Goal: Task Accomplishment & Management: Complete application form

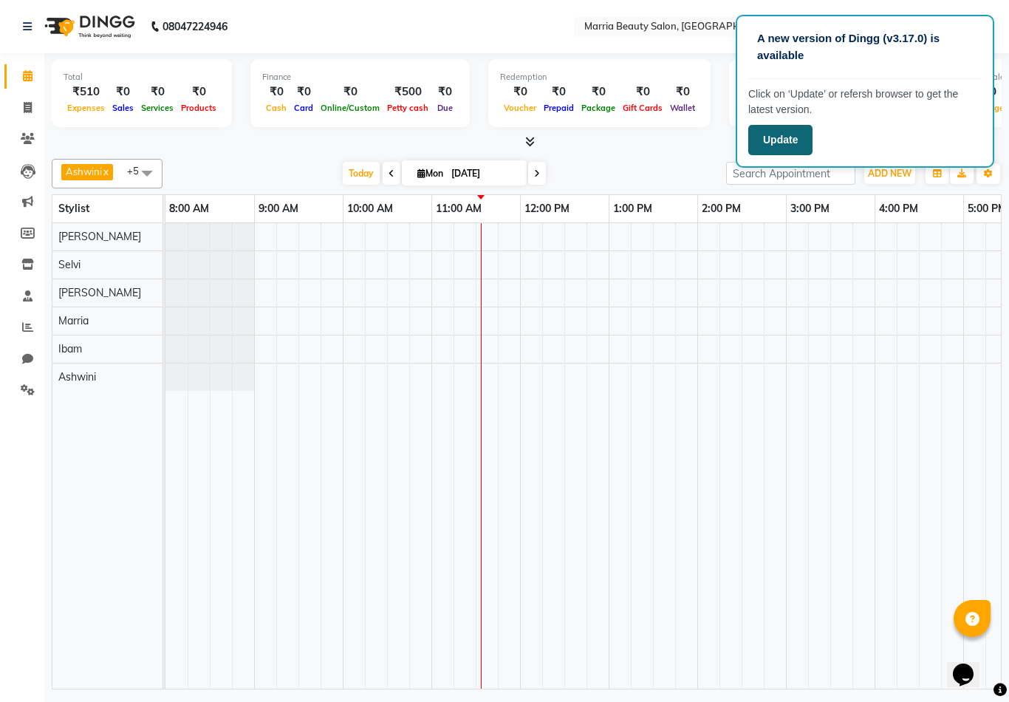
click at [776, 139] on button "Update" at bounding box center [780, 140] width 64 height 30
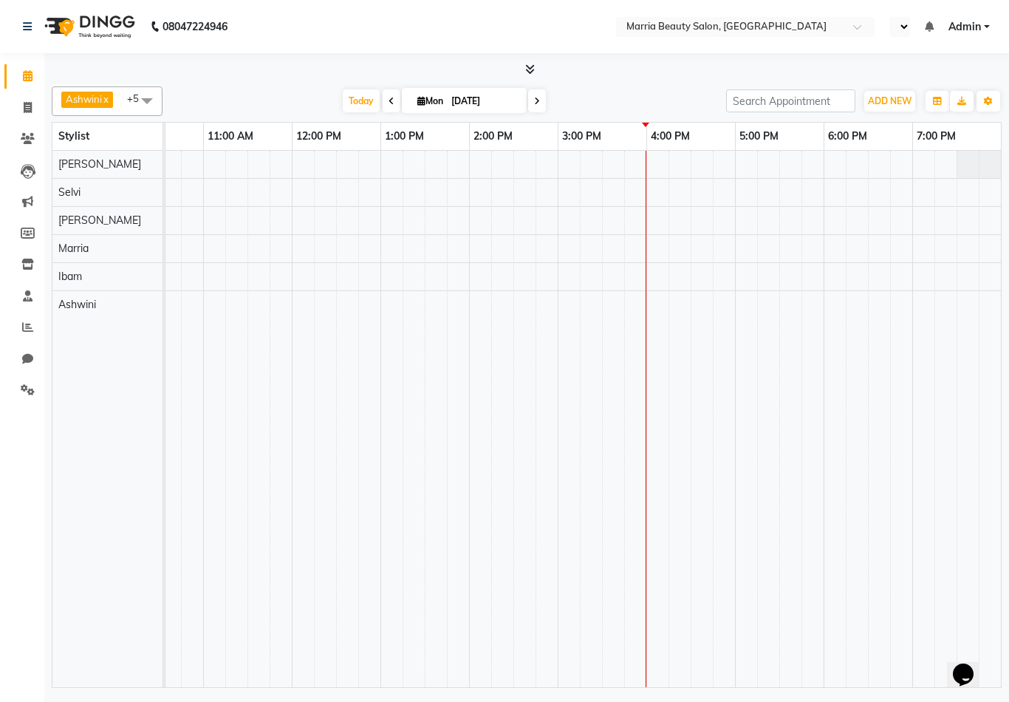
select select "en"
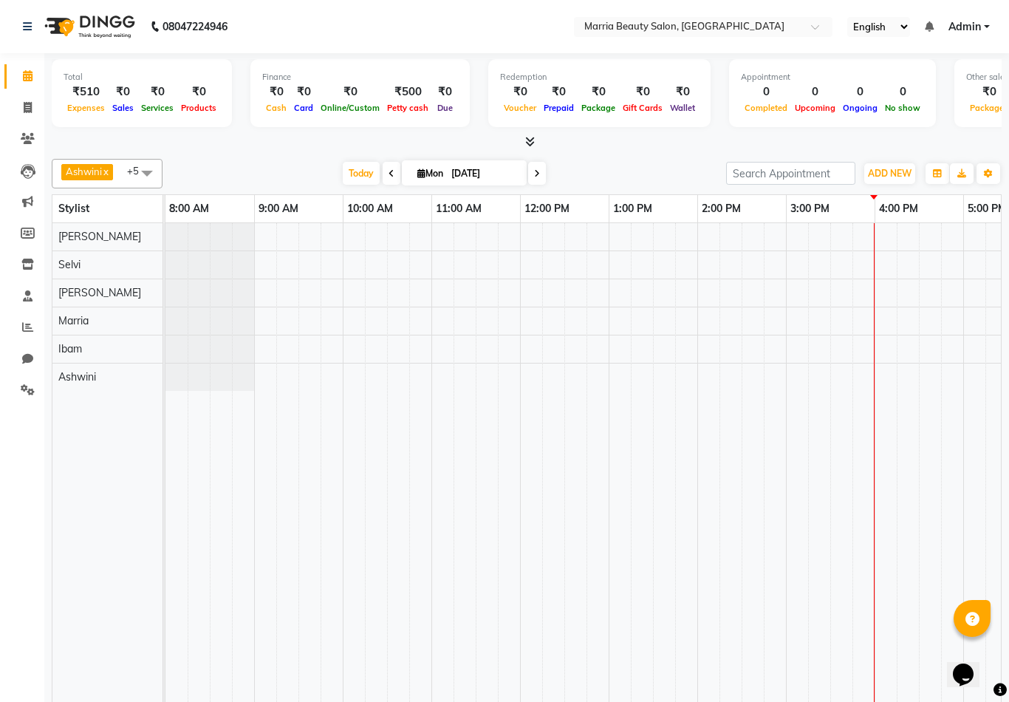
click at [681, 69] on div "Redemption ₹0 Voucher ₹0 Prepaid ₹0 Package ₹0 Gift Cards ₹0 Wallet" at bounding box center [599, 93] width 222 height 68
click at [878, 171] on span "ADD NEW" at bounding box center [890, 173] width 44 height 11
click at [938, 225] on link "Add Invoice" at bounding box center [974, 219] width 117 height 19
select select "service"
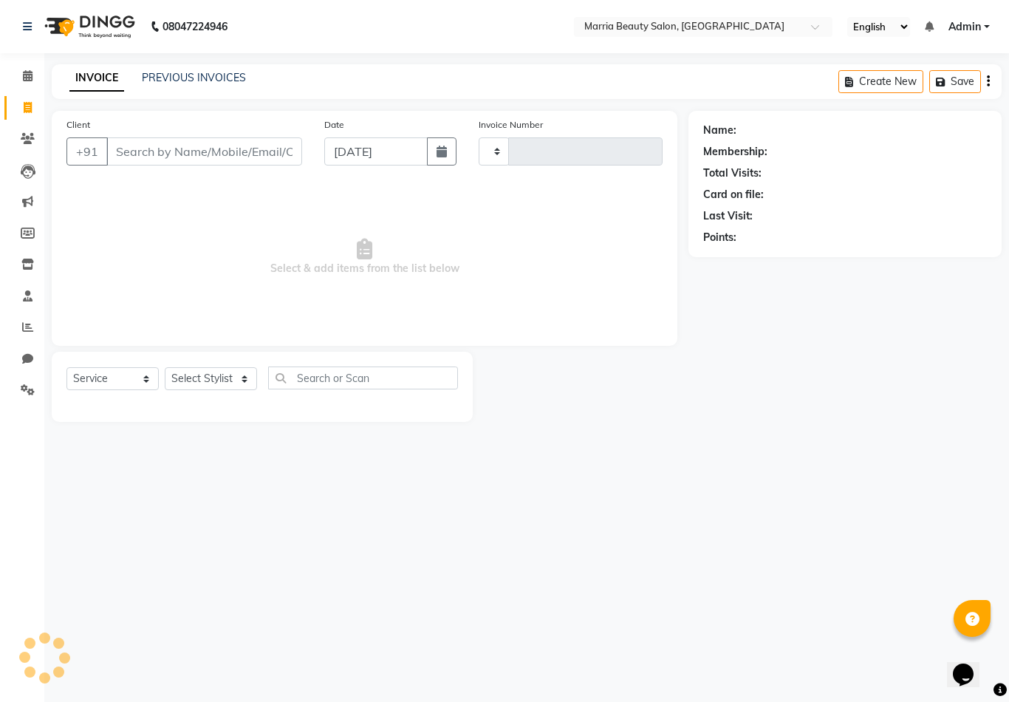
type input "0731"
select select "8343"
click at [148, 159] on input "Client" at bounding box center [204, 151] width 196 height 28
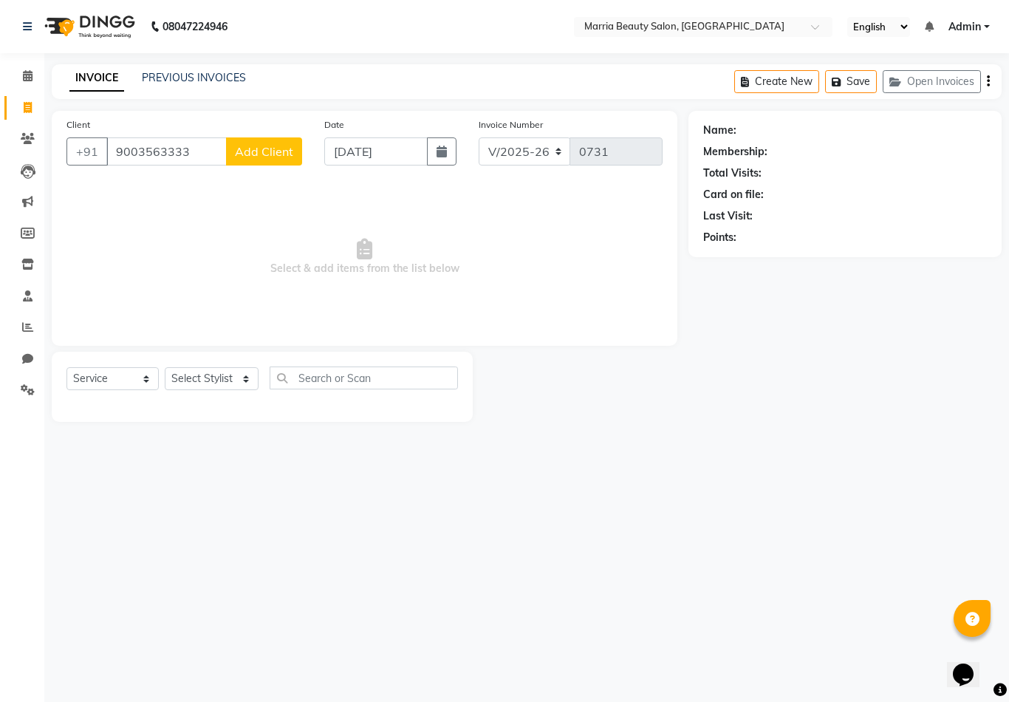
type input "9003563333"
click at [275, 148] on span "Add Client" at bounding box center [264, 151] width 58 height 15
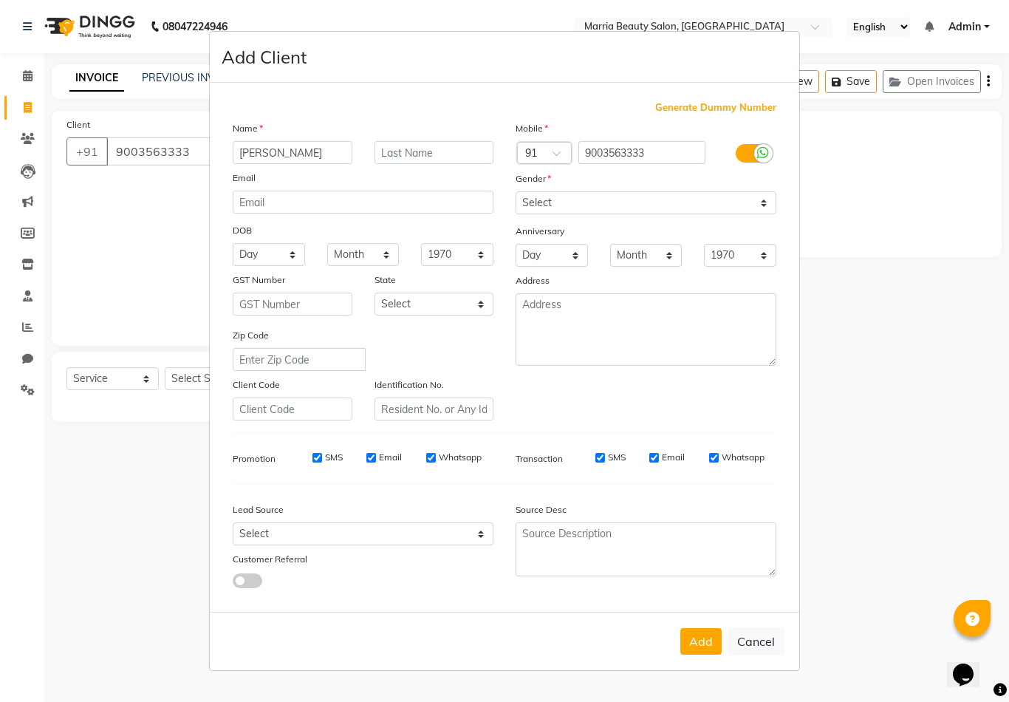
type input "Manjula"
click at [529, 207] on select "Select Male Female Other Prefer Not To Say" at bounding box center [646, 202] width 261 height 23
select select "female"
click at [699, 651] on button "Add" at bounding box center [700, 641] width 41 height 27
select select
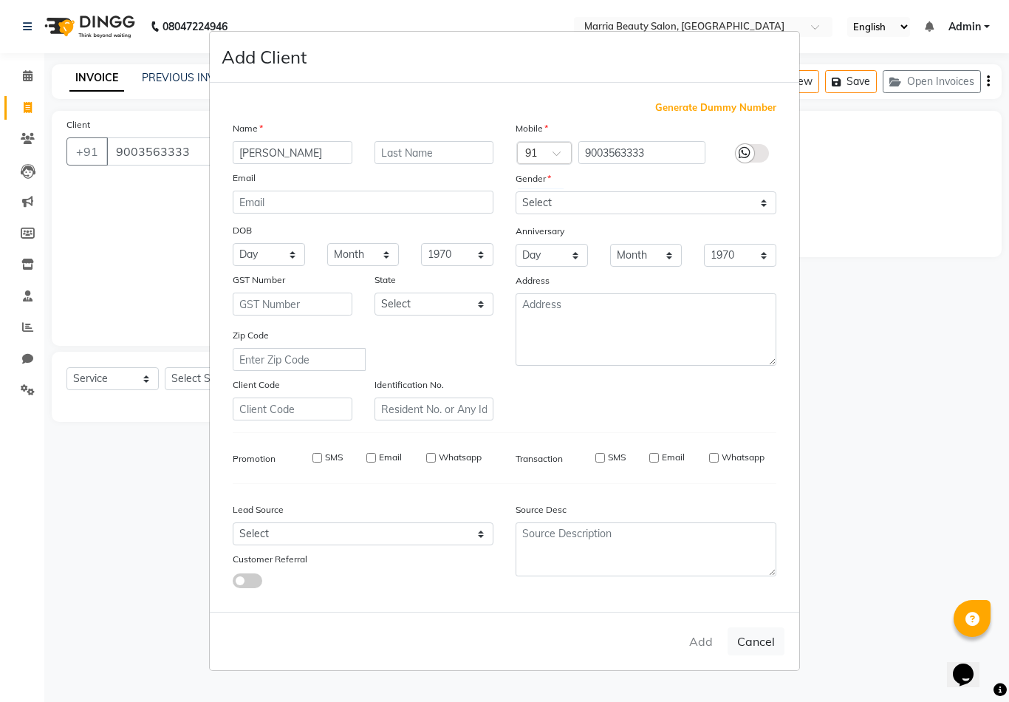
select select
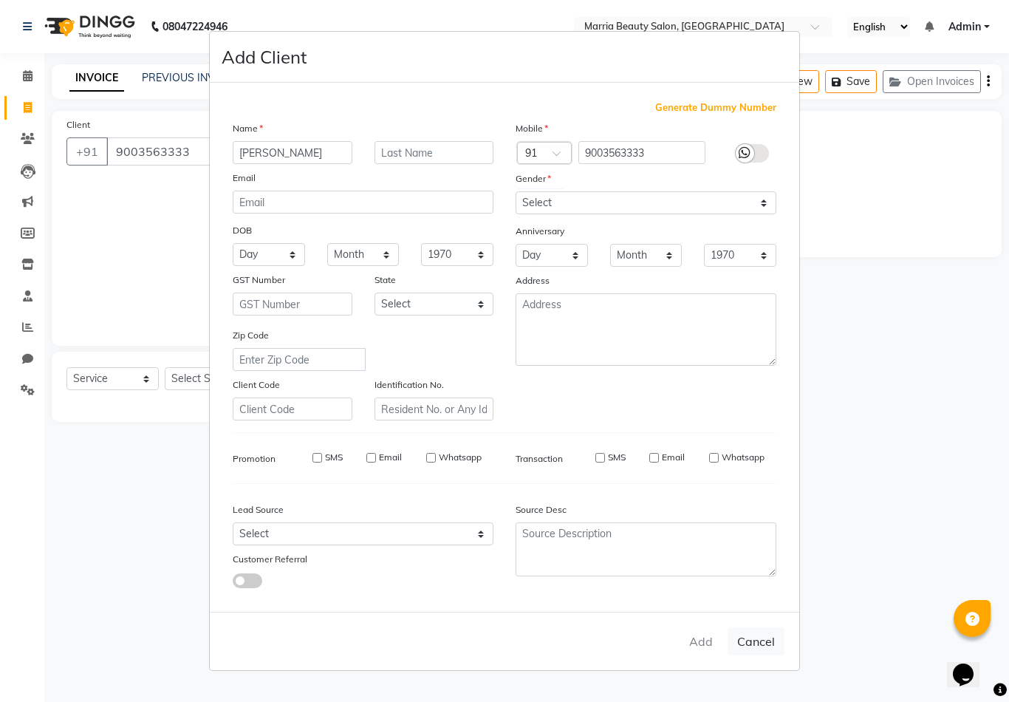
select select
checkbox input "false"
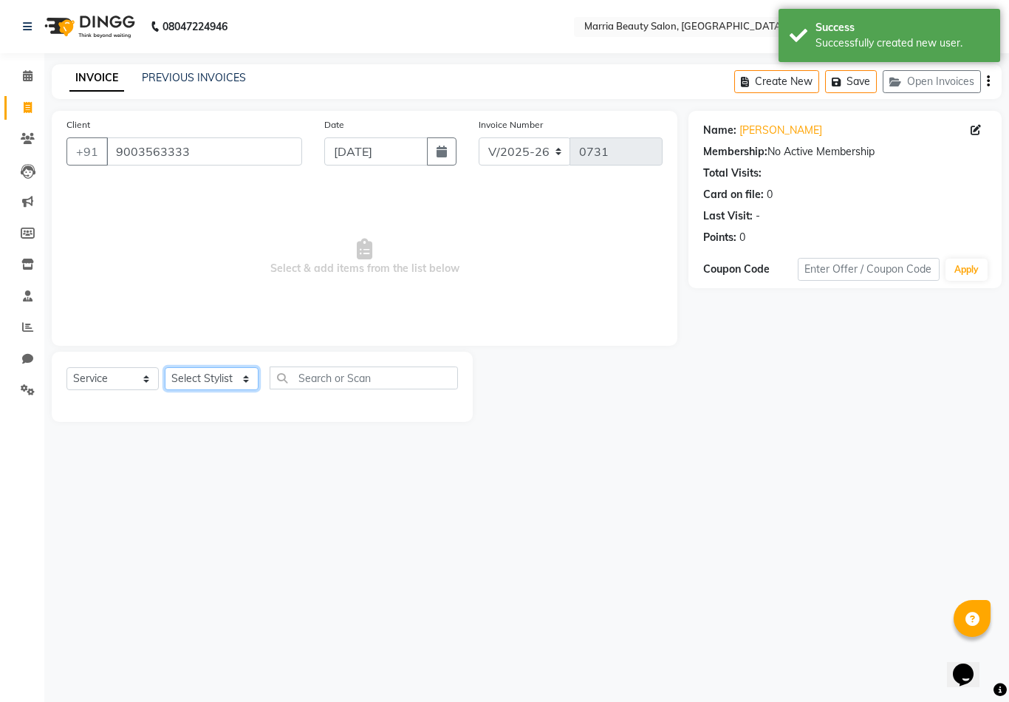
click at [230, 383] on select "Select Stylist Ashwini Ibam kala Marria Nikhita sandhiya Selvi shreya joju" at bounding box center [212, 378] width 94 height 23
select select "85630"
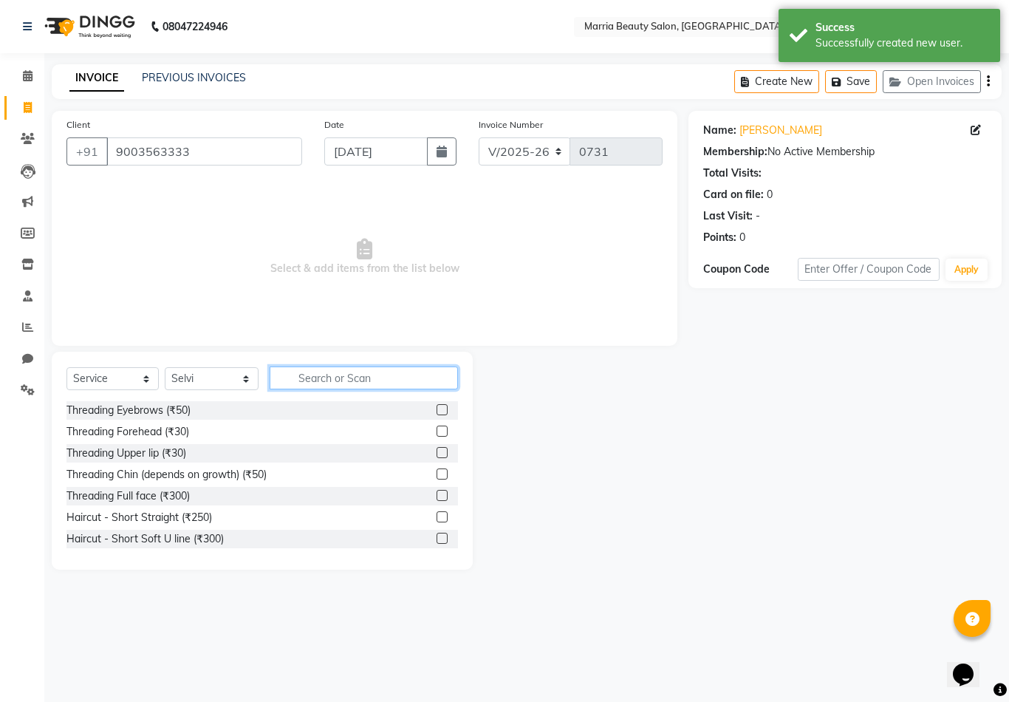
click at [318, 378] on input "text" at bounding box center [364, 377] width 188 height 23
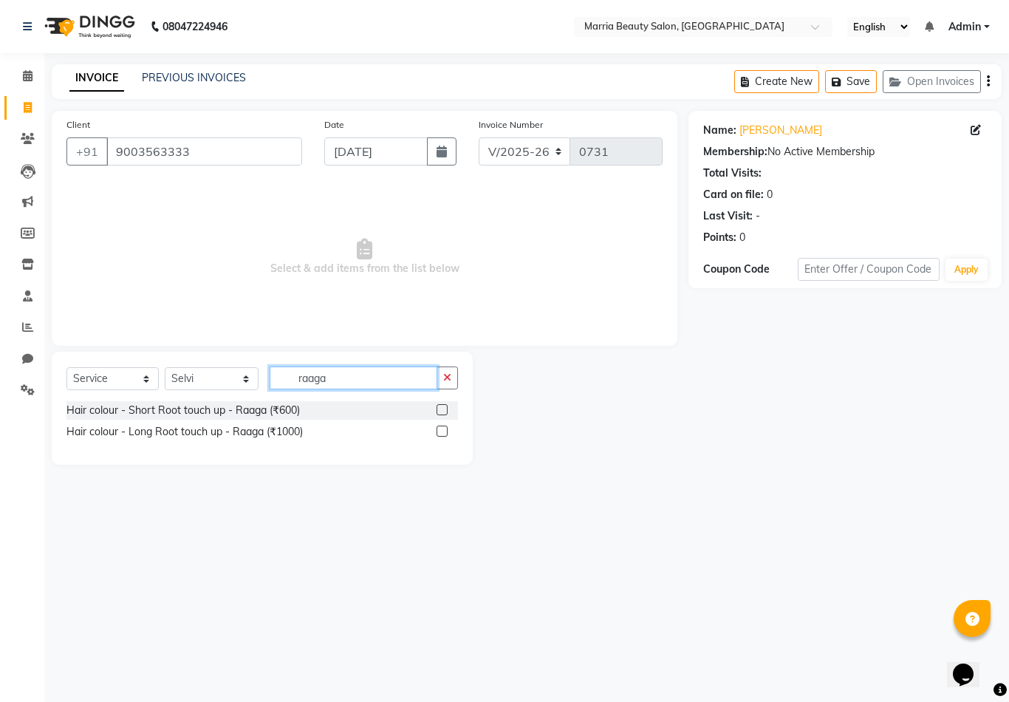
type input "raaga"
click at [438, 408] on label at bounding box center [442, 409] width 11 height 11
click at [438, 408] on input "checkbox" at bounding box center [442, 411] width 10 height 10
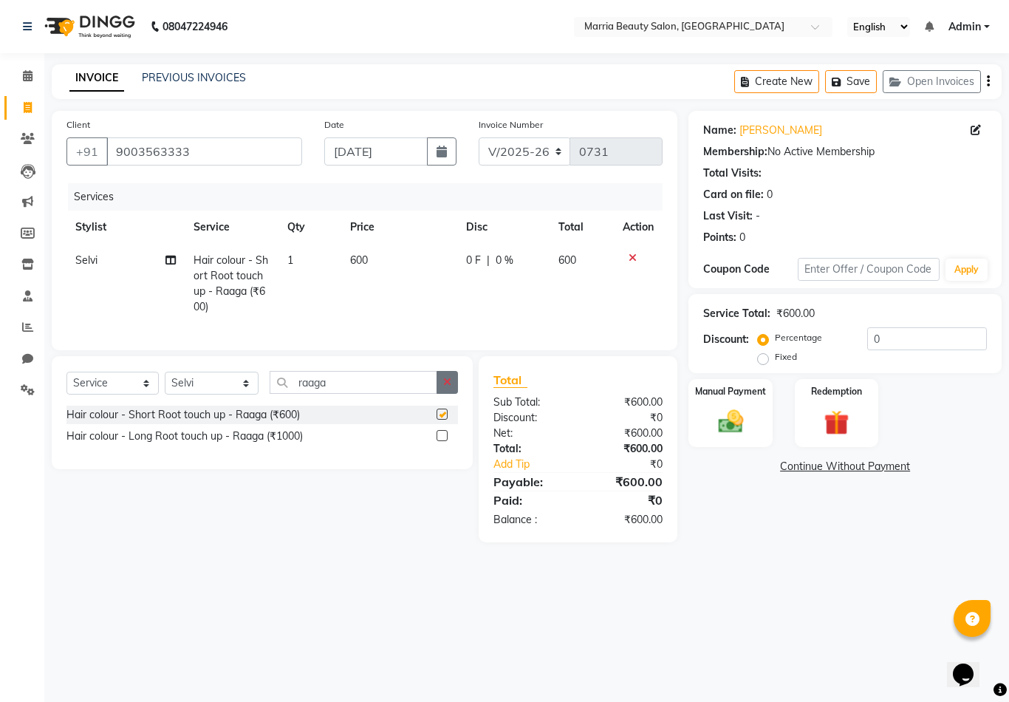
checkbox input "false"
click at [447, 383] on icon "button" at bounding box center [447, 382] width 8 height 10
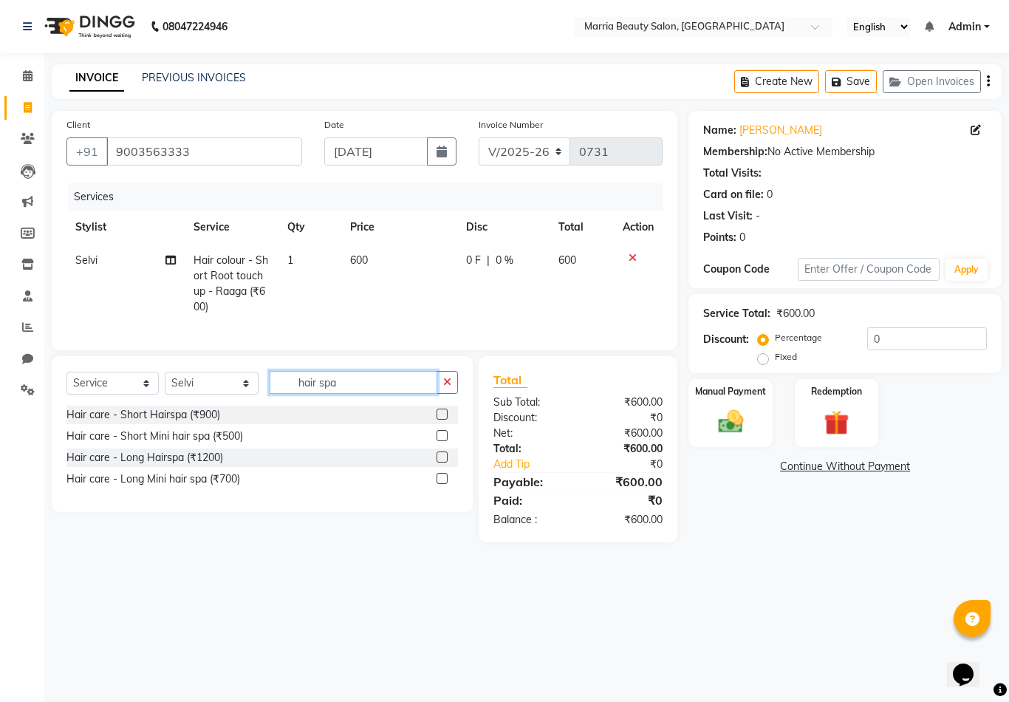
type input "hair spa"
click at [443, 457] on label at bounding box center [442, 456] width 11 height 11
click at [443, 457] on input "checkbox" at bounding box center [442, 458] width 10 height 10
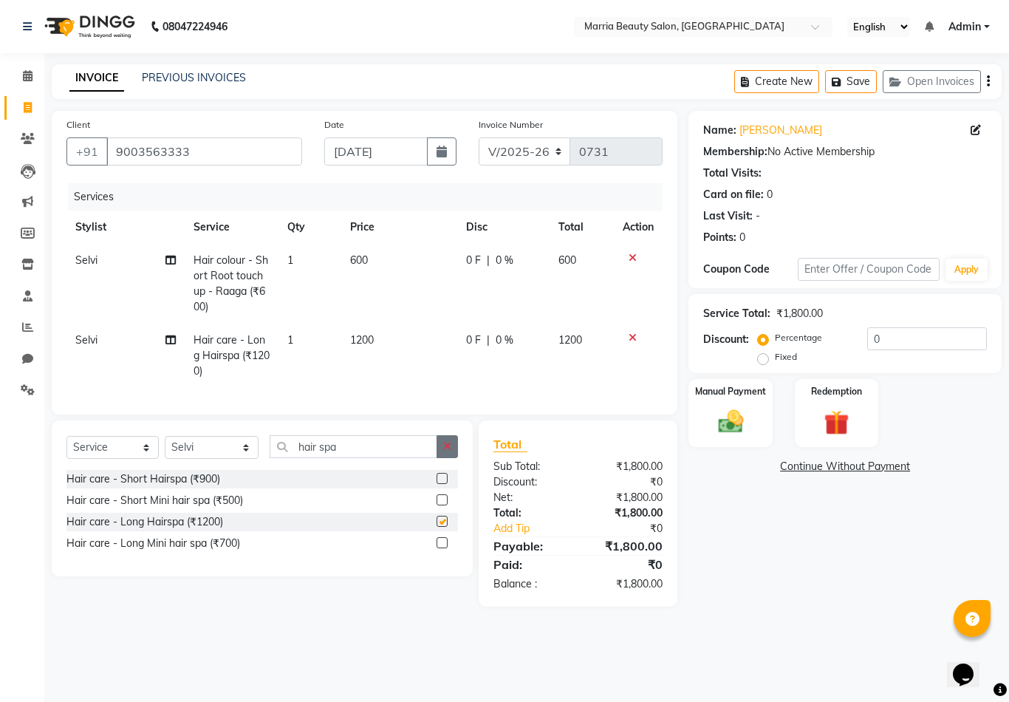
checkbox input "false"
click at [443, 445] on icon "button" at bounding box center [447, 446] width 8 height 10
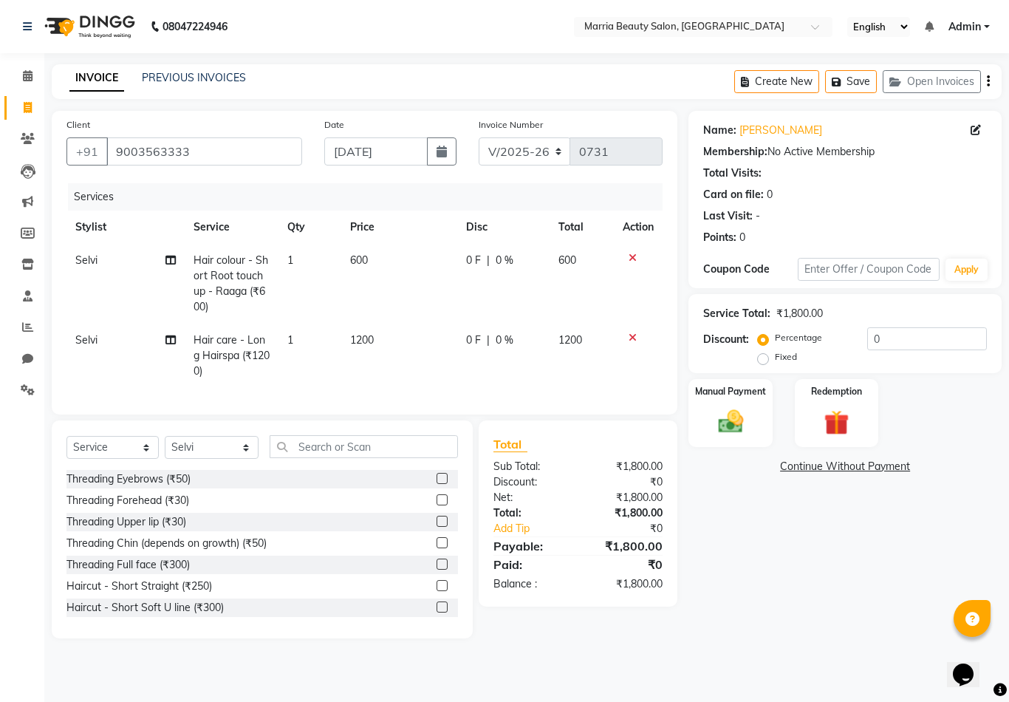
click at [439, 478] on label at bounding box center [442, 478] width 11 height 11
click at [439, 478] on input "checkbox" at bounding box center [442, 479] width 10 height 10
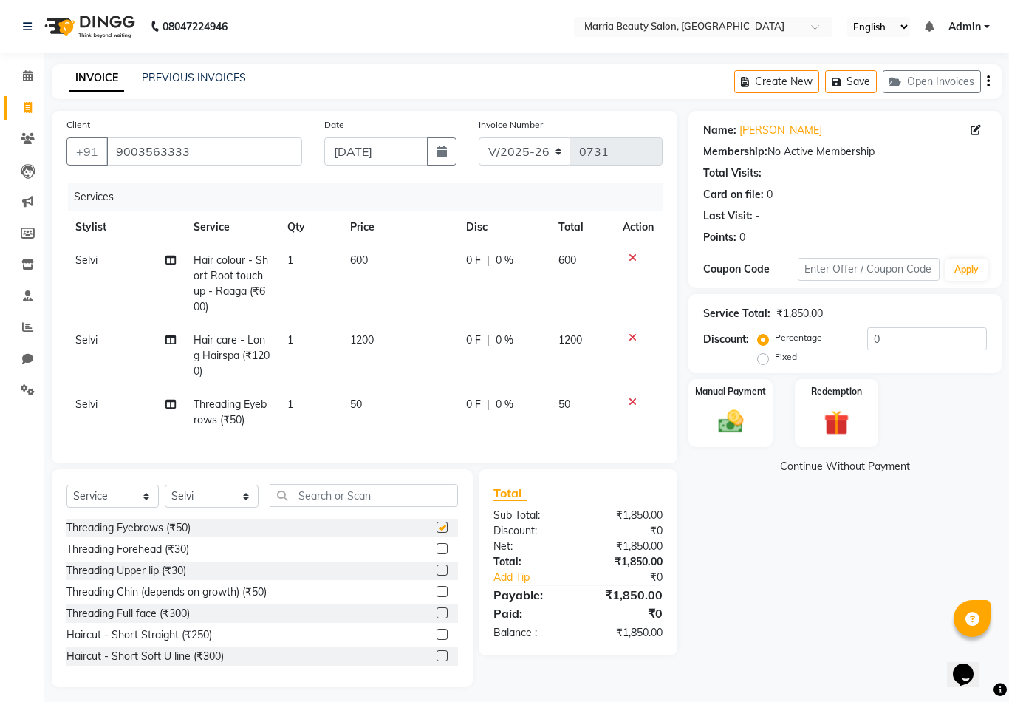
checkbox input "false"
click at [442, 593] on label at bounding box center [442, 591] width 11 height 11
click at [442, 593] on input "checkbox" at bounding box center [442, 592] width 10 height 10
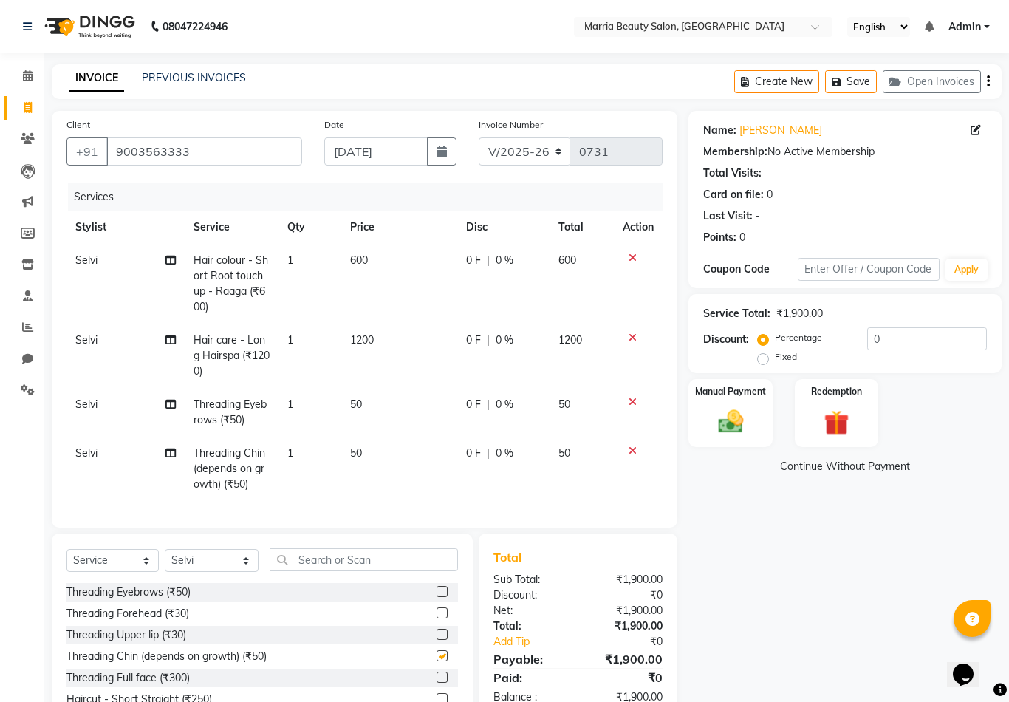
checkbox input "false"
click at [729, 425] on img at bounding box center [730, 421] width 42 height 30
click at [839, 466] on span "GPay" at bounding box center [848, 467] width 30 height 17
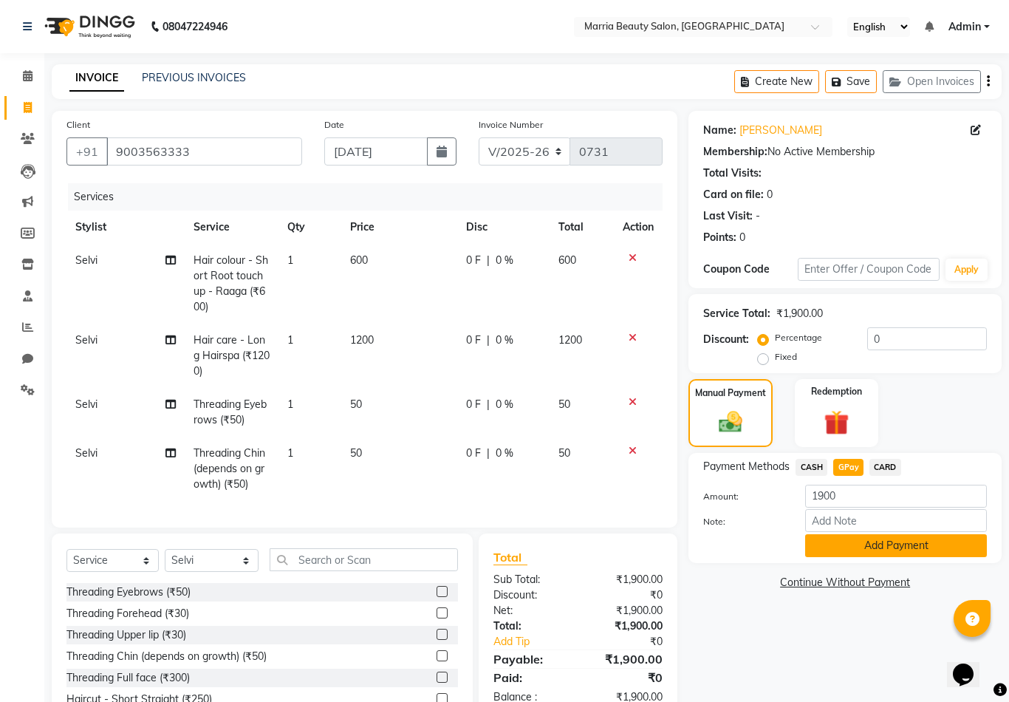
click at [823, 554] on button "Add Payment" at bounding box center [896, 545] width 182 height 23
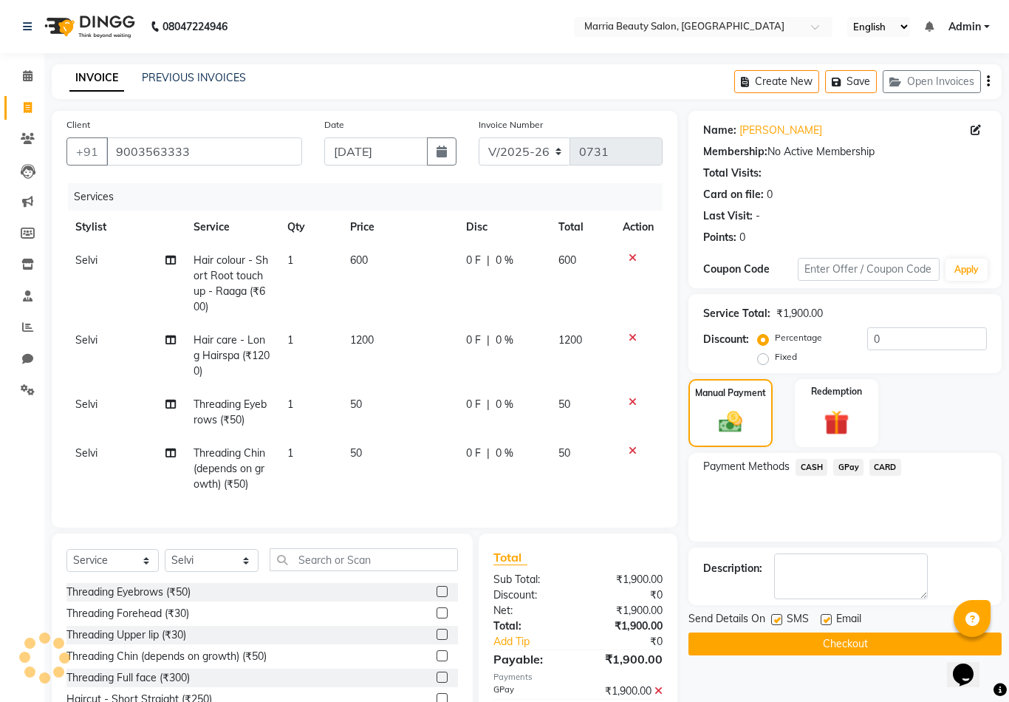
click at [791, 646] on button "Checkout" at bounding box center [845, 643] width 313 height 23
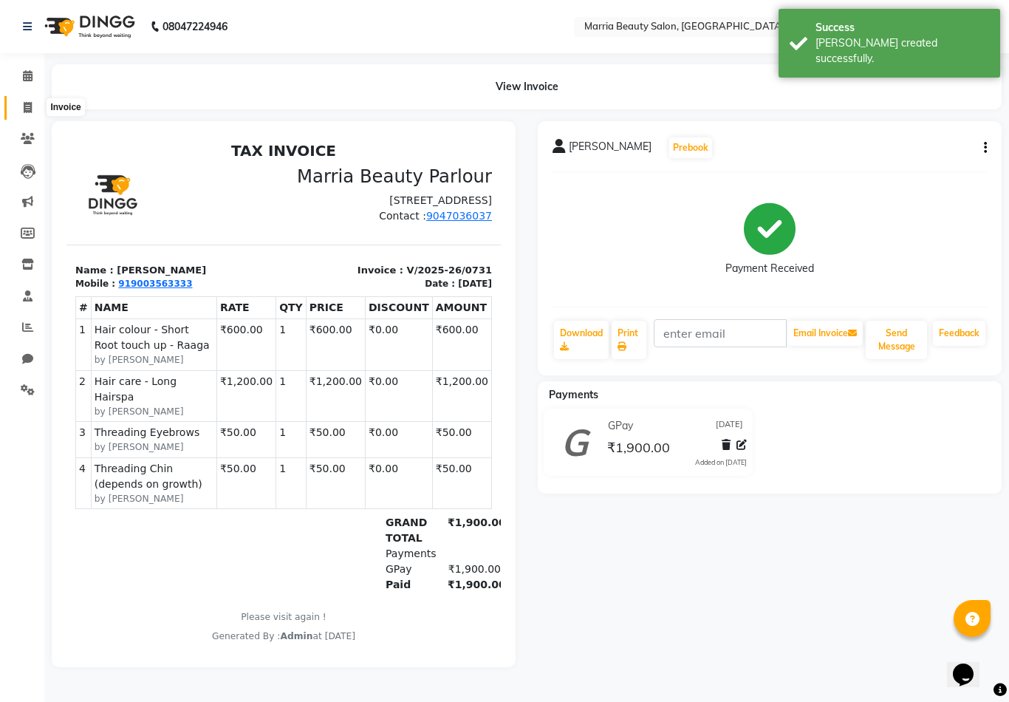
click at [18, 108] on span at bounding box center [28, 108] width 26 height 17
select select "service"
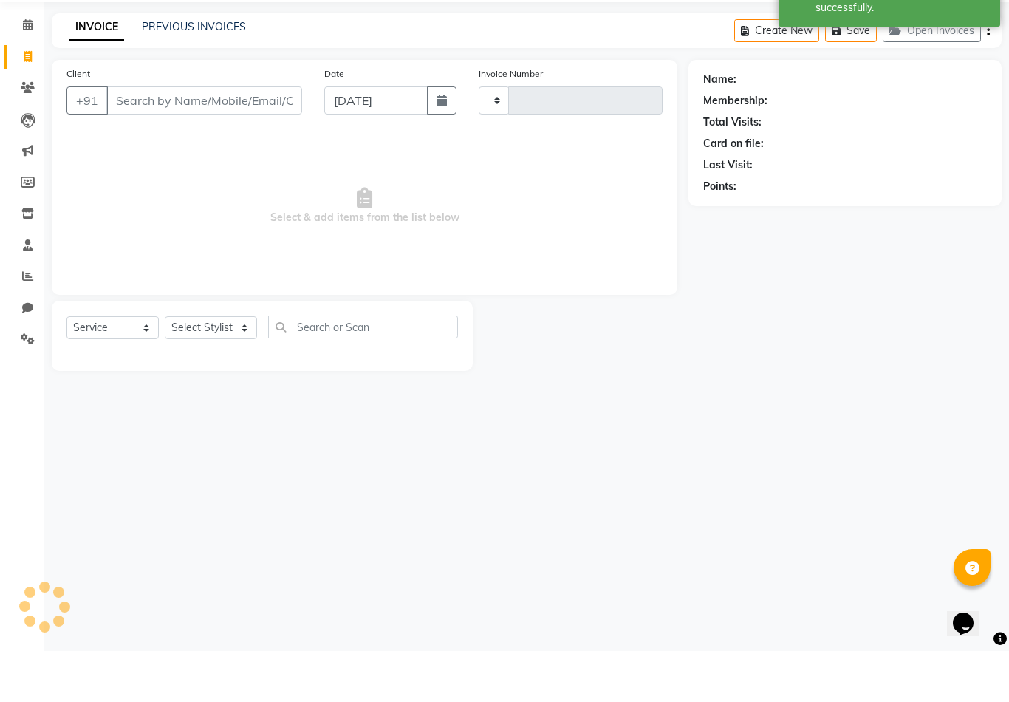
type input "0732"
select select "8343"
click at [159, 137] on input "Client" at bounding box center [204, 151] width 196 height 28
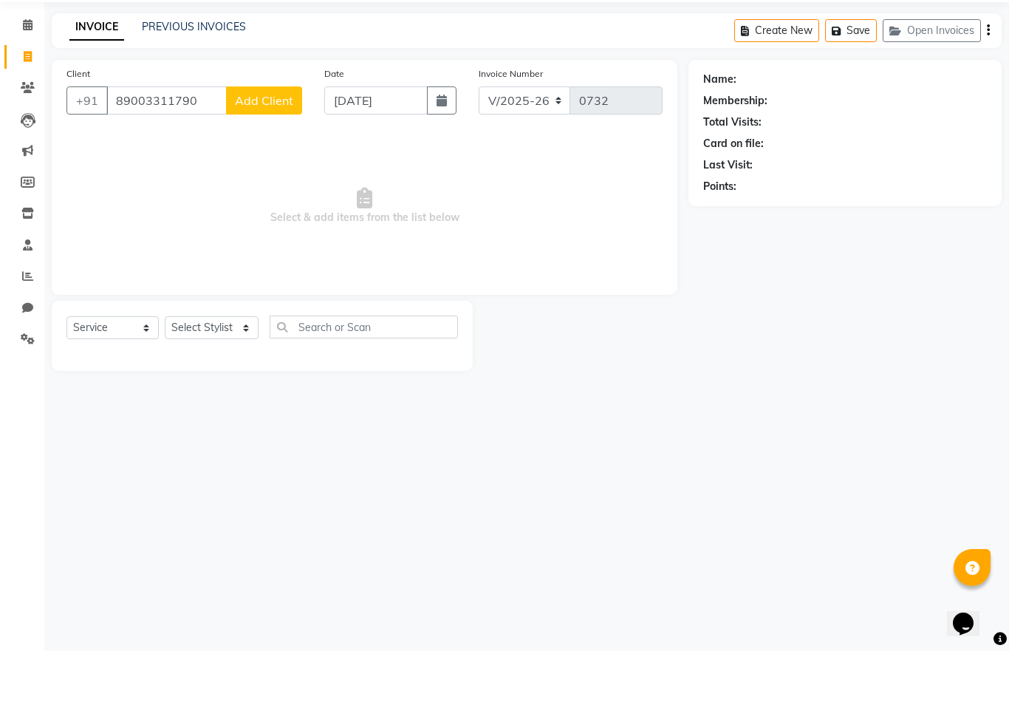
type input "89003311790"
click at [267, 137] on button "Add Client" at bounding box center [264, 151] width 76 height 28
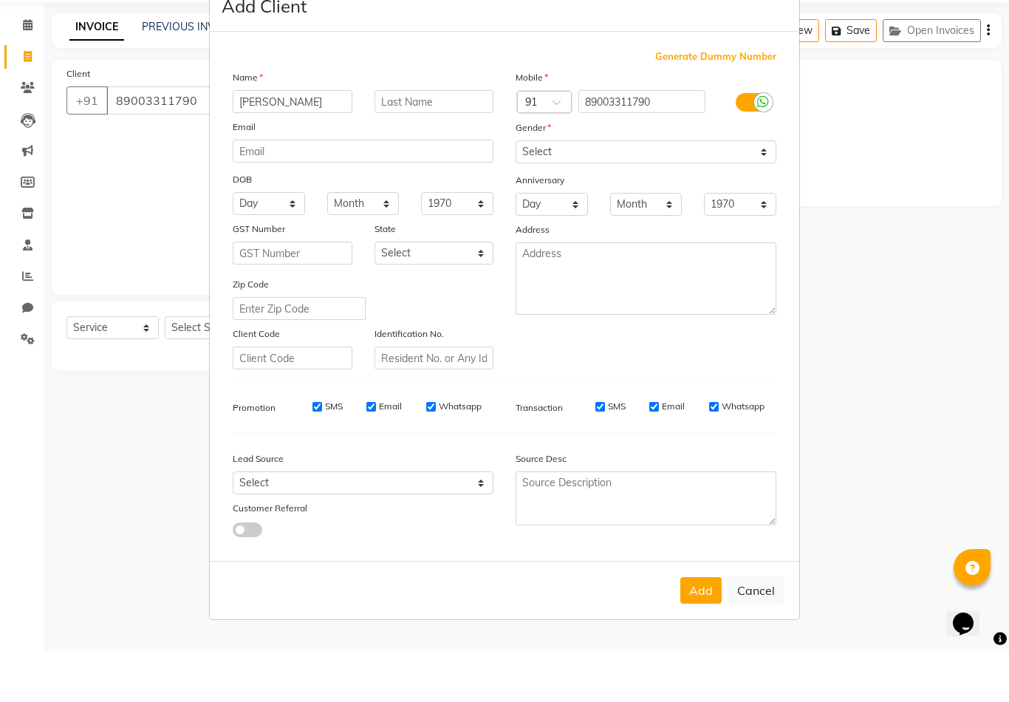
type input "Kumudha"
click at [595, 191] on select "Select Male Female Other Prefer Not To Say" at bounding box center [646, 202] width 261 height 23
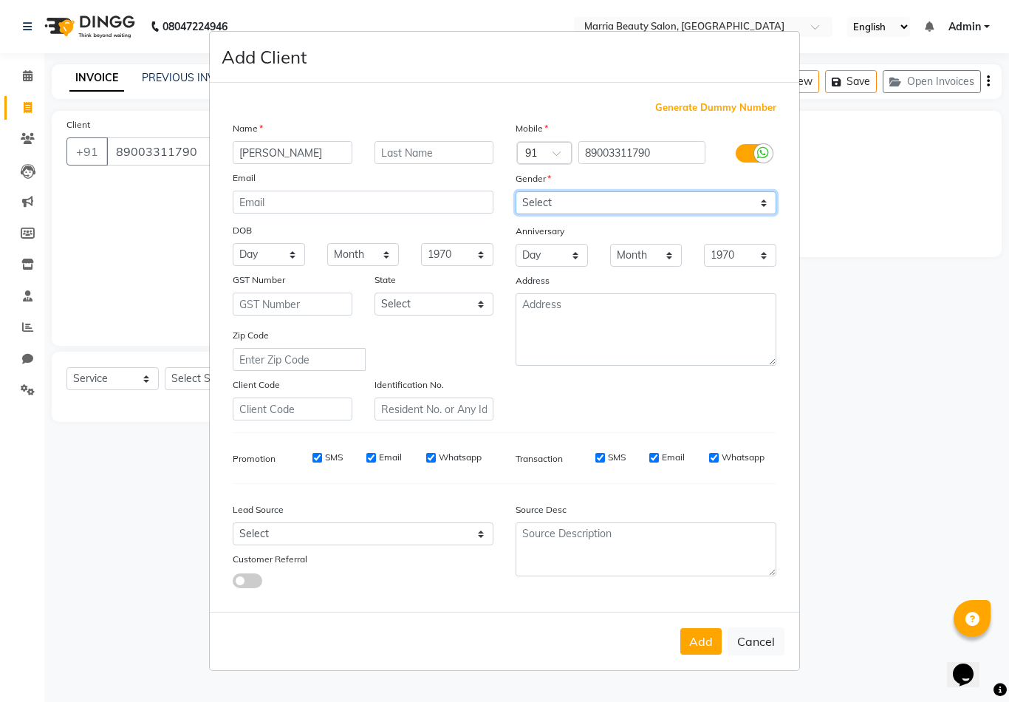
select select "female"
click at [692, 655] on button "Add" at bounding box center [700, 641] width 41 height 27
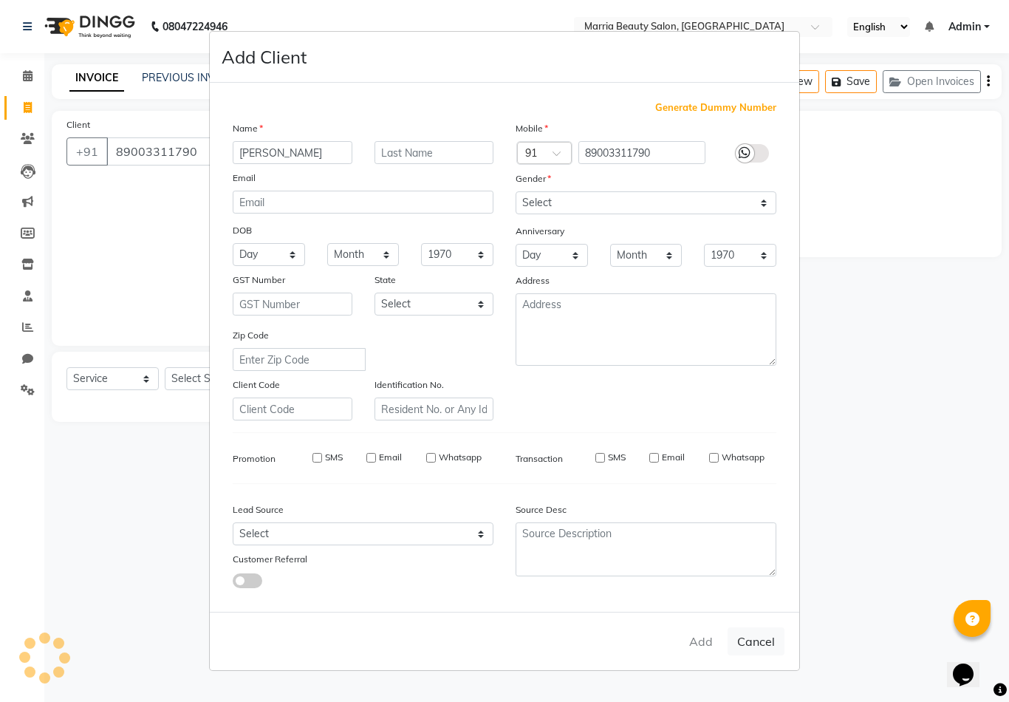
select select
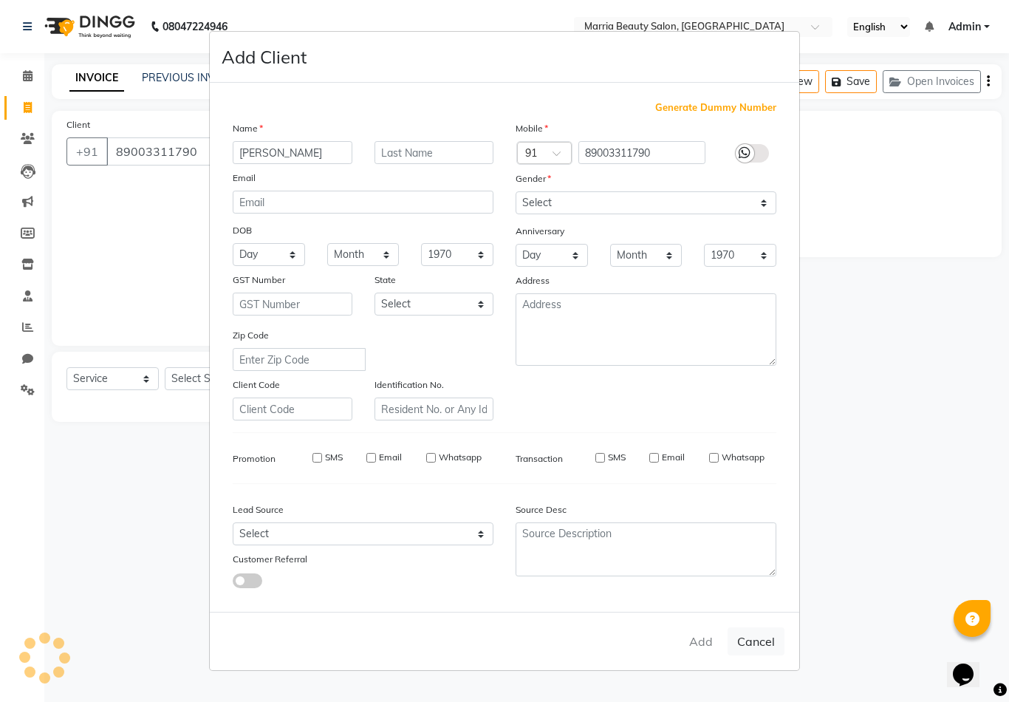
select select
checkbox input "false"
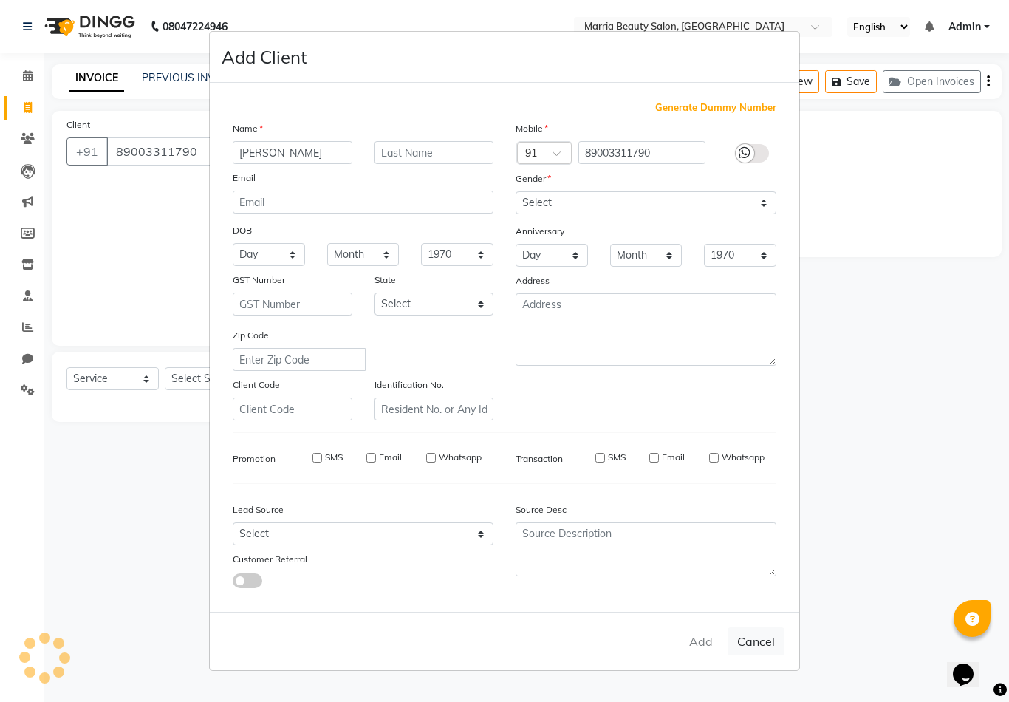
checkbox input "false"
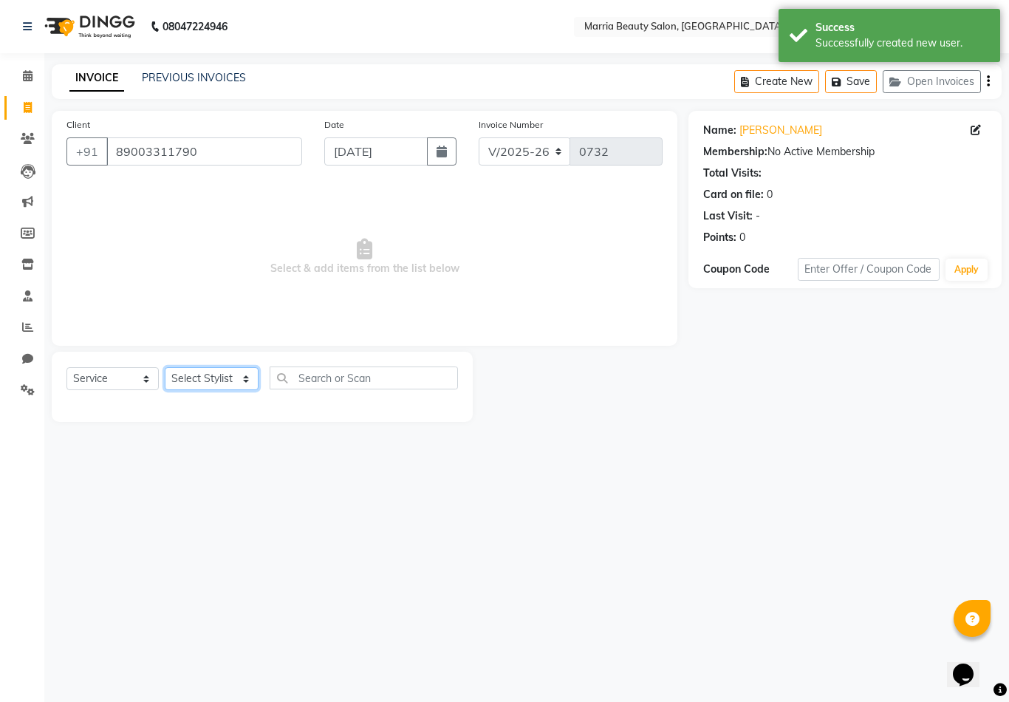
click at [204, 383] on select "Select Stylist Ashwini Ibam kala Marria Nikhita sandhiya Selvi shreya joju" at bounding box center [212, 378] width 94 height 23
select select "85633"
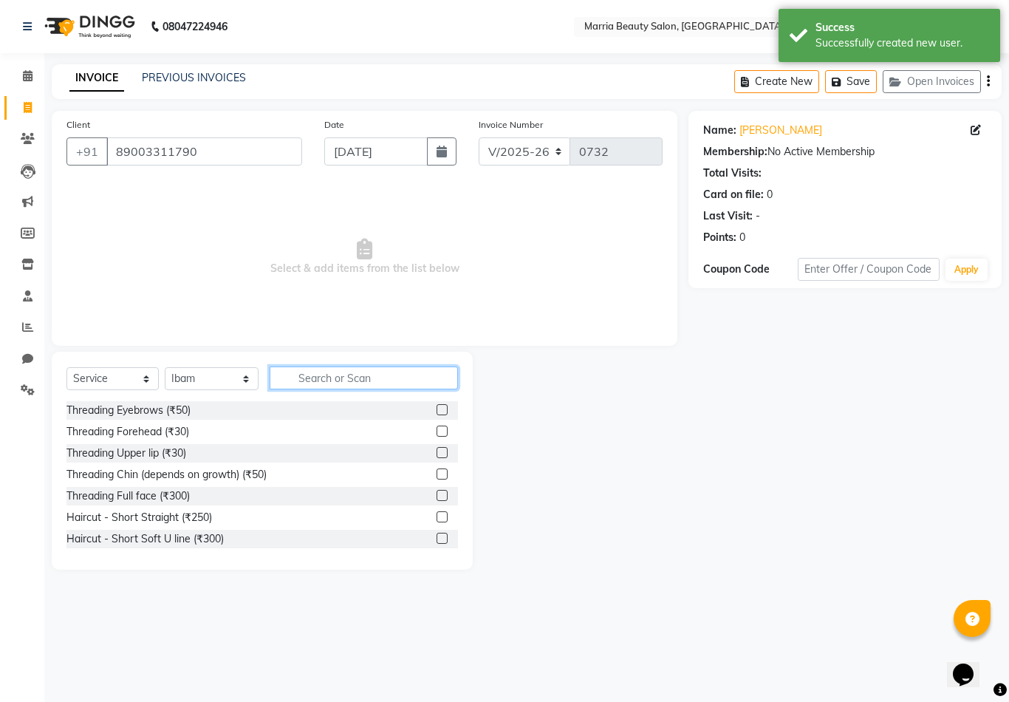
click at [337, 378] on input "text" at bounding box center [364, 377] width 188 height 23
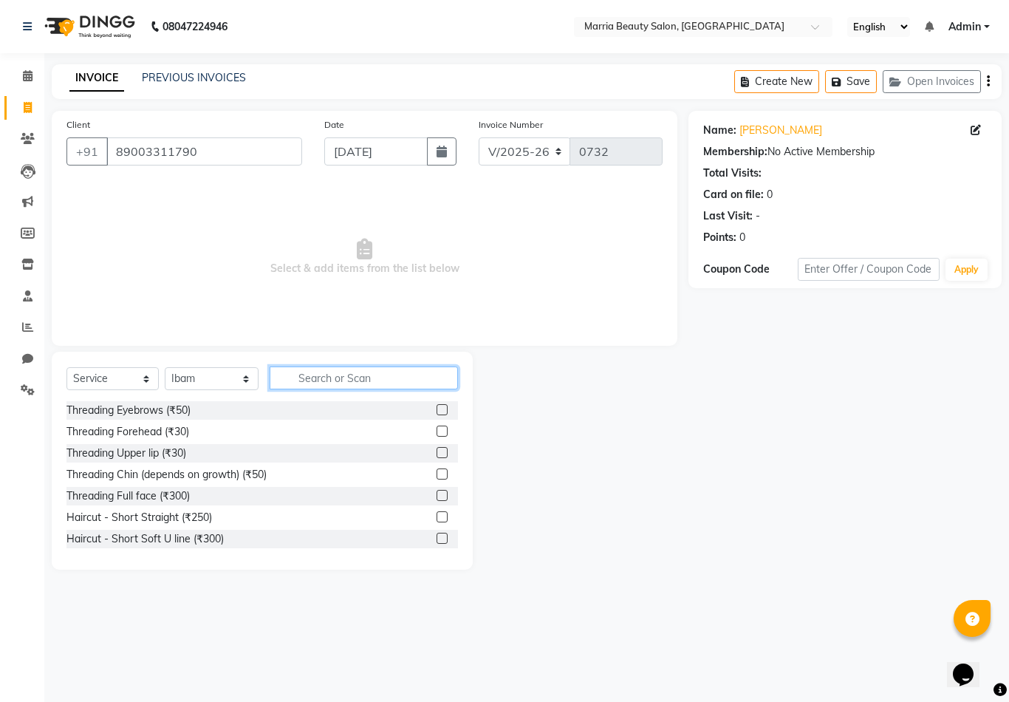
click at [337, 378] on html "08047224946 Select Location × Marria Beauty Salon, Nanjundapuram Road English E…" at bounding box center [504, 351] width 1009 height 702
click at [337, 378] on input "text" at bounding box center [364, 377] width 188 height 23
click at [402, 369] on input "text" at bounding box center [364, 377] width 188 height 23
click at [250, 151] on input "89003311790" at bounding box center [204, 151] width 196 height 28
click at [485, 300] on span "Select & add items from the list below" at bounding box center [364, 257] width 596 height 148
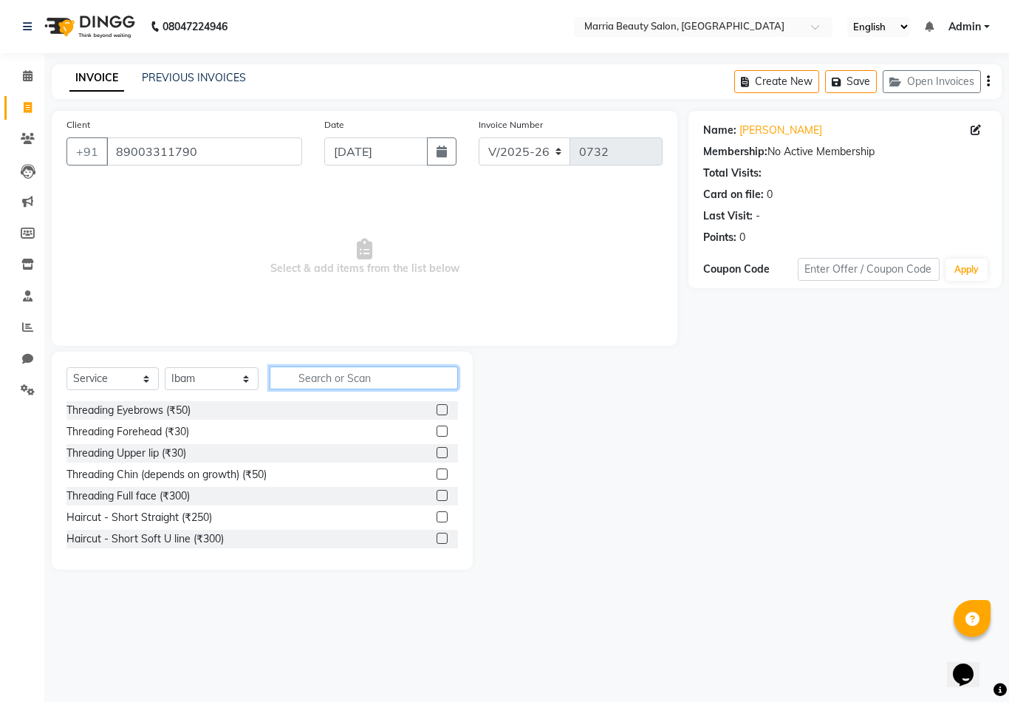
click at [361, 378] on input "text" at bounding box center [364, 377] width 188 height 23
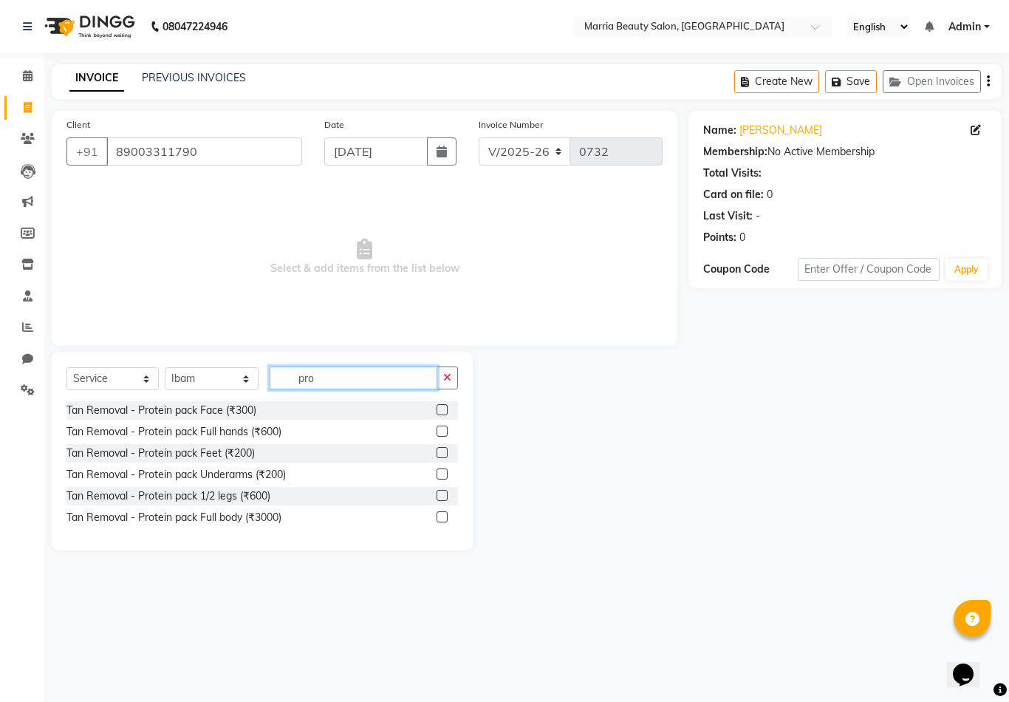
type input "pro"
click at [441, 411] on label at bounding box center [442, 409] width 11 height 11
click at [441, 411] on input "checkbox" at bounding box center [442, 411] width 10 height 10
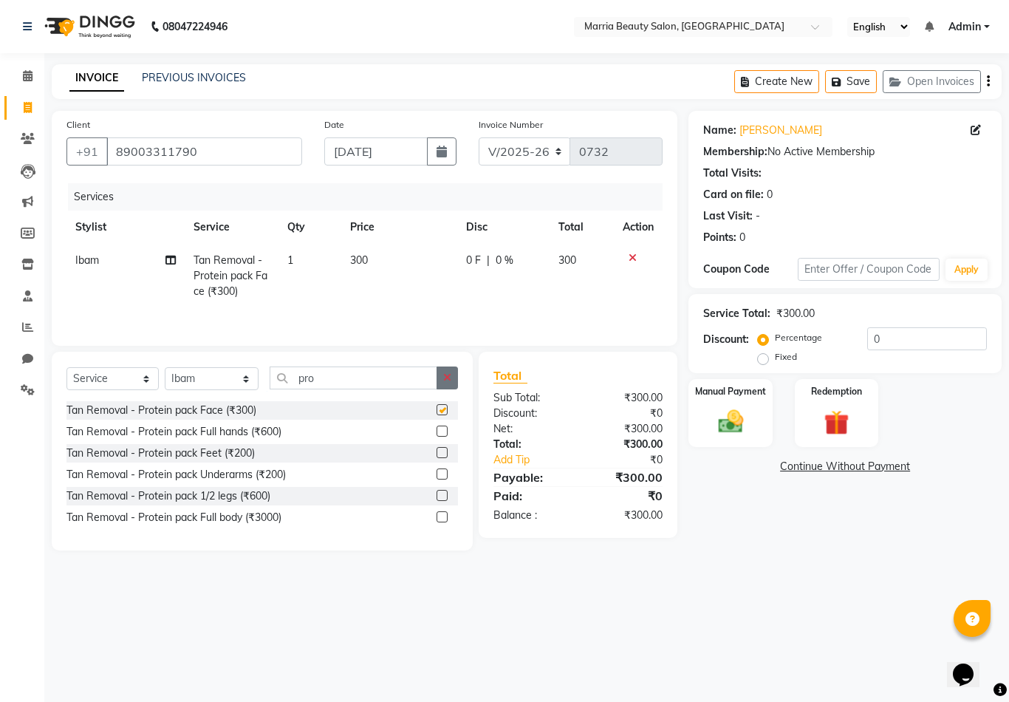
checkbox input "false"
click at [445, 376] on icon "button" at bounding box center [447, 377] width 8 height 10
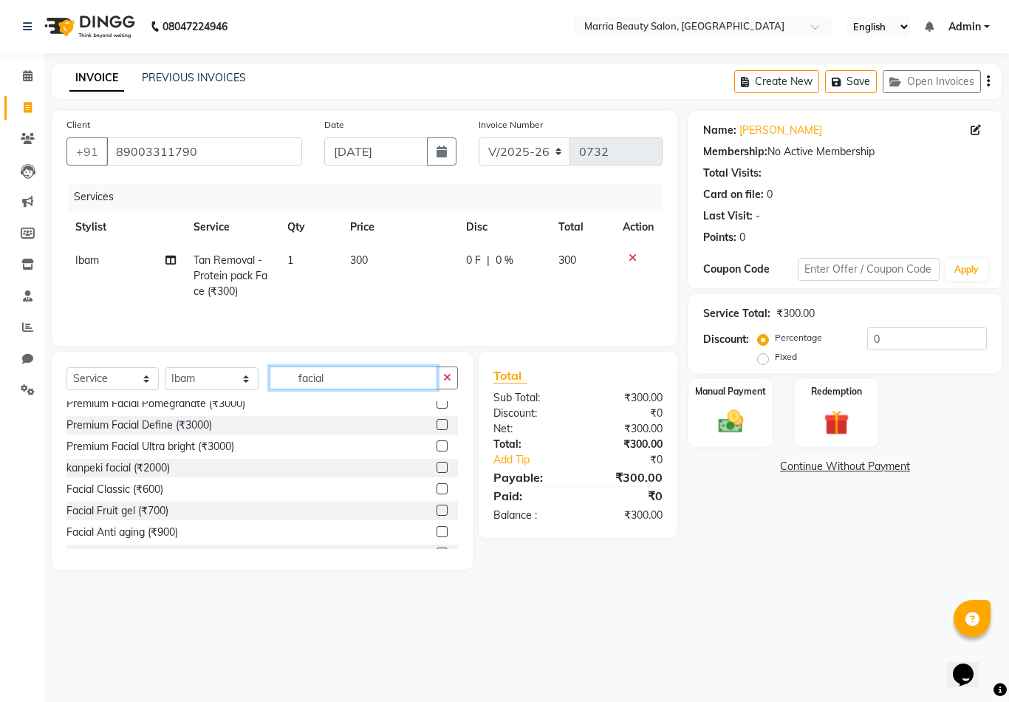
scroll to position [288, 0]
type input "facial"
click at [438, 486] on label at bounding box center [442, 485] width 11 height 11
click at [438, 486] on input "checkbox" at bounding box center [442, 487] width 10 height 10
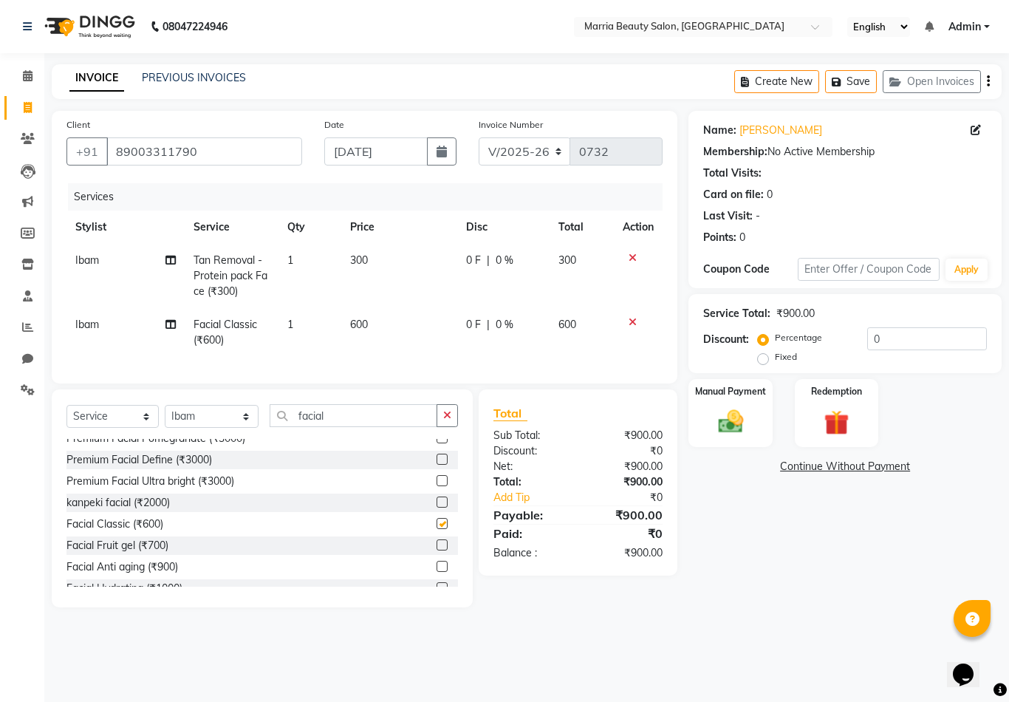
checkbox input "false"
click at [442, 417] on button "button" at bounding box center [447, 415] width 21 height 23
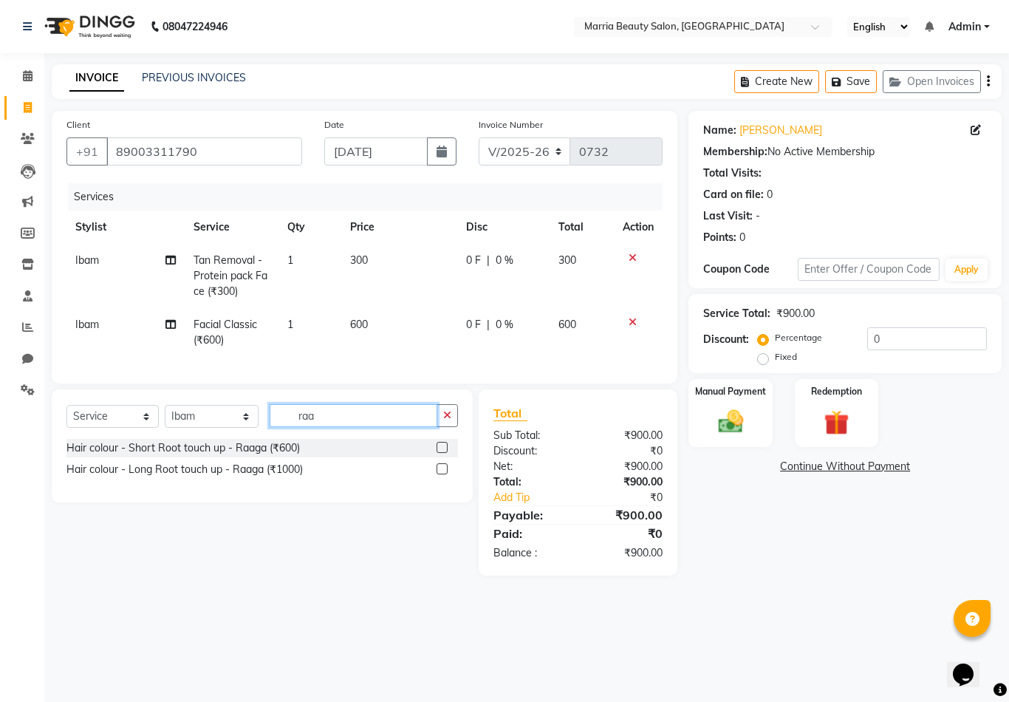
scroll to position [0, 0]
type input "raaga"
click at [440, 449] on label at bounding box center [442, 447] width 11 height 11
click at [440, 449] on input "checkbox" at bounding box center [442, 448] width 10 height 10
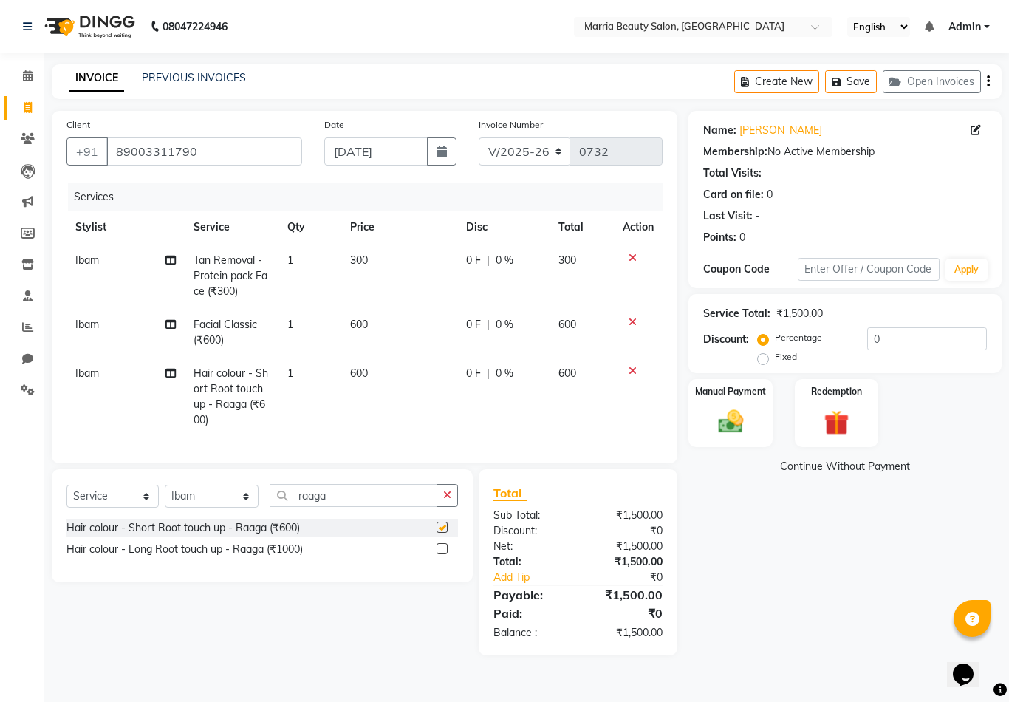
checkbox input "false"
click at [450, 494] on icon "button" at bounding box center [447, 495] width 8 height 10
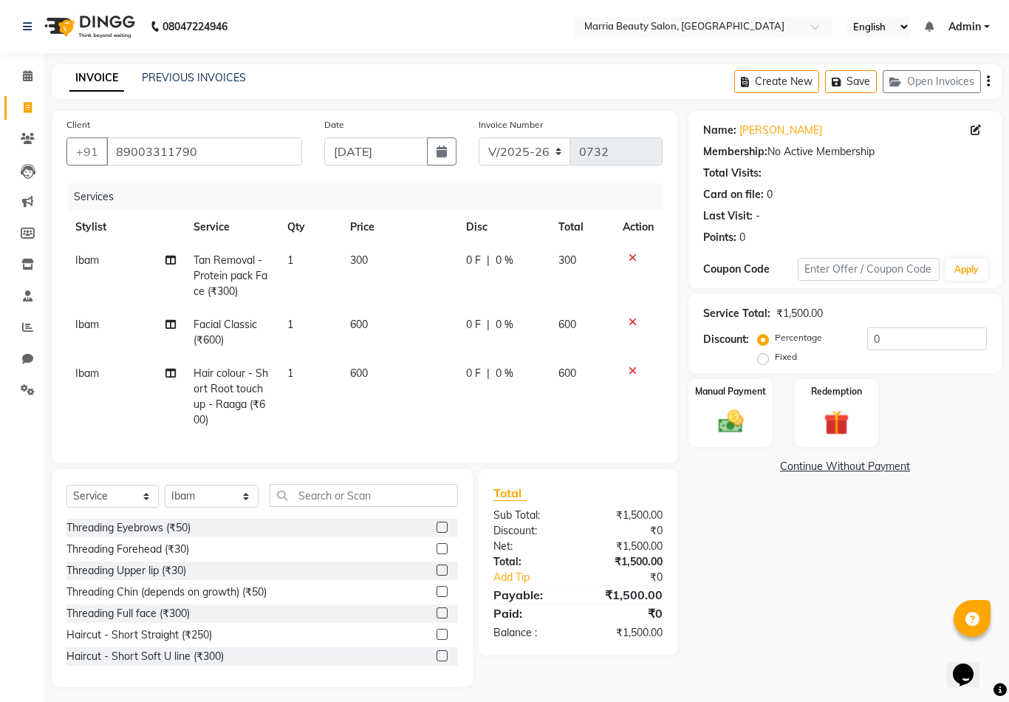
click at [440, 530] on label at bounding box center [442, 527] width 11 height 11
click at [440, 530] on input "checkbox" at bounding box center [442, 528] width 10 height 10
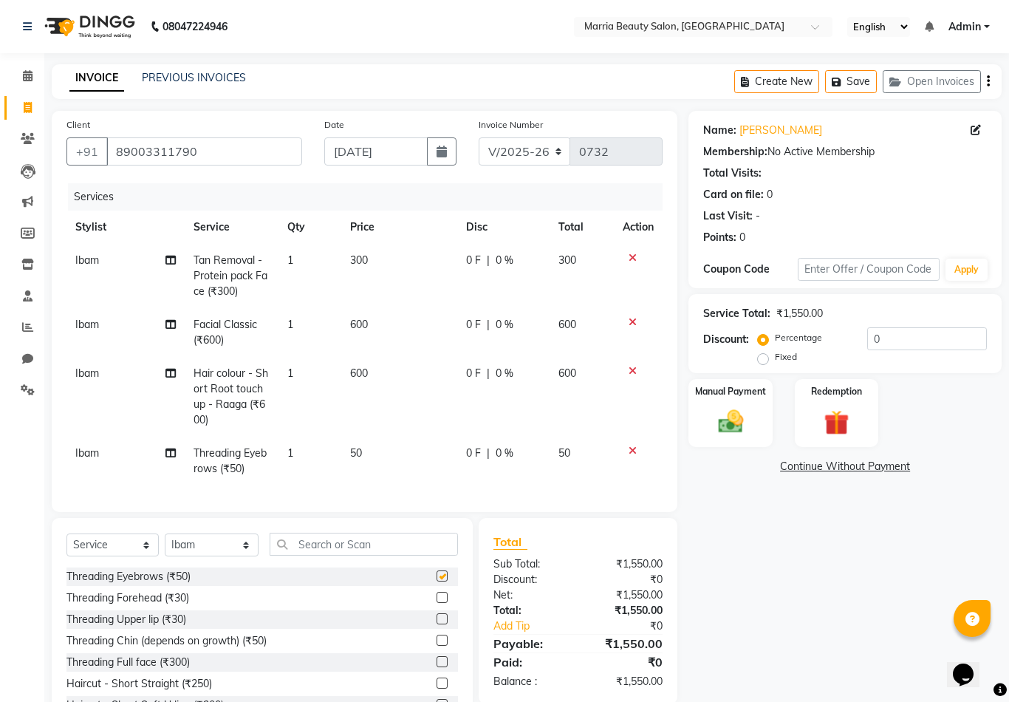
checkbox input "false"
click at [440, 621] on label at bounding box center [442, 618] width 11 height 11
click at [440, 621] on input "checkbox" at bounding box center [442, 620] width 10 height 10
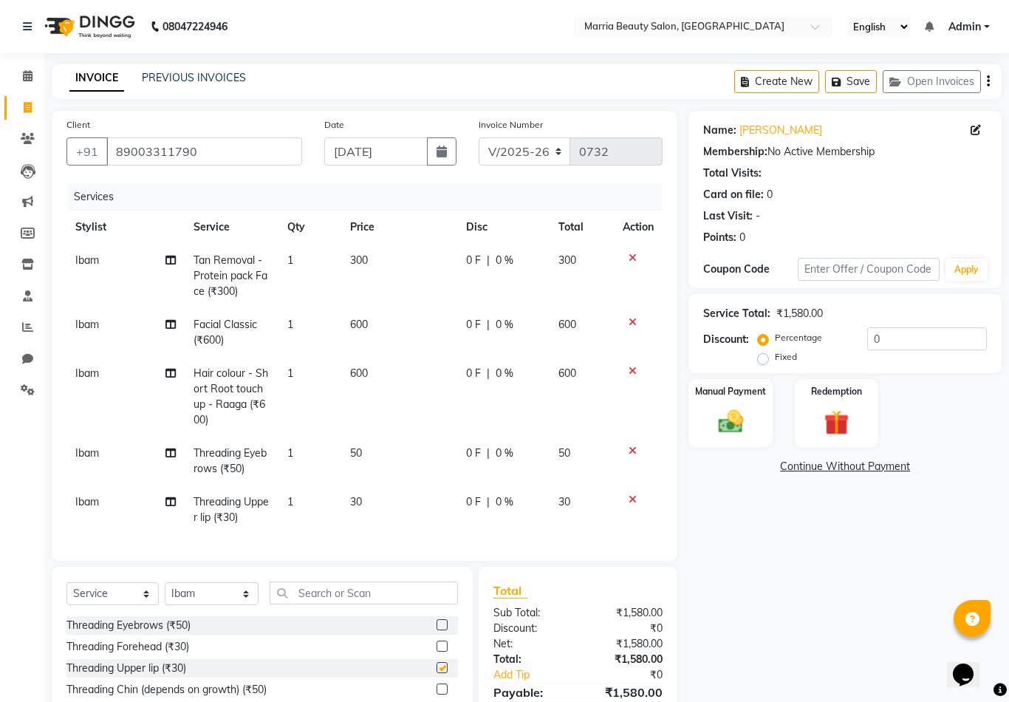
checkbox input "false"
click at [724, 428] on img at bounding box center [730, 421] width 42 height 30
click at [809, 469] on span "CASH" at bounding box center [812, 467] width 32 height 17
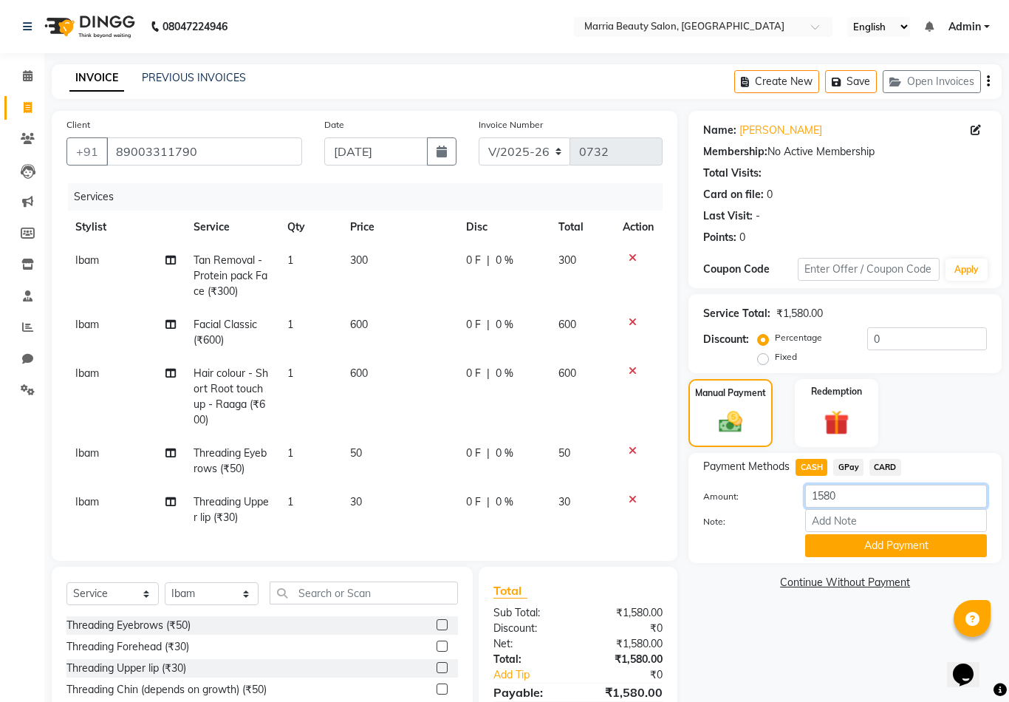
click at [847, 496] on input "1580" at bounding box center [896, 496] width 182 height 23
type input "1600"
click at [873, 550] on button "Add Payment" at bounding box center [896, 545] width 182 height 23
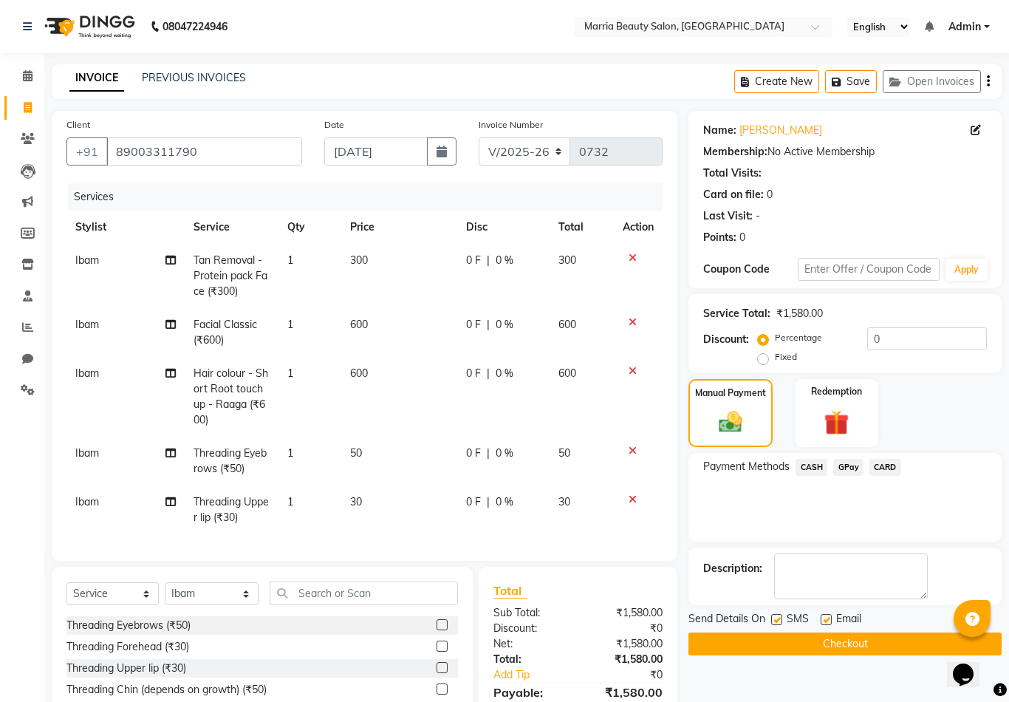
click at [804, 633] on button "Checkout" at bounding box center [845, 643] width 313 height 23
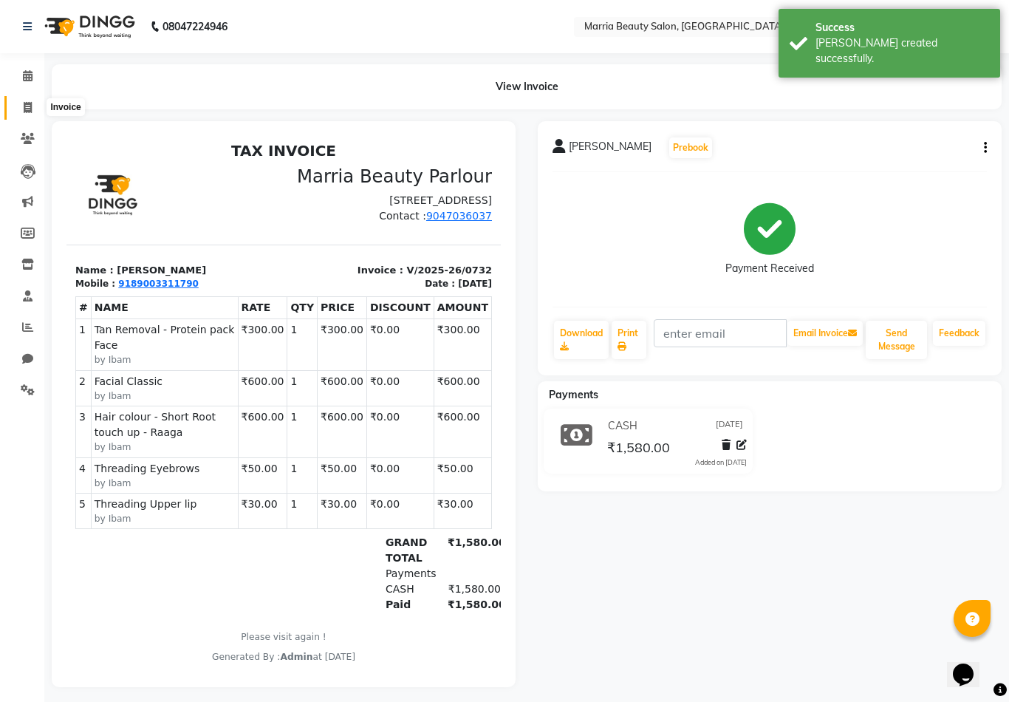
click at [26, 107] on icon at bounding box center [28, 107] width 8 height 11
select select "service"
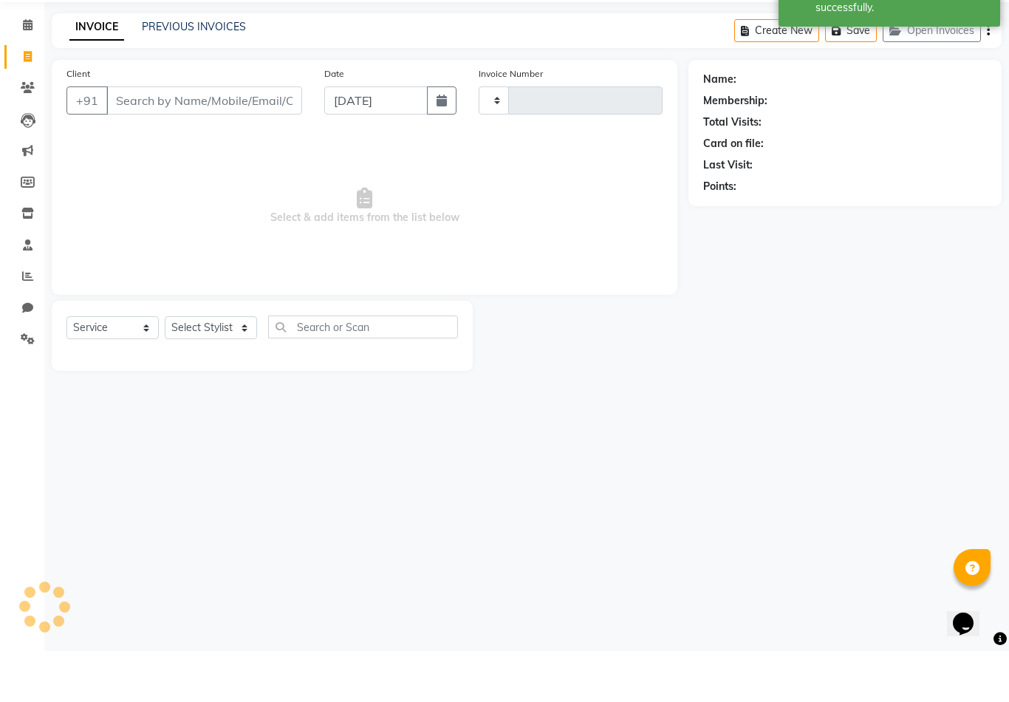
type input "0733"
select select "8343"
click at [173, 137] on input "Client" at bounding box center [204, 151] width 196 height 28
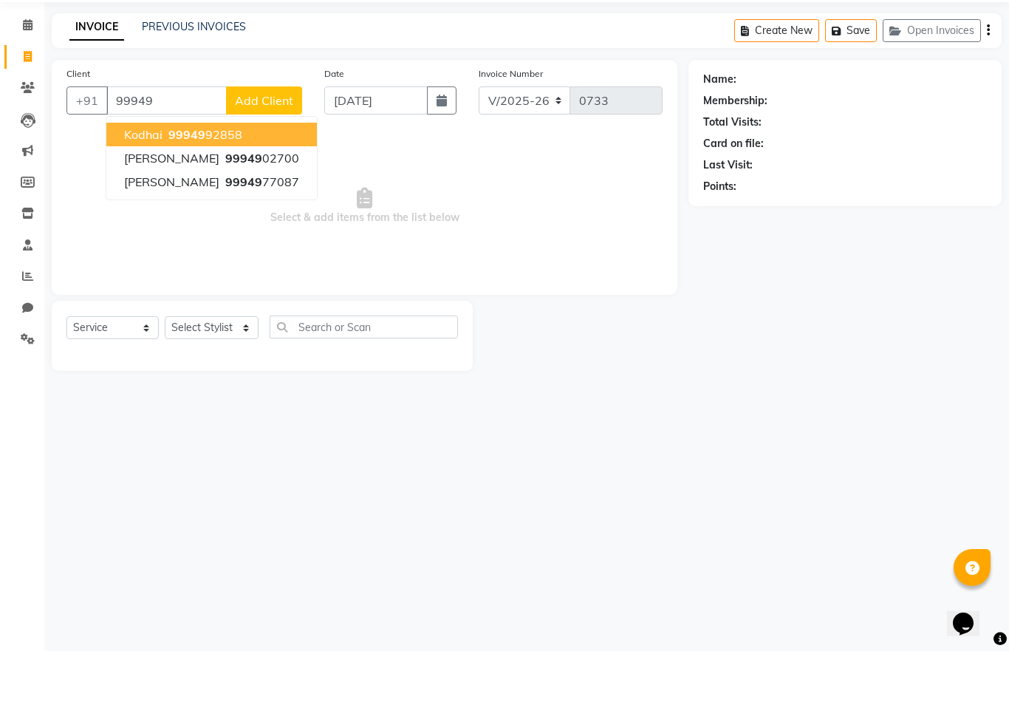
click at [152, 178] on span "Kodhai" at bounding box center [143, 185] width 38 height 15
type input "9994992858"
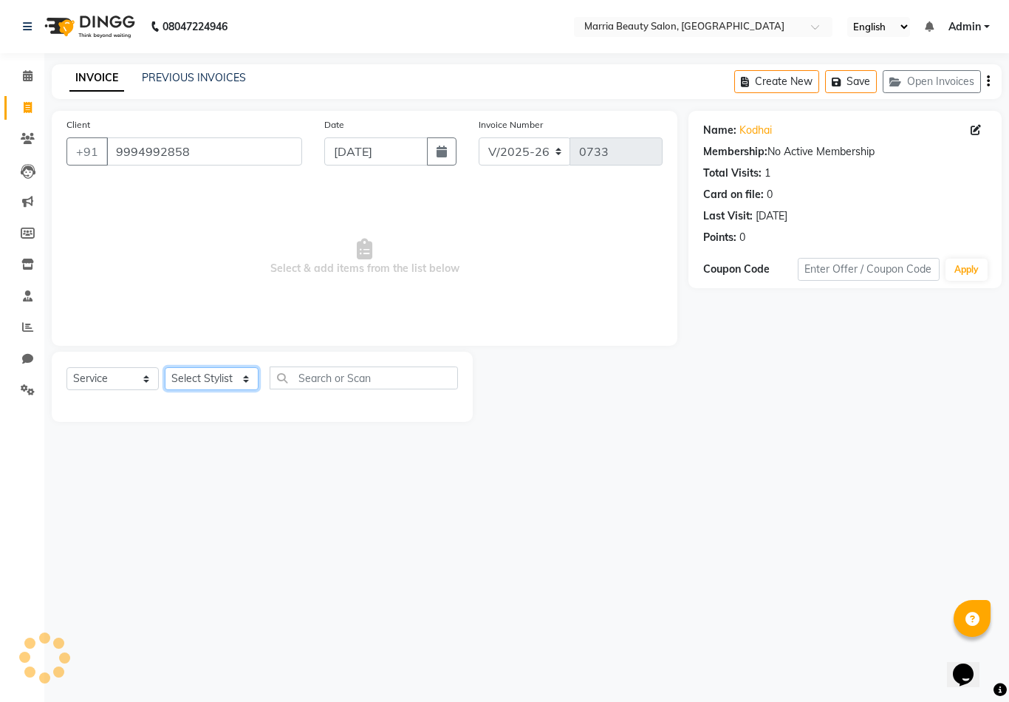
click at [211, 380] on select "Select Stylist Ashwini Ibam kala Marria Nikhita sandhiya Selvi shreya joju" at bounding box center [212, 378] width 94 height 23
select select "85633"
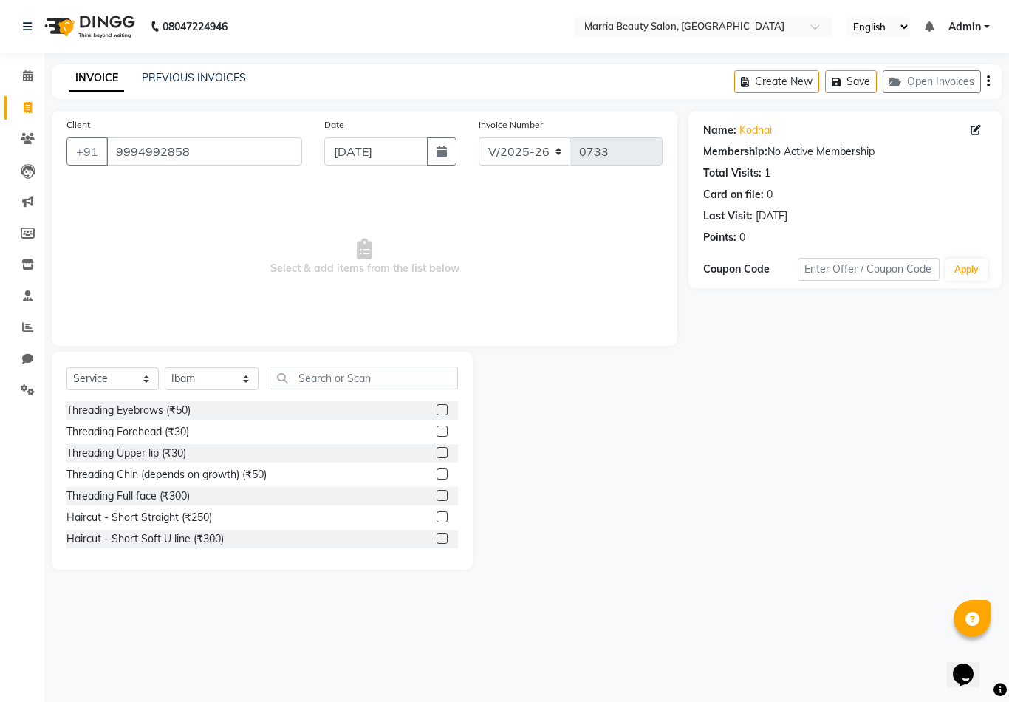
click at [440, 409] on label at bounding box center [442, 409] width 11 height 11
click at [440, 409] on input "checkbox" at bounding box center [442, 411] width 10 height 10
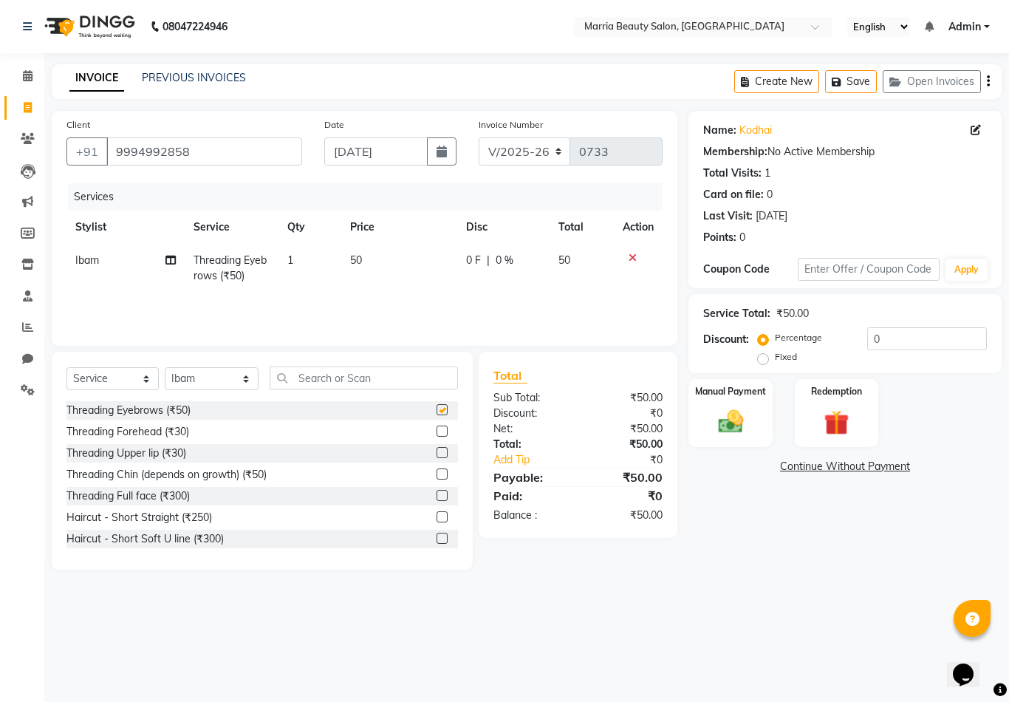
checkbox input "false"
click at [411, 378] on input "text" at bounding box center [364, 377] width 188 height 23
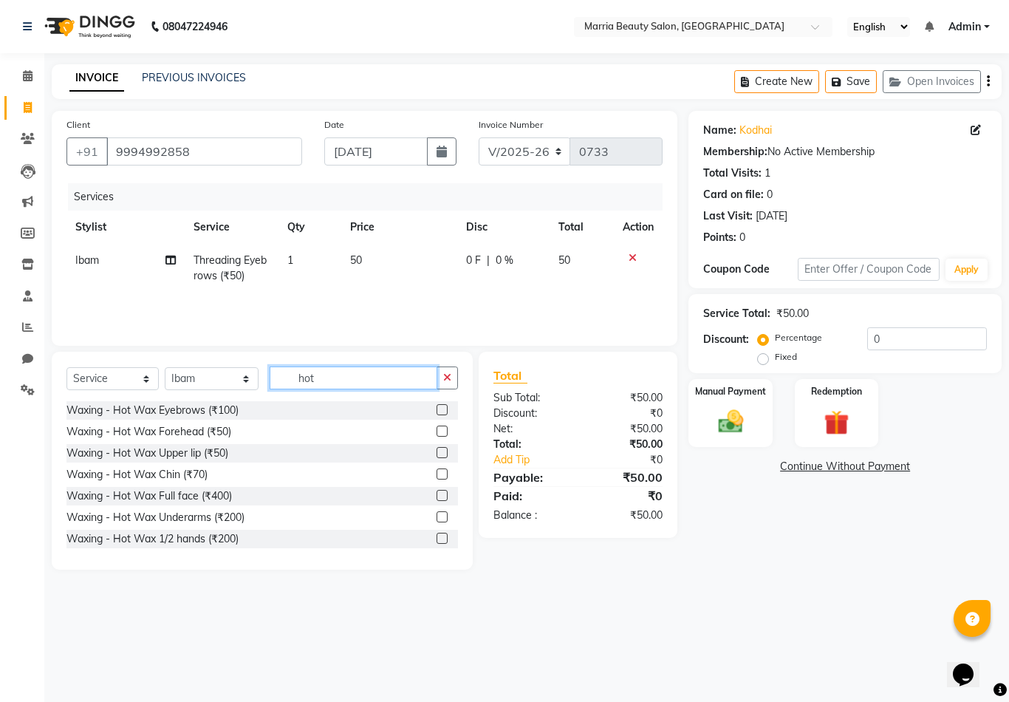
type input "hot"
click at [440, 452] on label at bounding box center [442, 452] width 11 height 11
click at [440, 452] on input "checkbox" at bounding box center [442, 453] width 10 height 10
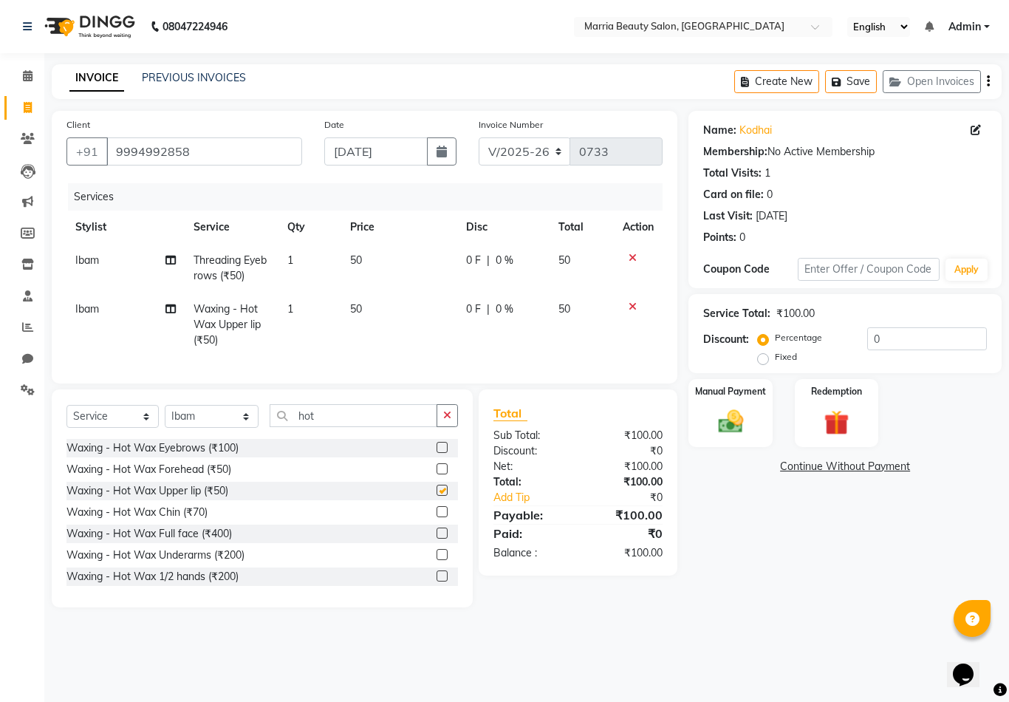
checkbox input "false"
click at [440, 513] on label at bounding box center [442, 511] width 11 height 11
click at [440, 513] on input "checkbox" at bounding box center [442, 513] width 10 height 10
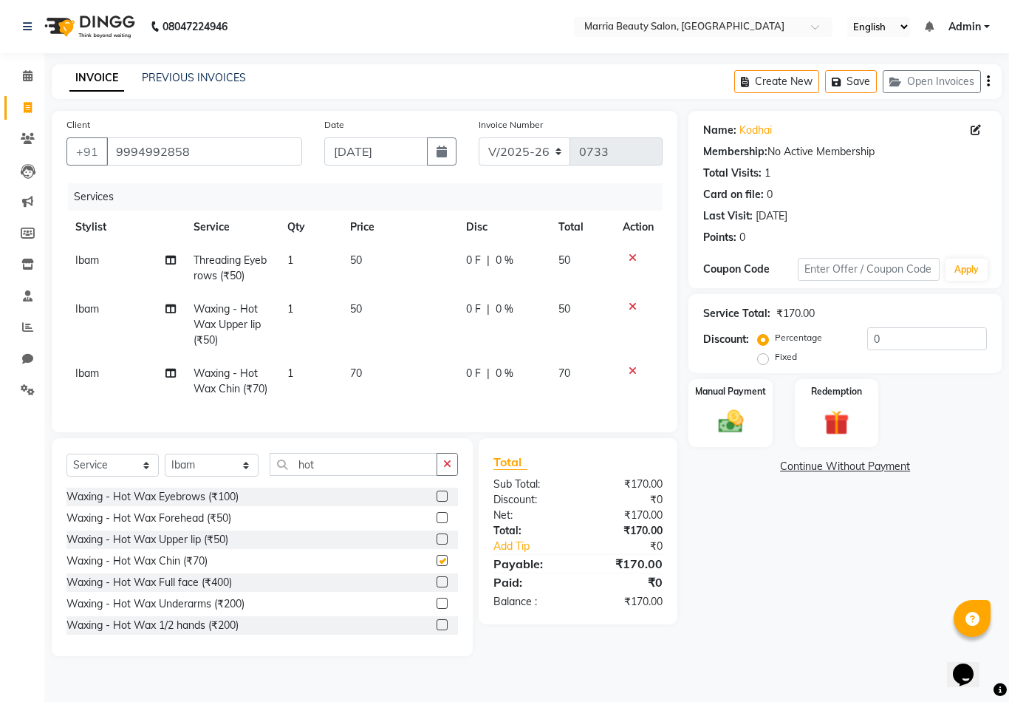
checkbox input "false"
click at [739, 411] on img at bounding box center [730, 421] width 42 height 30
click at [847, 468] on span "GPay" at bounding box center [848, 467] width 30 height 17
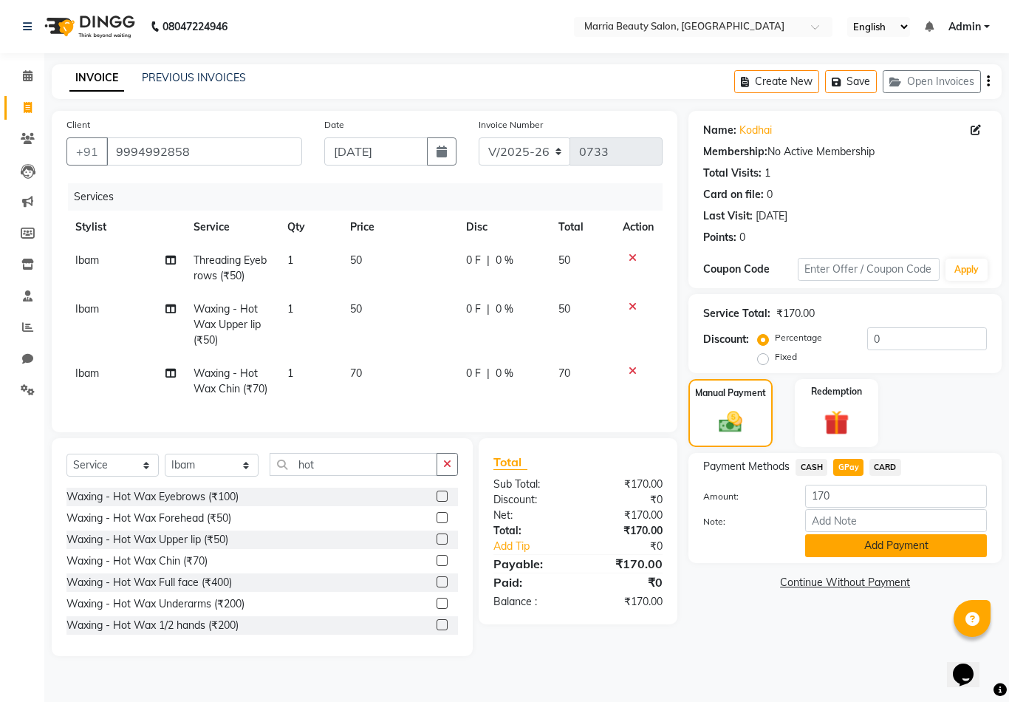
click at [839, 549] on button "Add Payment" at bounding box center [896, 545] width 182 height 23
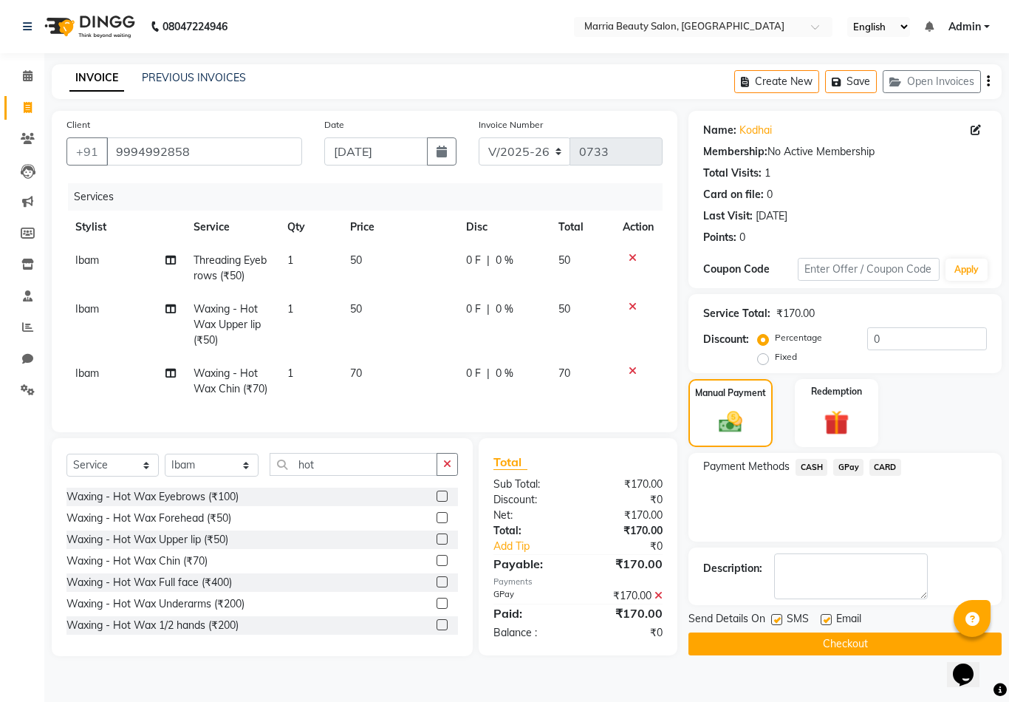
click at [776, 641] on button "Checkout" at bounding box center [845, 643] width 313 height 23
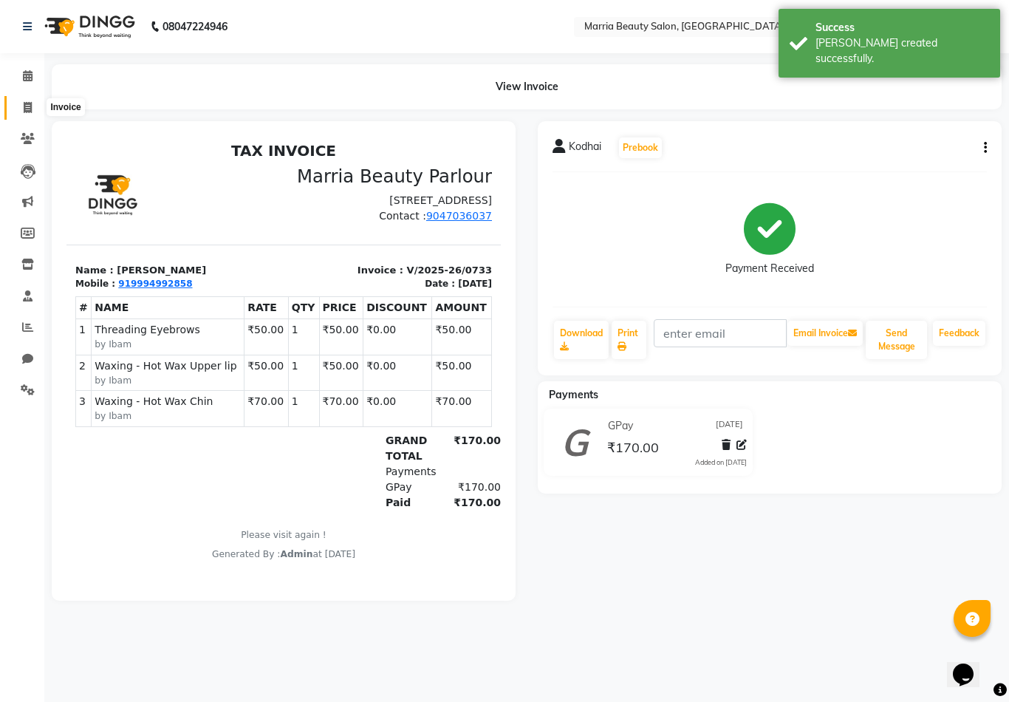
click at [26, 110] on icon at bounding box center [28, 107] width 8 height 11
select select "service"
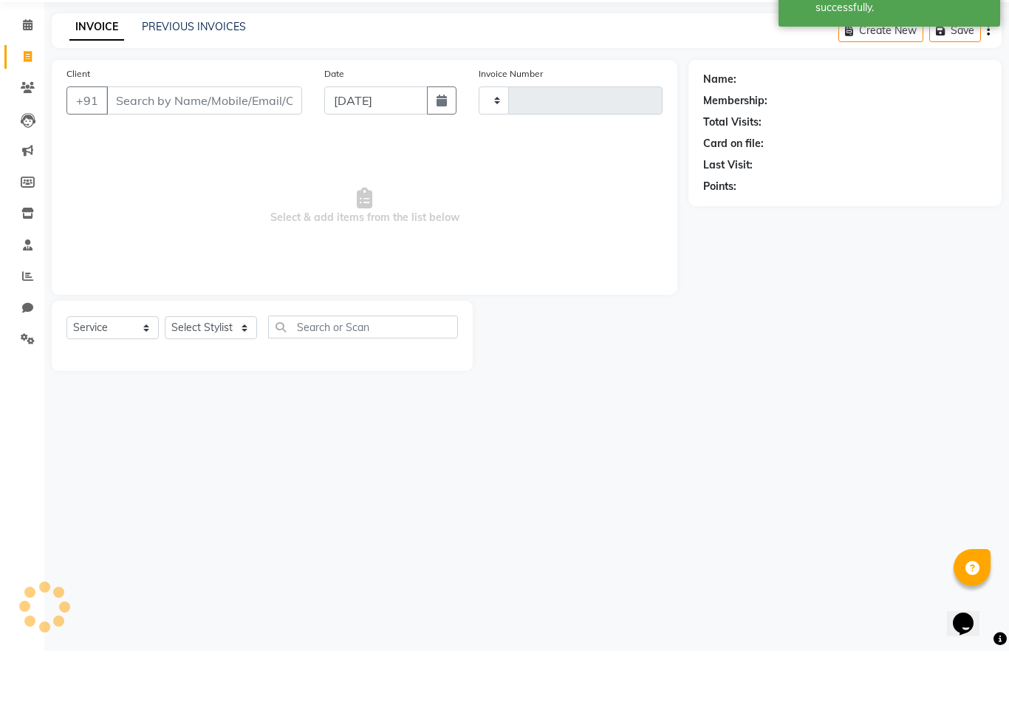
type input "0734"
select select "8343"
click at [211, 137] on input "Client" at bounding box center [204, 151] width 196 height 28
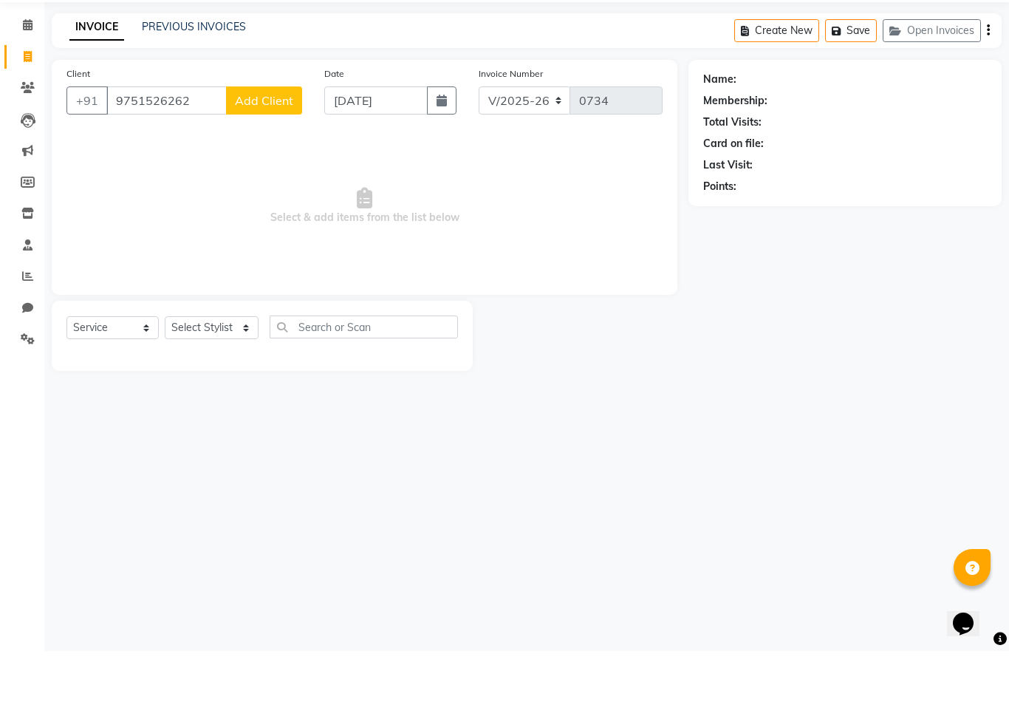
type input "9751526262"
click at [256, 144] on span "Add Client" at bounding box center [264, 151] width 58 height 15
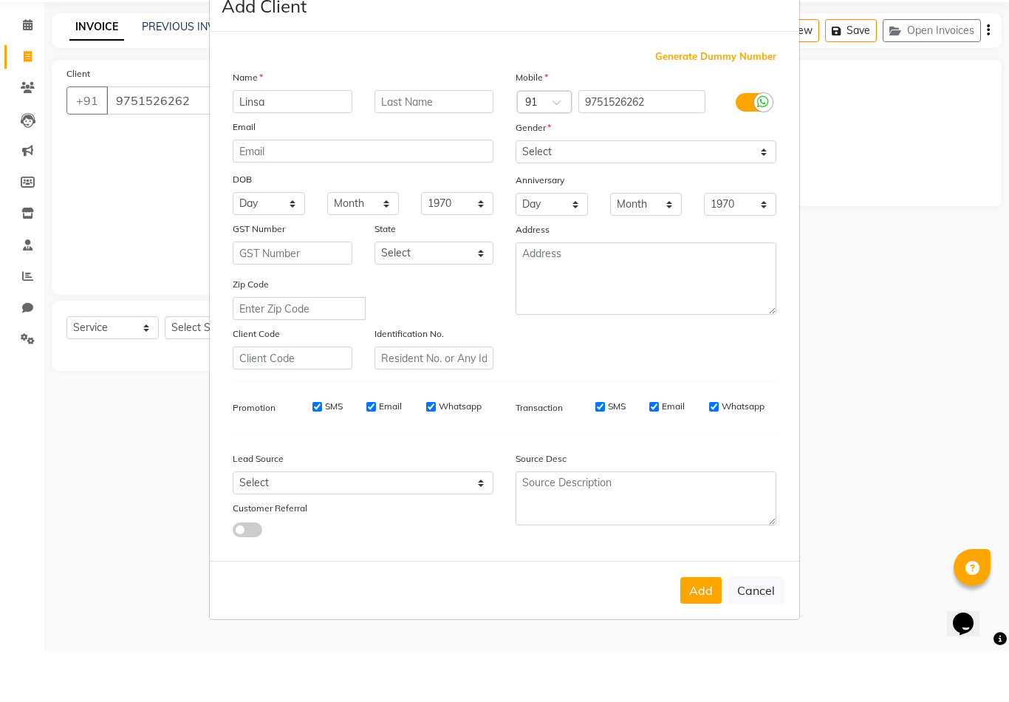
type input "Linsa"
click at [566, 191] on select "Select Male Female Other Prefer Not To Say" at bounding box center [646, 202] width 261 height 23
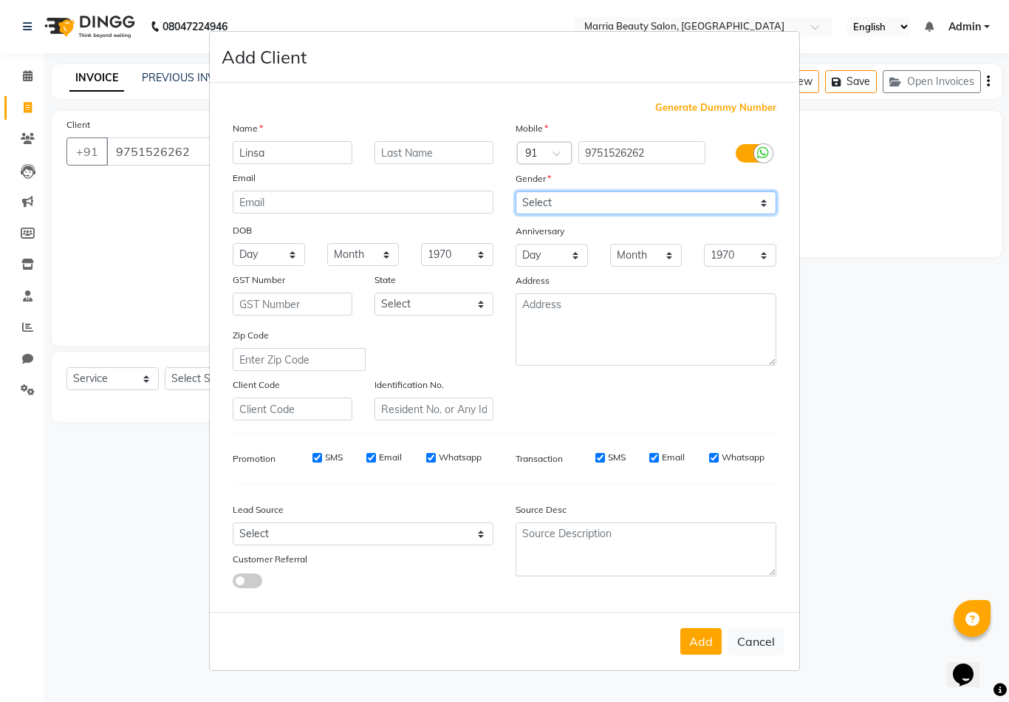
select select "female"
click at [688, 655] on button "Add" at bounding box center [700, 641] width 41 height 27
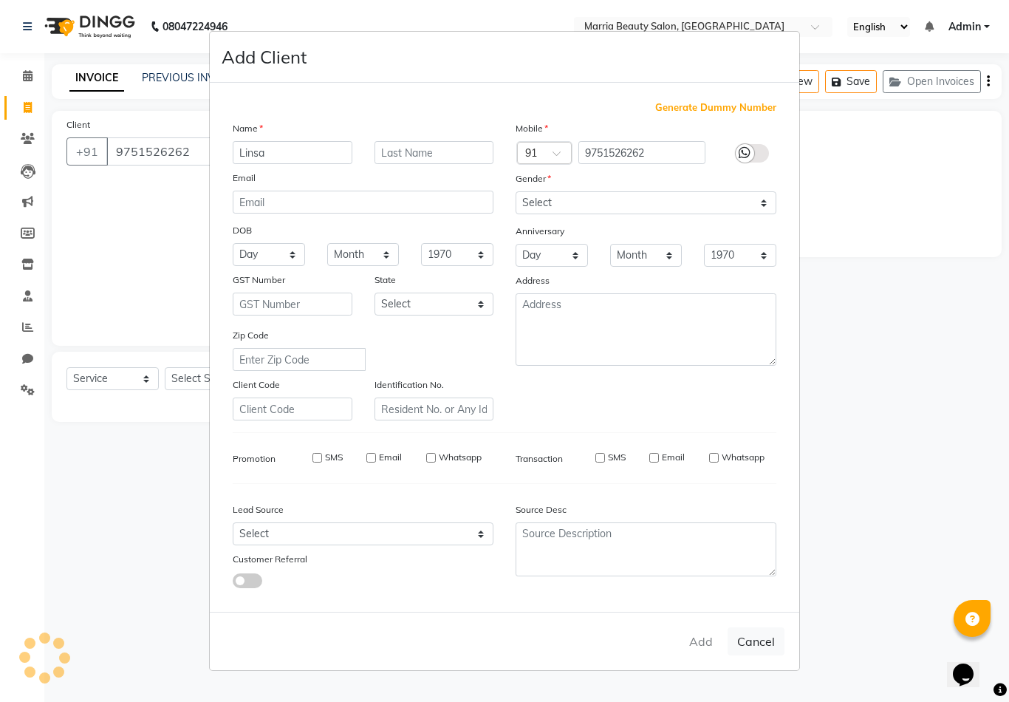
select select
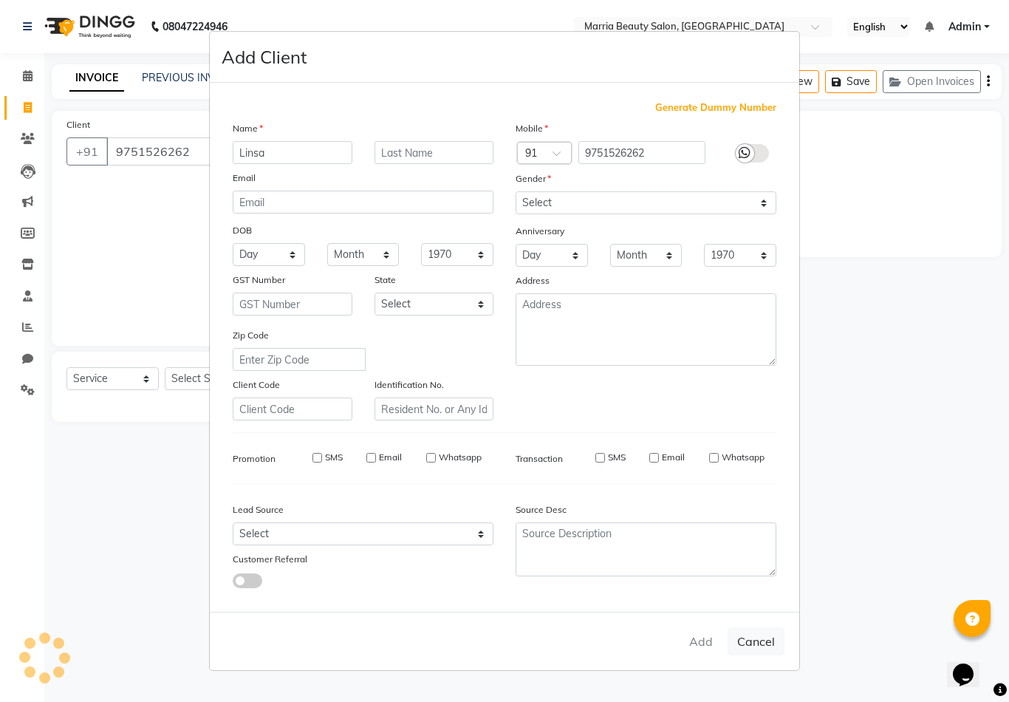
select select
checkbox input "false"
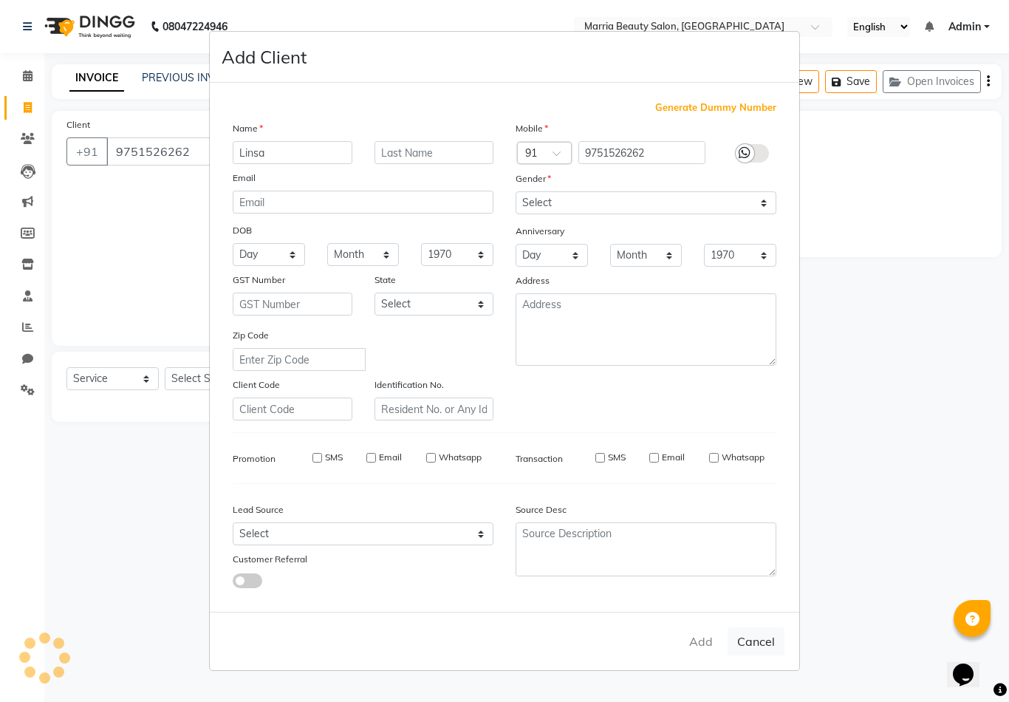
checkbox input "false"
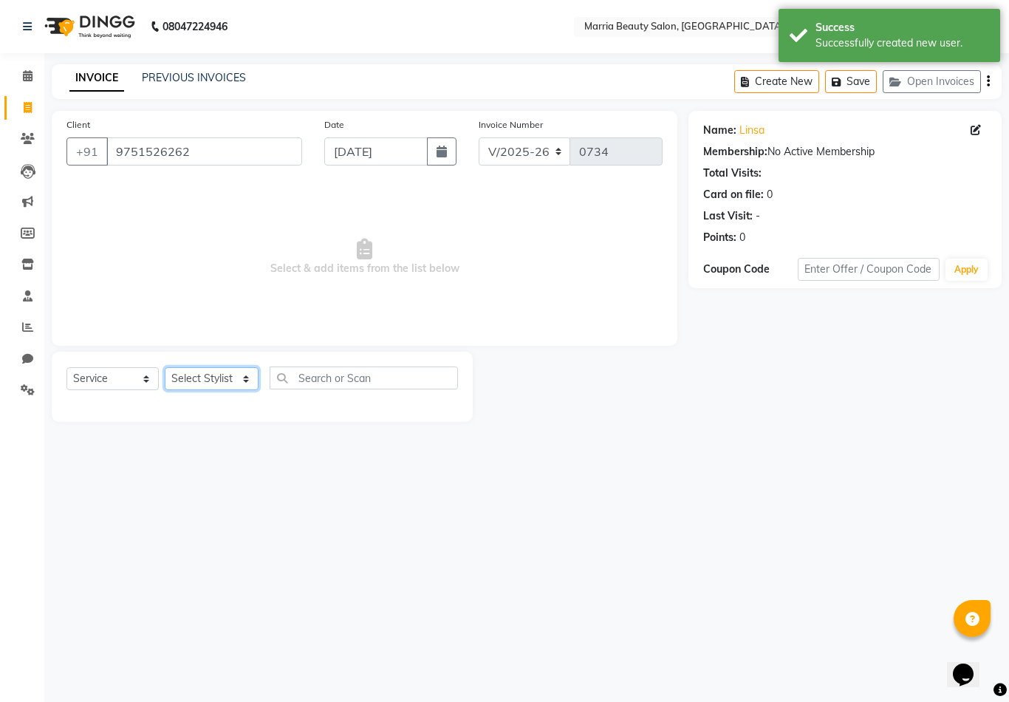
click at [213, 381] on select "Select Stylist Ashwini Ibam kala Marria Nikhita sandhiya Selvi shreya joju" at bounding box center [212, 378] width 94 height 23
select select "85630"
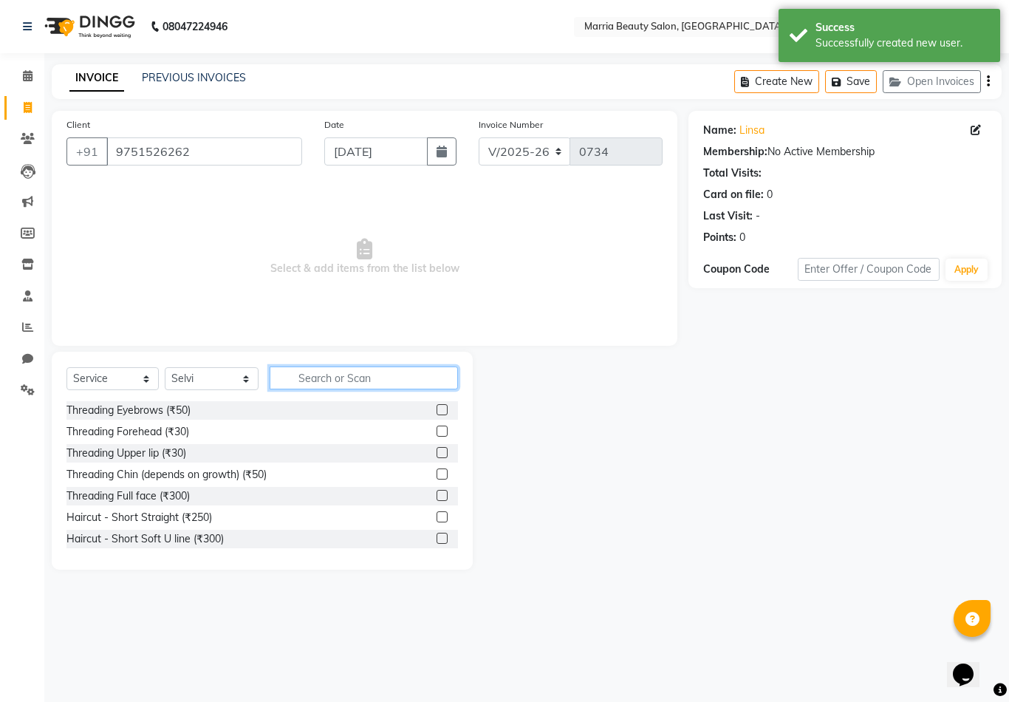
click at [357, 385] on input "text" at bounding box center [364, 377] width 188 height 23
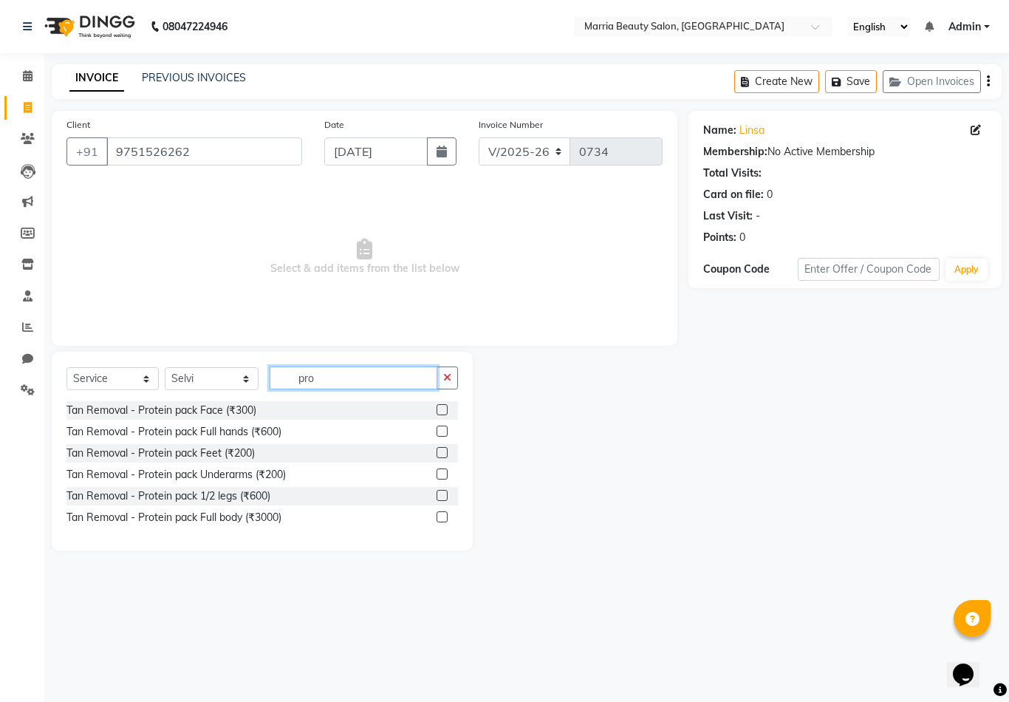
type input "pro"
click at [440, 409] on label at bounding box center [442, 409] width 11 height 11
click at [440, 409] on input "checkbox" at bounding box center [442, 411] width 10 height 10
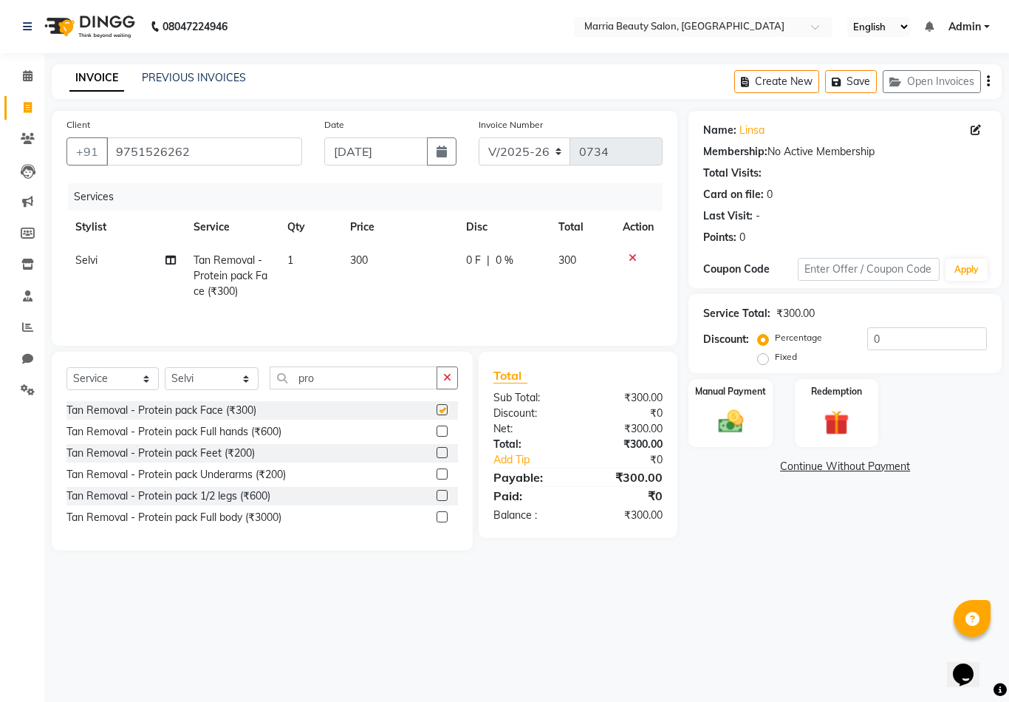
checkbox input "false"
click at [447, 371] on button "button" at bounding box center [447, 377] width 21 height 23
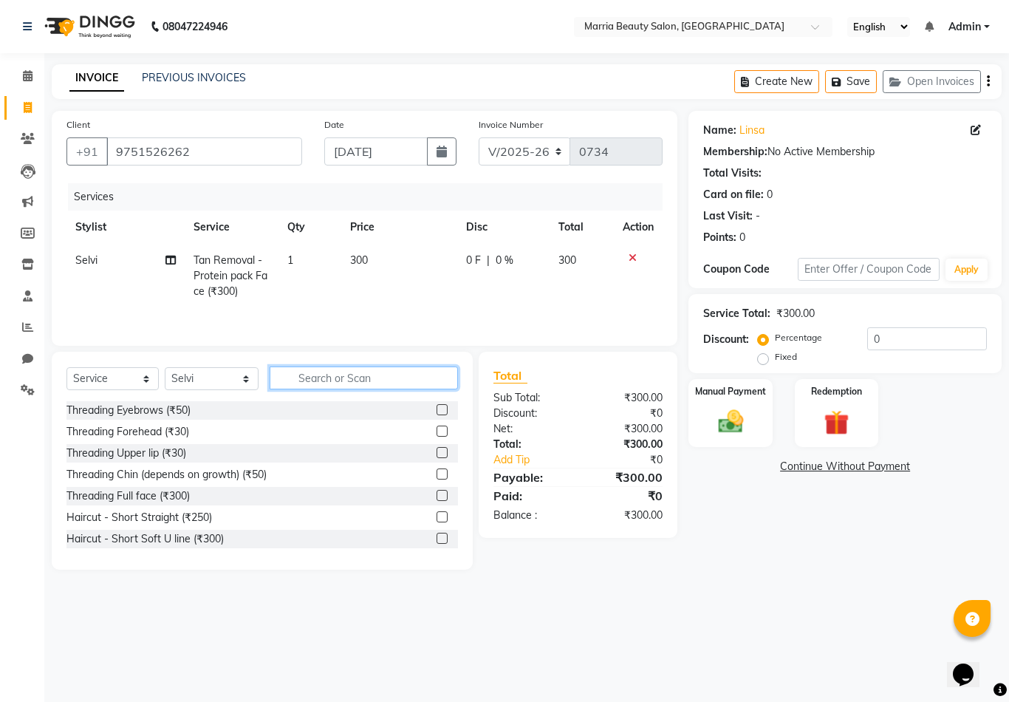
click at [447, 371] on input "text" at bounding box center [364, 377] width 188 height 23
click at [412, 378] on input "text" at bounding box center [364, 377] width 188 height 23
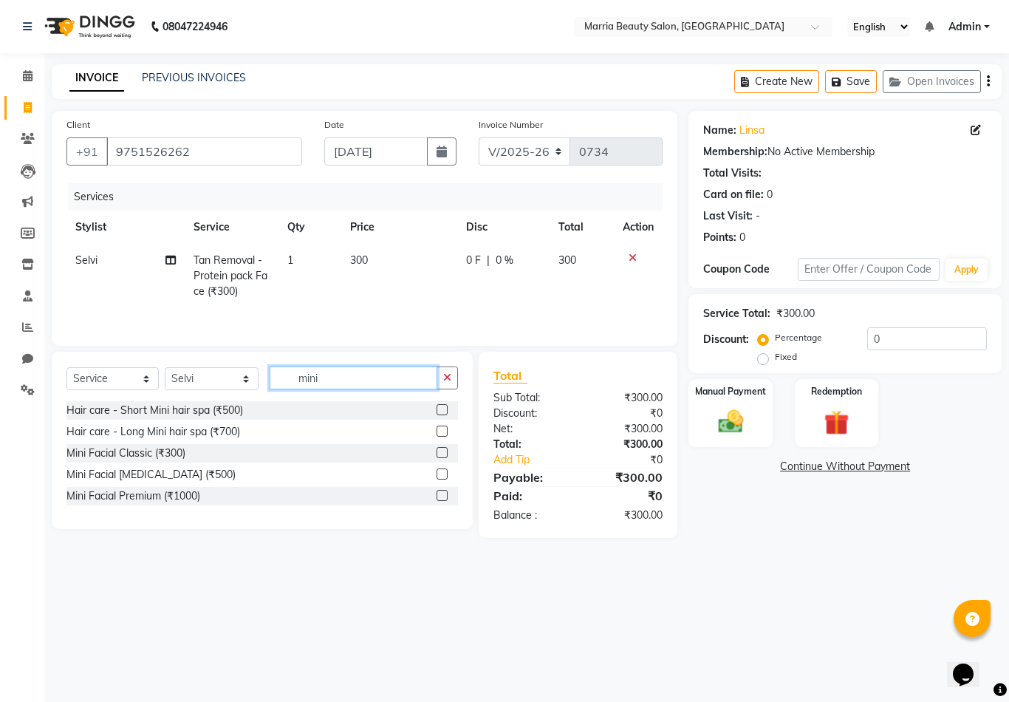
type input "mini"
click at [441, 496] on label at bounding box center [442, 495] width 11 height 11
click at [441, 496] on input "checkbox" at bounding box center [442, 496] width 10 height 10
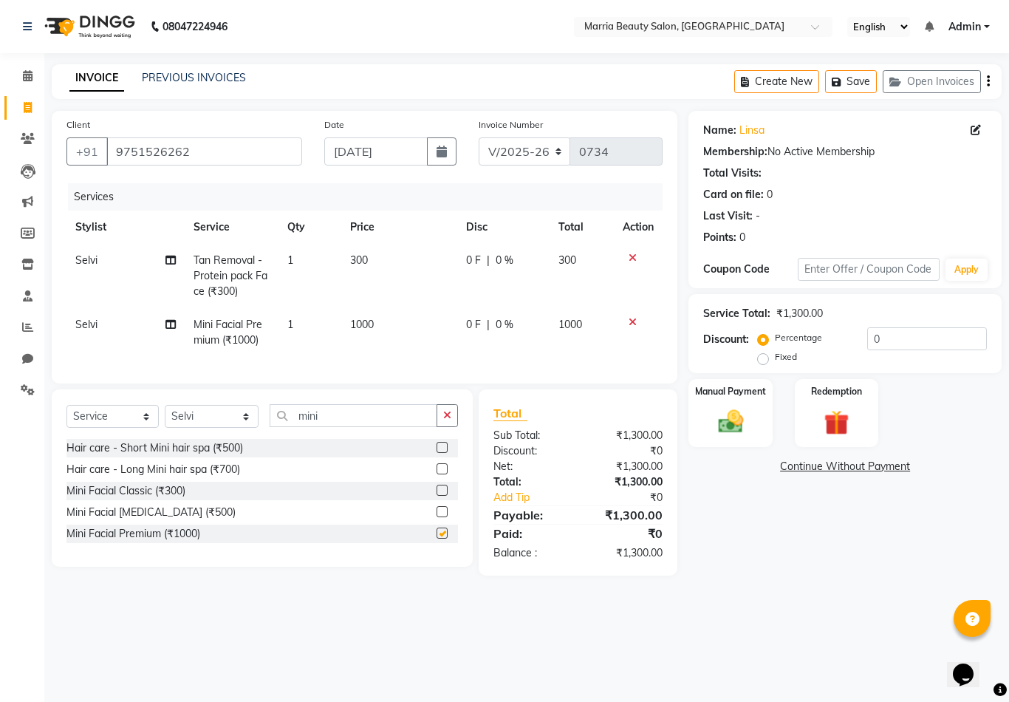
checkbox input "false"
click at [444, 415] on icon "button" at bounding box center [447, 415] width 8 height 10
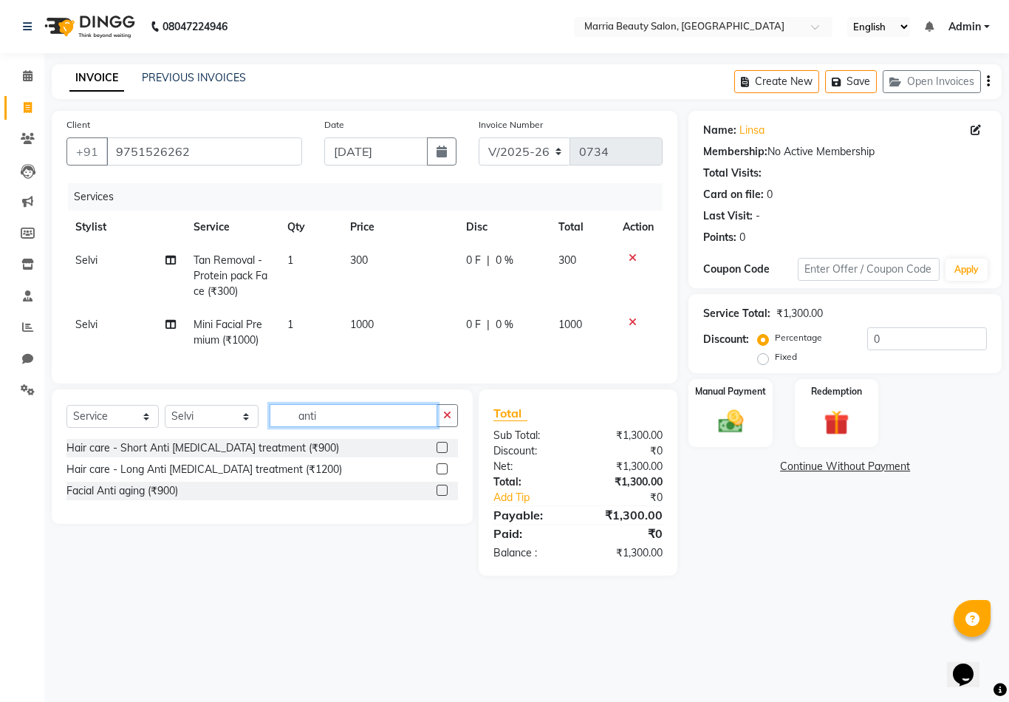
type input "anti"
click at [440, 471] on label at bounding box center [442, 468] width 11 height 11
click at [440, 471] on input "checkbox" at bounding box center [442, 470] width 10 height 10
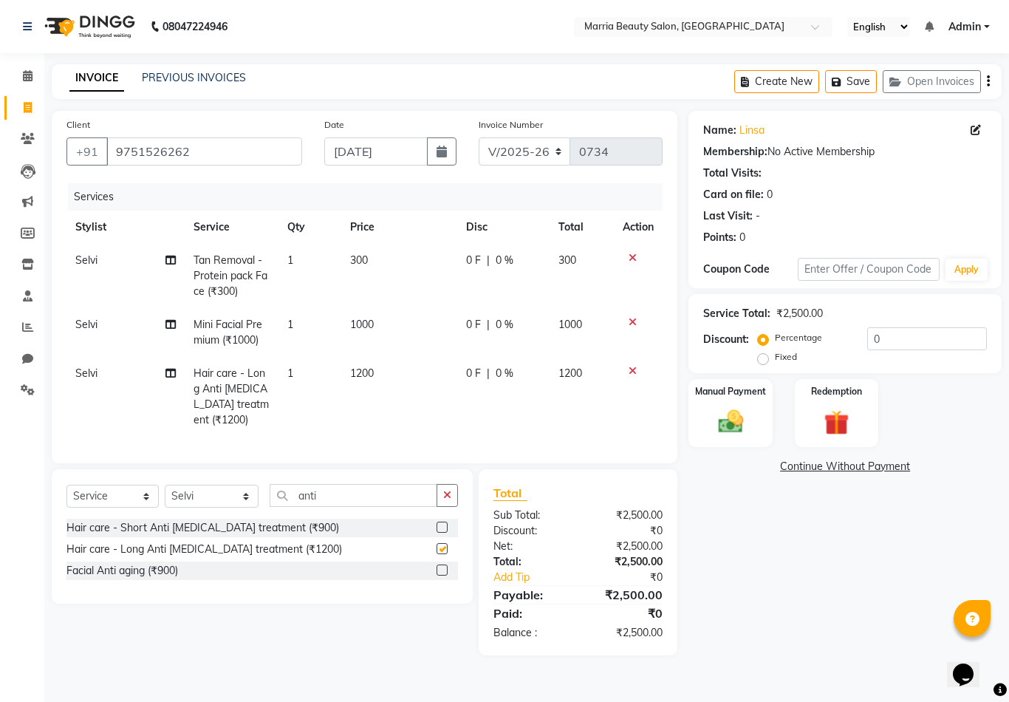
checkbox input "false"
click at [448, 500] on icon "button" at bounding box center [447, 495] width 8 height 10
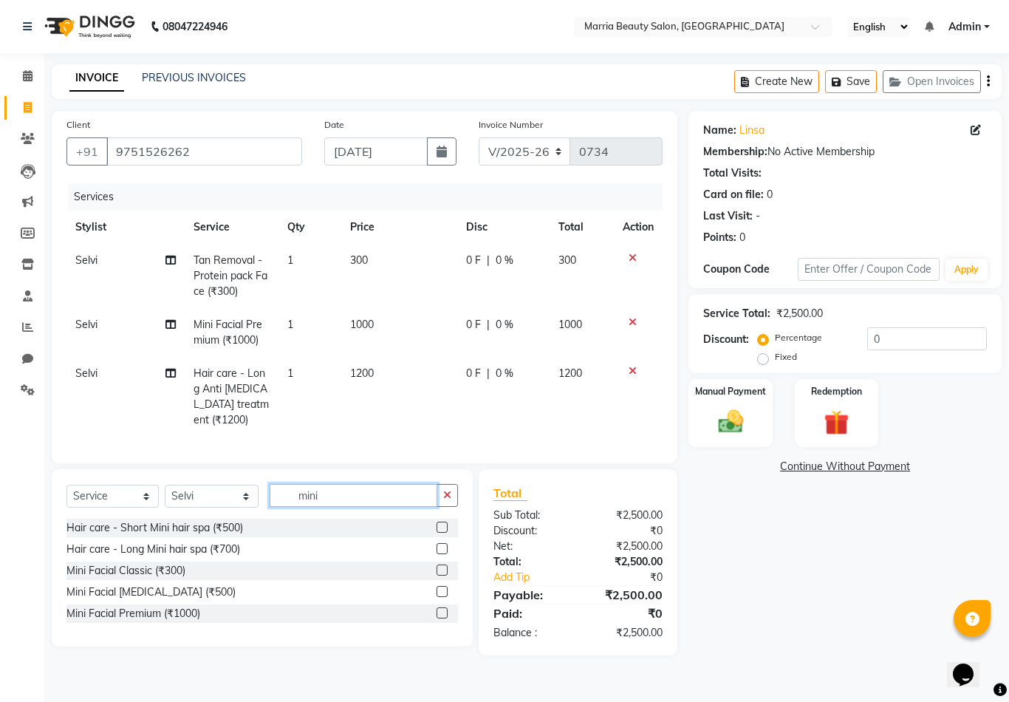
type input "mini"
click at [440, 548] on label at bounding box center [442, 548] width 11 height 11
click at [440, 548] on input "checkbox" at bounding box center [442, 549] width 10 height 10
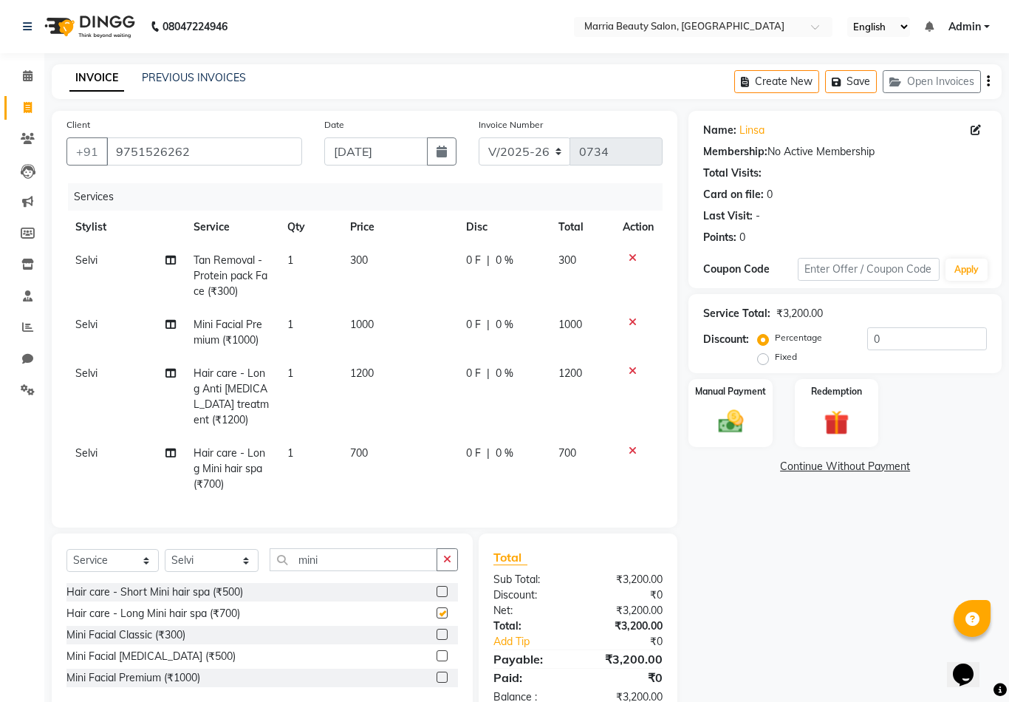
checkbox input "false"
click at [728, 412] on img at bounding box center [730, 421] width 42 height 30
click at [819, 463] on span "CASH" at bounding box center [812, 467] width 32 height 17
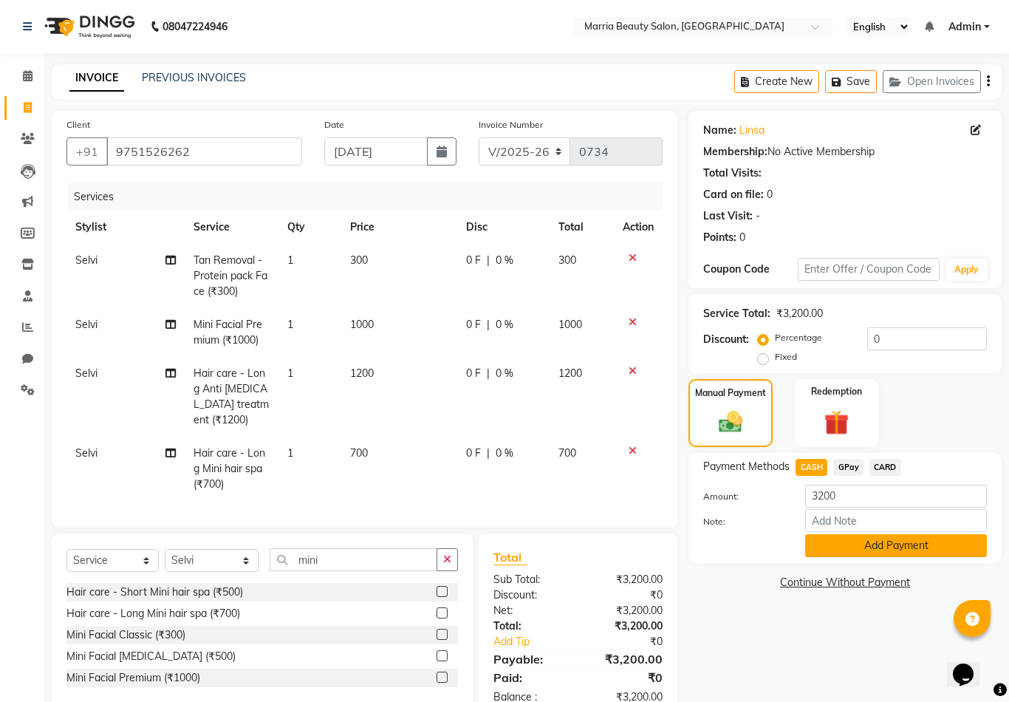
click at [836, 539] on button "Add Payment" at bounding box center [896, 545] width 182 height 23
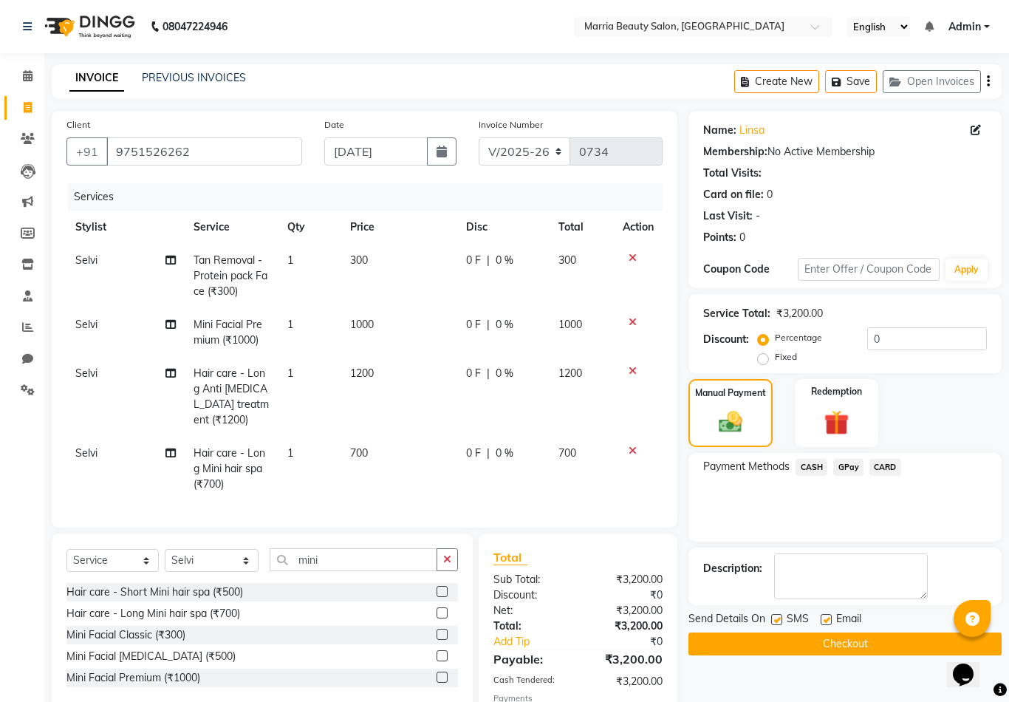
click at [800, 642] on button "Checkout" at bounding box center [845, 643] width 313 height 23
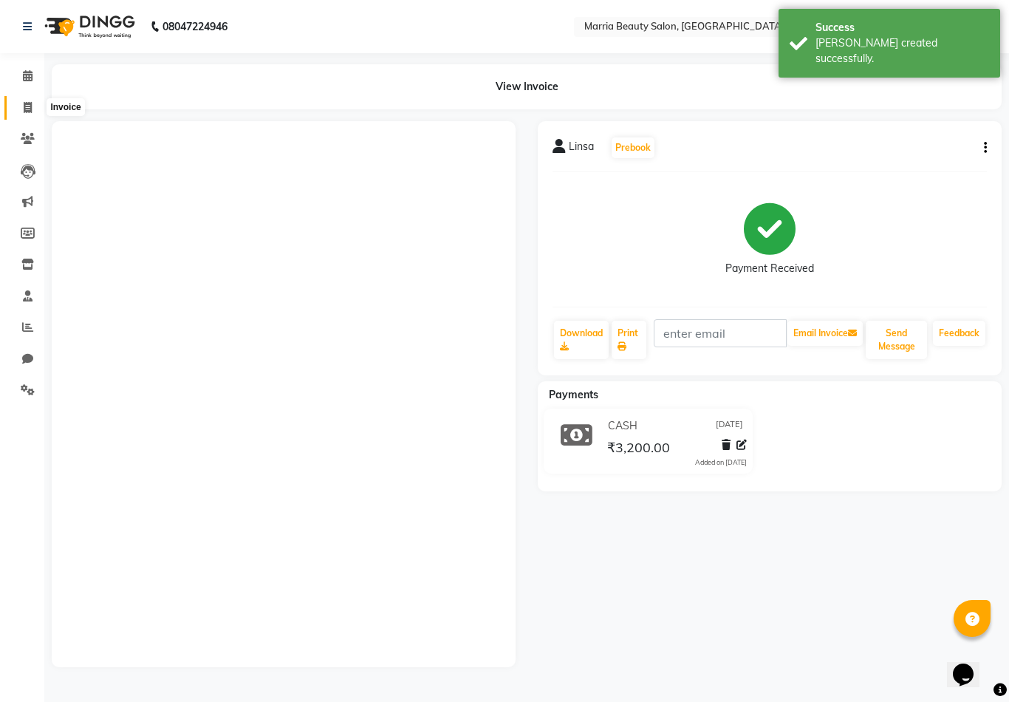
click at [19, 111] on span at bounding box center [28, 108] width 26 height 17
select select "service"
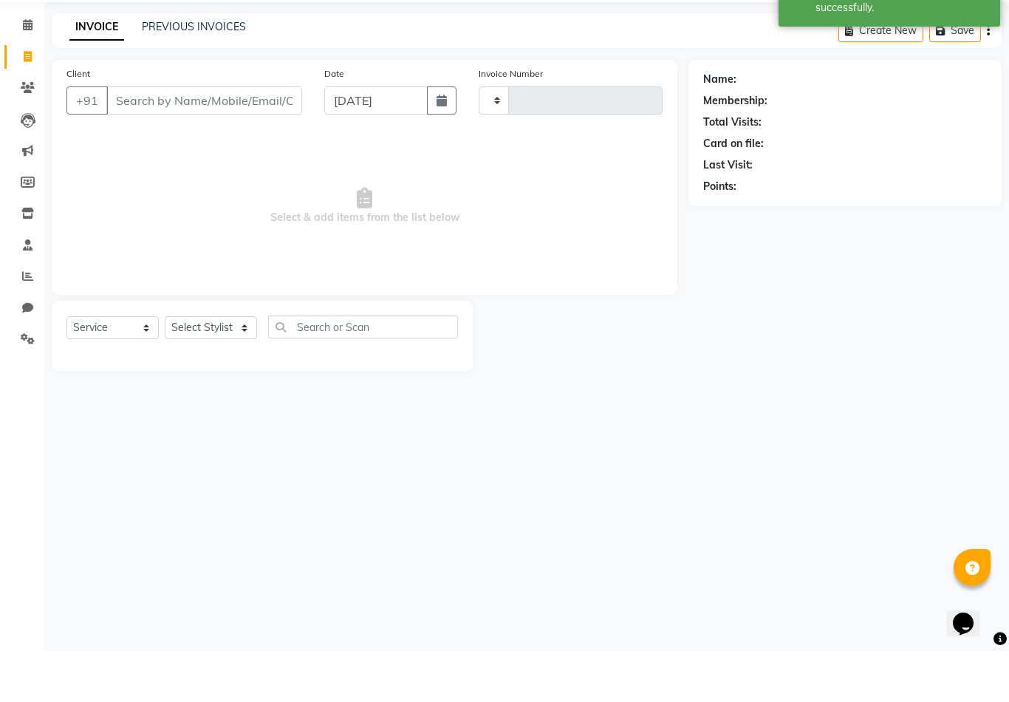
type input "0735"
select select "8343"
click at [228, 137] on input "Client" at bounding box center [204, 151] width 196 height 28
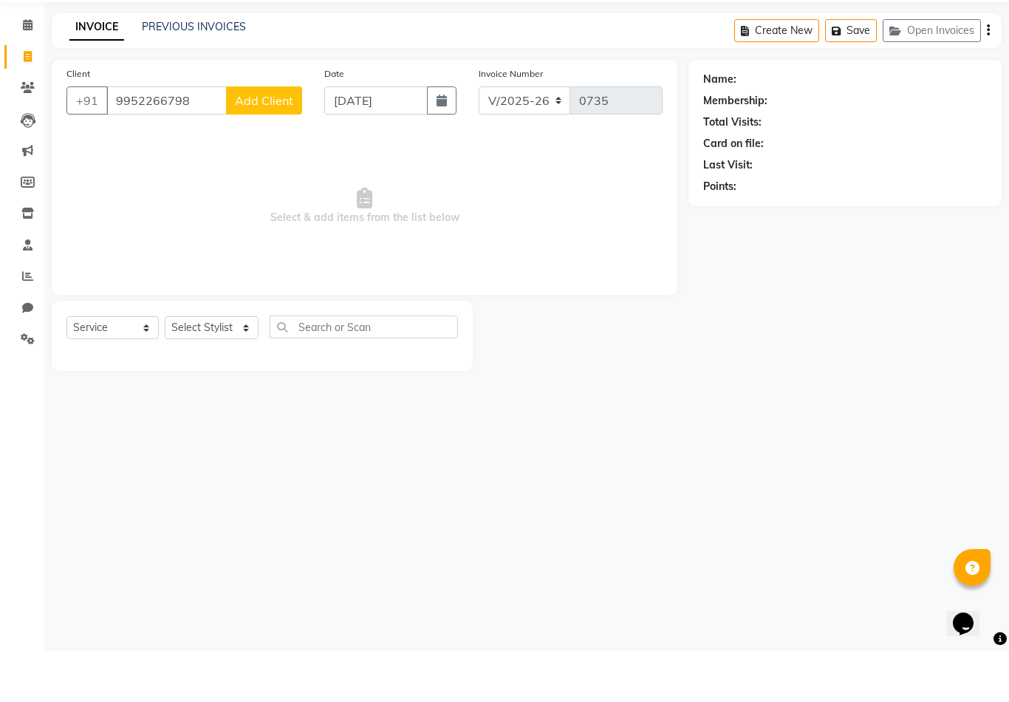
type input "9952266798"
click at [256, 144] on span "Add Client" at bounding box center [264, 151] width 58 height 15
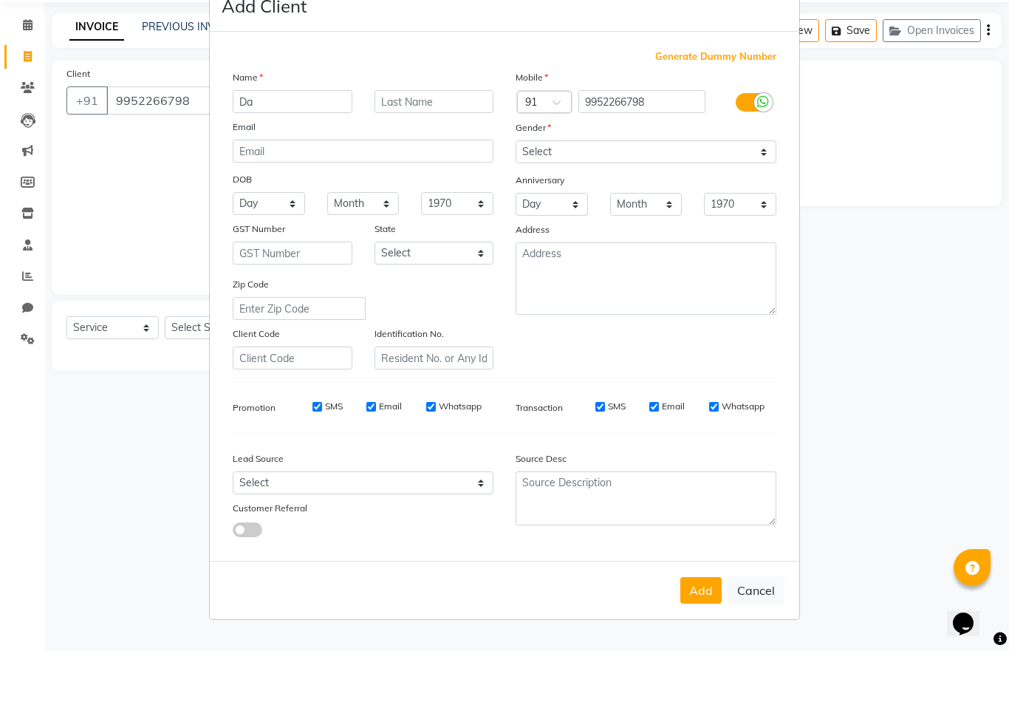
type input "D"
type input "Saranya"
click at [649, 191] on select "Select Male Female Other Prefer Not To Say" at bounding box center [646, 202] width 261 height 23
click at [0, 0] on html "08047224946 Select Location × Marria Beauty Salon, Nanjundapuram Road English E…" at bounding box center [504, 351] width 1009 height 702
click at [649, 191] on select "Select Male Female Other Prefer Not To Say" at bounding box center [646, 202] width 261 height 23
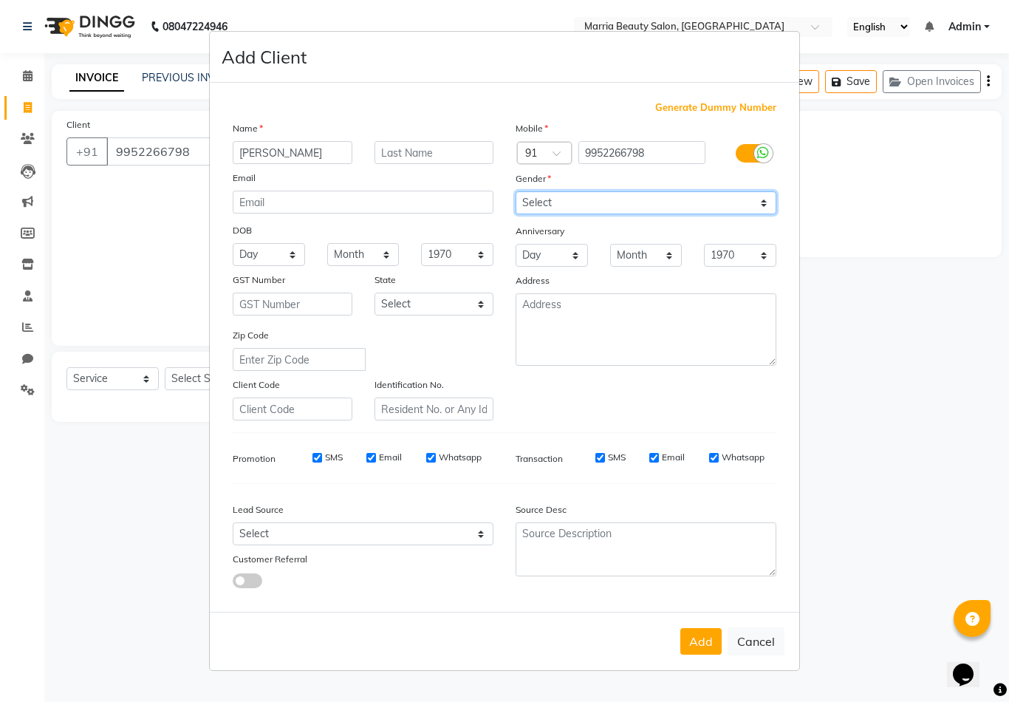
click at [643, 214] on select "Select Male Female Other Prefer Not To Say" at bounding box center [646, 202] width 261 height 23
select select "female"
click at [702, 655] on button "Add" at bounding box center [700, 641] width 41 height 27
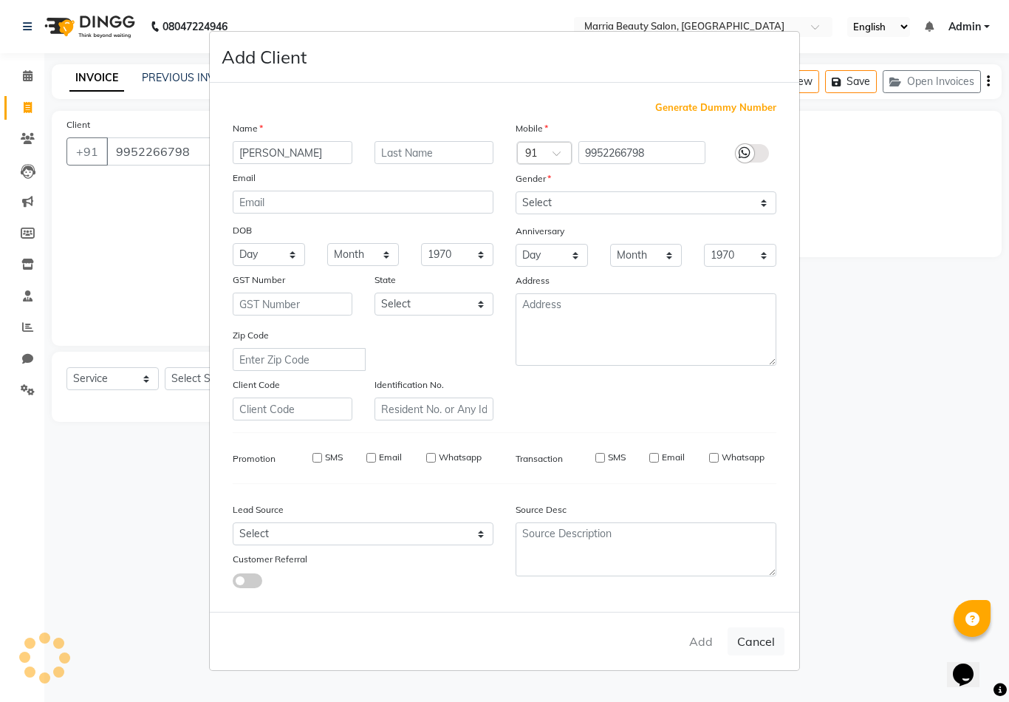
select select
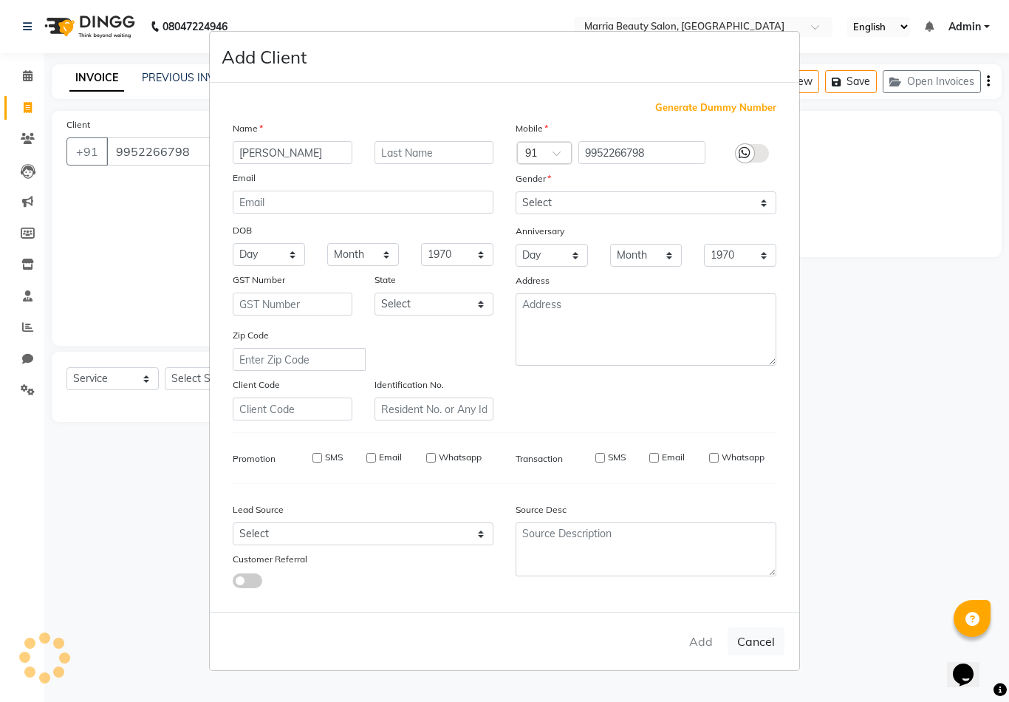
select select
checkbox input "false"
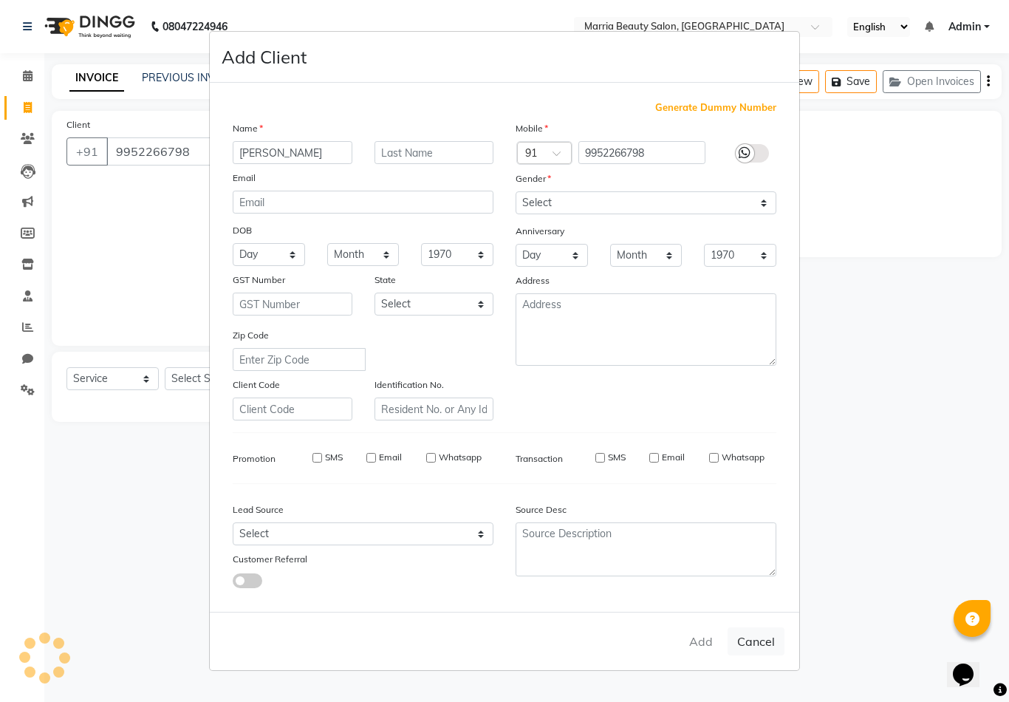
checkbox input "false"
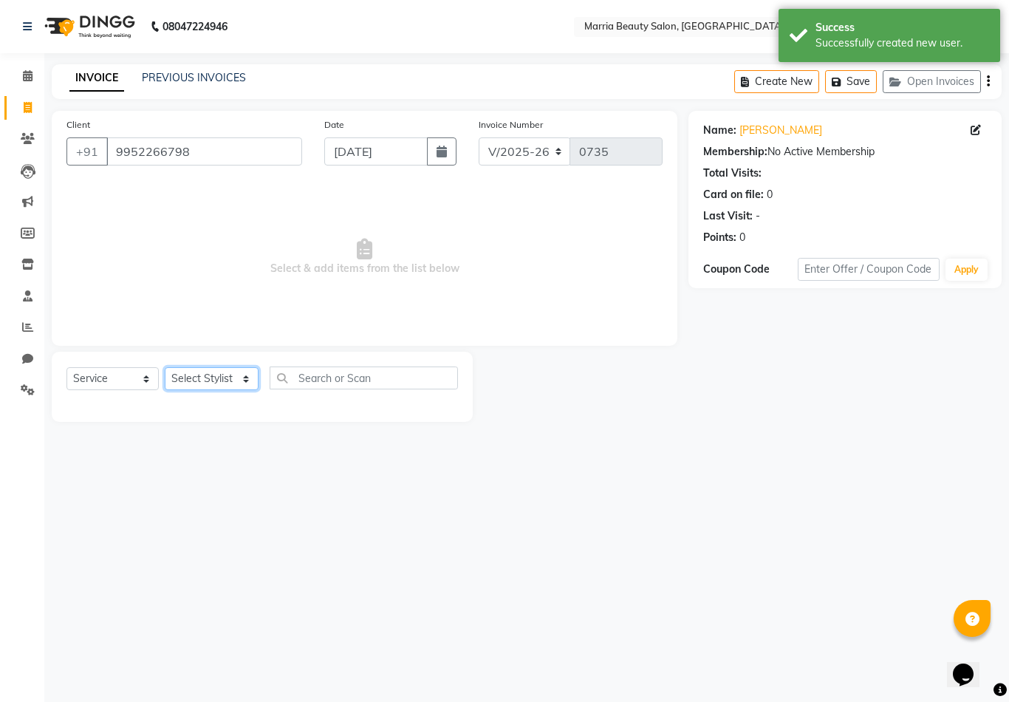
click at [227, 374] on select "Select Stylist Ashwini Ibam kala Marria Nikhita sandhiya Selvi shreya joju" at bounding box center [212, 378] width 94 height 23
select select "85633"
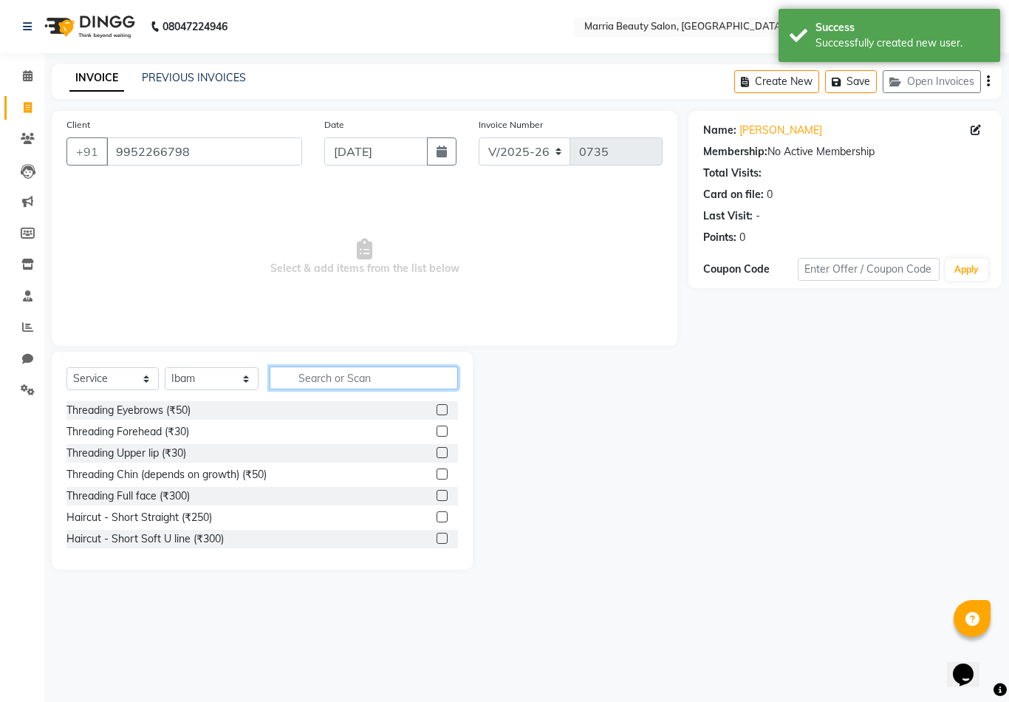
click at [388, 378] on input "text" at bounding box center [364, 377] width 188 height 23
type input "ha"
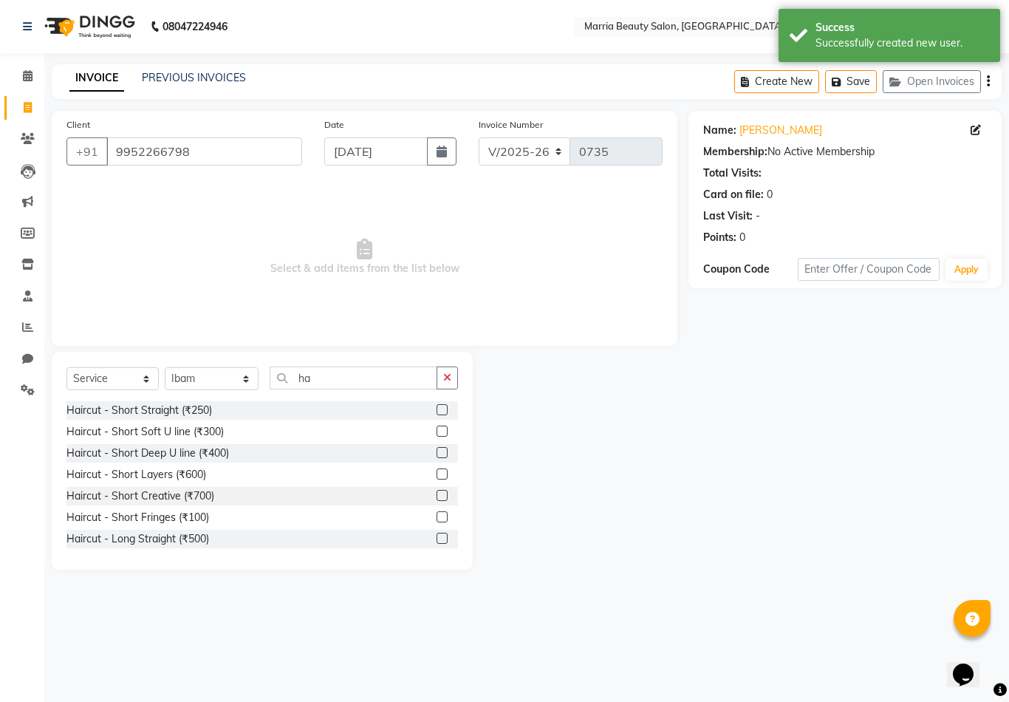
click at [440, 474] on label at bounding box center [442, 473] width 11 height 11
click at [440, 474] on input "checkbox" at bounding box center [442, 475] width 10 height 10
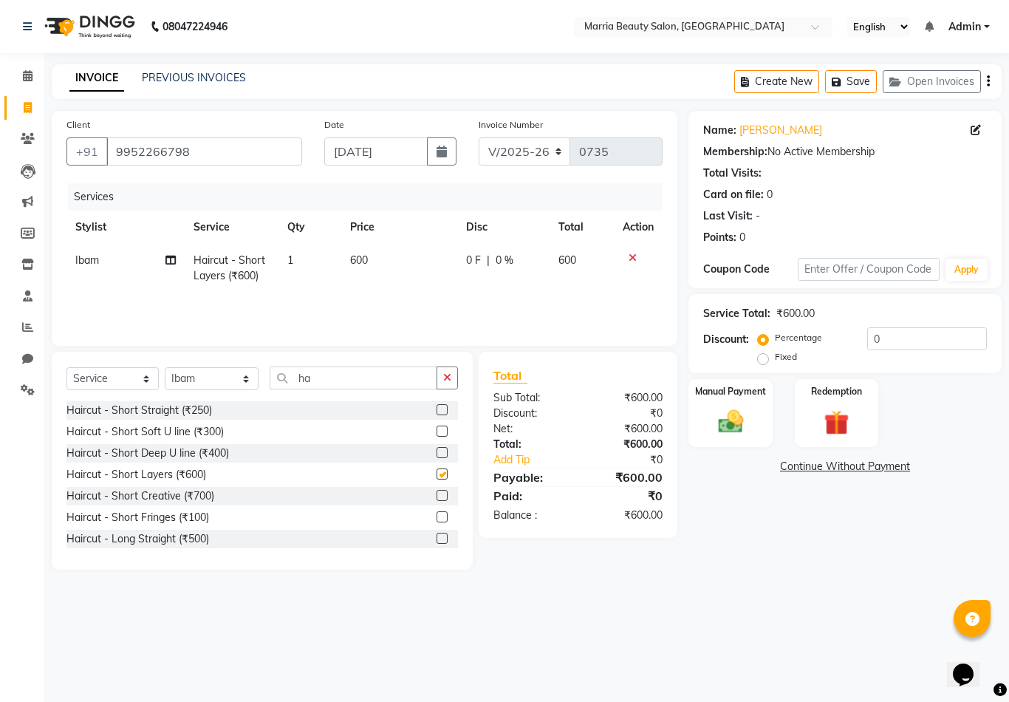
checkbox input "false"
click at [729, 406] on div "Manual Payment" at bounding box center [730, 413] width 87 height 71
click at [841, 472] on span "GPay" at bounding box center [848, 467] width 30 height 17
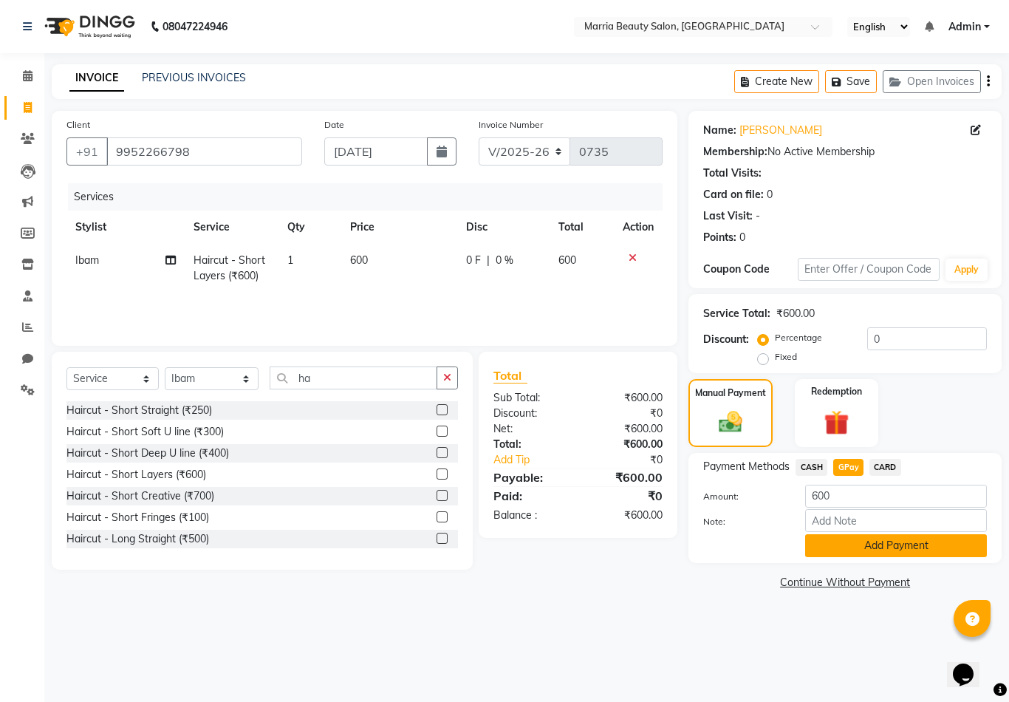
click at [823, 545] on button "Add Payment" at bounding box center [896, 545] width 182 height 23
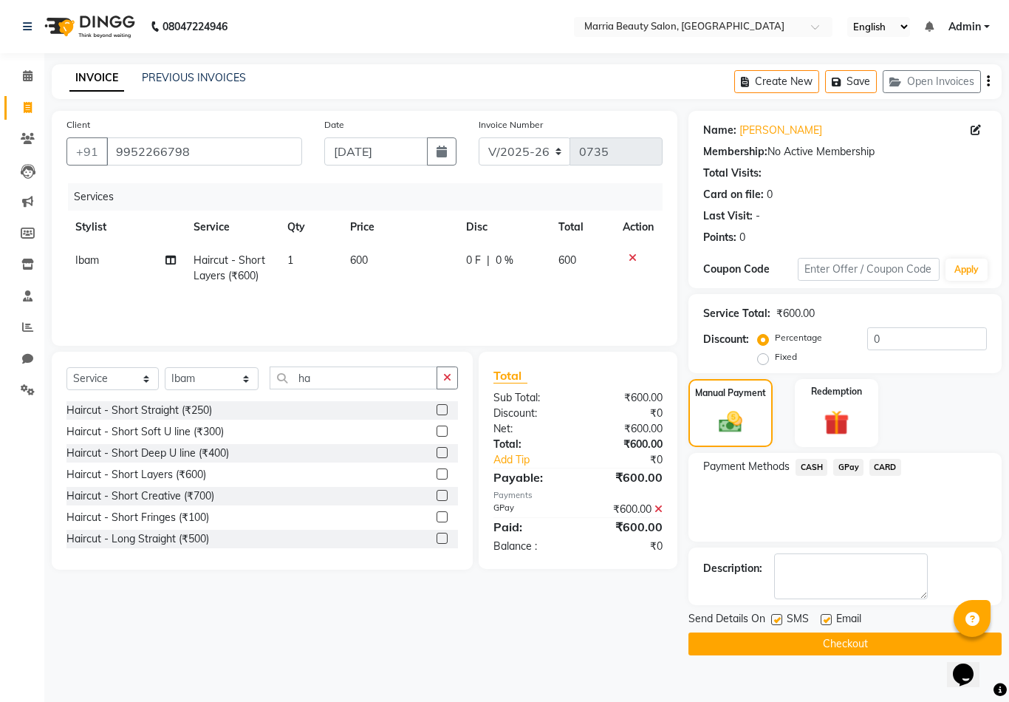
click at [774, 642] on button "Checkout" at bounding box center [845, 643] width 313 height 23
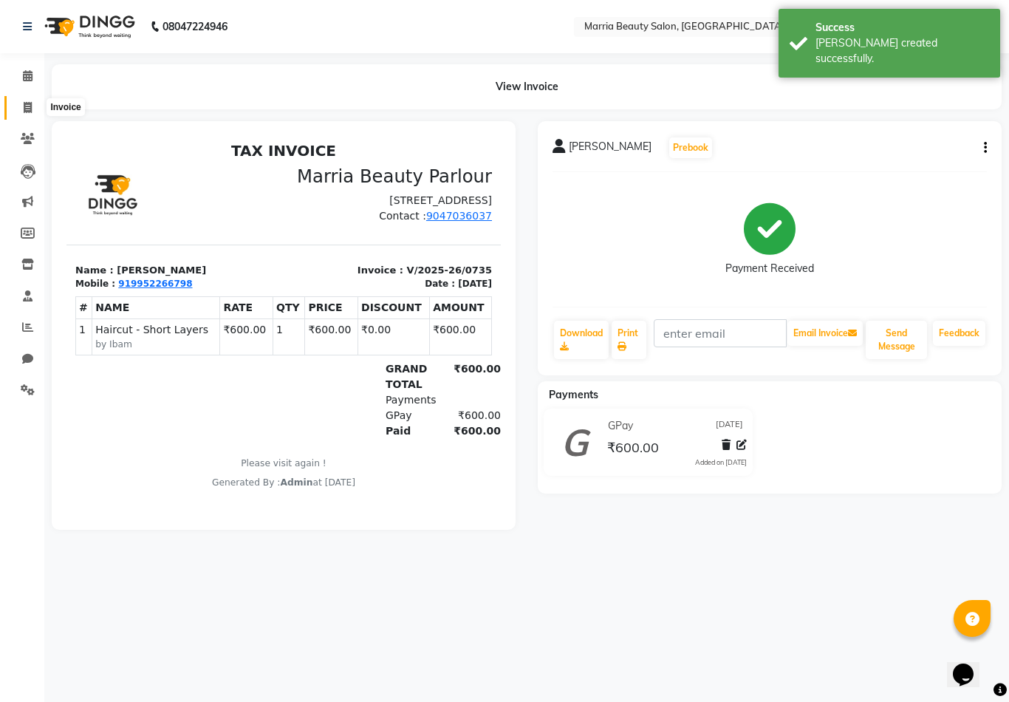
click at [30, 109] on icon at bounding box center [28, 107] width 8 height 11
select select "service"
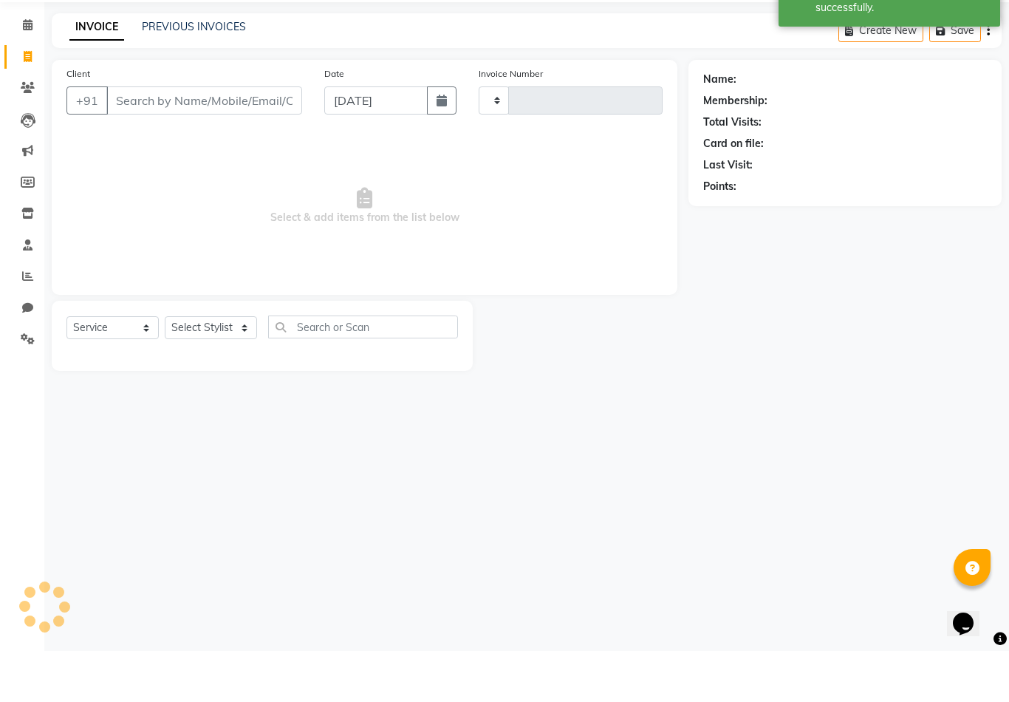
type input "0736"
select select "8343"
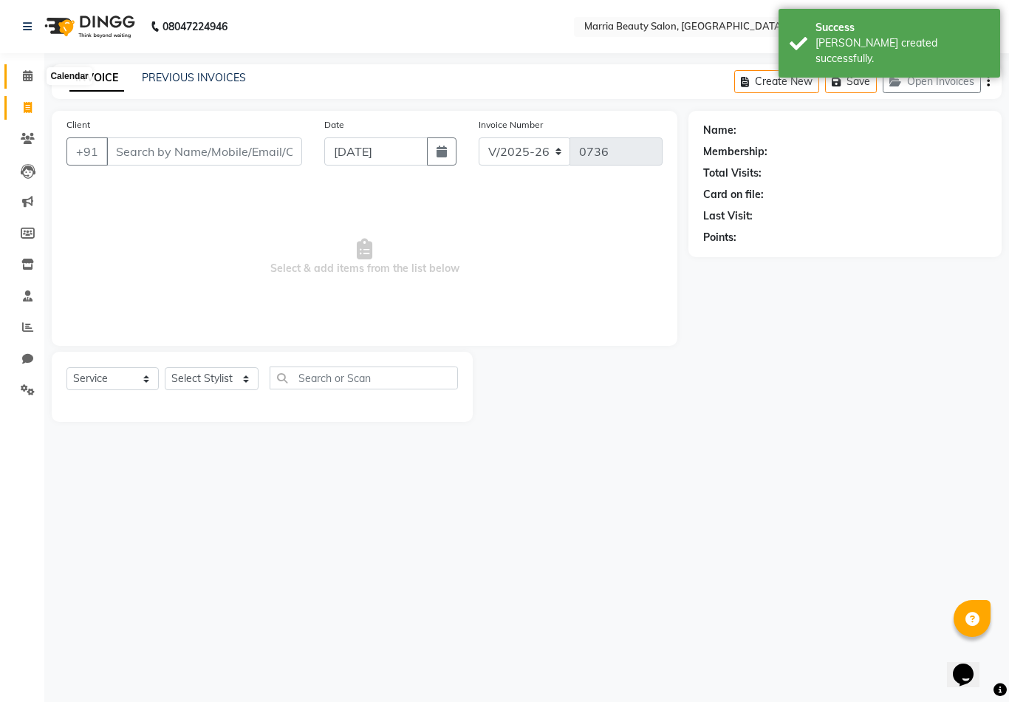
click at [25, 75] on icon at bounding box center [28, 75] width 10 height 11
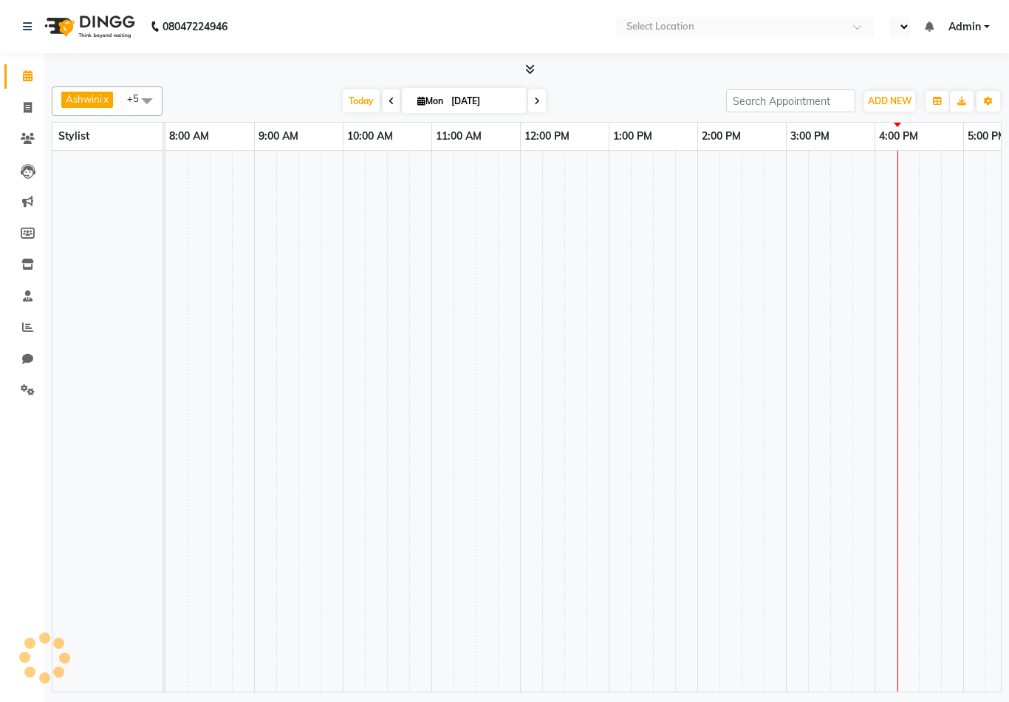
select select "en"
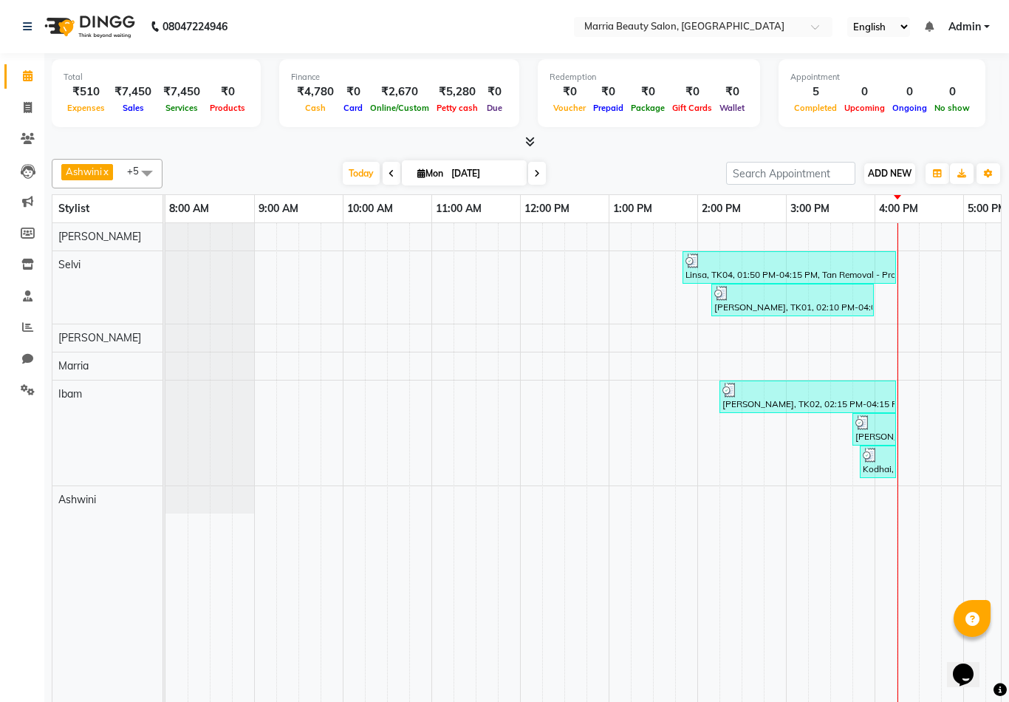
click at [884, 175] on span "ADD NEW" at bounding box center [890, 173] width 44 height 11
click at [938, 258] on link "Add Attendance" at bounding box center [974, 257] width 117 height 19
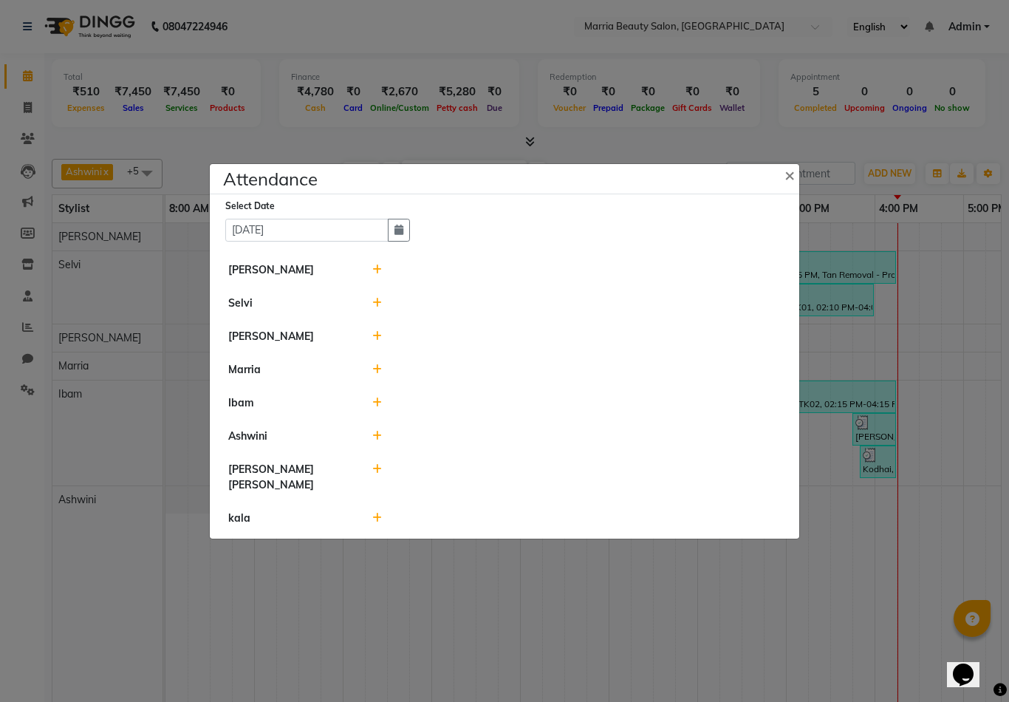
click at [372, 275] on icon at bounding box center [377, 269] width 10 height 10
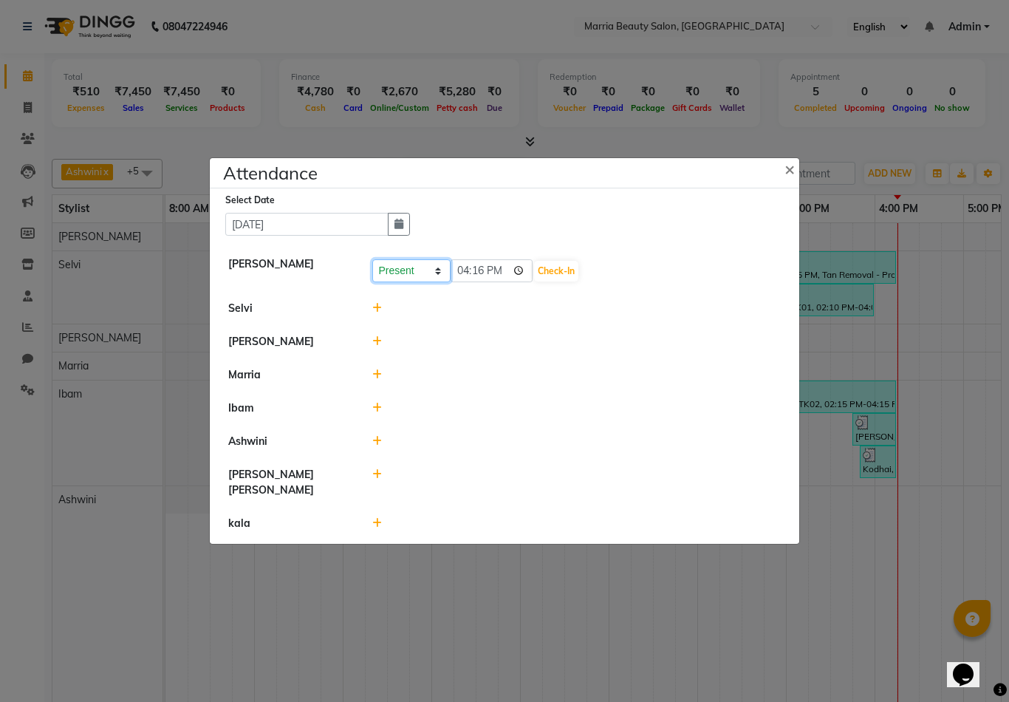
click at [403, 282] on select "Present Absent Late Half Day Weekly Off" at bounding box center [411, 270] width 78 height 23
select select "A"
click at [473, 281] on button "Save" at bounding box center [466, 271] width 29 height 21
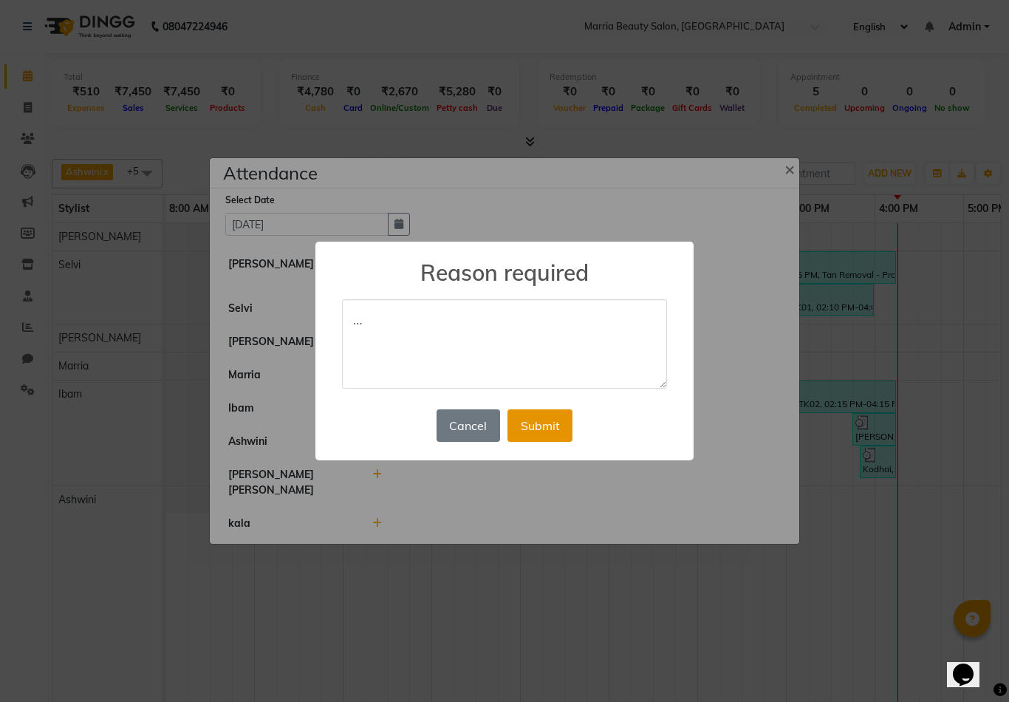
type textarea "…"
click at [553, 430] on button "Submit" at bounding box center [540, 425] width 65 height 33
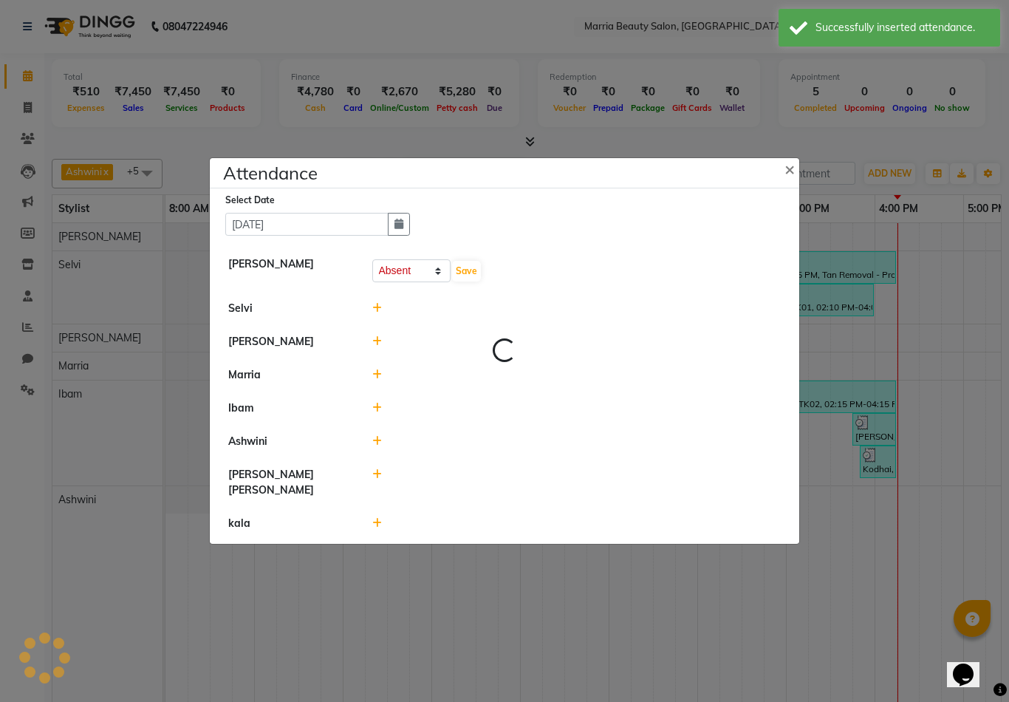
select select "A"
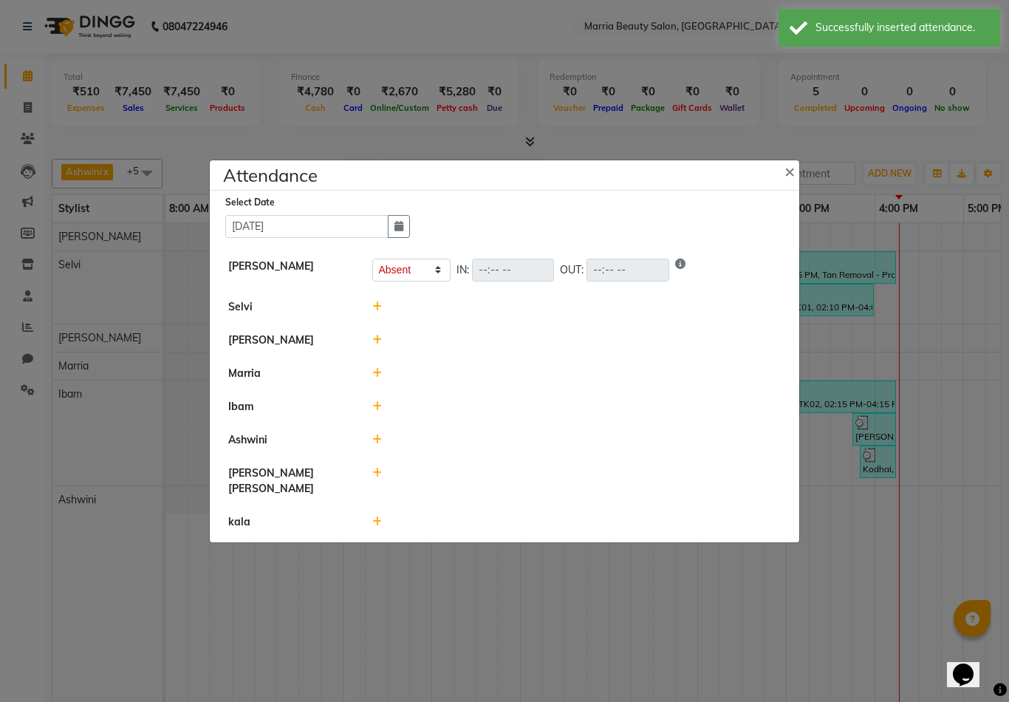
click at [378, 312] on icon at bounding box center [377, 306] width 10 height 10
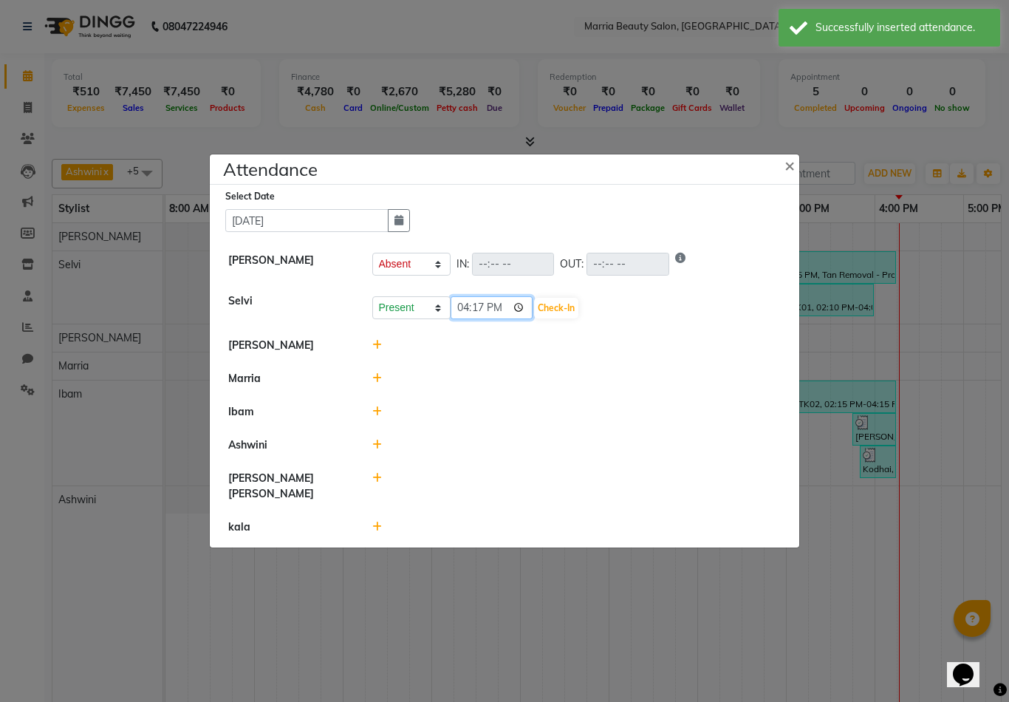
click at [471, 319] on input "16:17" at bounding box center [492, 307] width 83 height 23
type input "10:00"
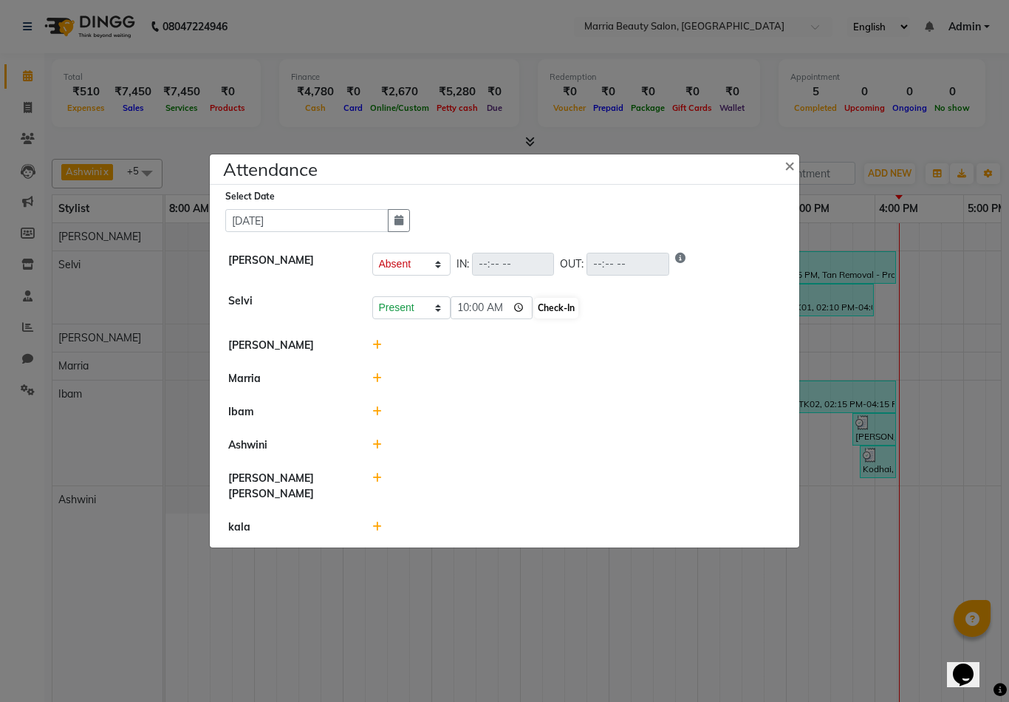
click at [534, 318] on button "Check-In" at bounding box center [556, 308] width 44 height 21
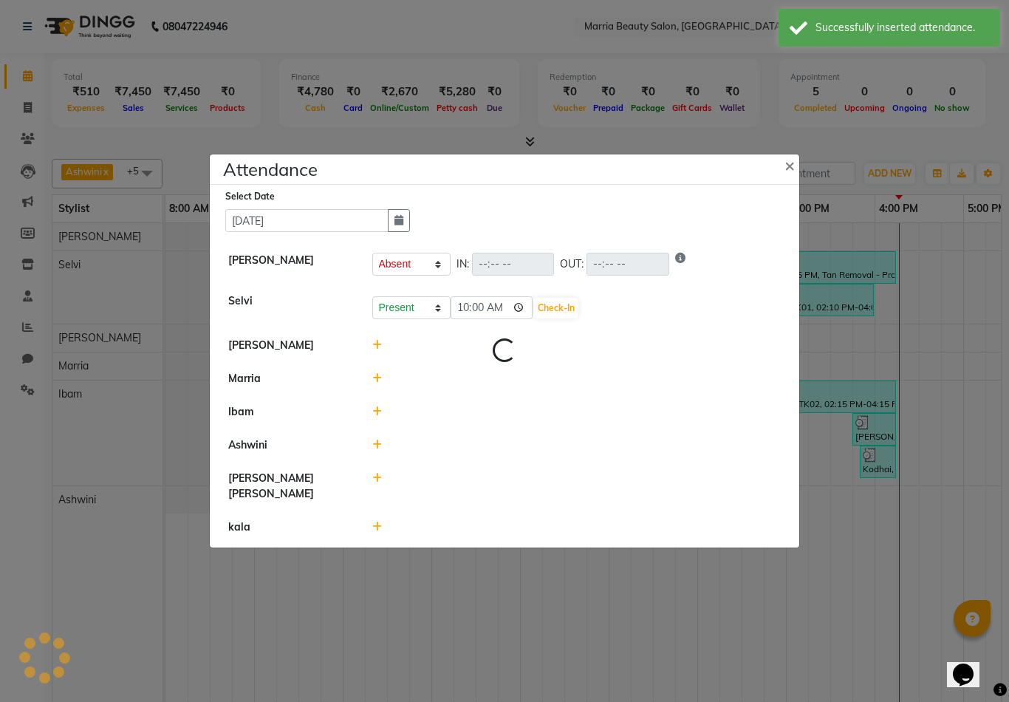
select select "A"
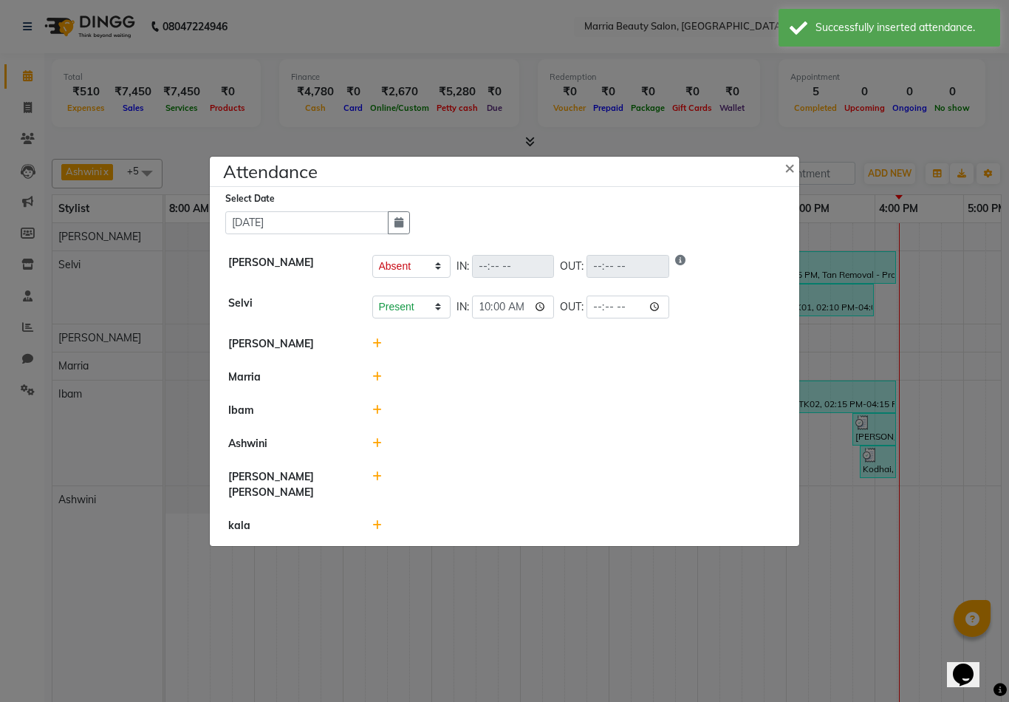
click at [372, 349] on icon at bounding box center [377, 343] width 10 height 10
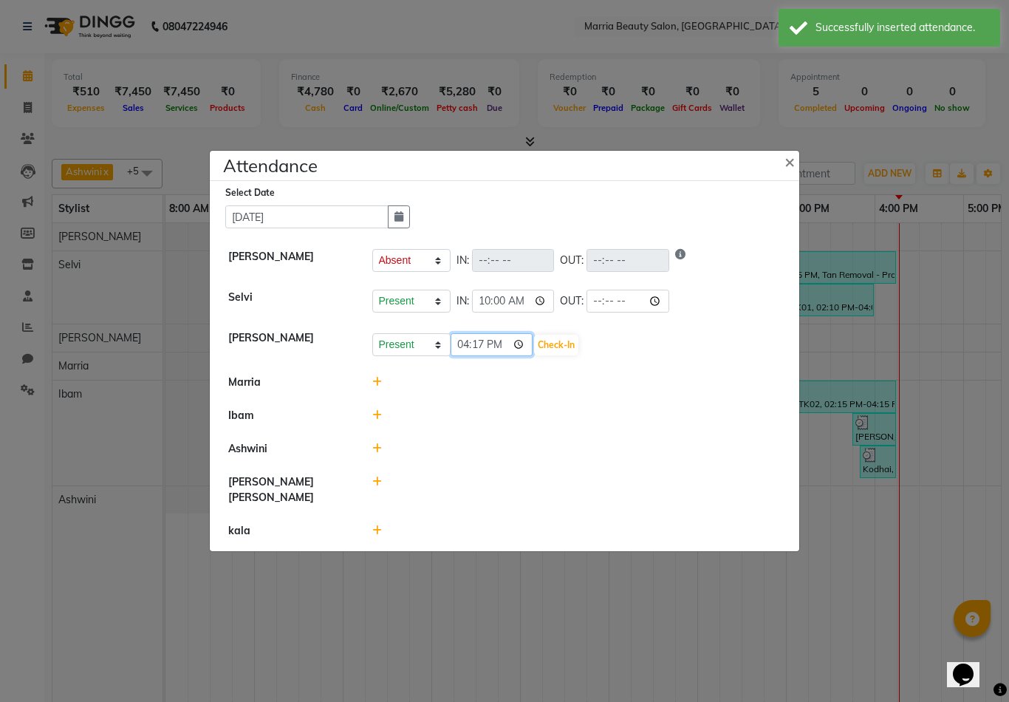
click at [470, 356] on input "16:17" at bounding box center [492, 344] width 83 height 23
type input "11:17"
click at [536, 355] on button "Check-In" at bounding box center [556, 345] width 44 height 21
select select "A"
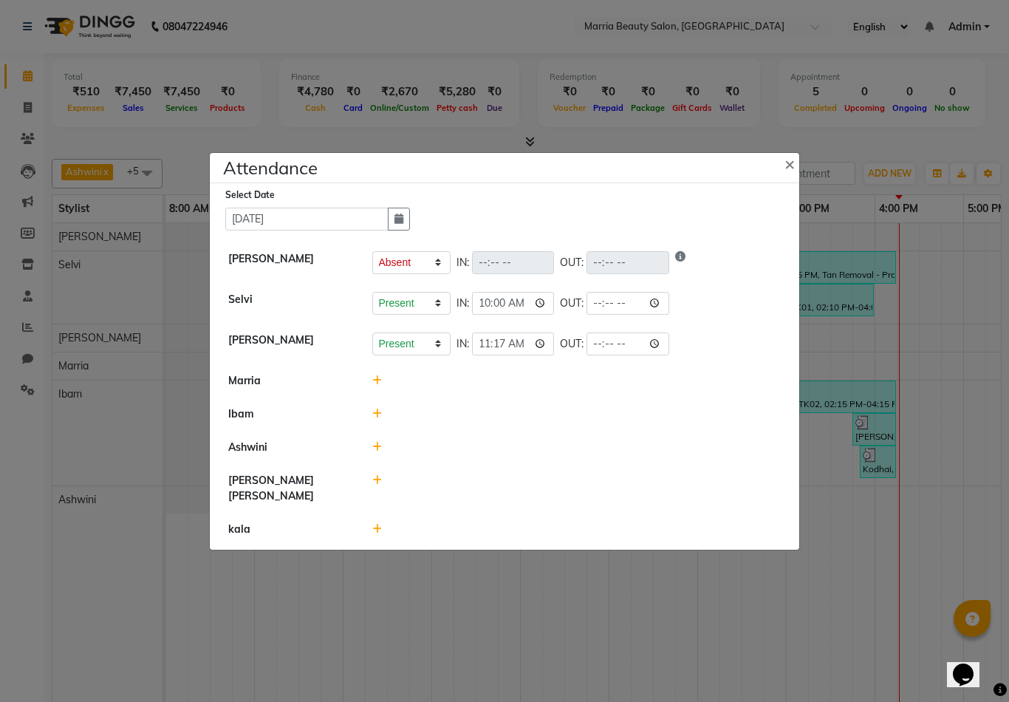
click at [378, 419] on icon at bounding box center [377, 414] width 10 height 10
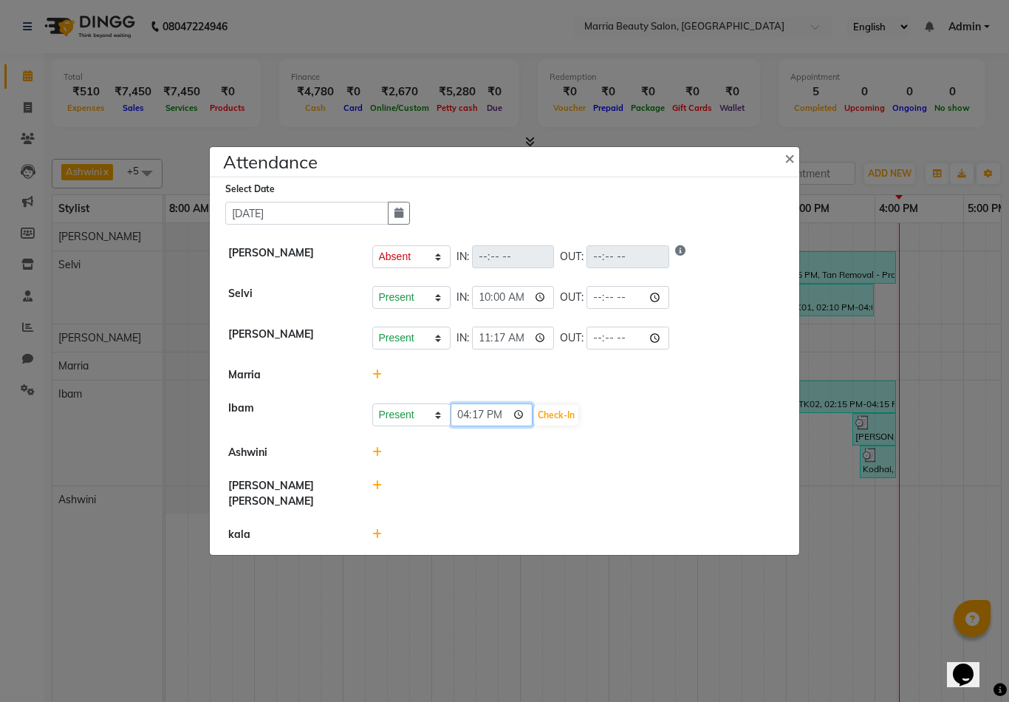
click at [466, 426] on input "16:17" at bounding box center [492, 414] width 83 height 23
type input "10:17"
click at [534, 426] on button "Check-In" at bounding box center [556, 415] width 44 height 21
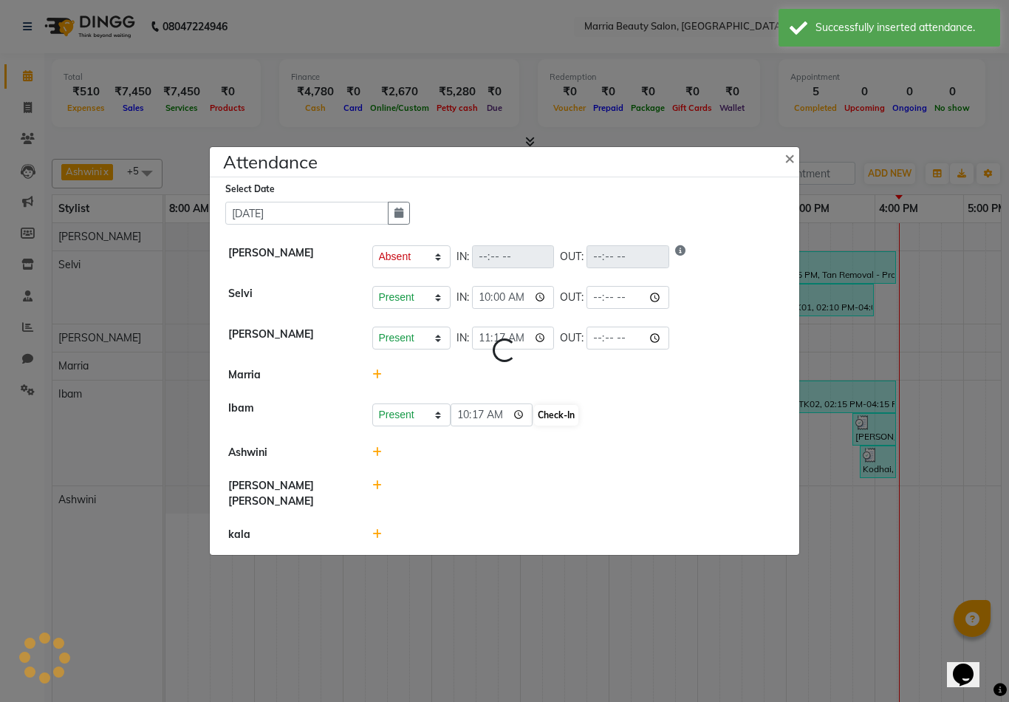
select select "A"
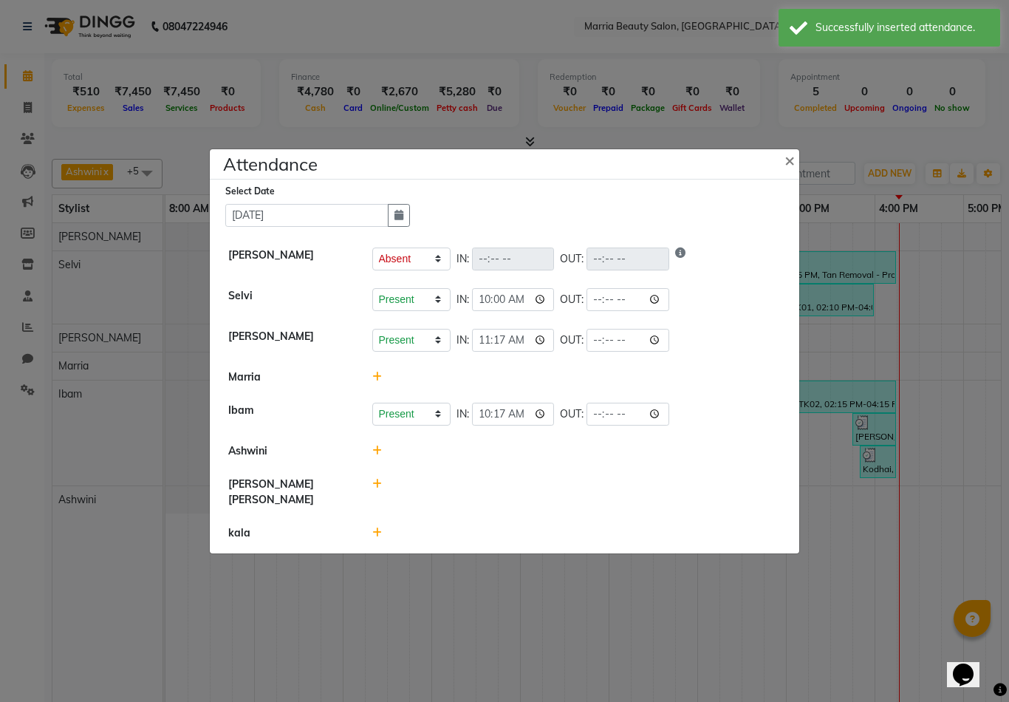
click at [378, 489] on icon at bounding box center [377, 484] width 10 height 10
click at [479, 501] on input "16:17" at bounding box center [492, 490] width 83 height 23
type input "16:00"
click at [534, 502] on button "Check-In" at bounding box center [556, 491] width 44 height 21
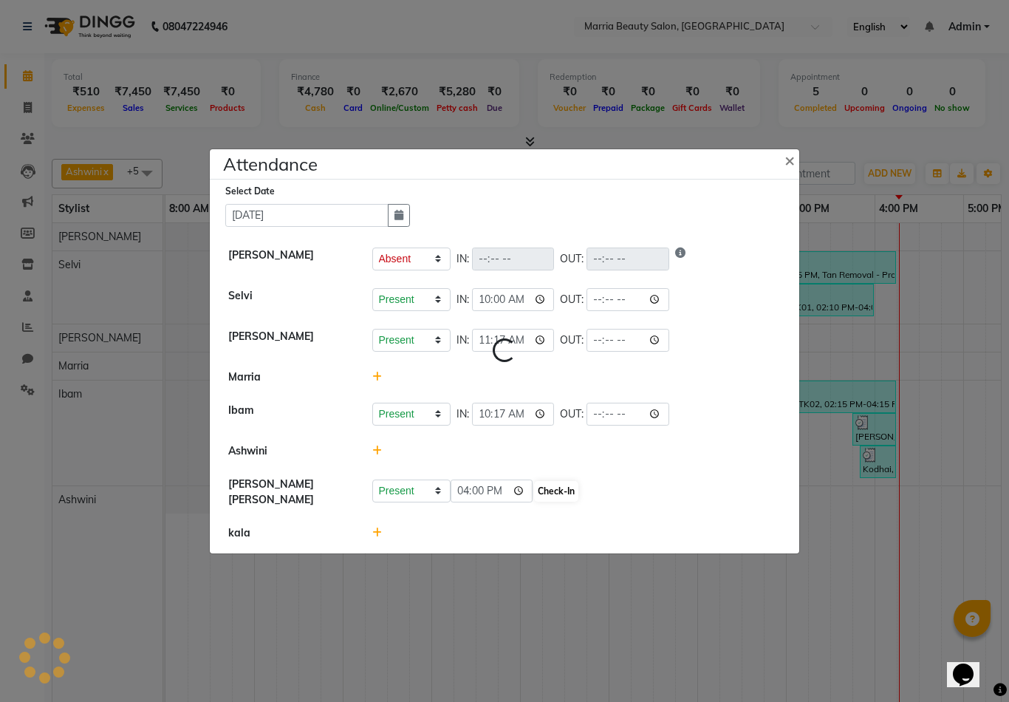
select select "A"
click at [378, 538] on icon at bounding box center [377, 532] width 10 height 10
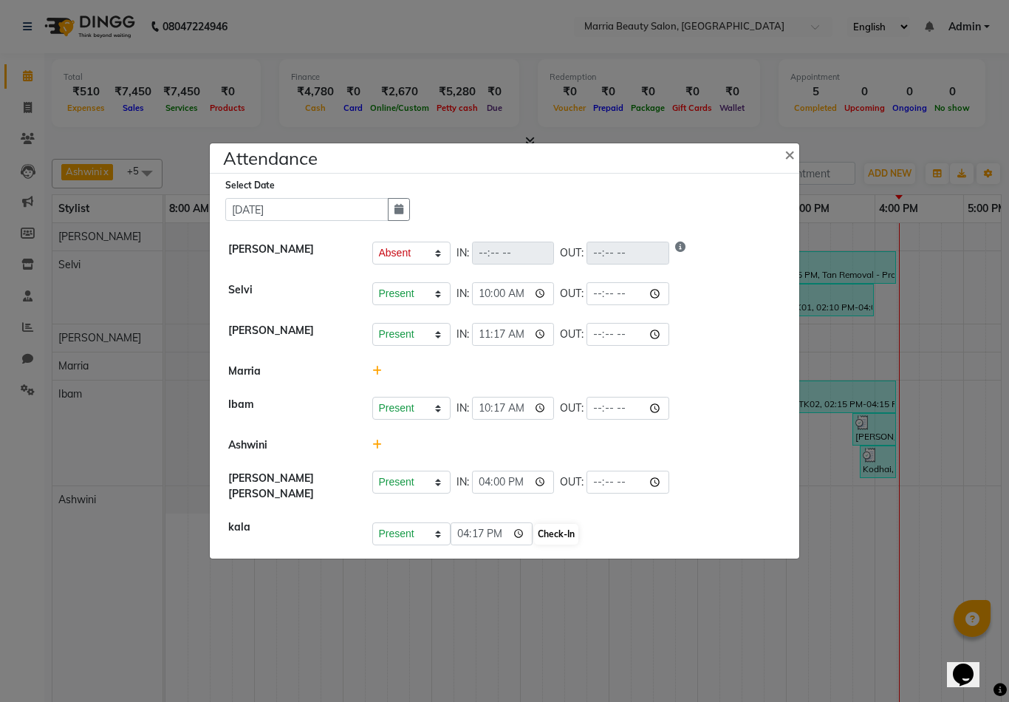
click at [534, 544] on button "Check-In" at bounding box center [556, 534] width 44 height 21
select select "A"
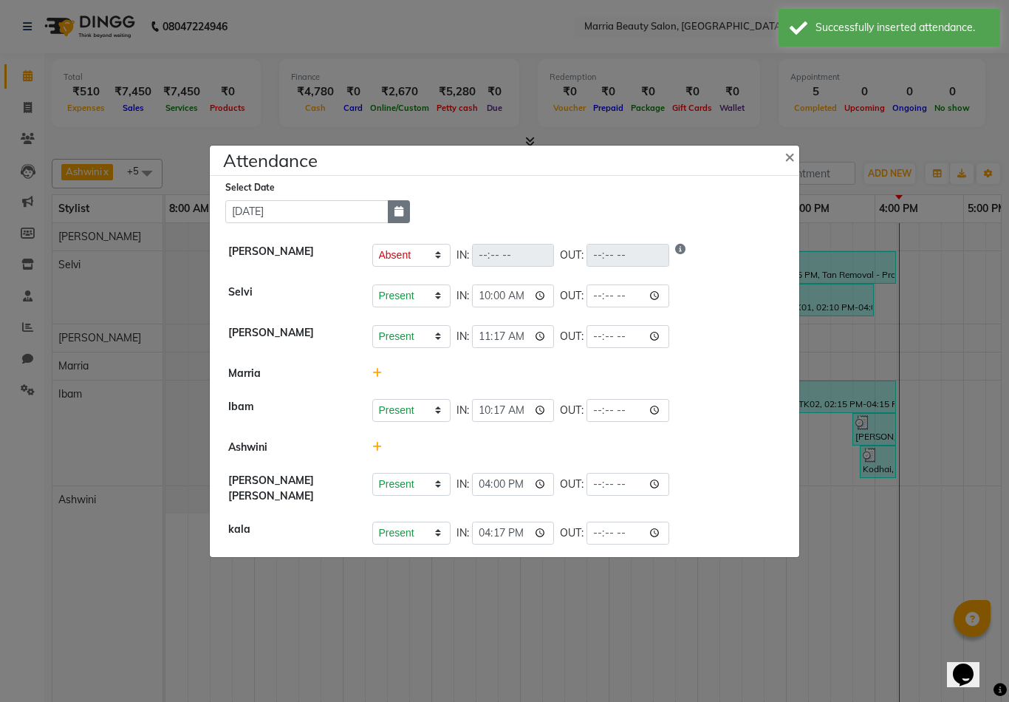
click at [403, 216] on icon "button" at bounding box center [399, 211] width 9 height 10
select select "9"
select select "2025"
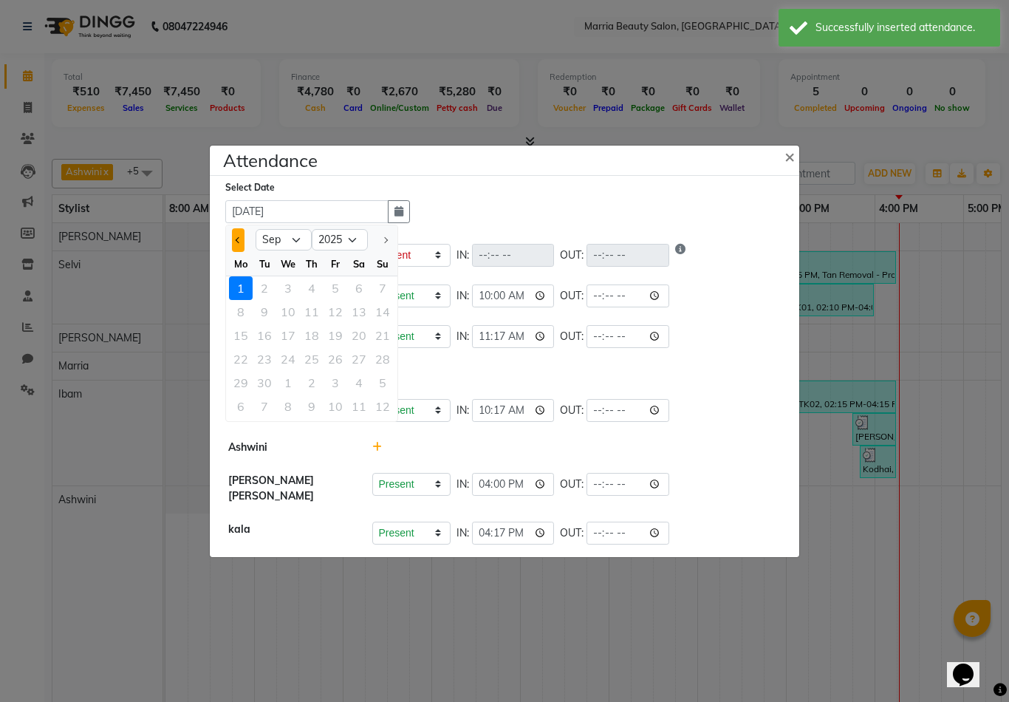
click at [239, 252] on button "Previous month" at bounding box center [238, 240] width 13 height 24
select select "8"
click at [384, 389] on div "31" at bounding box center [383, 383] width 24 height 24
type input "31-08-2025"
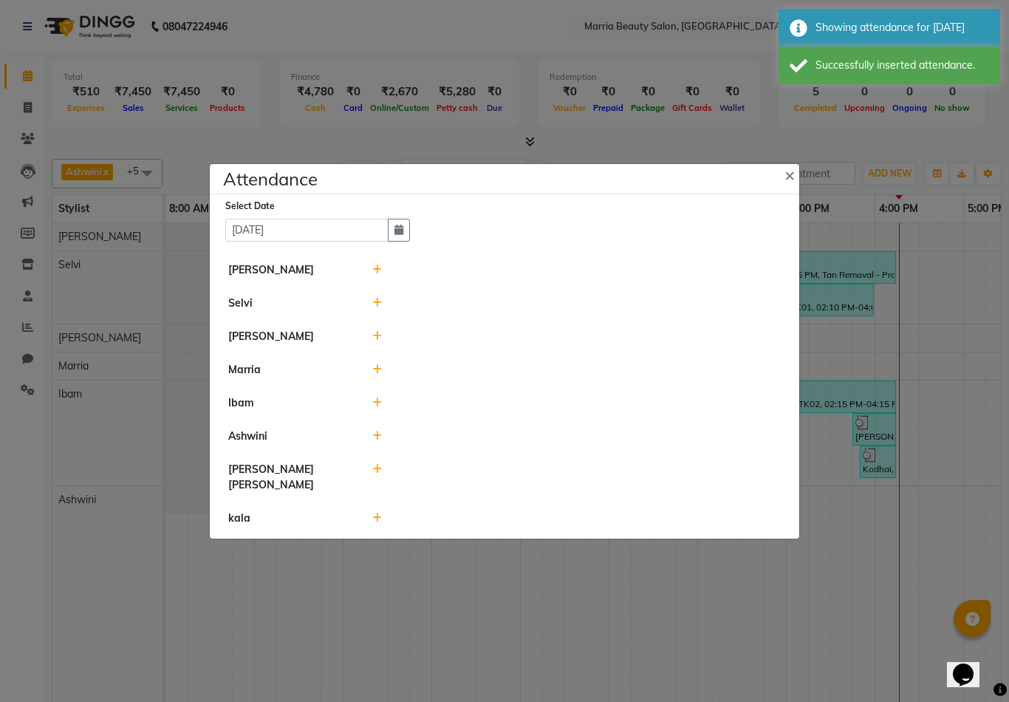
click at [375, 275] on icon at bounding box center [377, 269] width 10 height 10
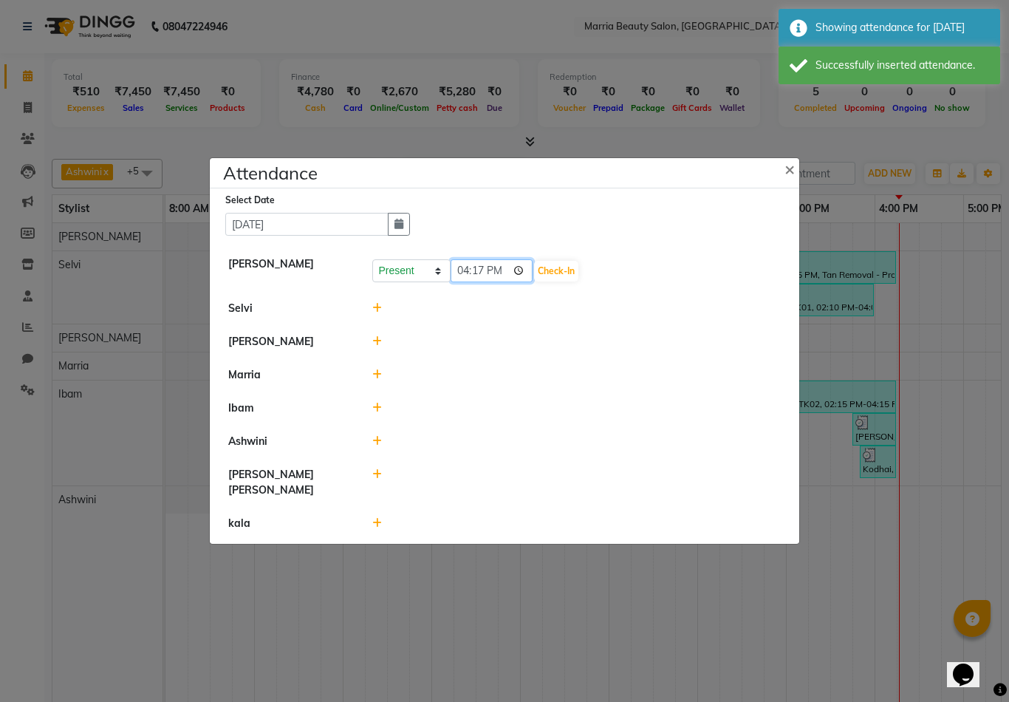
click at [463, 282] on input "16:17" at bounding box center [492, 270] width 83 height 23
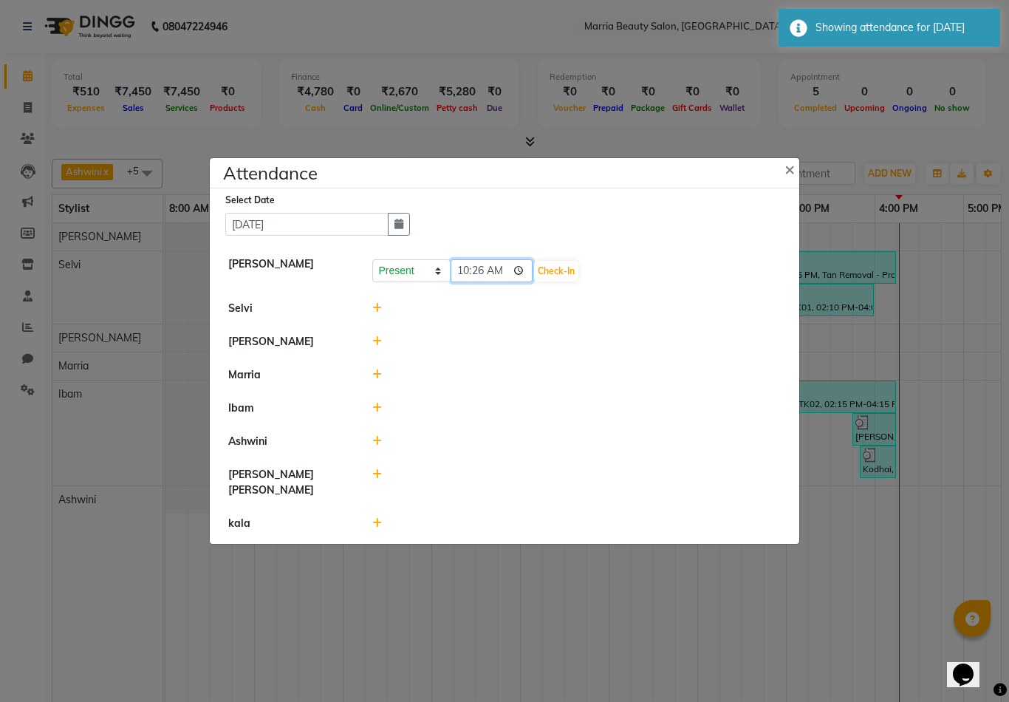
type input "10:30"
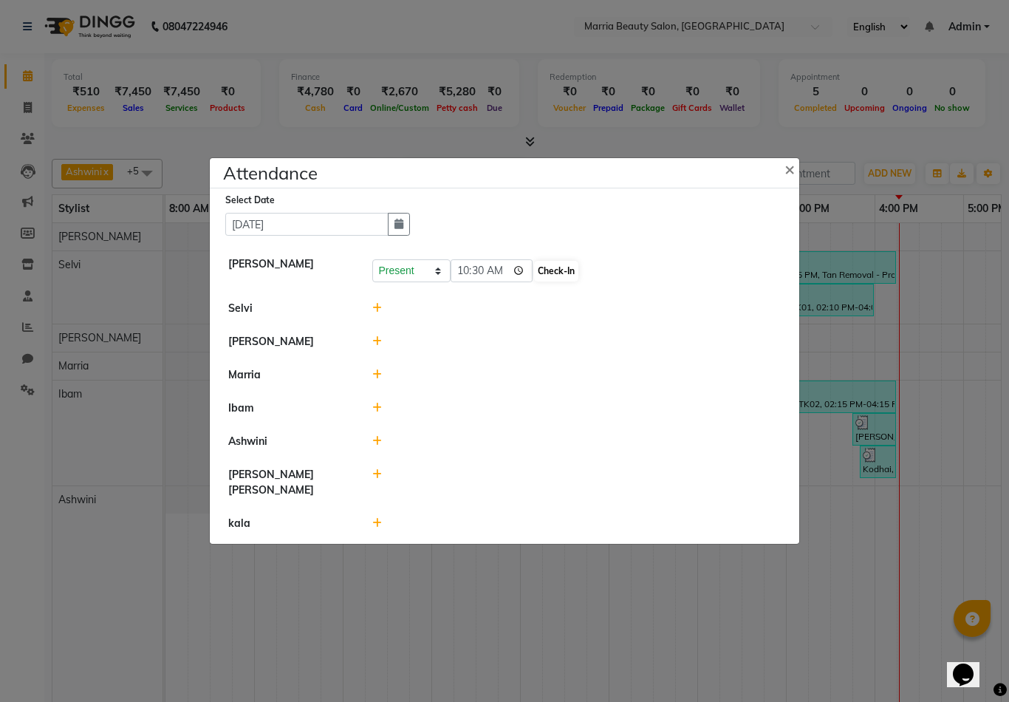
click at [534, 281] on button "Check-In" at bounding box center [556, 271] width 44 height 21
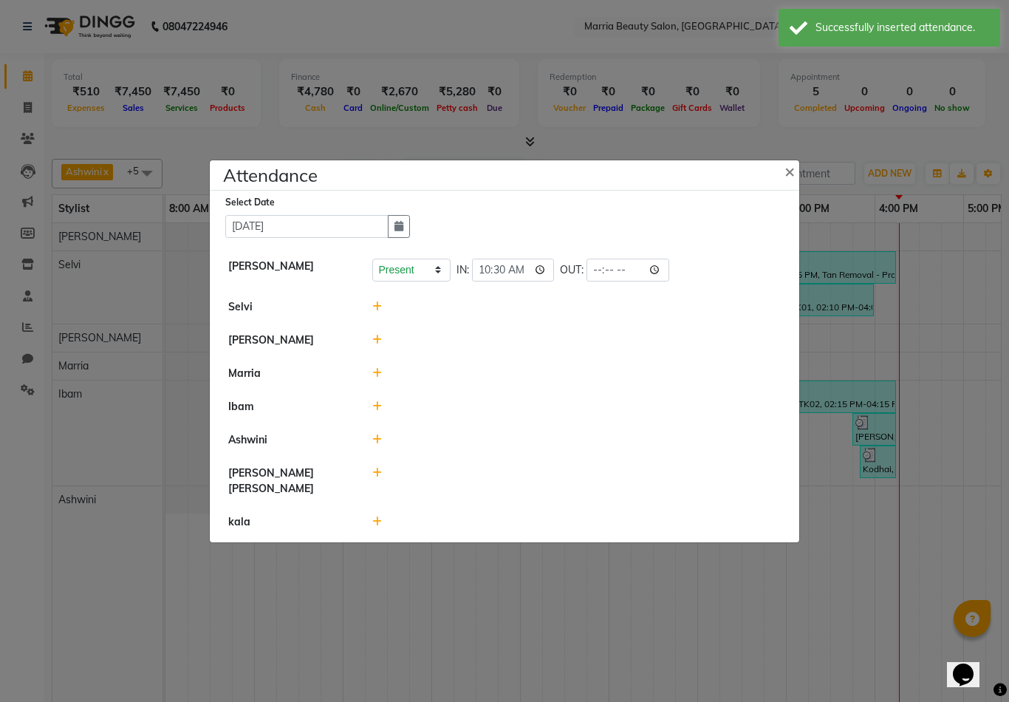
click at [378, 312] on icon at bounding box center [377, 306] width 10 height 10
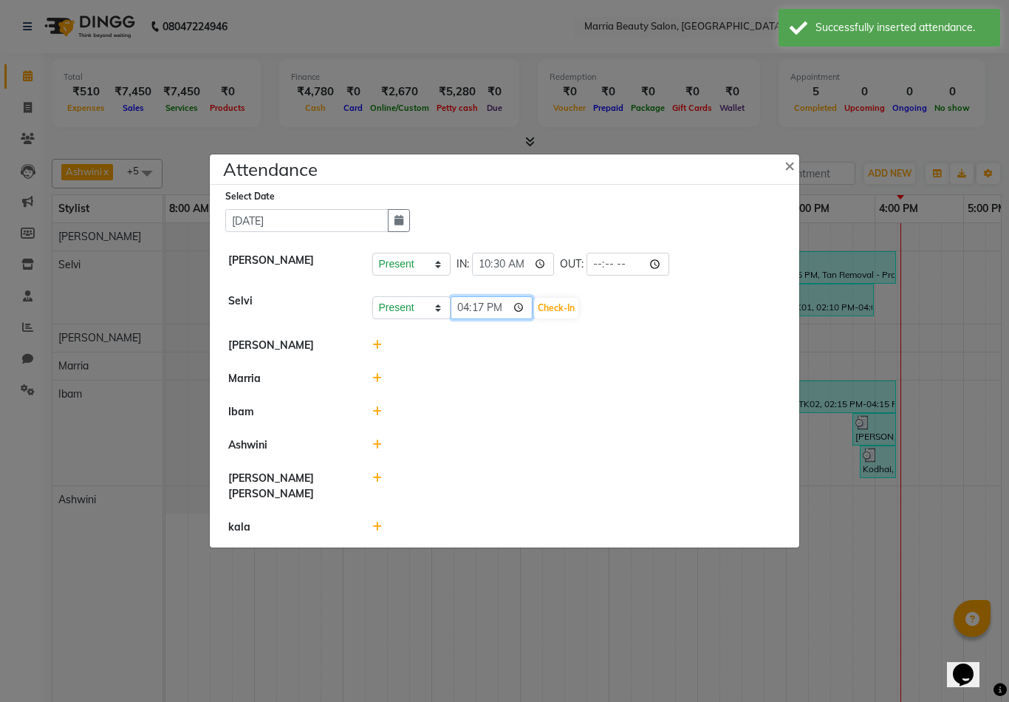
click at [468, 319] on input "16:17" at bounding box center [492, 307] width 83 height 23
type input "10:30"
click at [534, 318] on button "Check-In" at bounding box center [556, 308] width 44 height 21
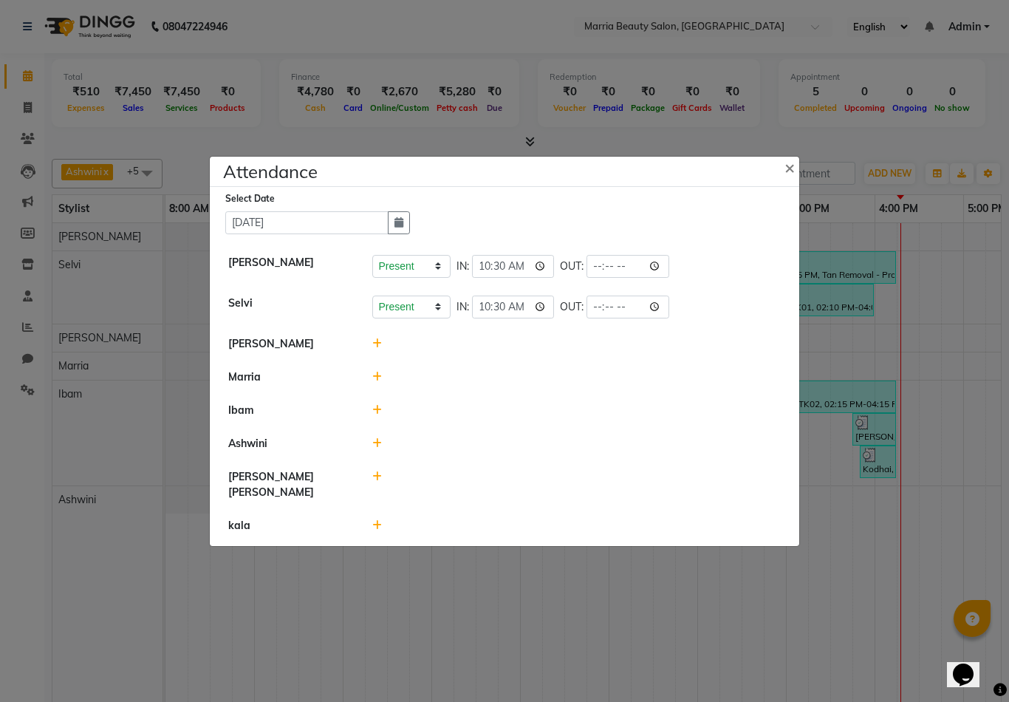
click at [376, 349] on icon at bounding box center [377, 343] width 10 height 10
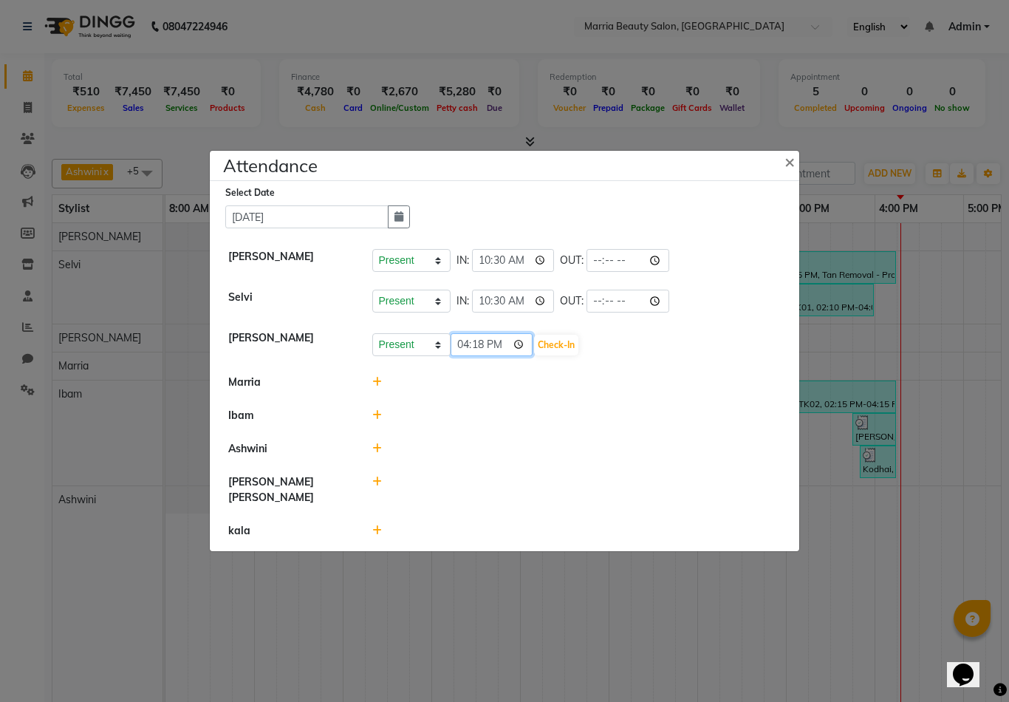
click at [471, 356] on input "16:18" at bounding box center [492, 344] width 83 height 23
type input "15:00"
click at [534, 355] on button "Check-In" at bounding box center [556, 345] width 44 height 21
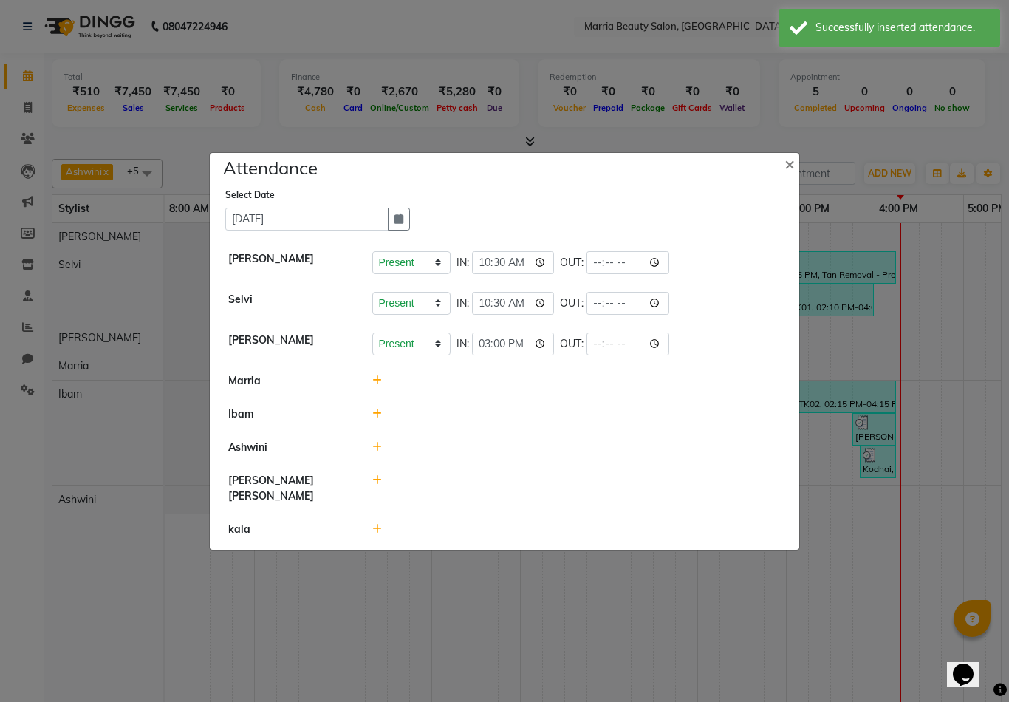
click at [378, 419] on icon at bounding box center [377, 414] width 10 height 10
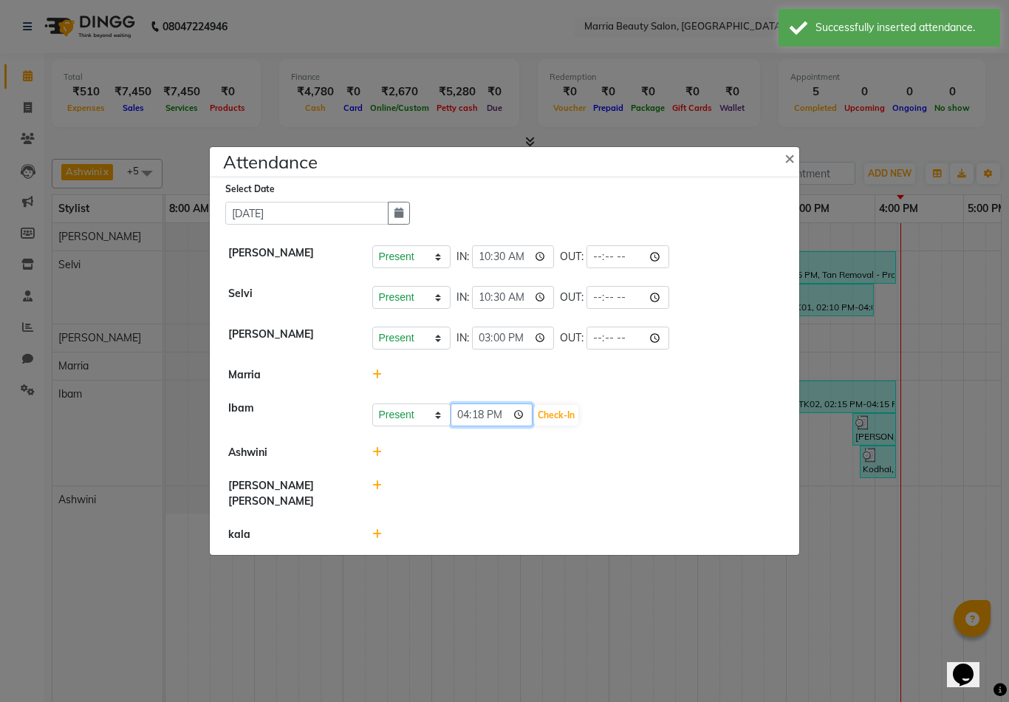
click at [466, 426] on input "16:18" at bounding box center [492, 414] width 83 height 23
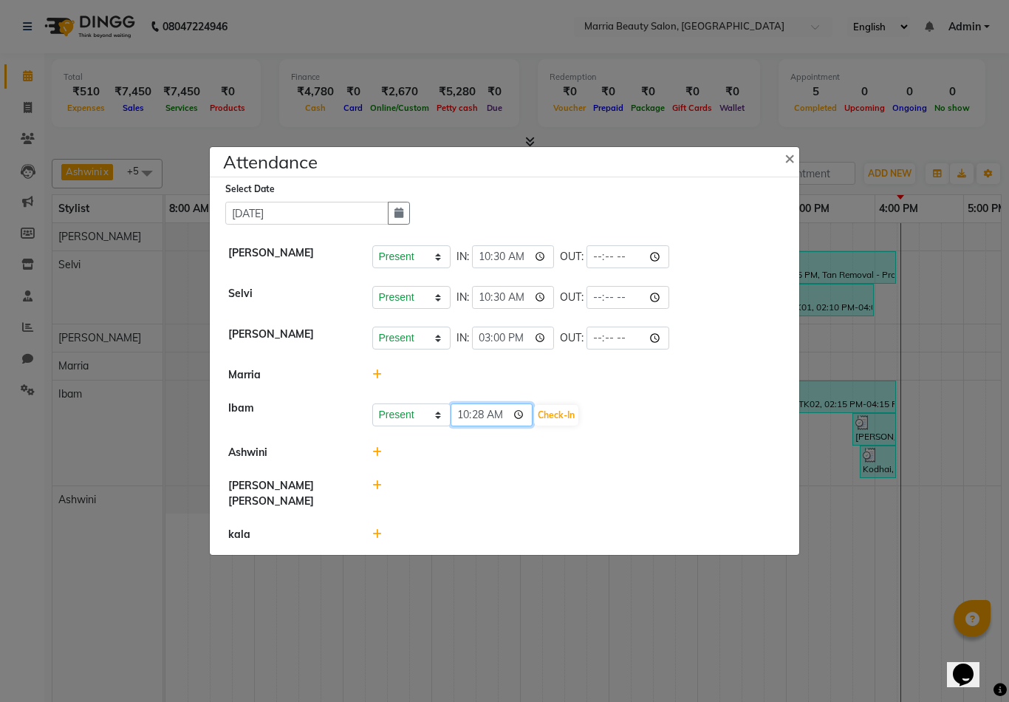
type input "10:30"
click at [534, 426] on button "Check-In" at bounding box center [556, 415] width 44 height 21
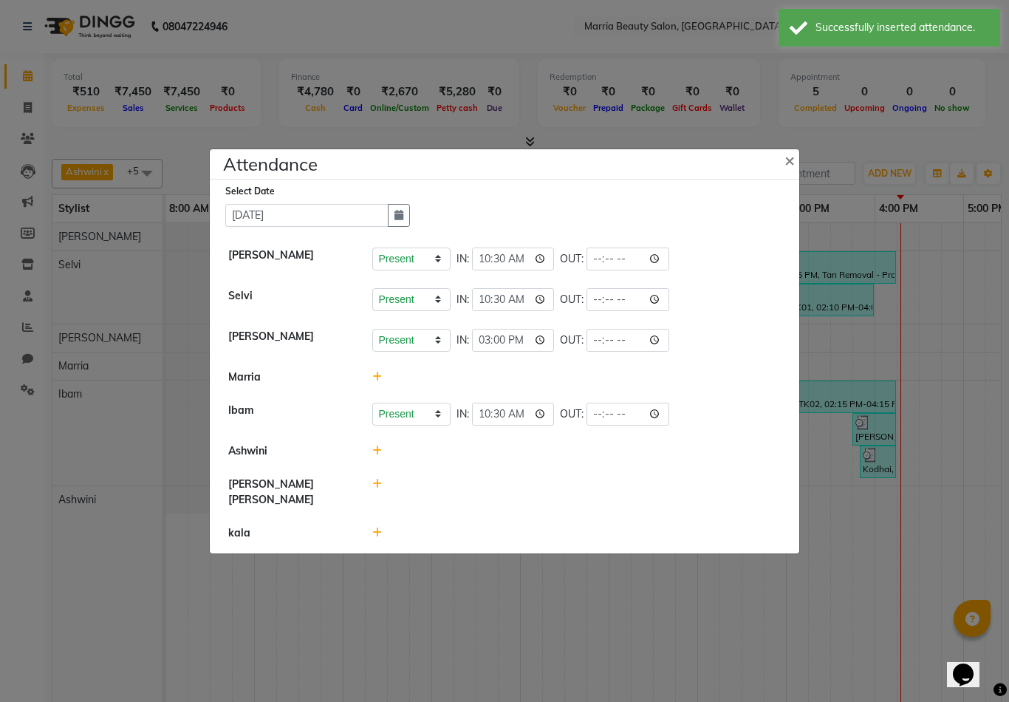
click at [378, 489] on icon at bounding box center [377, 484] width 10 height 10
click at [395, 500] on select "Present Absent Late Half Day Weekly Off" at bounding box center [411, 490] width 78 height 23
select select "A"
click at [462, 502] on button "Save" at bounding box center [466, 491] width 29 height 21
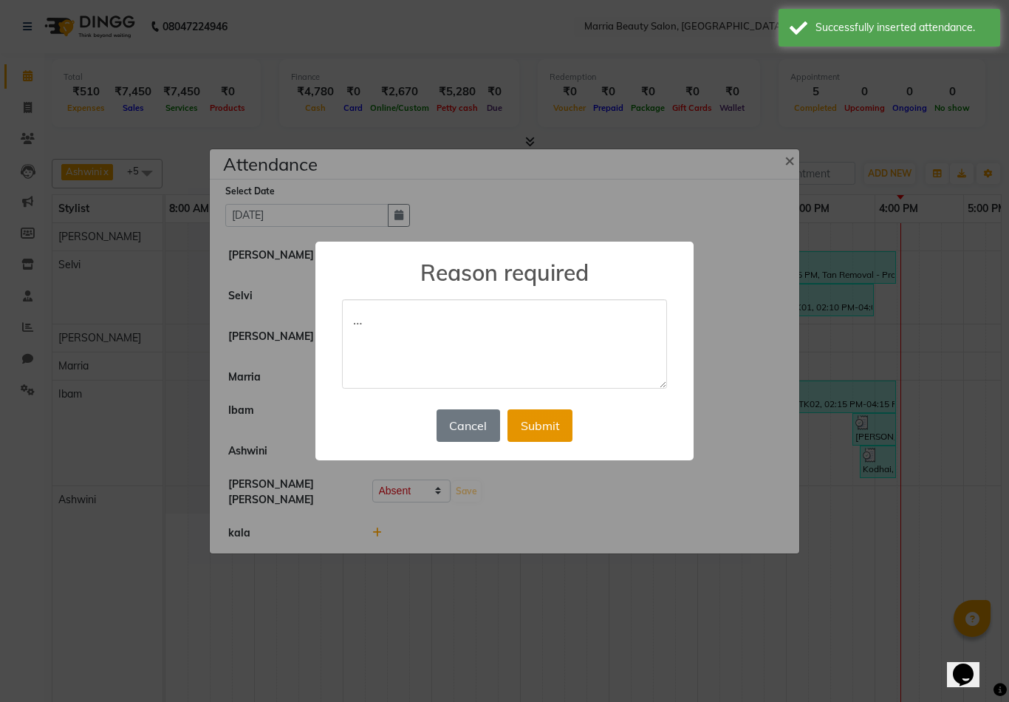
type textarea "…"
click at [533, 426] on button "Submit" at bounding box center [540, 425] width 65 height 33
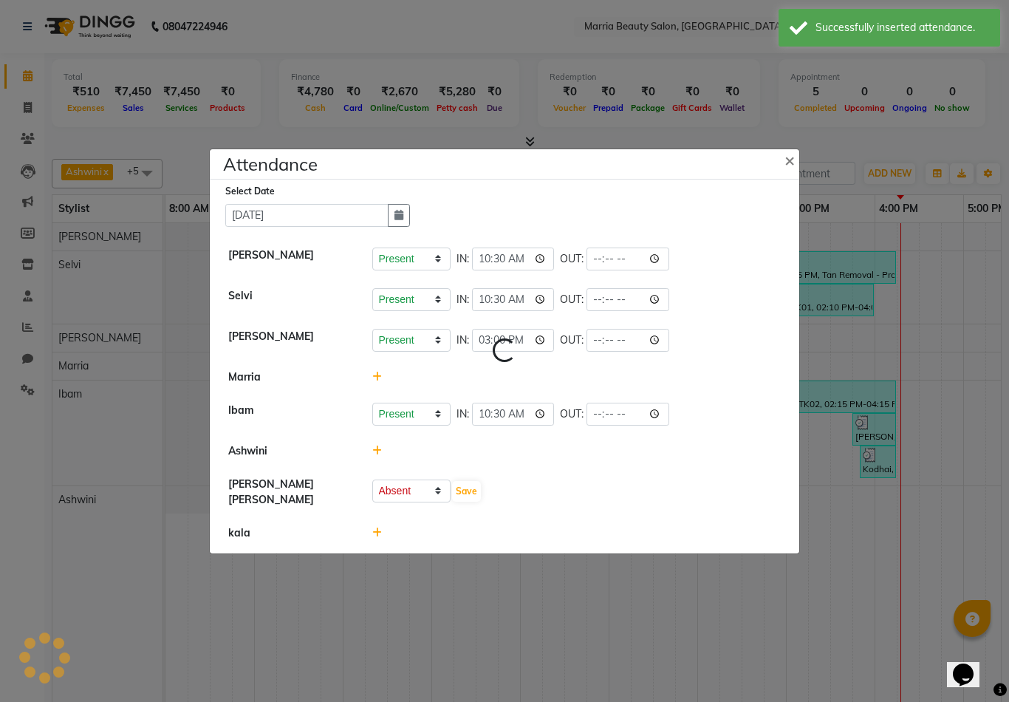
select select "A"
click at [378, 538] on icon at bounding box center [377, 532] width 10 height 10
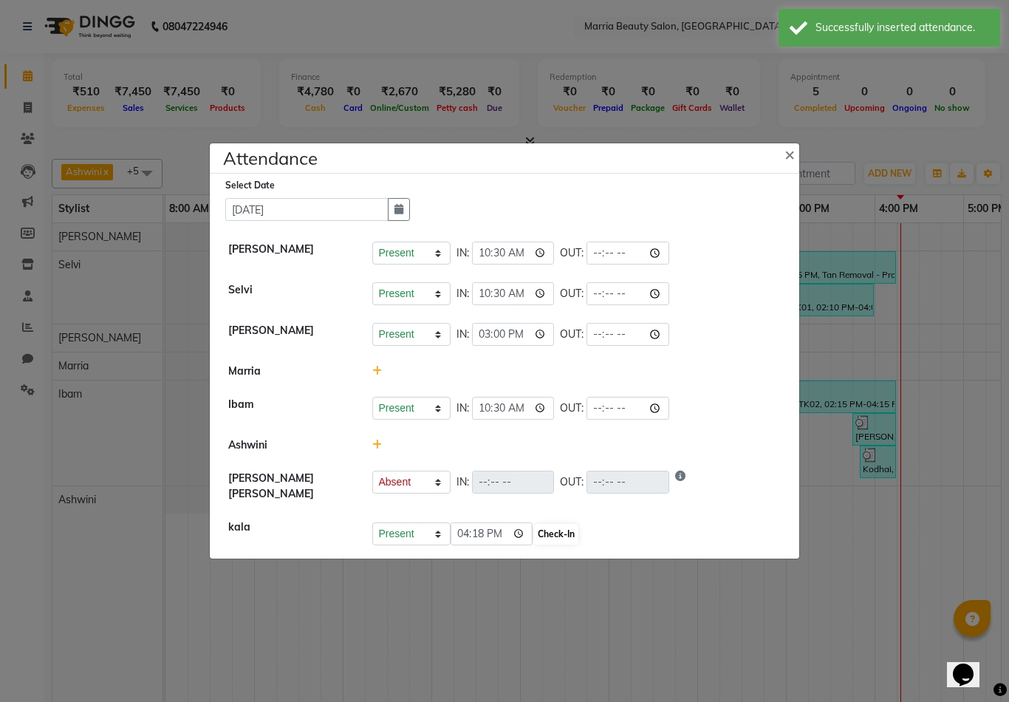
click at [534, 542] on button "Check-In" at bounding box center [556, 534] width 44 height 21
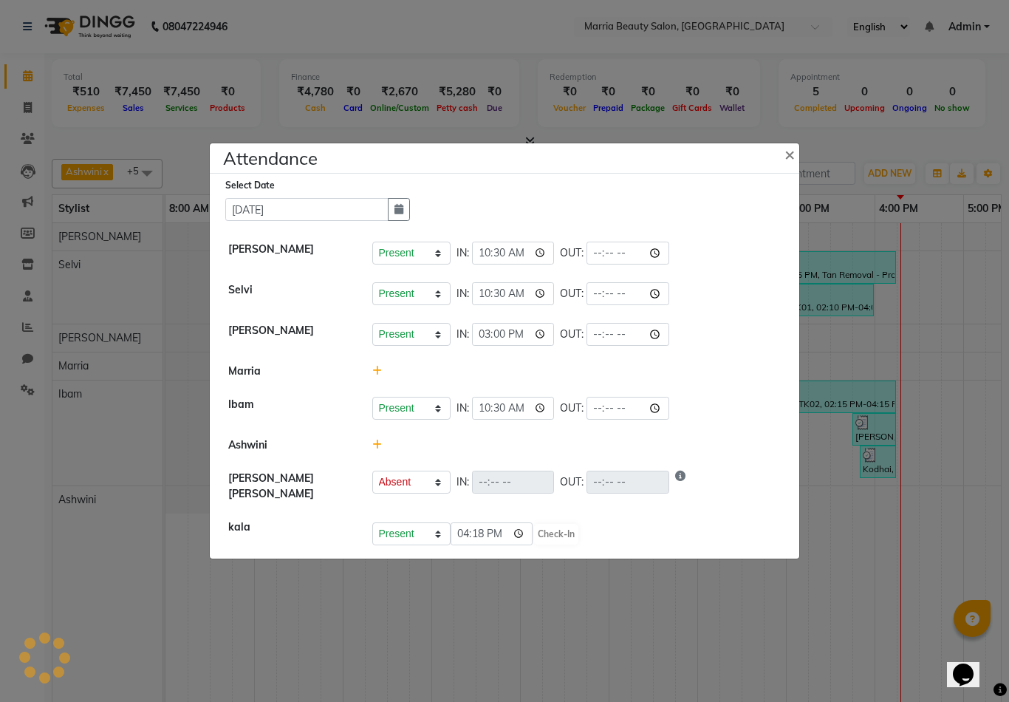
select select "A"
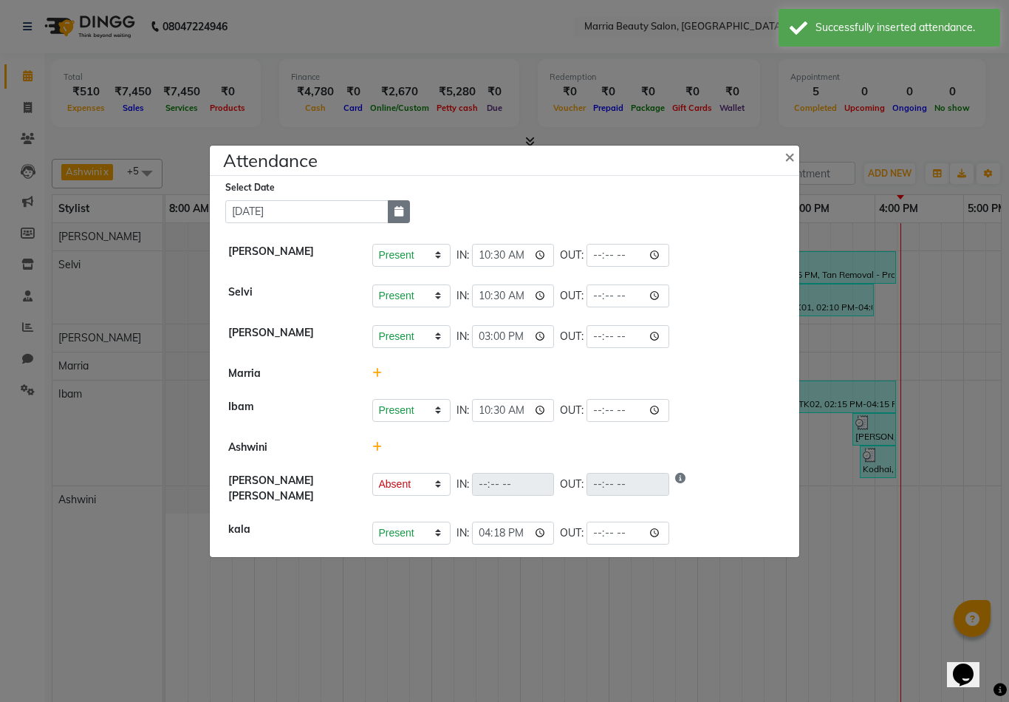
click at [397, 216] on icon "button" at bounding box center [399, 211] width 9 height 10
select select "8"
select select "2025"
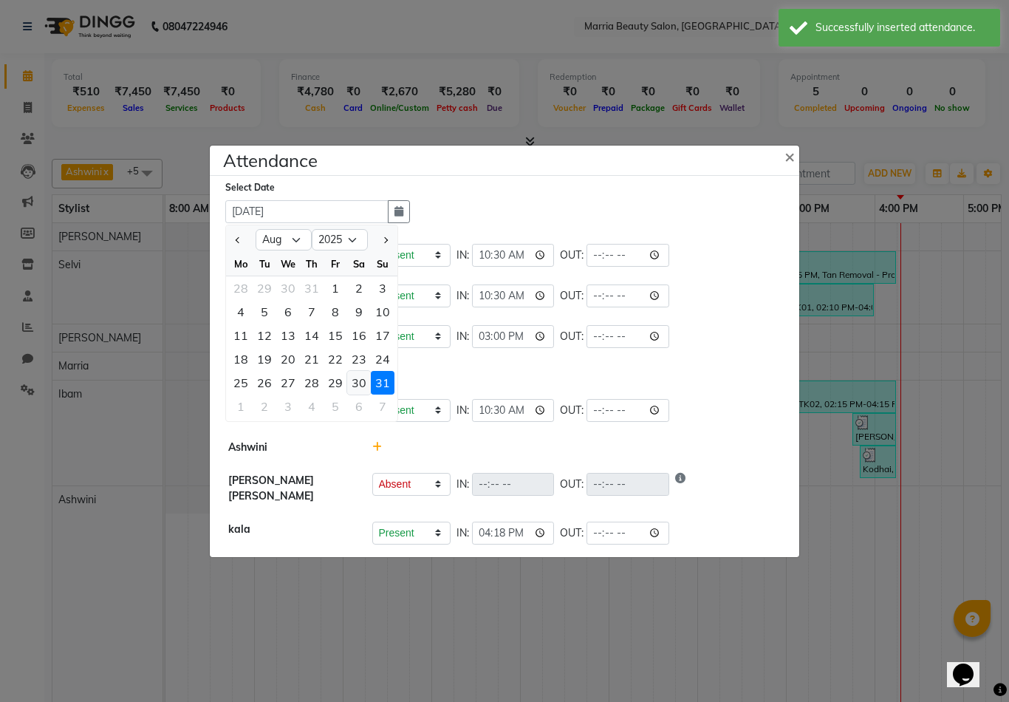
click at [356, 392] on div "30" at bounding box center [359, 383] width 24 height 24
type input "30-08-2025"
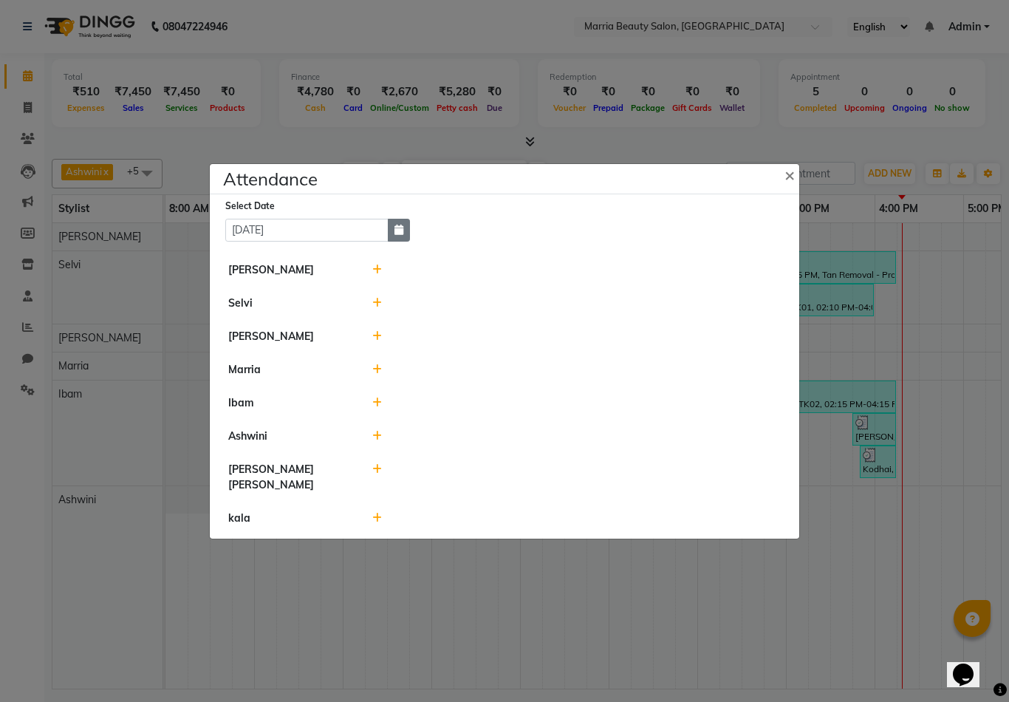
click at [409, 242] on button "button" at bounding box center [399, 230] width 22 height 23
select select "8"
select select "2025"
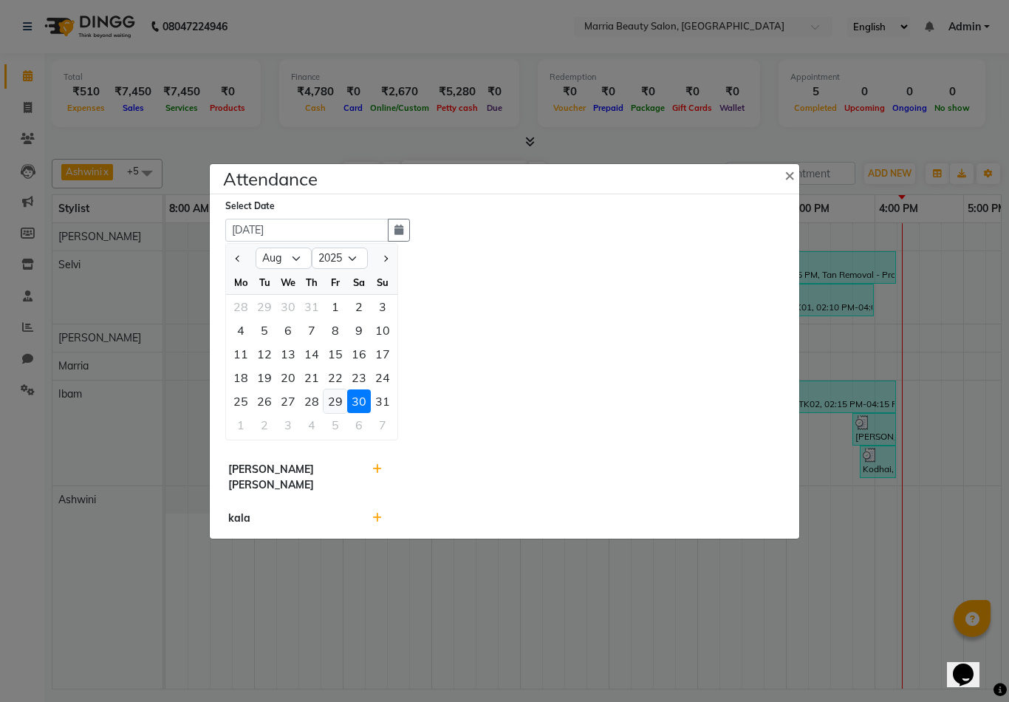
click at [340, 413] on div "29" at bounding box center [336, 401] width 24 height 24
type input "29-08-2025"
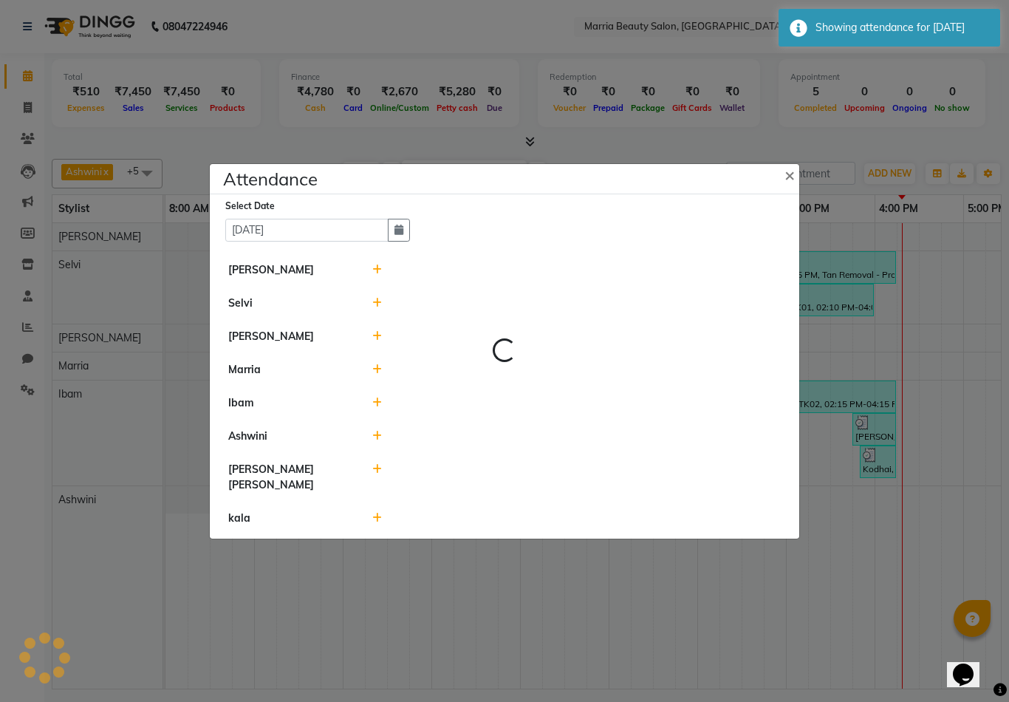
select select "A"
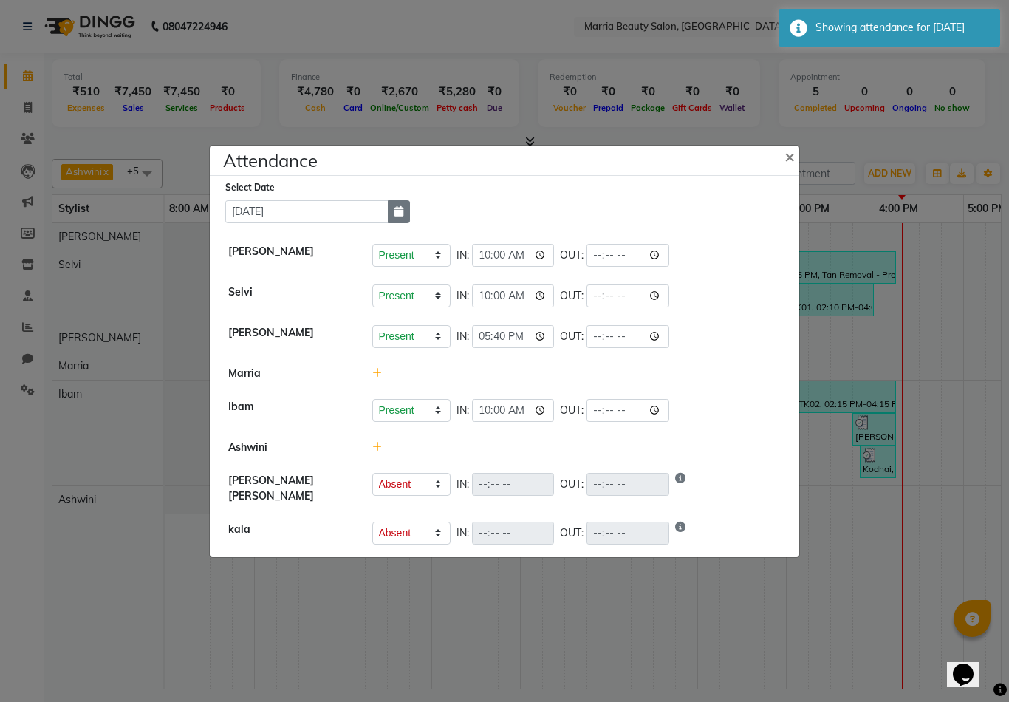
click at [400, 216] on icon "button" at bounding box center [399, 211] width 9 height 10
select select "8"
select select "2025"
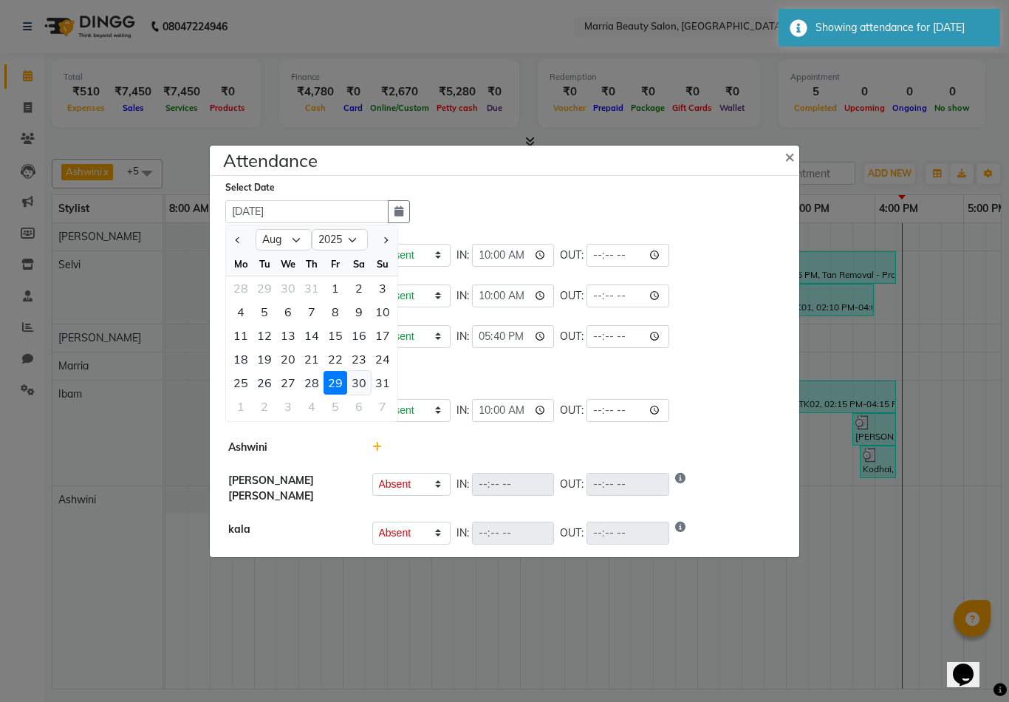
click at [361, 393] on div "30" at bounding box center [359, 383] width 24 height 24
type input "30-08-2025"
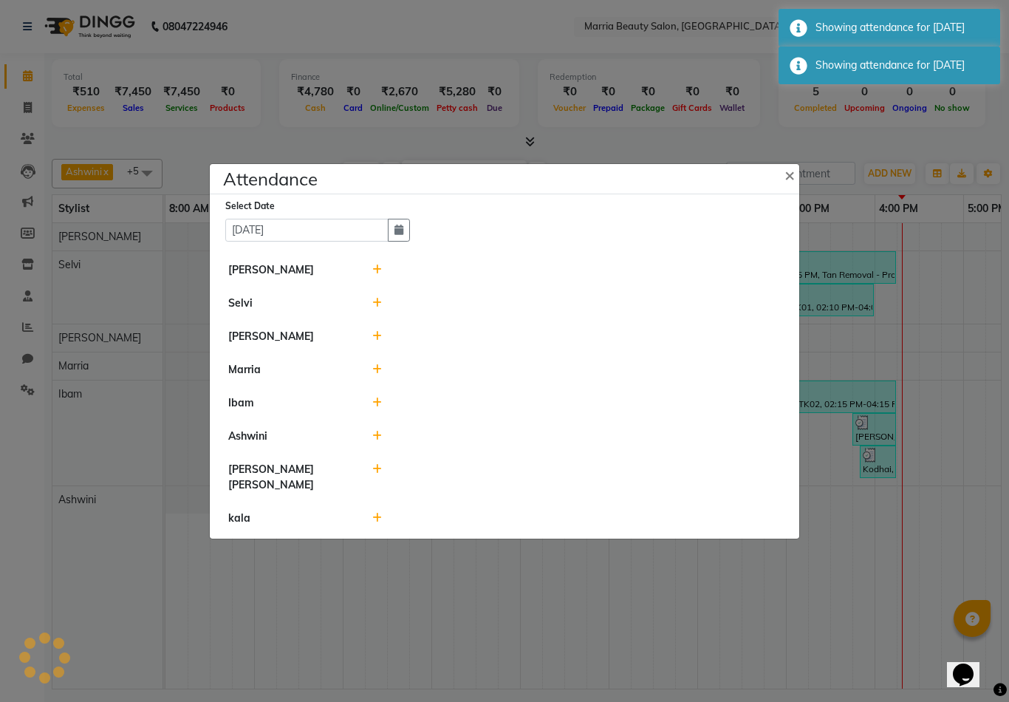
click at [378, 275] on icon at bounding box center [377, 269] width 10 height 10
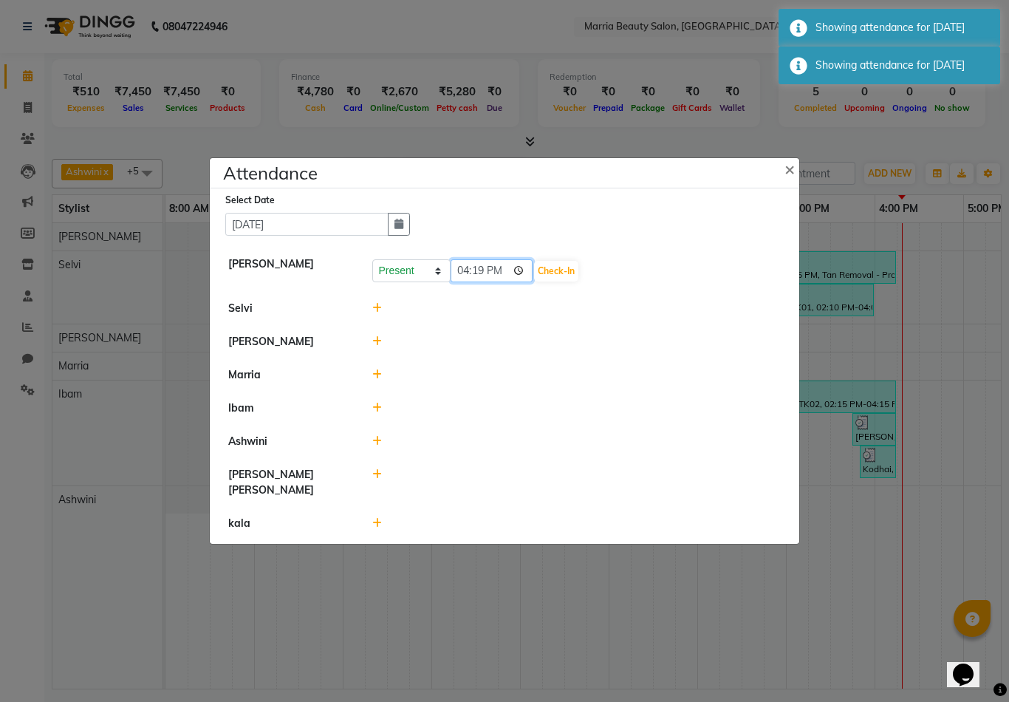
click at [468, 282] on input "16:19" at bounding box center [492, 270] width 83 height 23
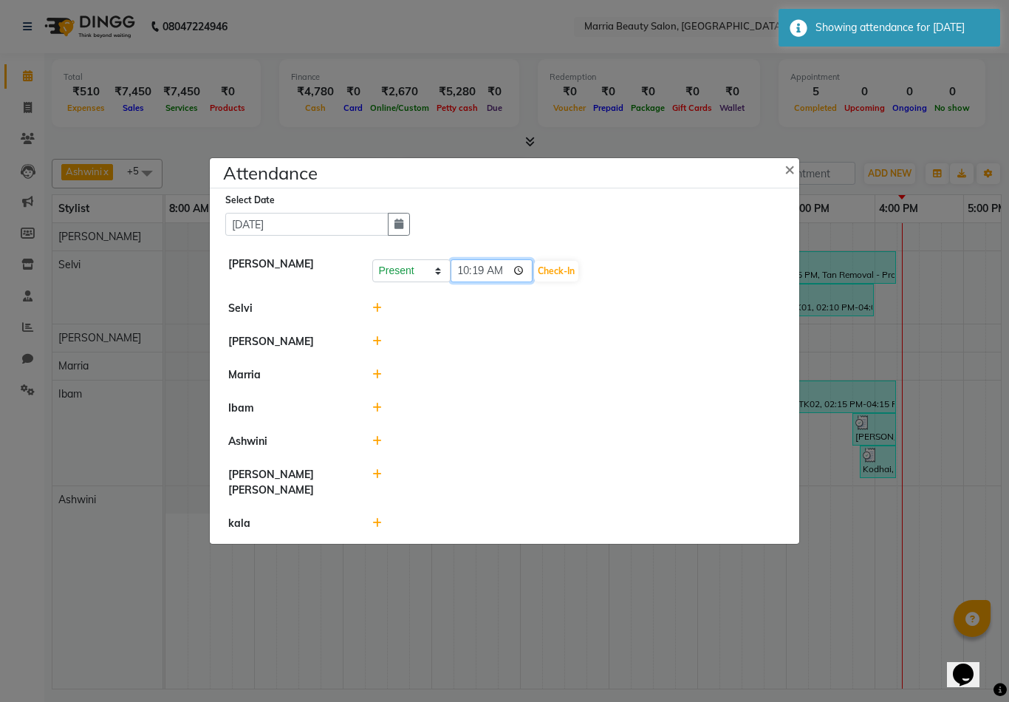
type input "10:00"
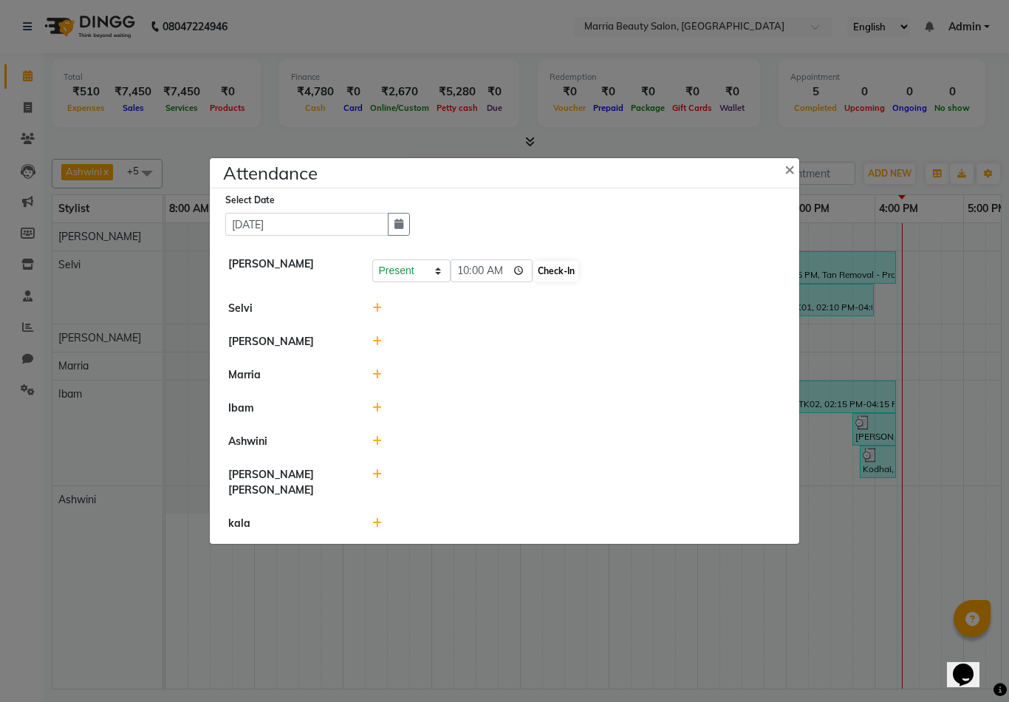
click at [534, 281] on button "Check-In" at bounding box center [556, 271] width 44 height 21
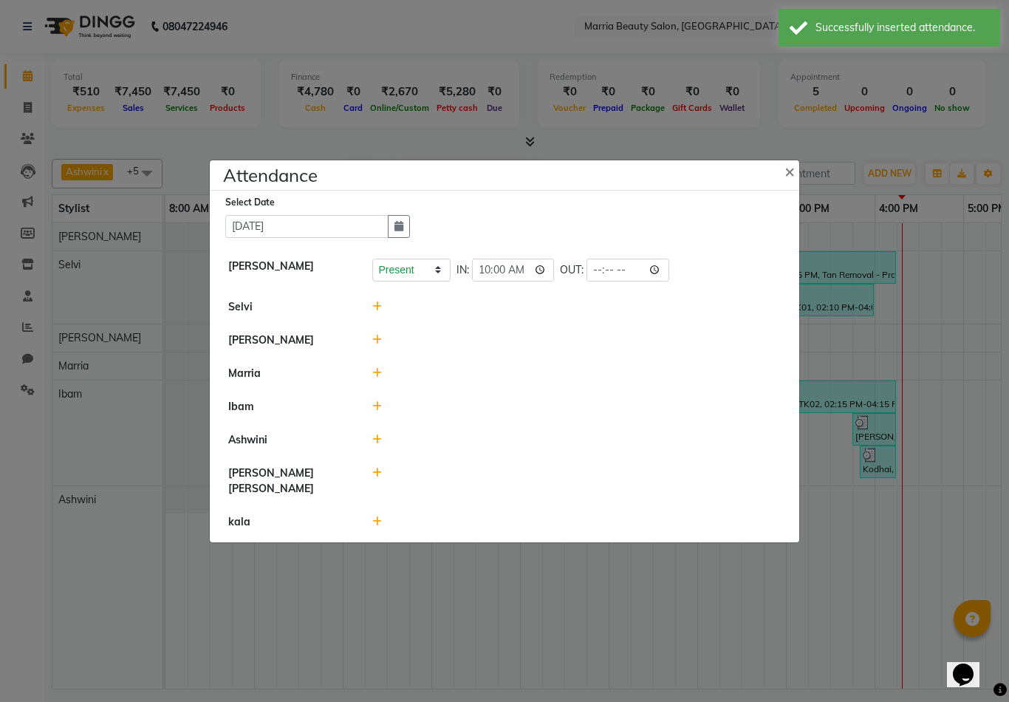
click at [375, 312] on icon at bounding box center [377, 306] width 10 height 10
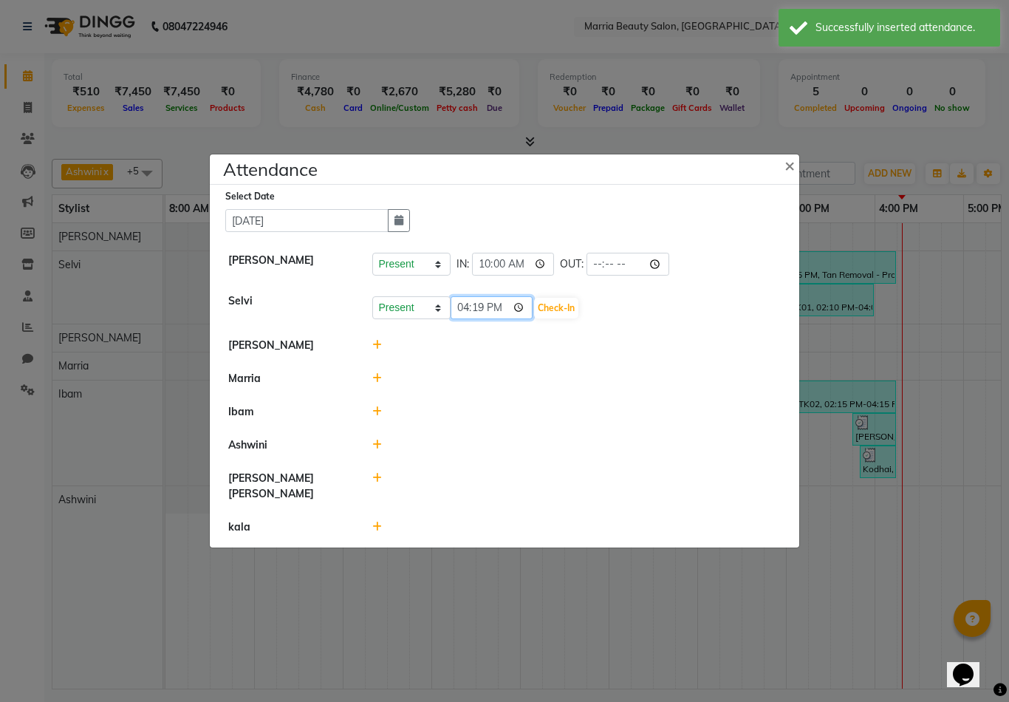
click at [466, 319] on input "16:19" at bounding box center [492, 307] width 83 height 23
type input "10:00"
click at [534, 318] on button "Check-In" at bounding box center [556, 308] width 44 height 21
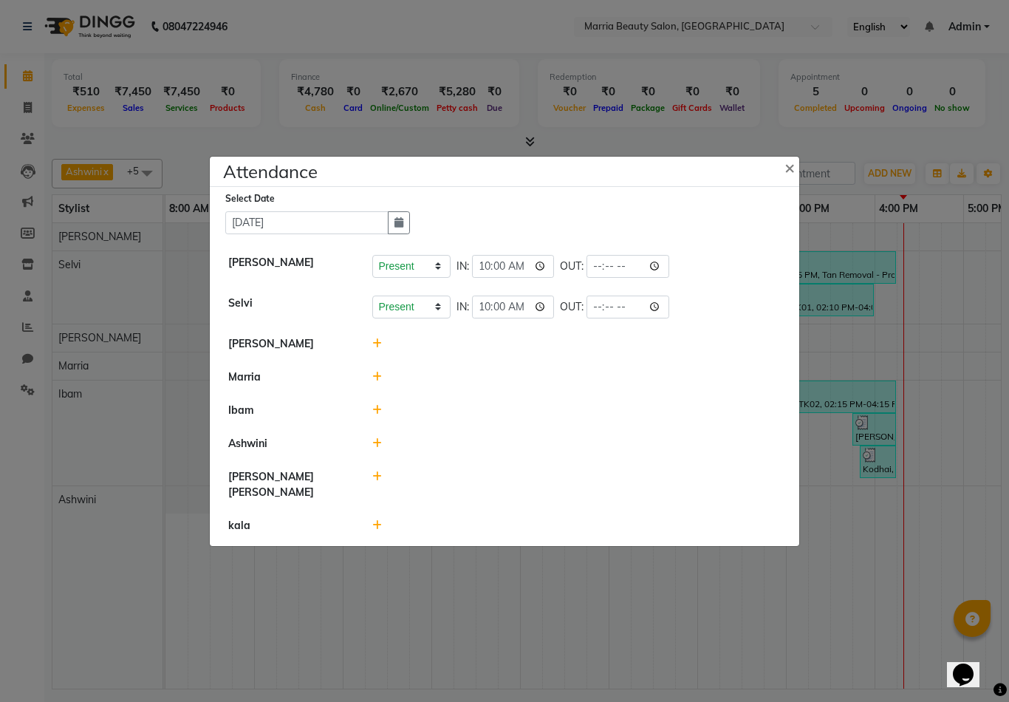
click at [377, 349] on icon at bounding box center [377, 343] width 10 height 10
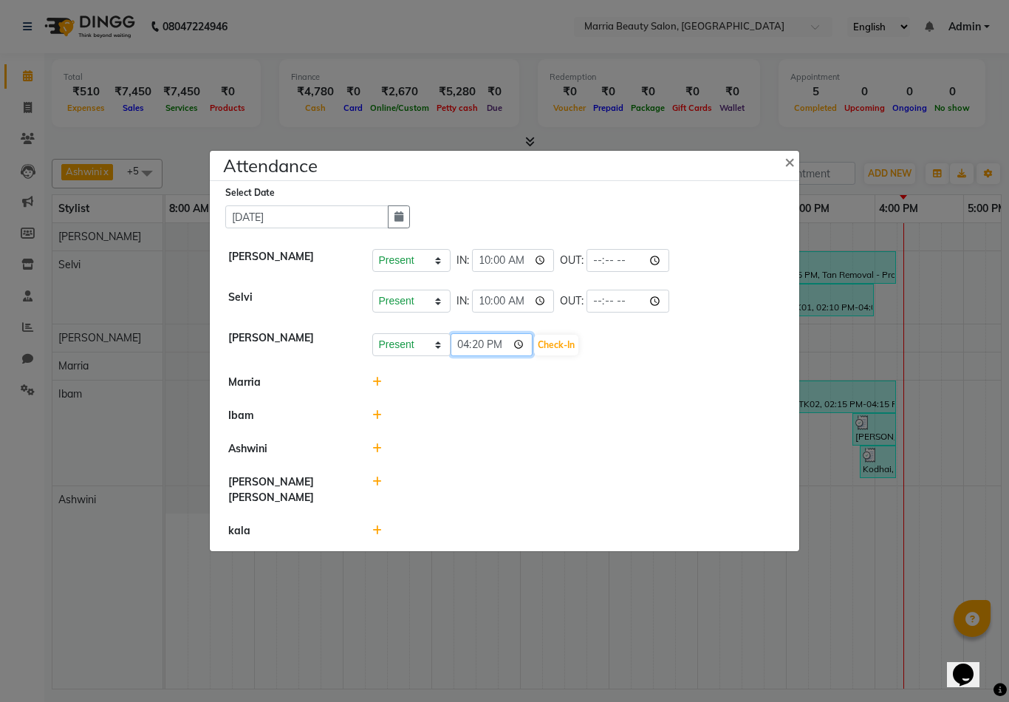
click at [471, 356] on input "16:20" at bounding box center [492, 344] width 83 height 23
type input "10:20"
click at [534, 355] on button "Check-In" at bounding box center [556, 345] width 44 height 21
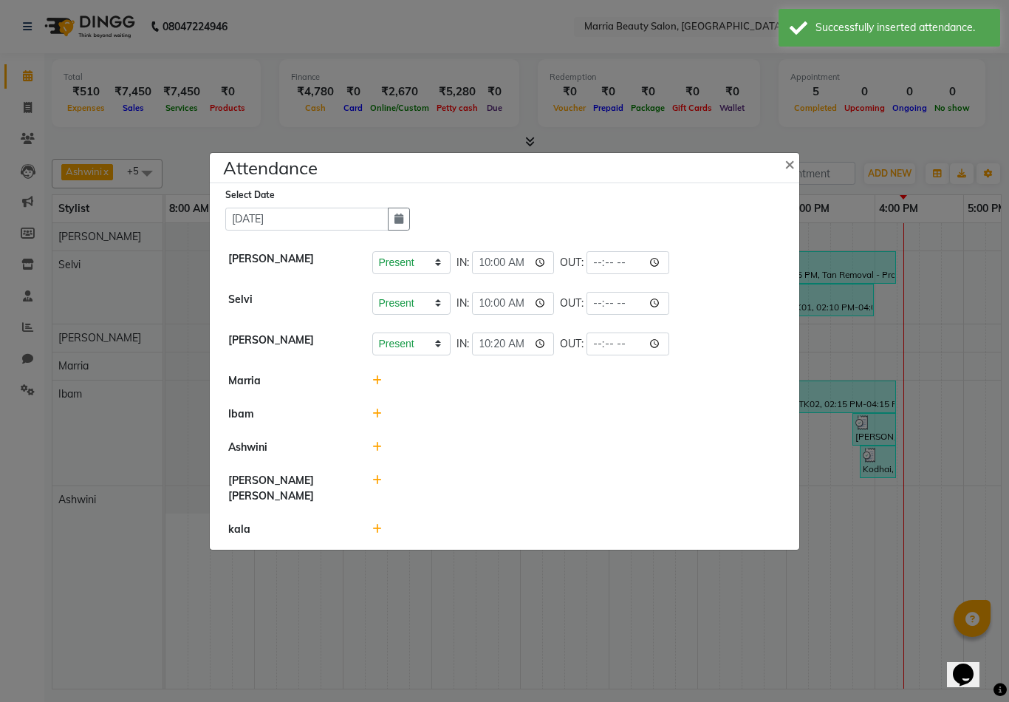
click at [378, 419] on icon at bounding box center [377, 414] width 10 height 10
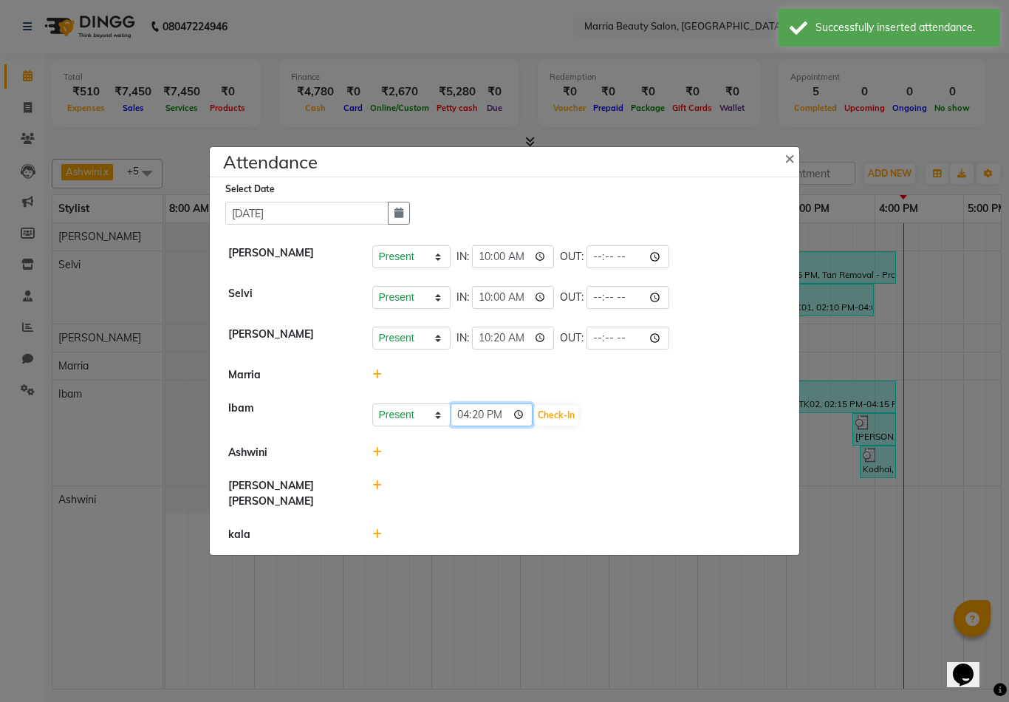
click at [466, 426] on input "16:20" at bounding box center [492, 414] width 83 height 23
type input "10:20"
click at [534, 426] on button "Check-In" at bounding box center [556, 415] width 44 height 21
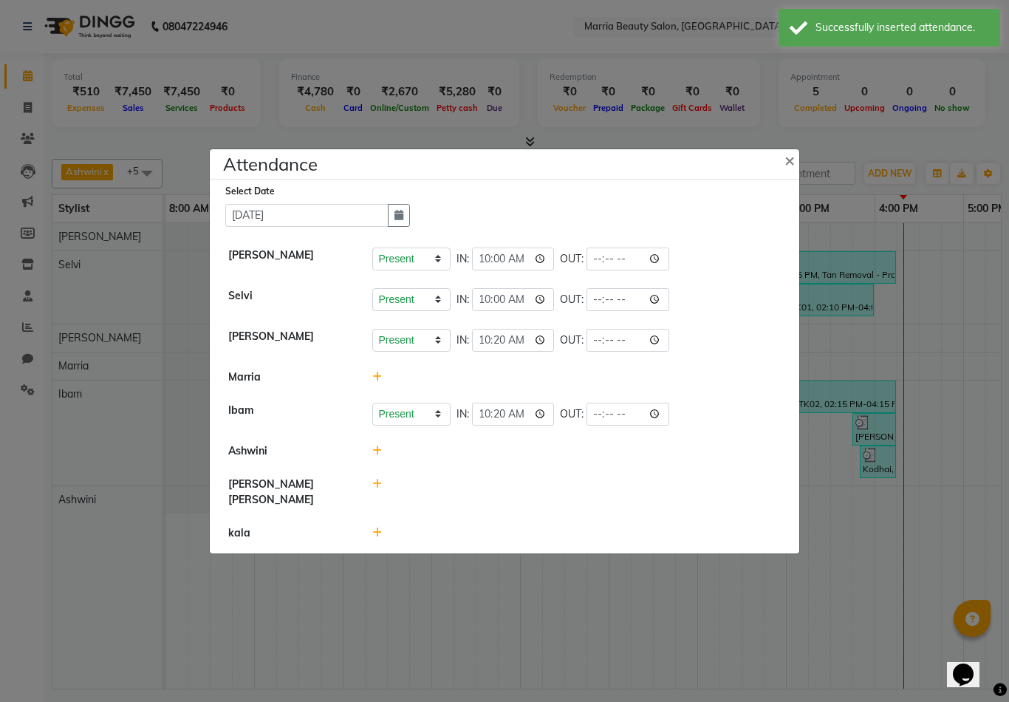
click at [380, 489] on icon at bounding box center [377, 484] width 10 height 10
click at [388, 502] on select "Present Absent Late Half Day Weekly Off" at bounding box center [411, 490] width 78 height 23
select select "A"
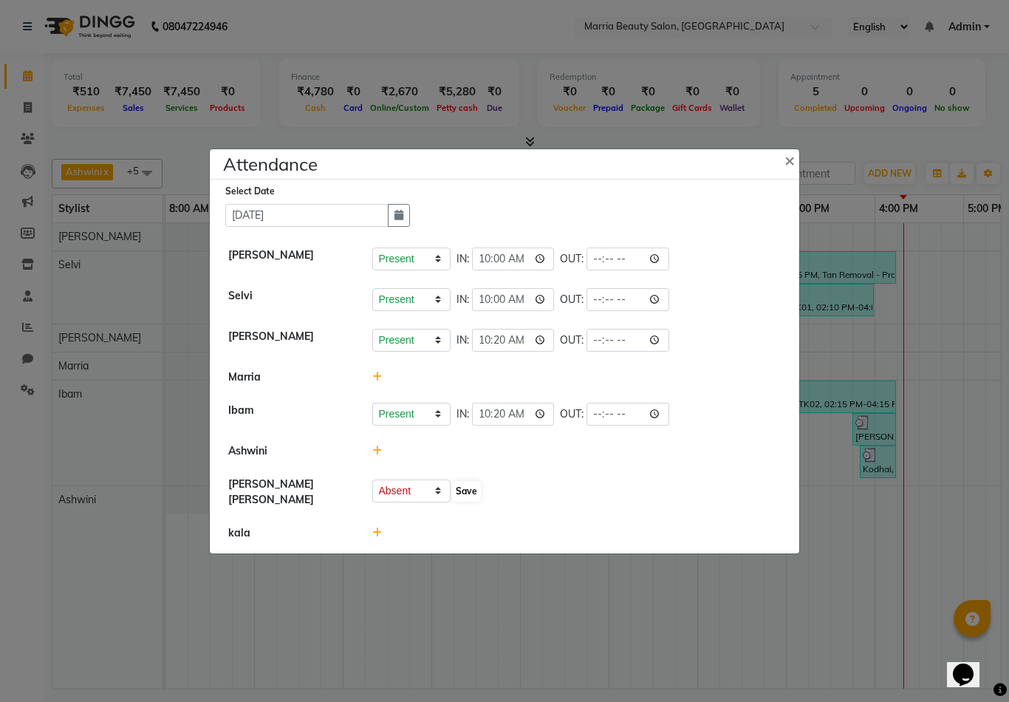
click at [466, 502] on button "Save" at bounding box center [466, 491] width 29 height 21
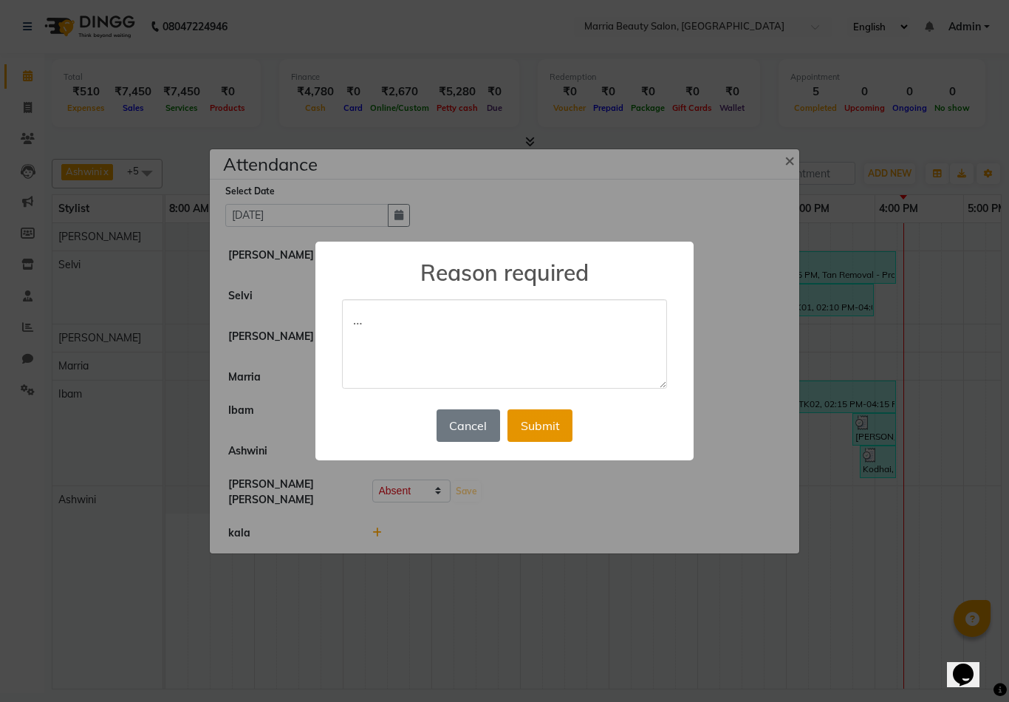
type textarea "…"
click at [529, 422] on button "Submit" at bounding box center [540, 425] width 65 height 33
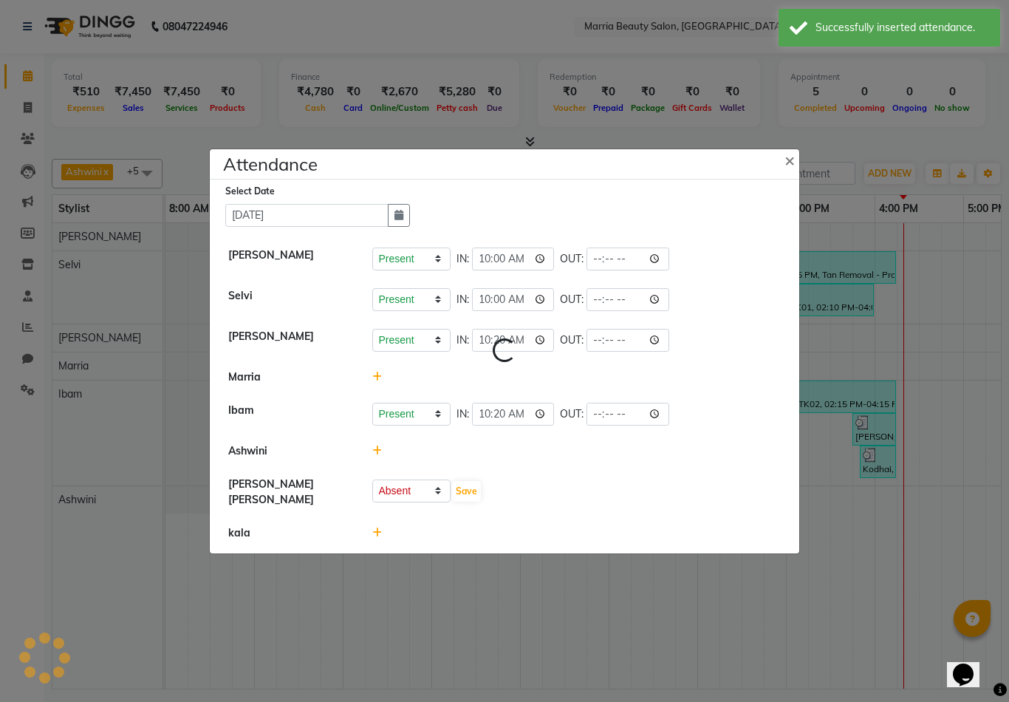
select select "A"
click at [379, 538] on icon at bounding box center [377, 532] width 10 height 10
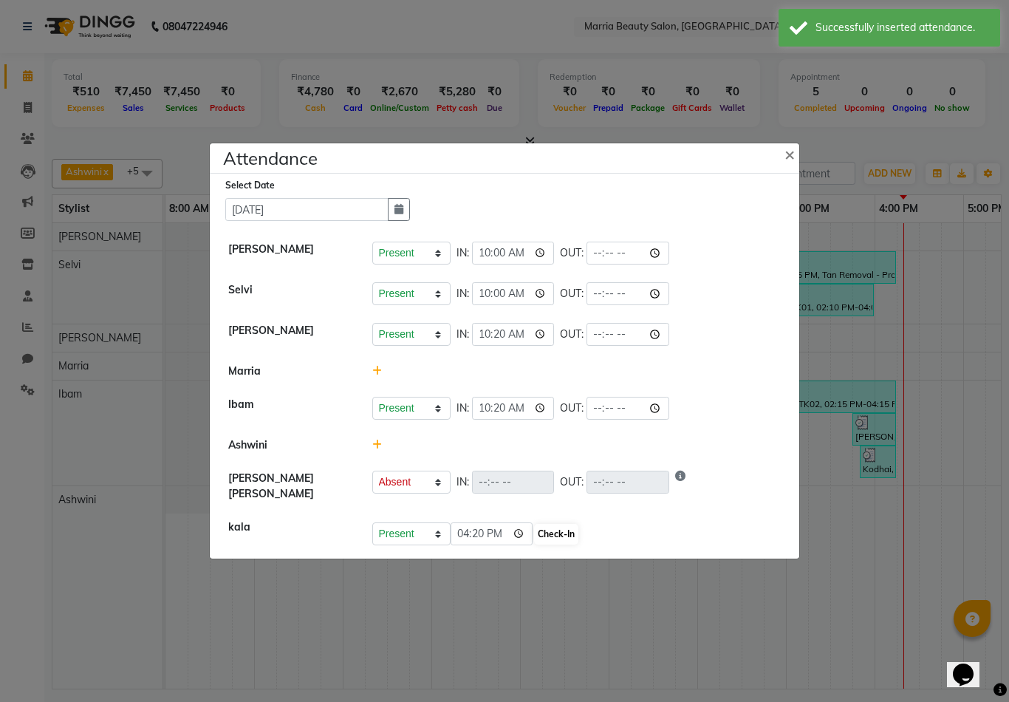
click at [543, 544] on button "Check-In" at bounding box center [556, 534] width 44 height 21
select select "A"
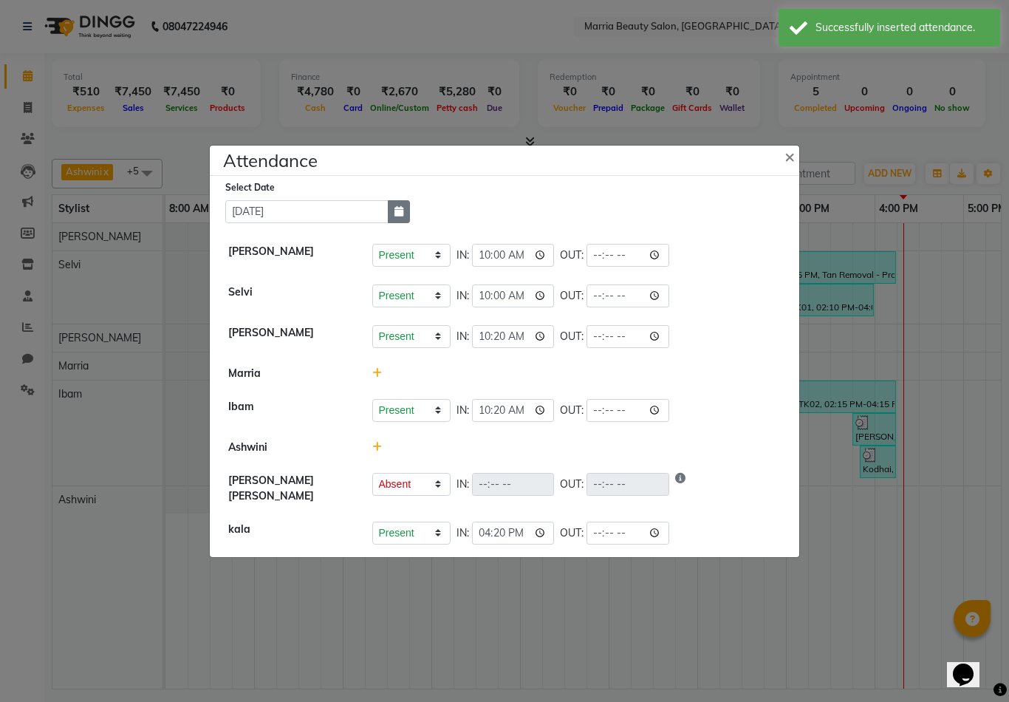
click at [400, 216] on icon "button" at bounding box center [399, 211] width 9 height 10
select select "8"
select select "2025"
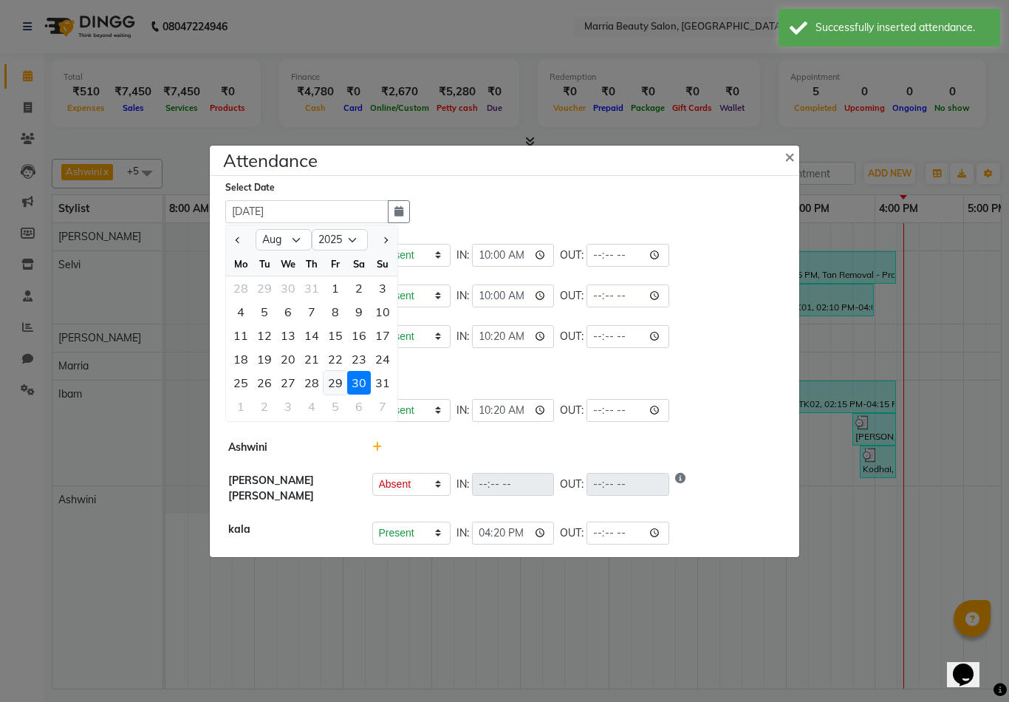
click at [332, 389] on div "29" at bounding box center [336, 383] width 24 height 24
type input "29-08-2025"
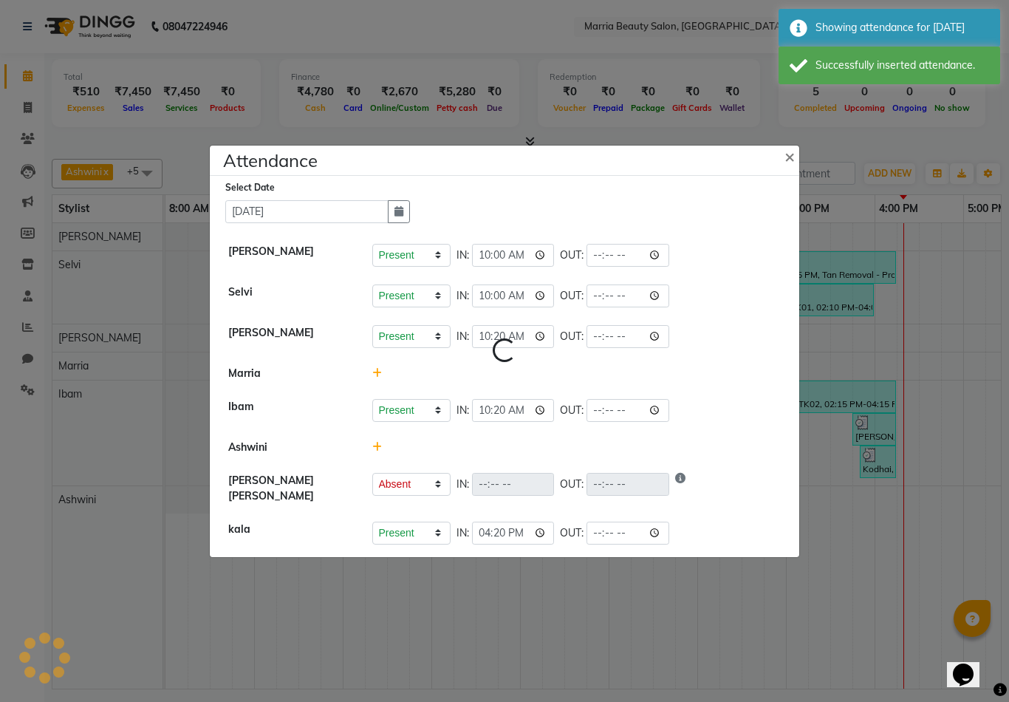
select select "A"
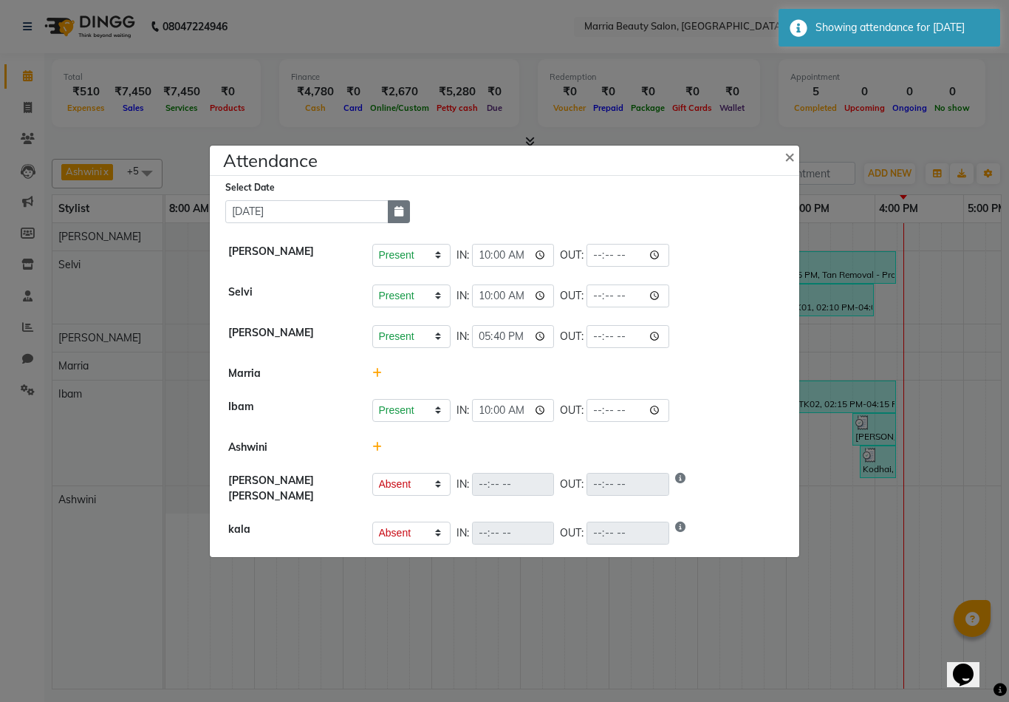
click at [395, 216] on icon "button" at bounding box center [399, 211] width 9 height 10
select select "8"
select select "2025"
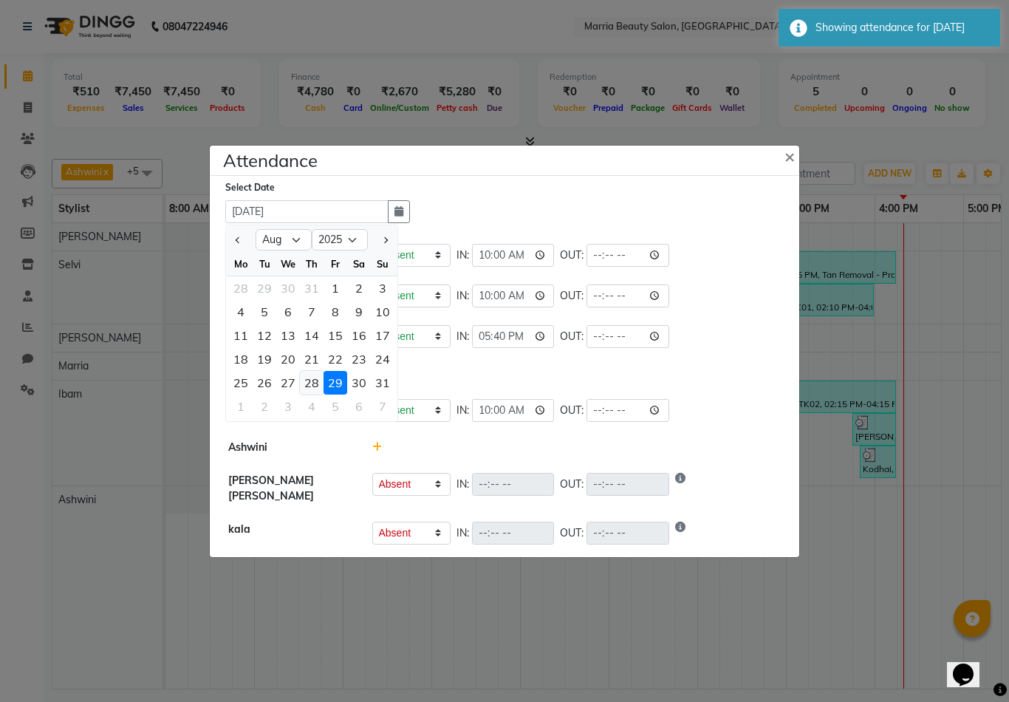
click at [310, 395] on div "28" at bounding box center [312, 383] width 24 height 24
type input "28-08-2025"
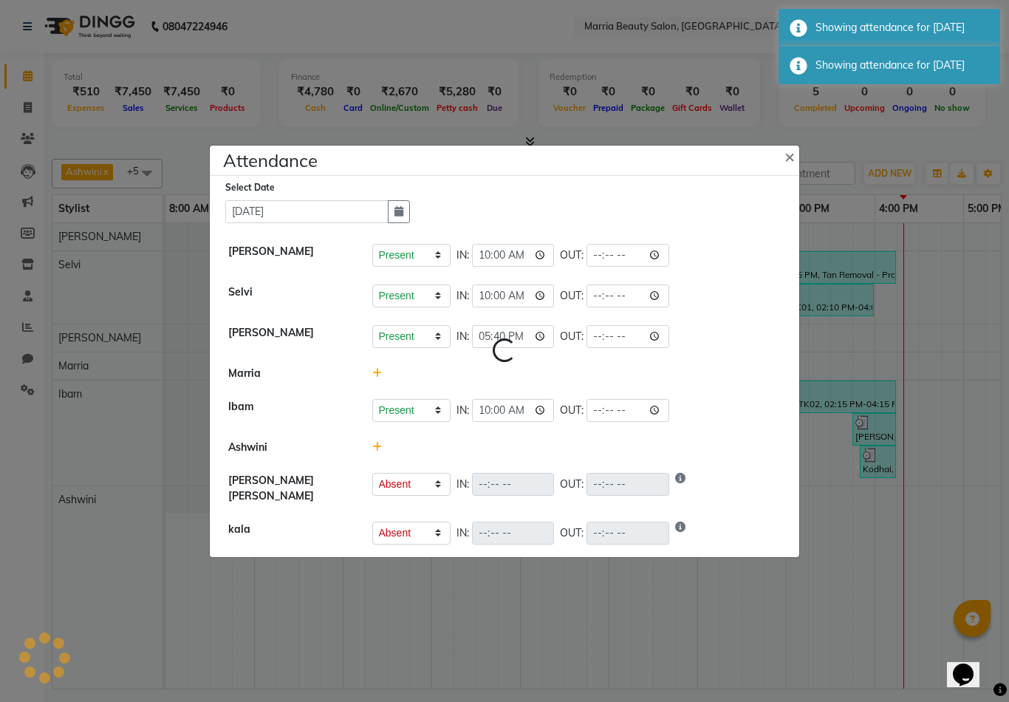
select select "A"
click at [788, 167] on span "×" at bounding box center [790, 156] width 10 height 22
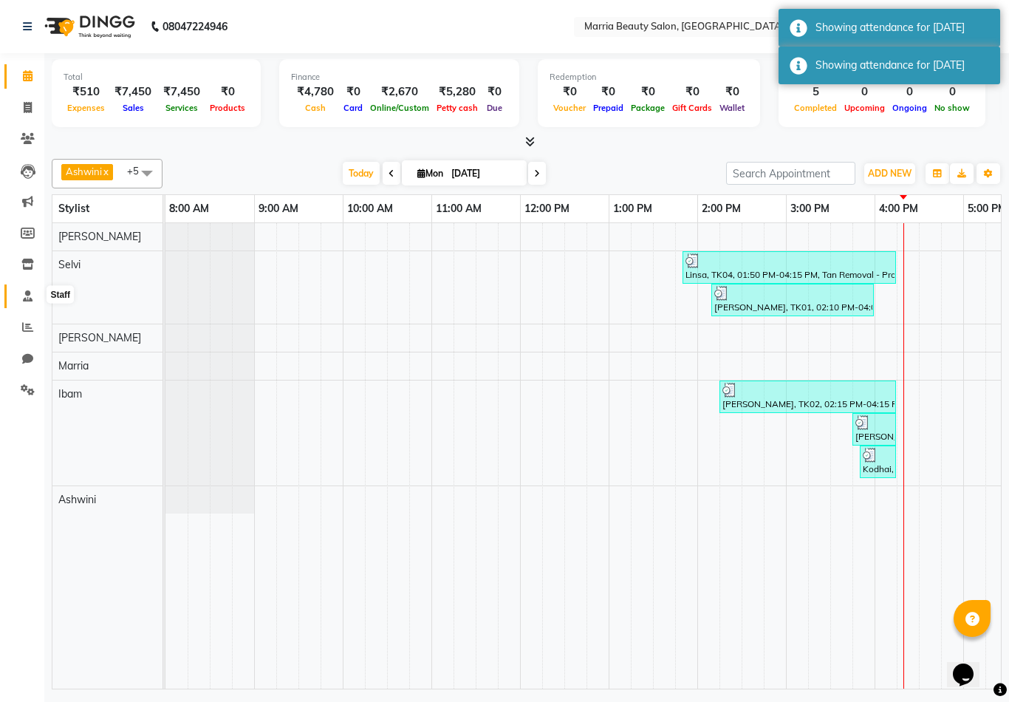
click at [30, 302] on span at bounding box center [28, 296] width 26 height 17
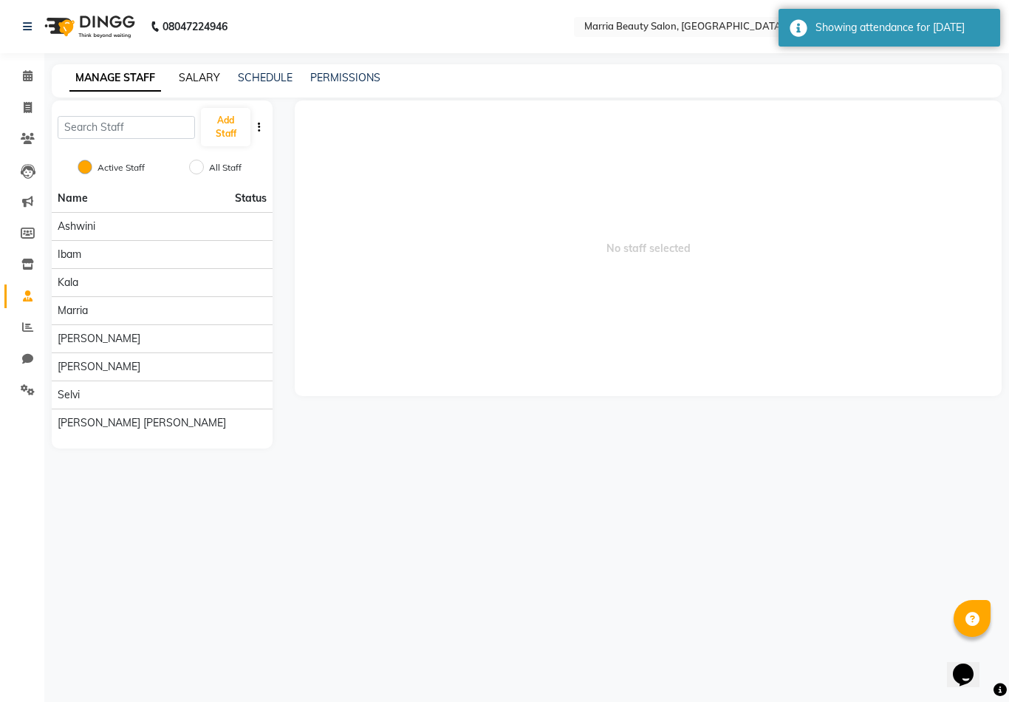
click at [196, 81] on link "SALARY" at bounding box center [199, 77] width 41 height 13
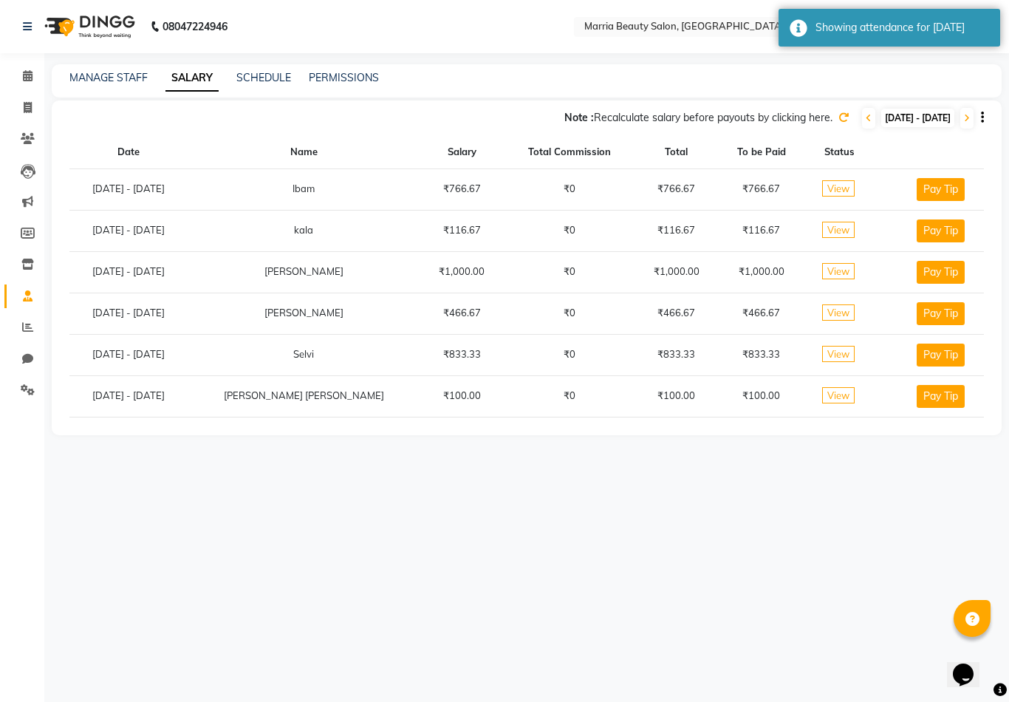
click at [839, 117] on icon at bounding box center [844, 117] width 10 height 10
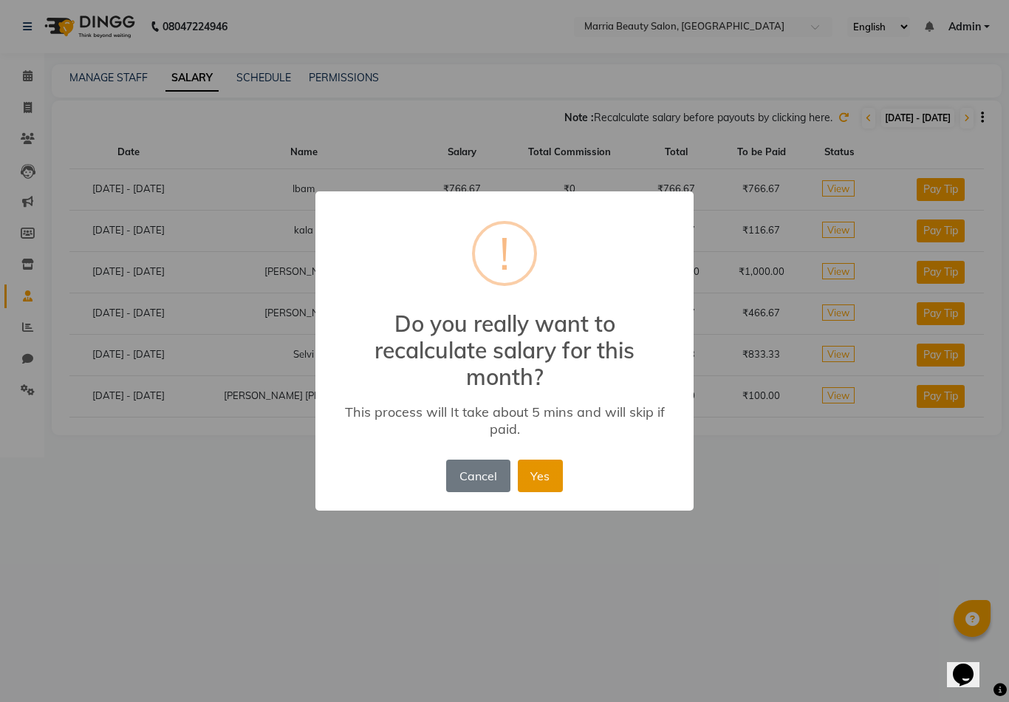
click at [539, 479] on button "Yes" at bounding box center [540, 476] width 45 height 33
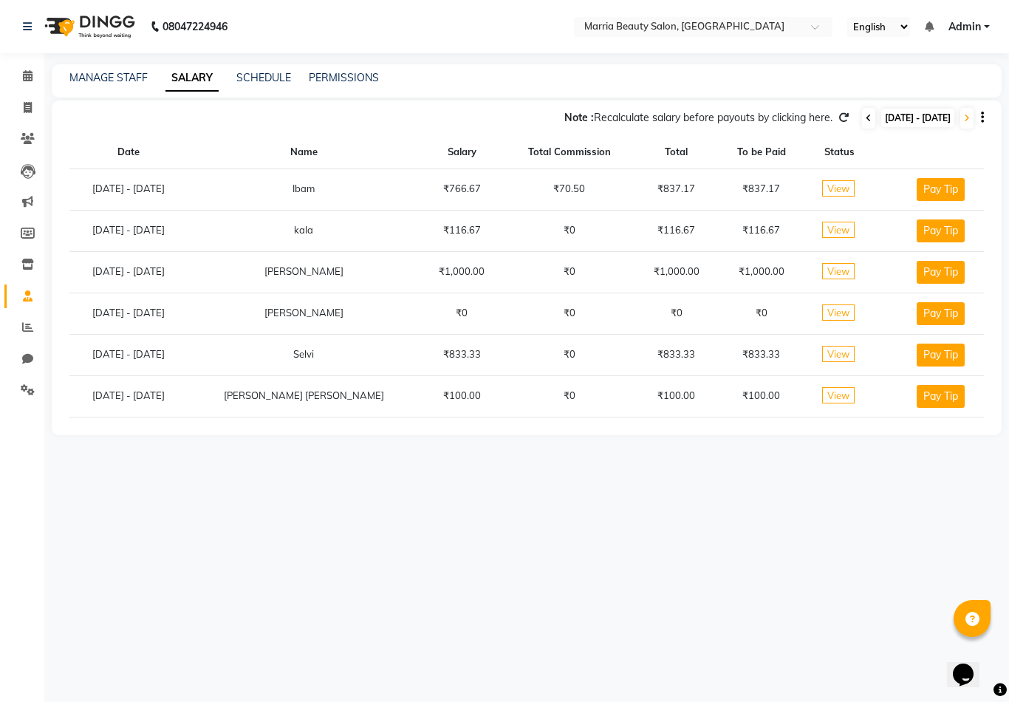
click at [862, 126] on span at bounding box center [868, 118] width 13 height 21
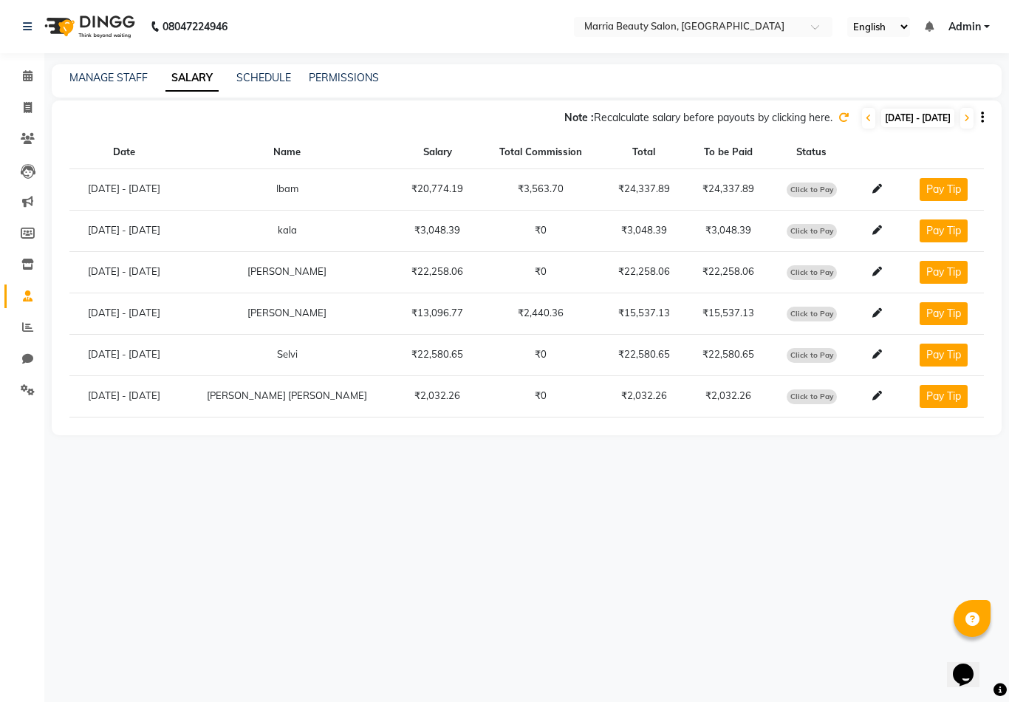
click at [881, 120] on span "01-08-2025 - 31-08-2025" at bounding box center [917, 118] width 73 height 18
select select "9"
select select "2025"
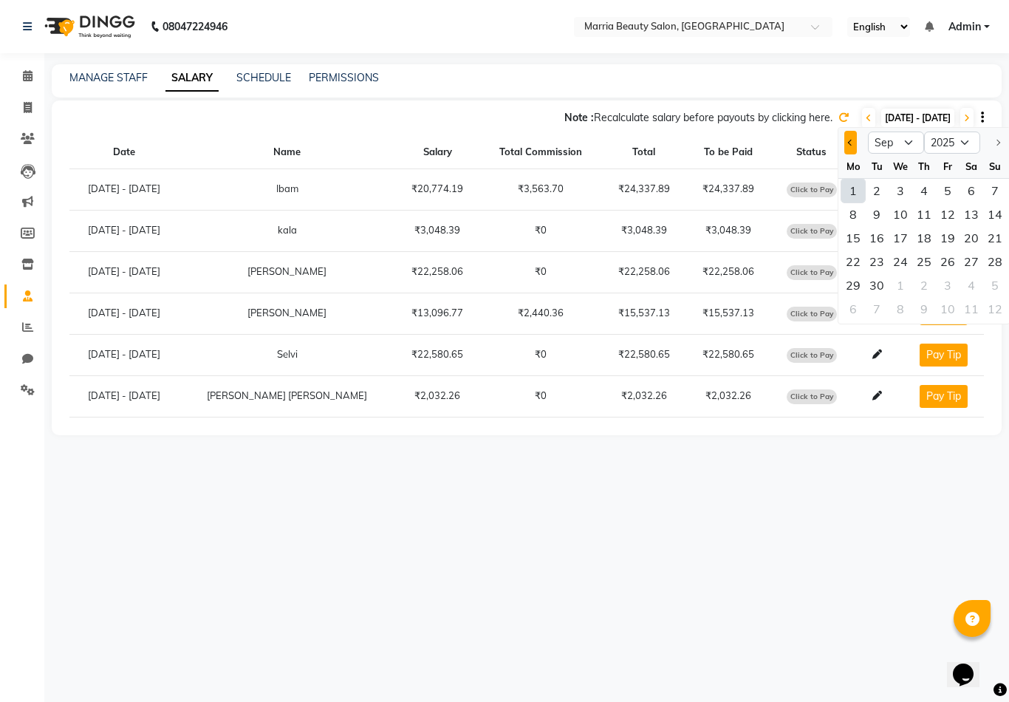
click at [852, 143] on span "Previous month" at bounding box center [851, 143] width 6 height 6
select select "8"
click at [945, 191] on div "1" at bounding box center [948, 191] width 24 height 24
type input "01-08-2025"
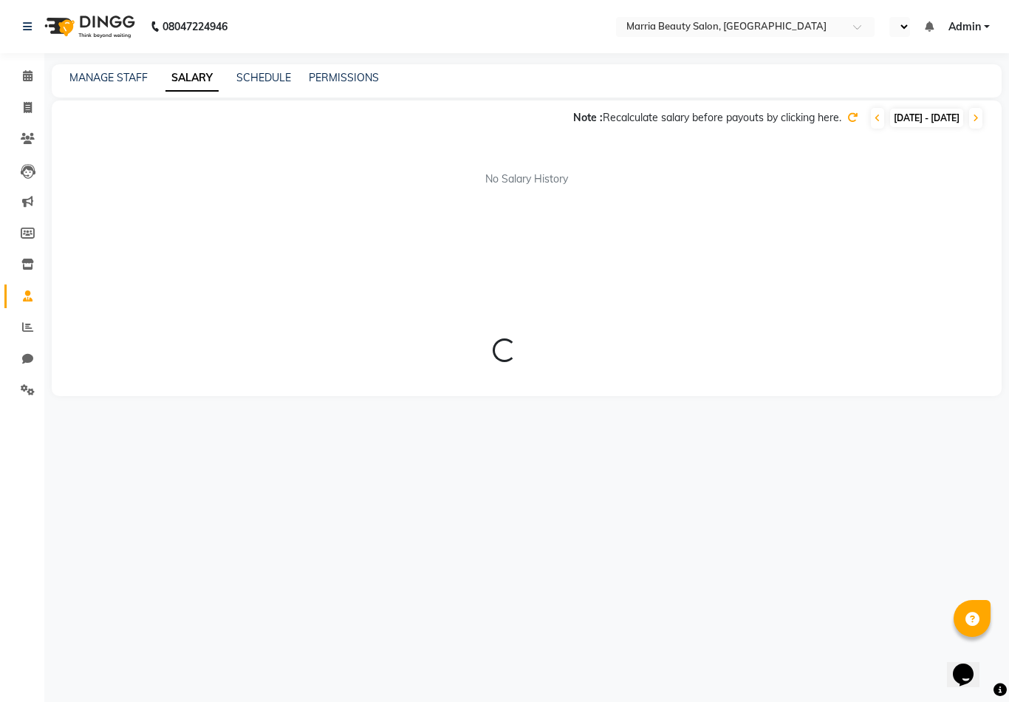
select select "en"
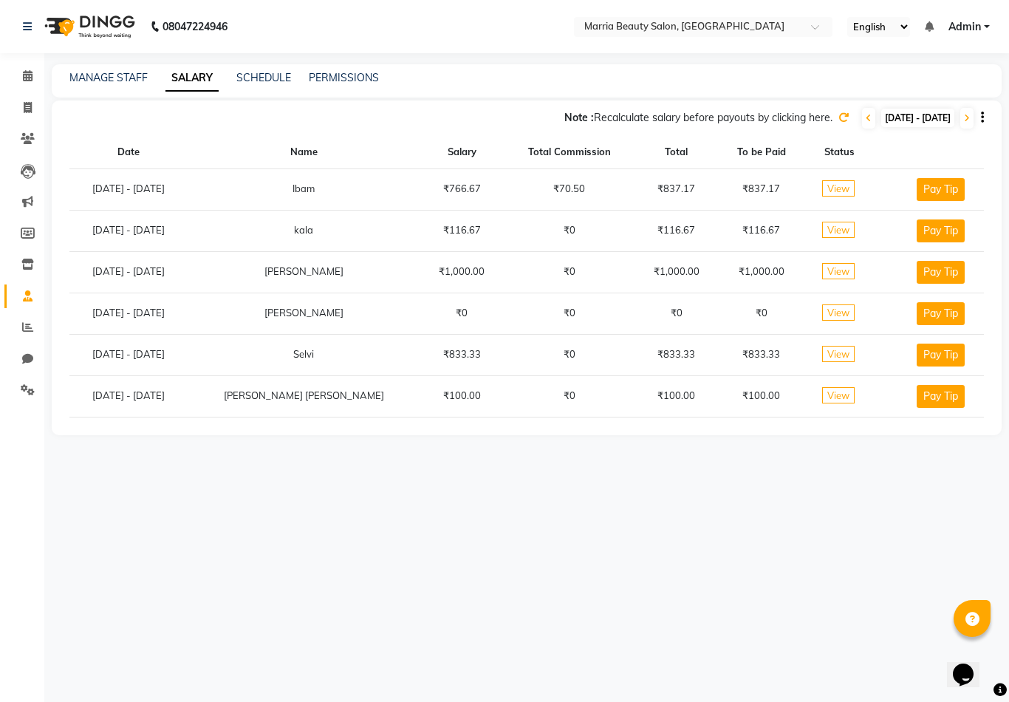
click at [822, 191] on span "View" at bounding box center [838, 188] width 33 height 16
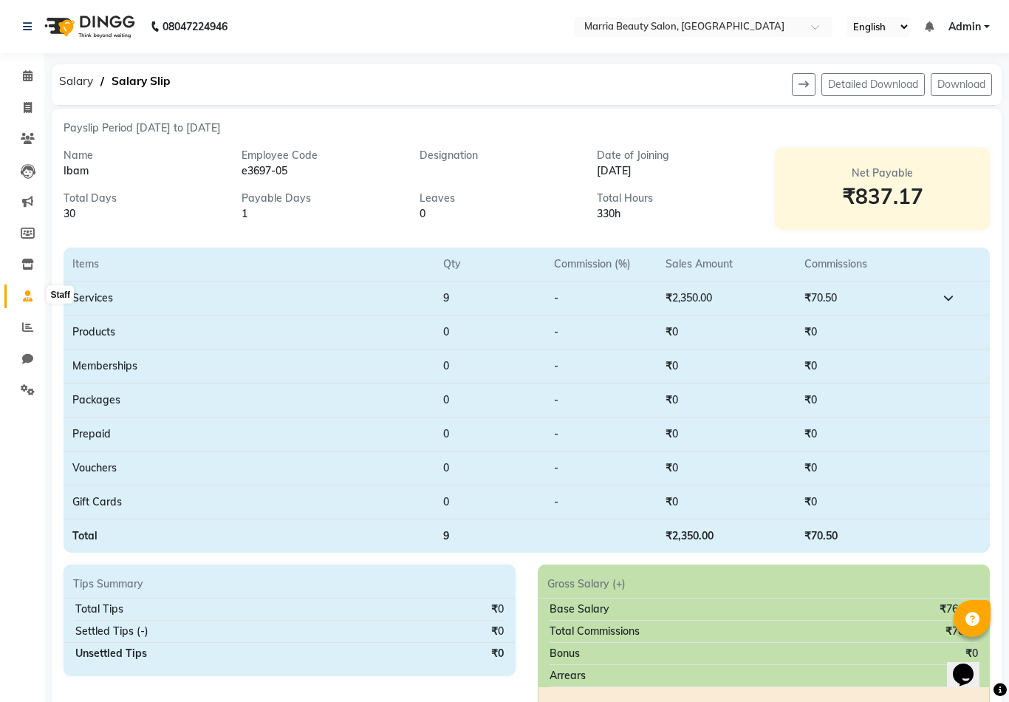
click at [27, 294] on icon at bounding box center [28, 295] width 10 height 11
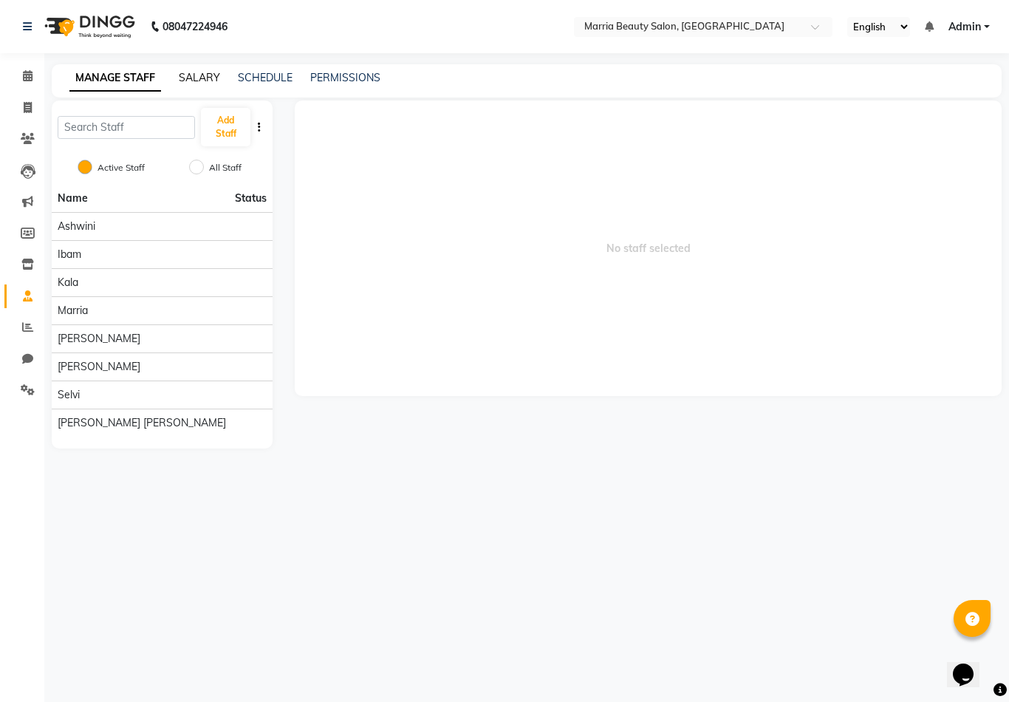
click at [188, 84] on link "SALARY" at bounding box center [199, 77] width 41 height 13
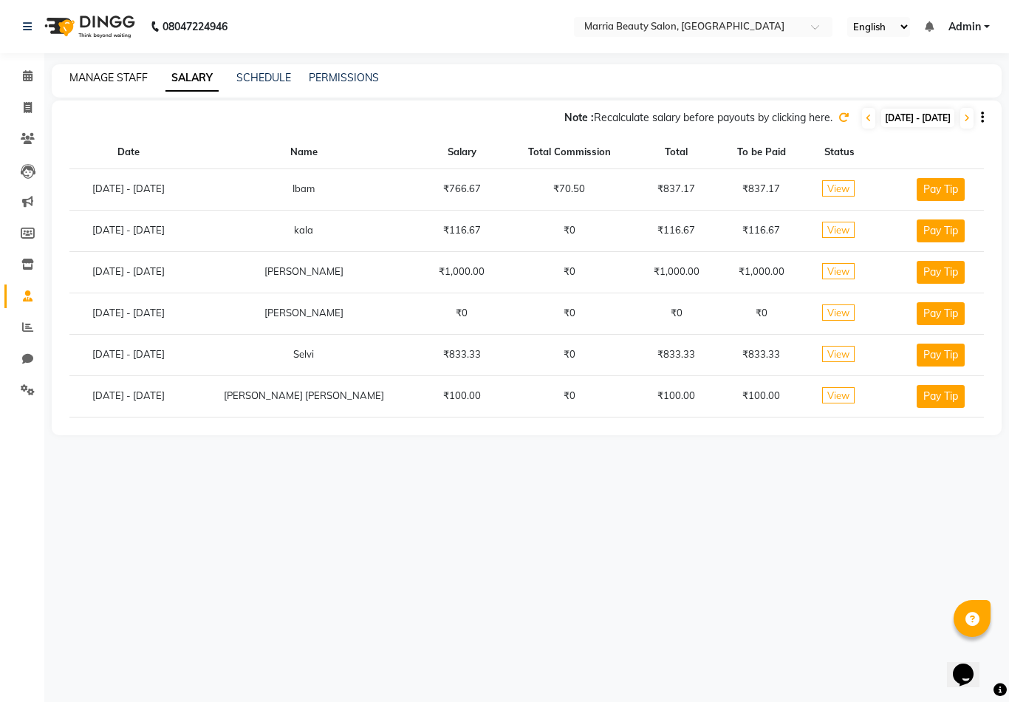
click at [112, 81] on link "MANAGE STAFF" at bounding box center [108, 77] width 78 height 13
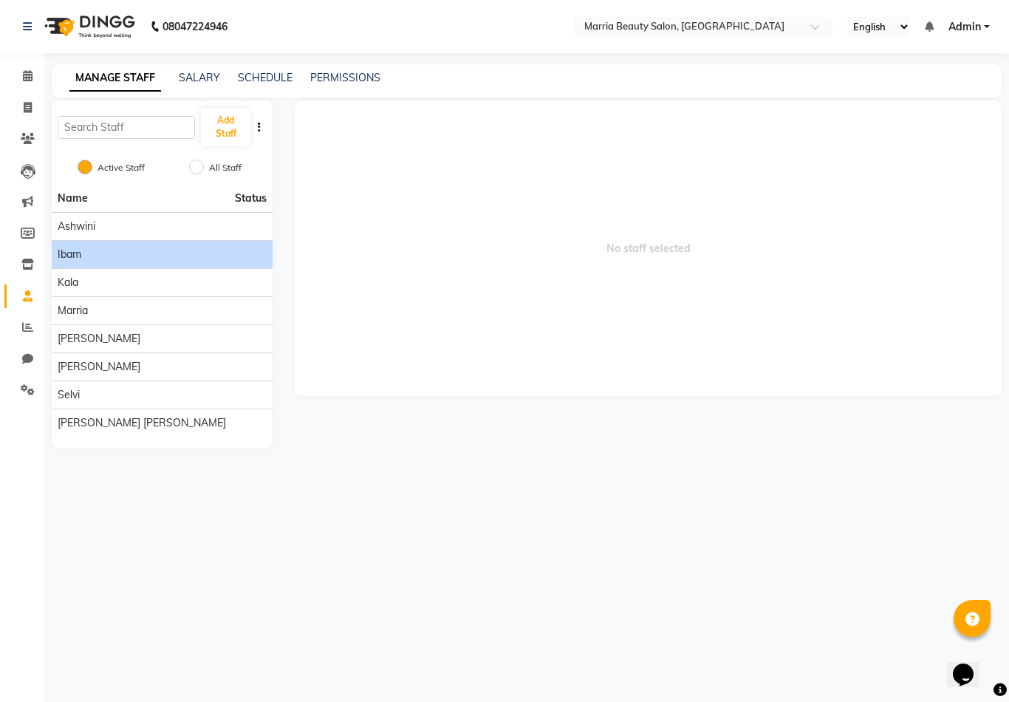
click at [153, 256] on div "Ibam" at bounding box center [162, 255] width 209 height 16
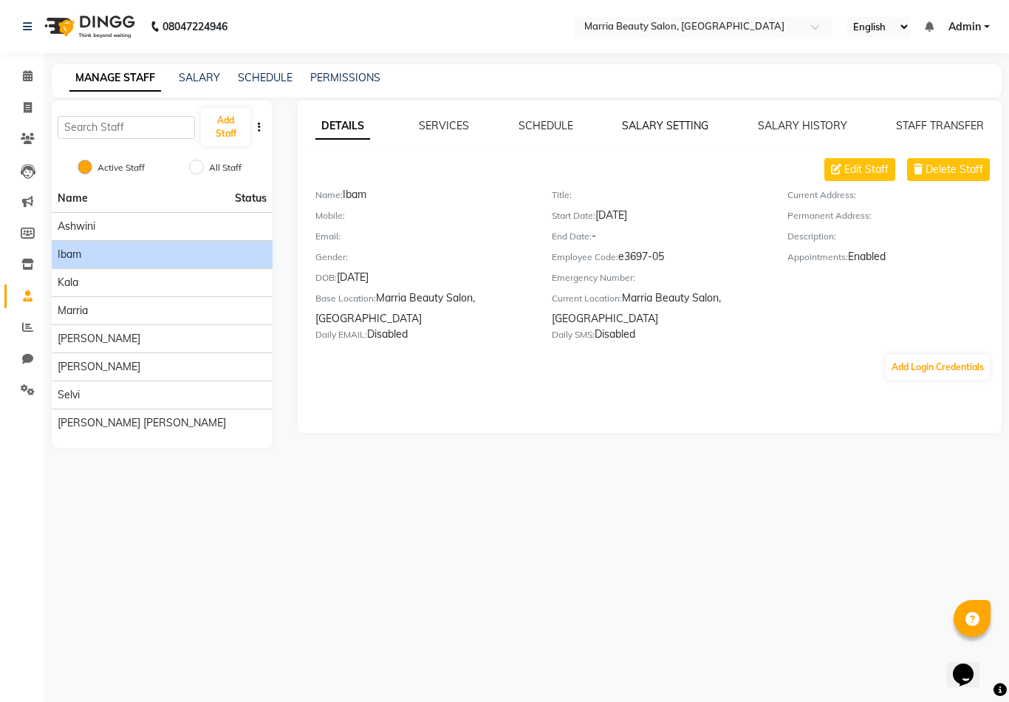
click at [672, 126] on link "SALARY SETTING" at bounding box center [665, 125] width 86 height 13
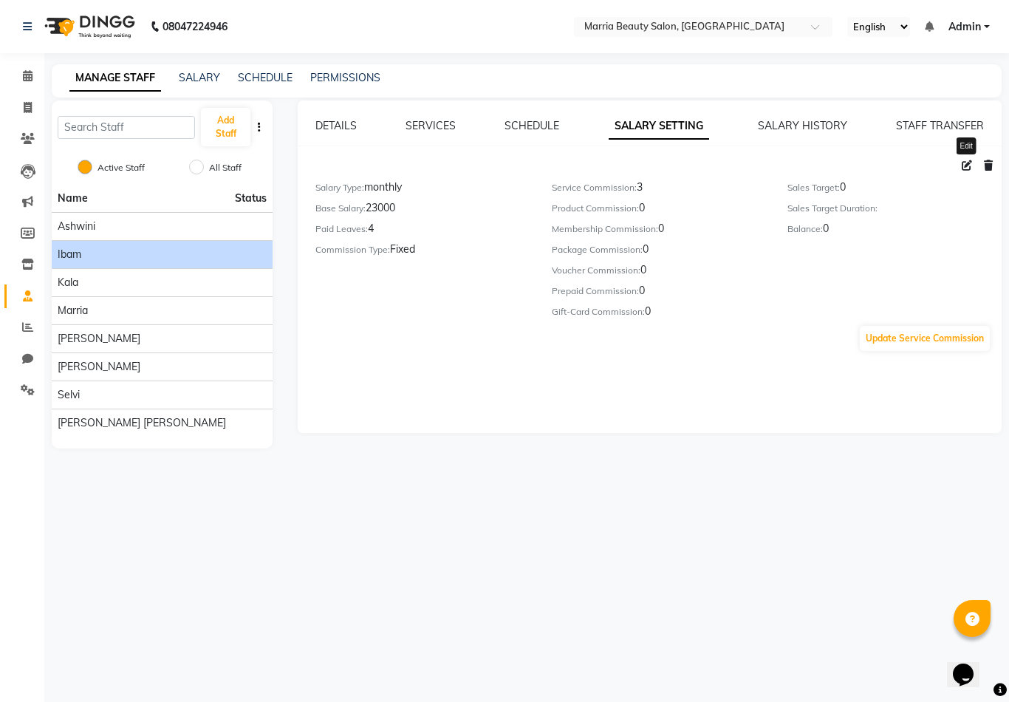
click at [965, 166] on icon at bounding box center [967, 165] width 10 height 10
select select "monthly"
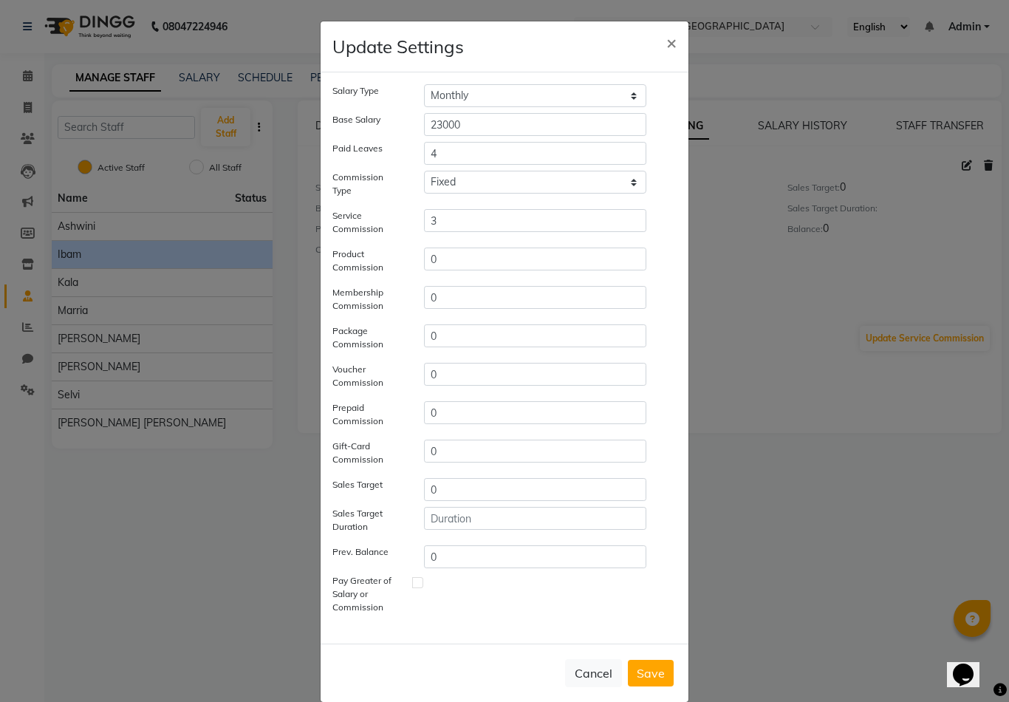
click at [643, 672] on button "Save" at bounding box center [651, 673] width 46 height 27
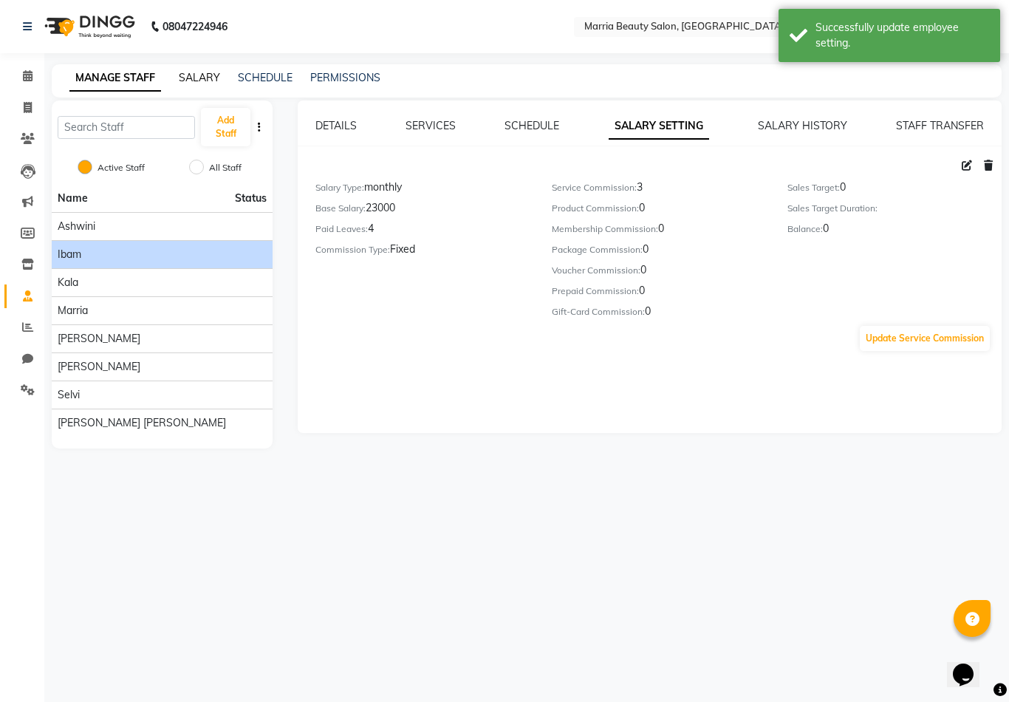
click at [205, 76] on link "SALARY" at bounding box center [199, 77] width 41 height 13
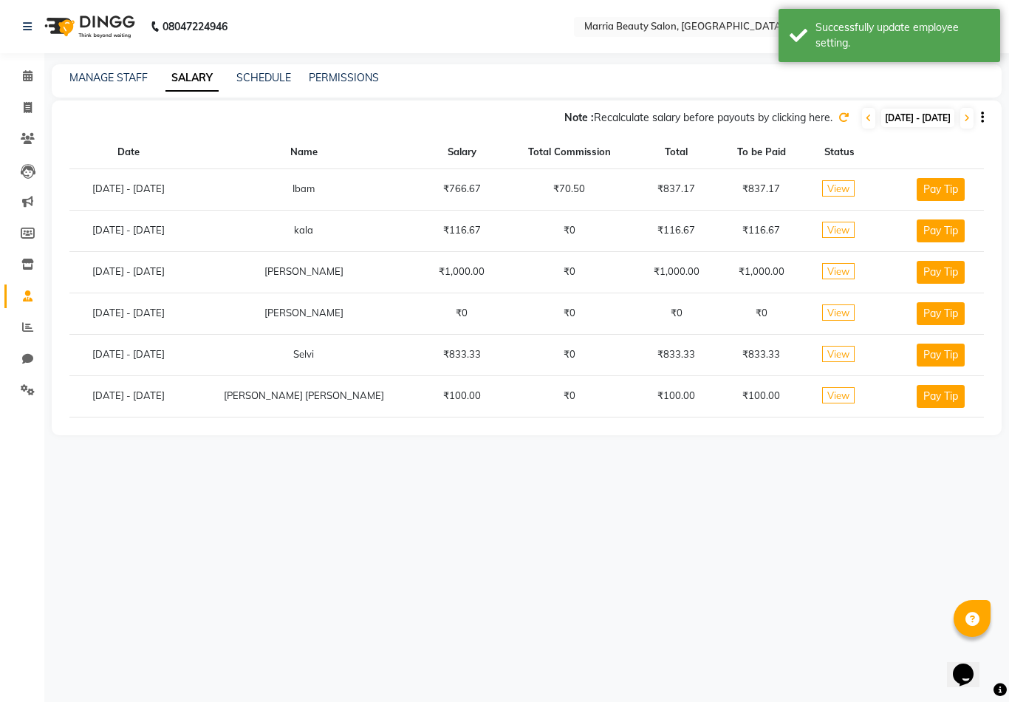
click at [822, 187] on span "View" at bounding box center [838, 188] width 33 height 16
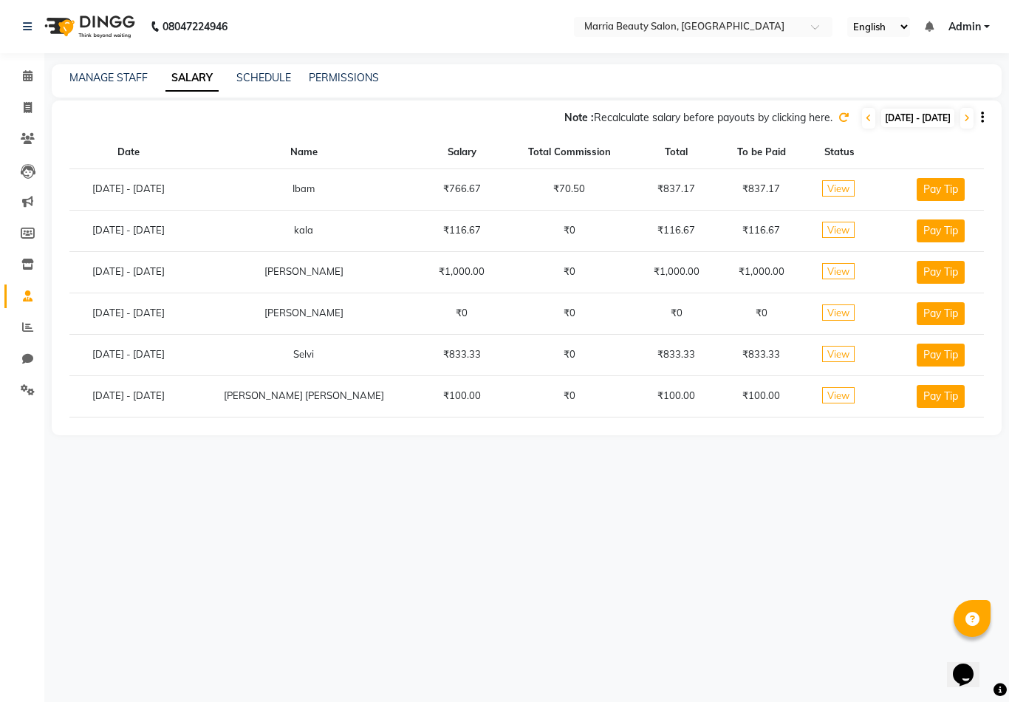
click at [881, 114] on span "[DATE] - [DATE]" at bounding box center [917, 118] width 73 height 18
select select "9"
select select "2025"
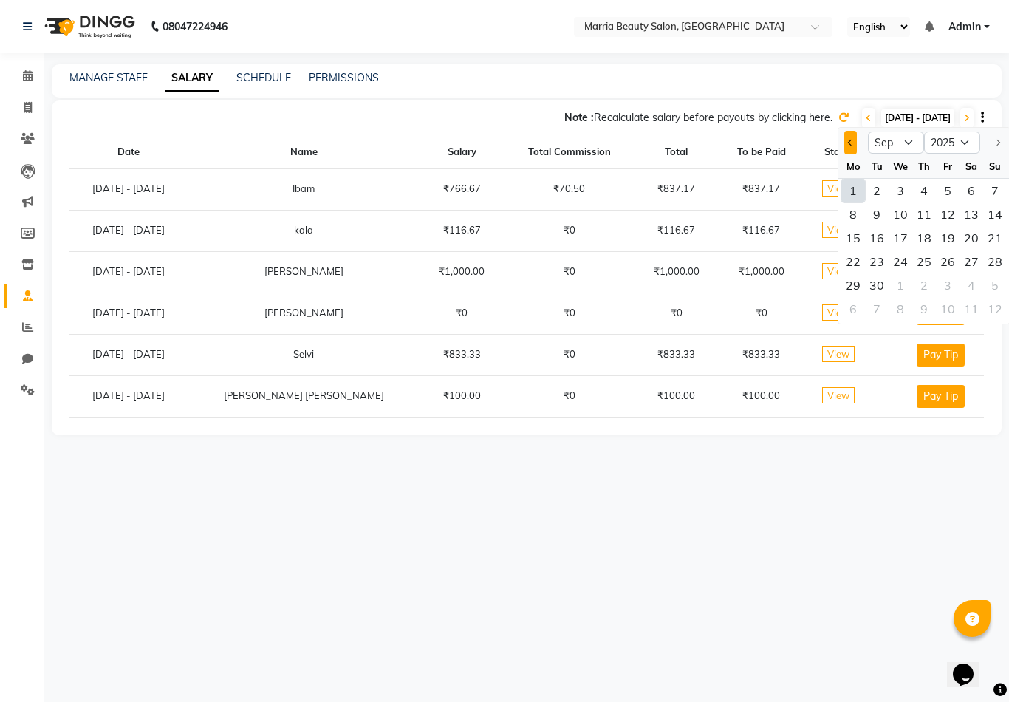
click at [851, 140] on span "Previous month" at bounding box center [851, 143] width 6 height 6
select select "8"
click at [938, 195] on div "1" at bounding box center [948, 191] width 24 height 24
type input "01-08-2025"
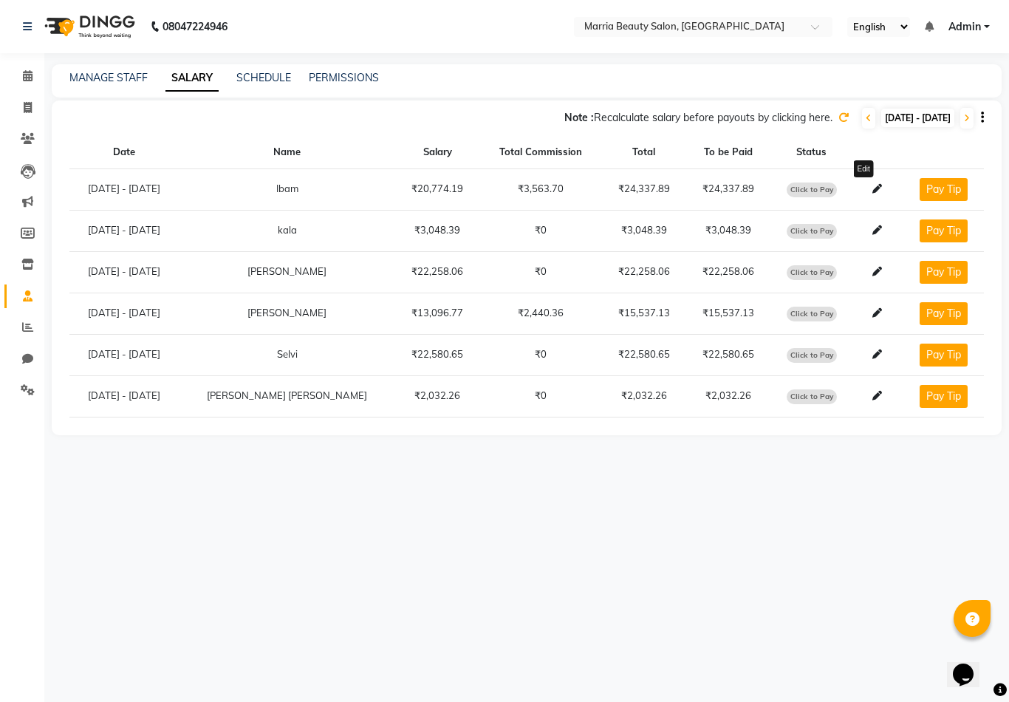
click at [873, 188] on icon at bounding box center [878, 189] width 10 height 10
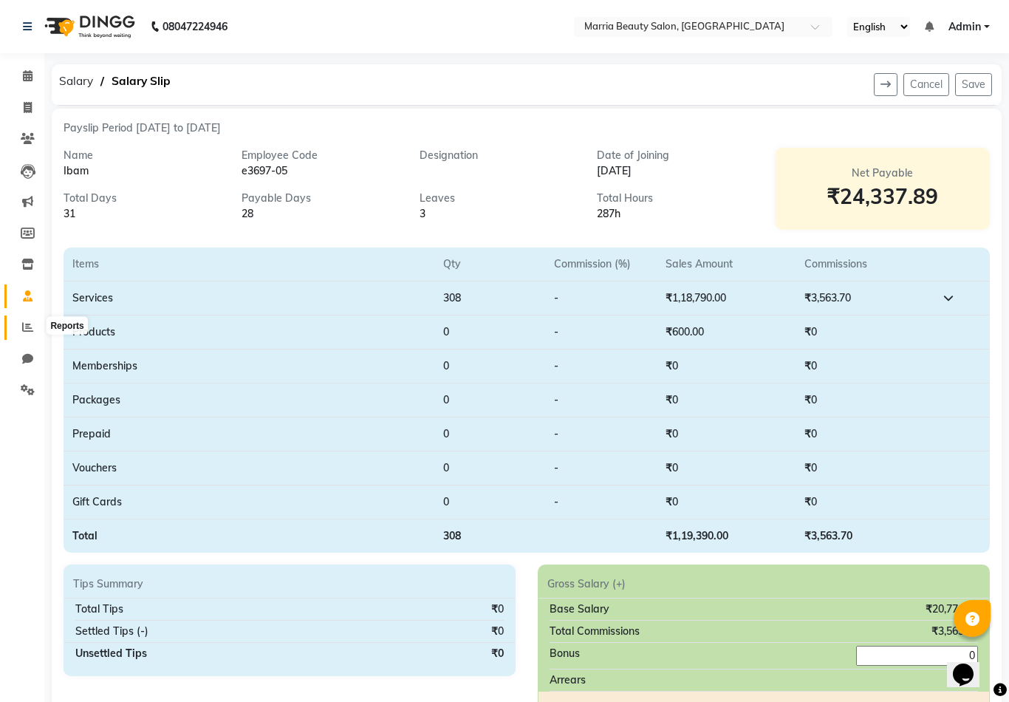
click at [34, 332] on span at bounding box center [28, 327] width 26 height 17
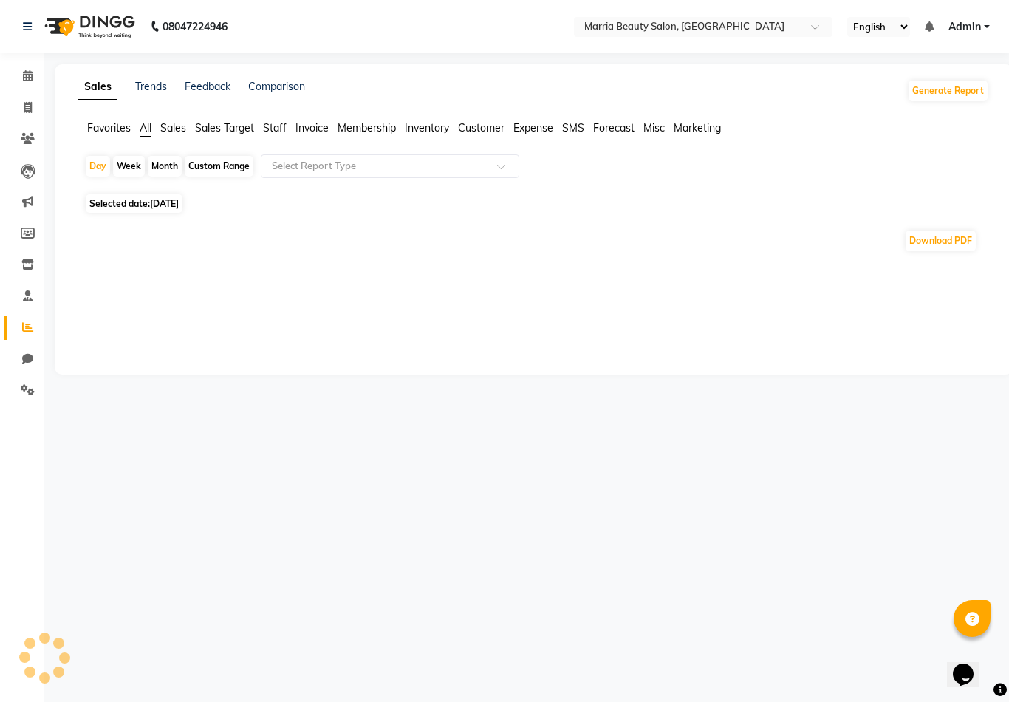
click at [202, 168] on div "Custom Range" at bounding box center [219, 166] width 69 height 21
select select "9"
select select "2025"
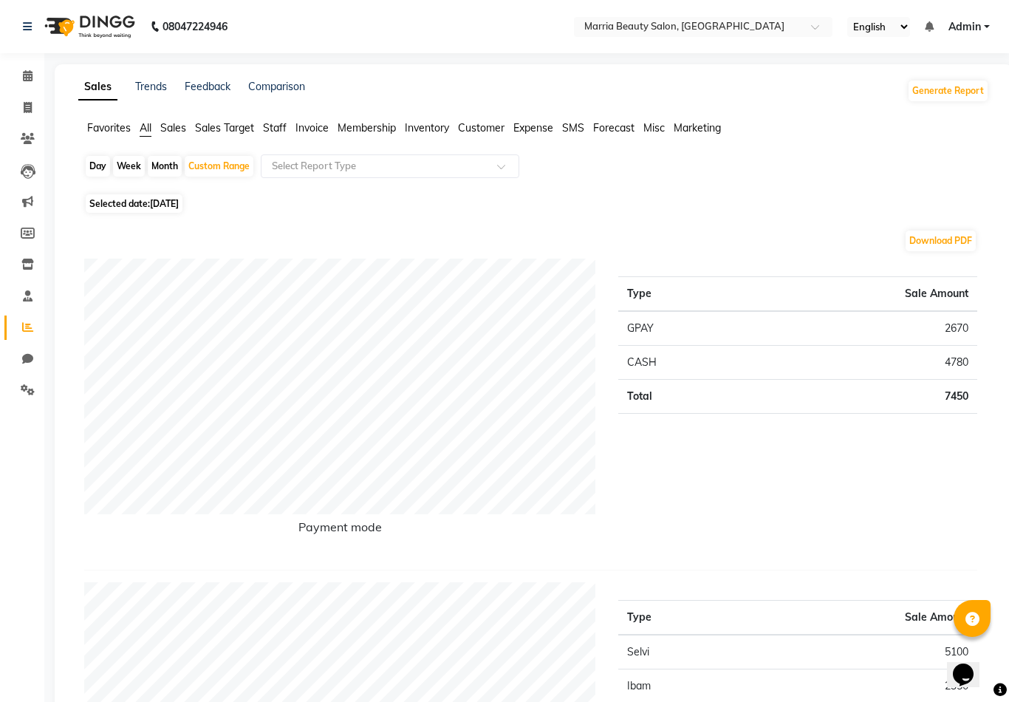
click at [174, 206] on span "[DATE]" at bounding box center [164, 203] width 29 height 11
select select "9"
select select "2025"
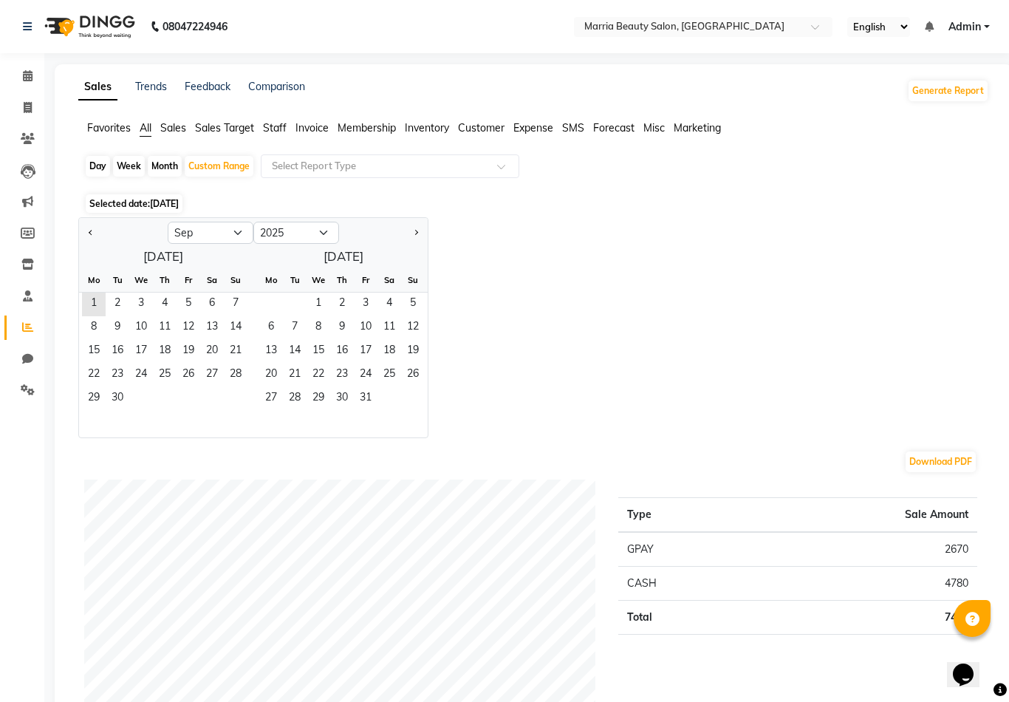
click at [84, 236] on div at bounding box center [123, 233] width 89 height 24
click at [94, 233] on button "Previous month" at bounding box center [91, 233] width 12 height 24
select select "8"
click at [186, 297] on span "1" at bounding box center [189, 305] width 24 height 24
click at [231, 397] on span "31" at bounding box center [236, 399] width 24 height 24
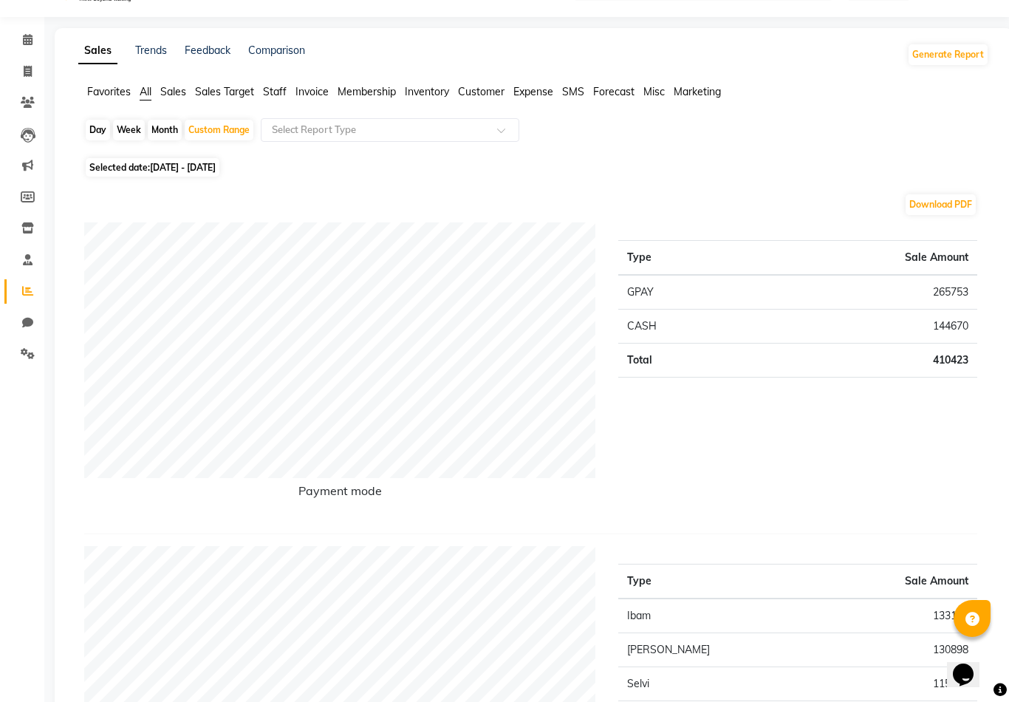
scroll to position [24, 0]
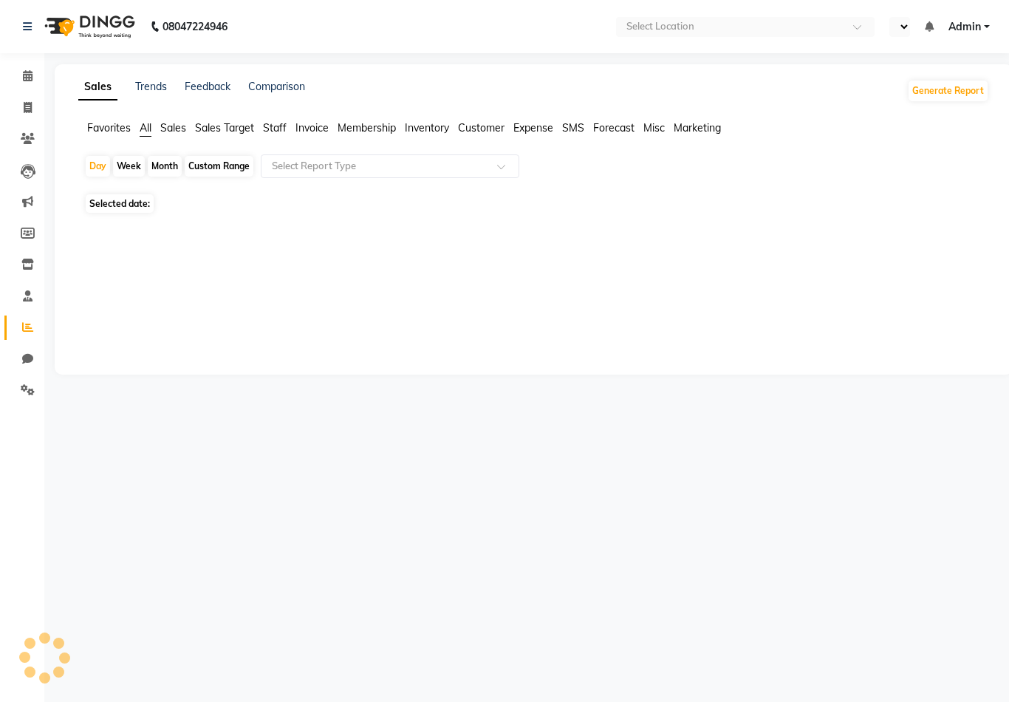
select select "en"
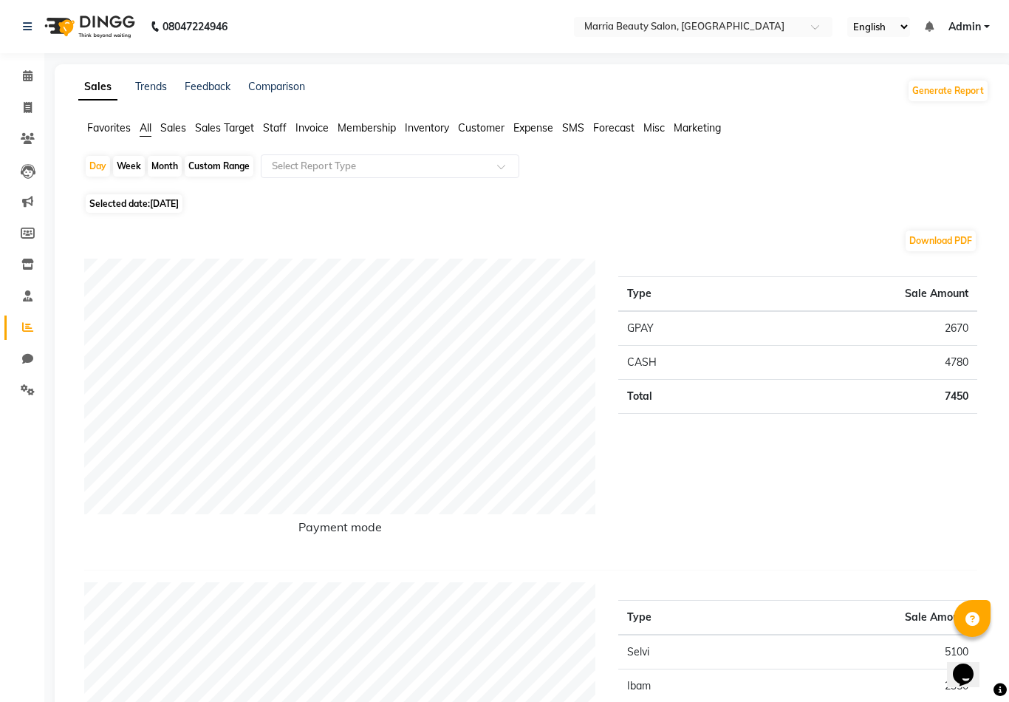
click at [223, 163] on div "Custom Range" at bounding box center [219, 166] width 69 height 21
select select "9"
select select "2025"
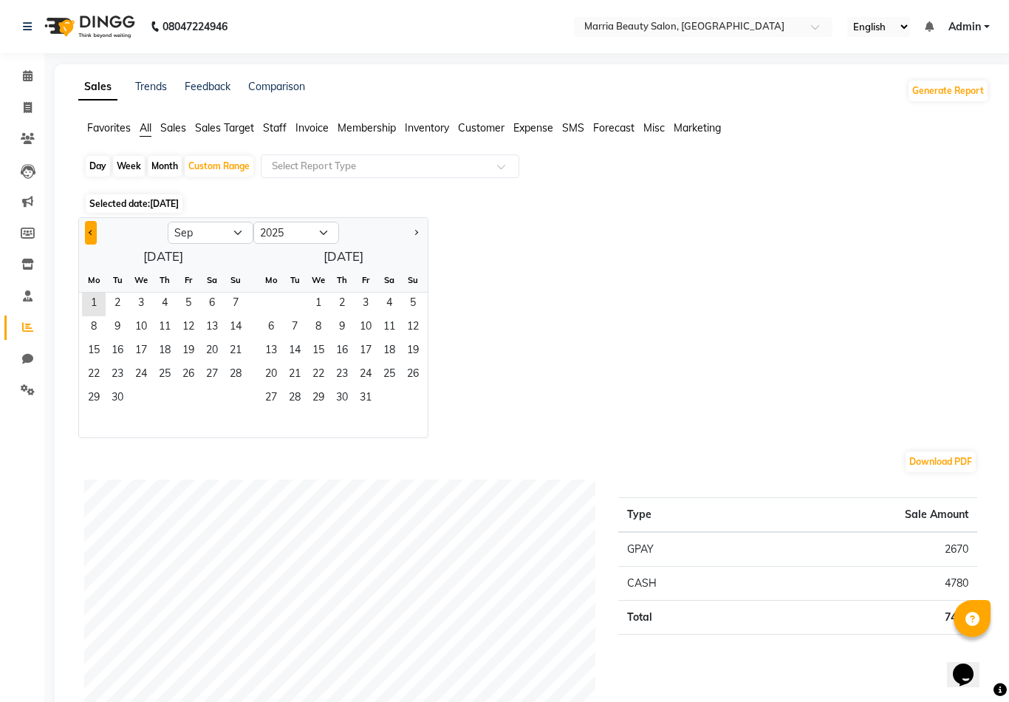
click at [92, 224] on button "Previous month" at bounding box center [91, 233] width 12 height 24
select select "8"
click at [188, 307] on span "1" at bounding box center [189, 305] width 24 height 24
click at [237, 397] on span "31" at bounding box center [236, 399] width 24 height 24
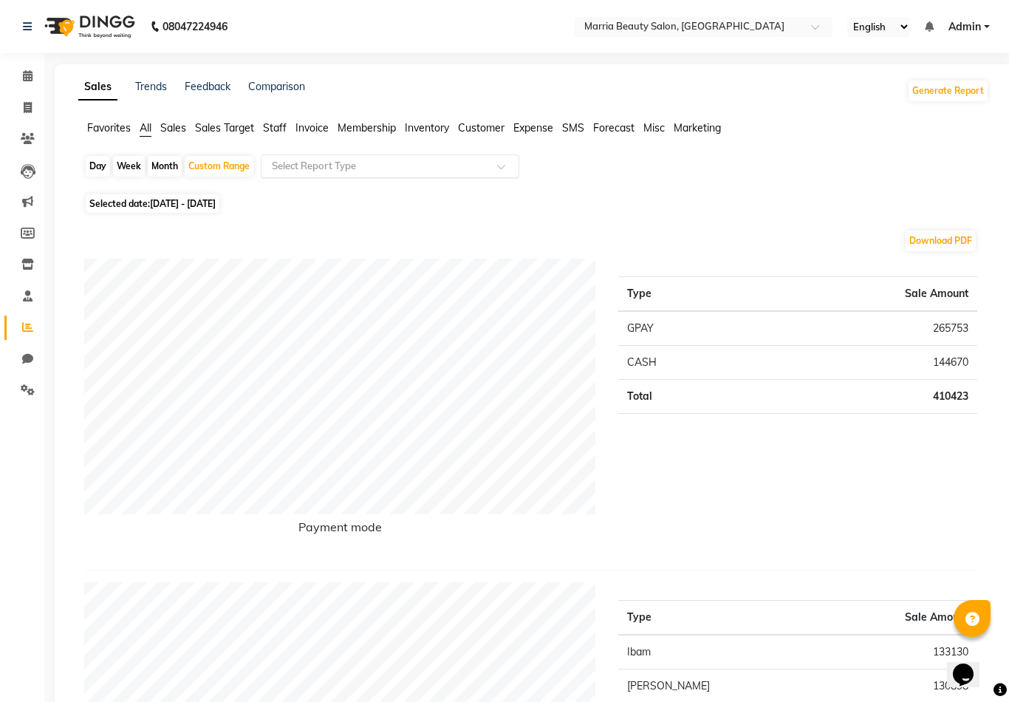
click at [421, 171] on input "text" at bounding box center [375, 166] width 213 height 15
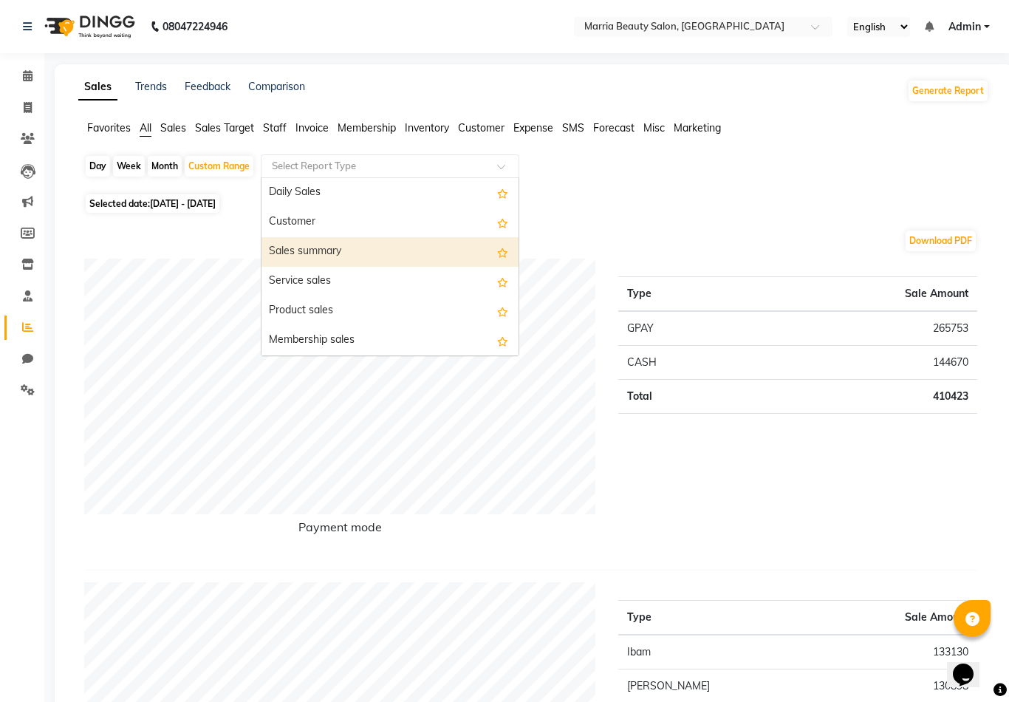
click at [391, 256] on div "Sales summary" at bounding box center [390, 252] width 257 height 30
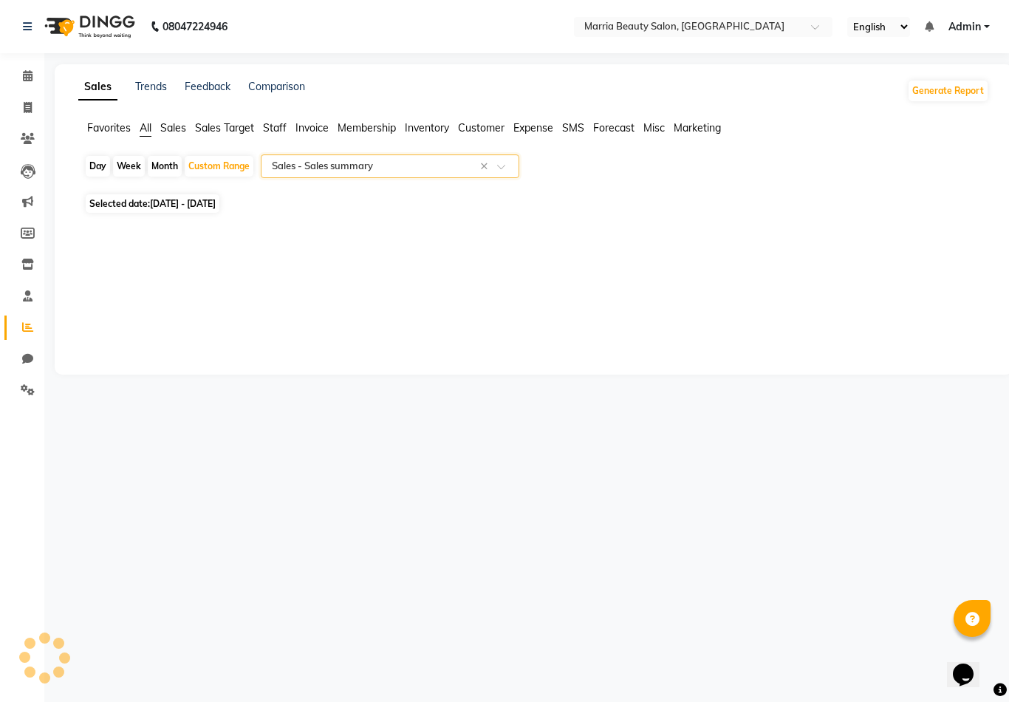
select select "full_report"
select select "csv"
click at [269, 125] on span "Staff" at bounding box center [275, 127] width 24 height 13
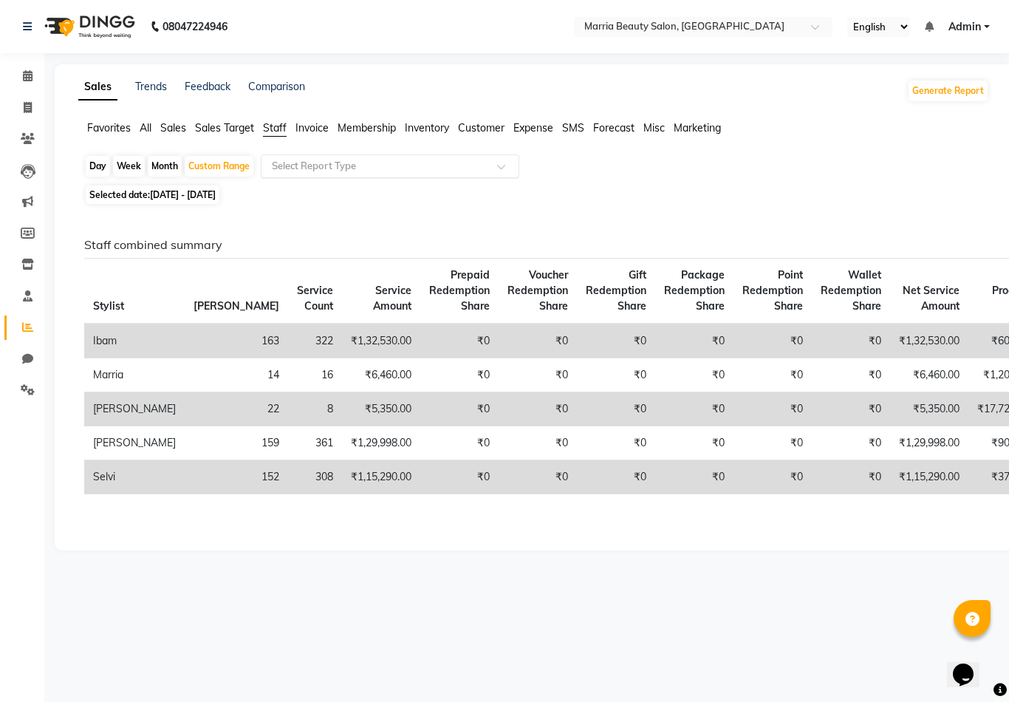
click at [308, 157] on div "Select Report Type" at bounding box center [390, 166] width 259 height 24
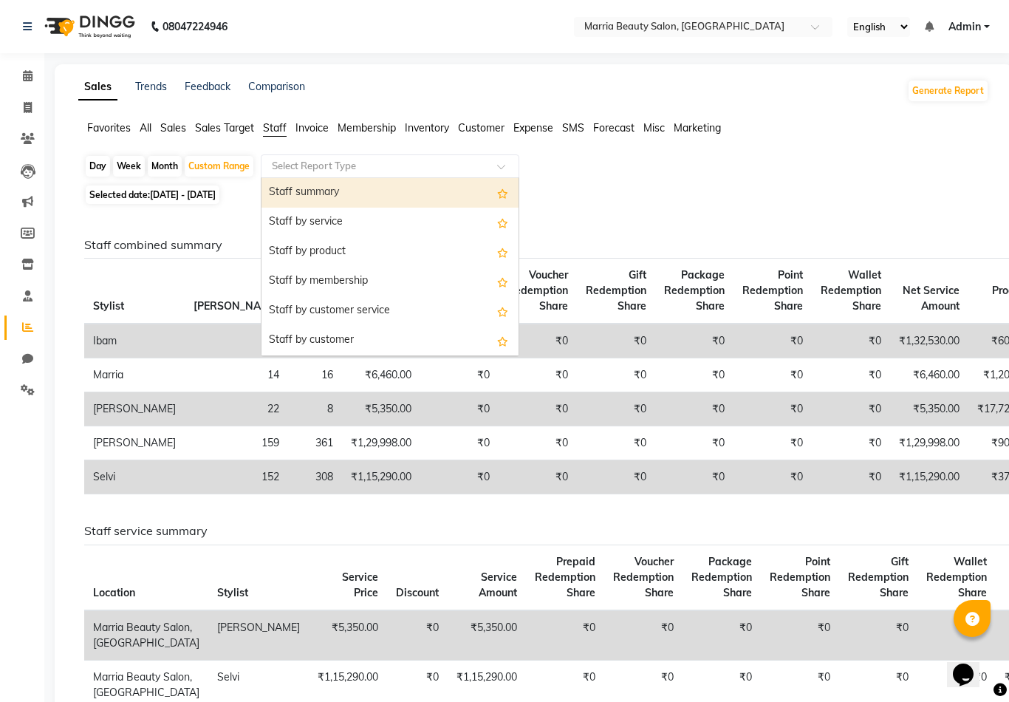
click at [577, 175] on div "Day Week Month Custom Range Select Report Type Staff summary Staff by service S…" at bounding box center [533, 167] width 899 height 27
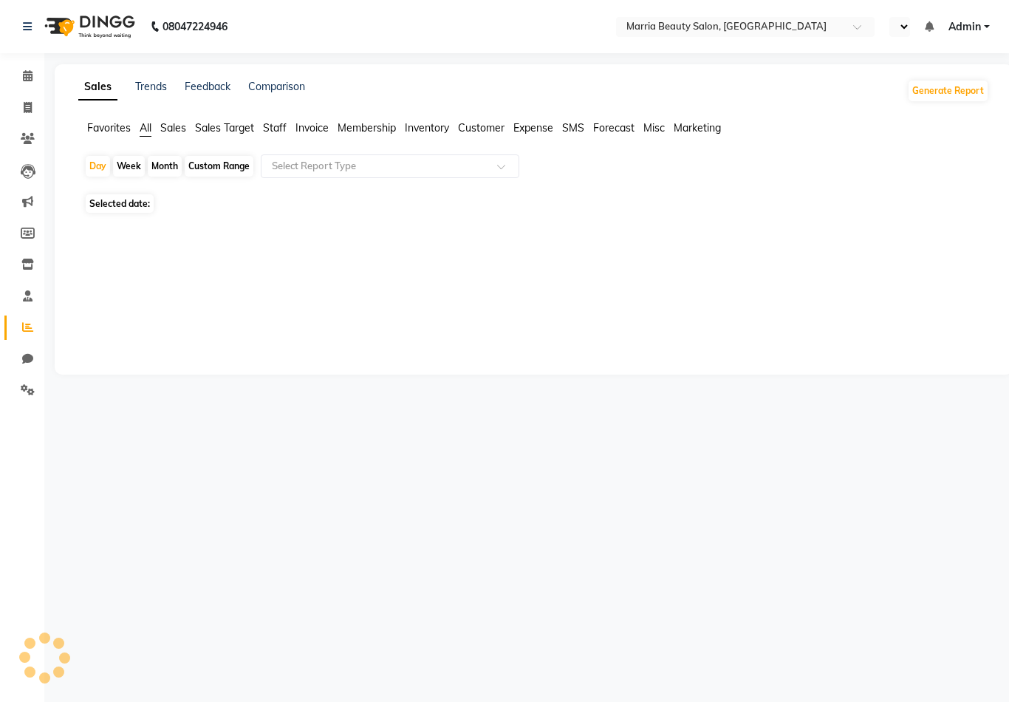
select select "en"
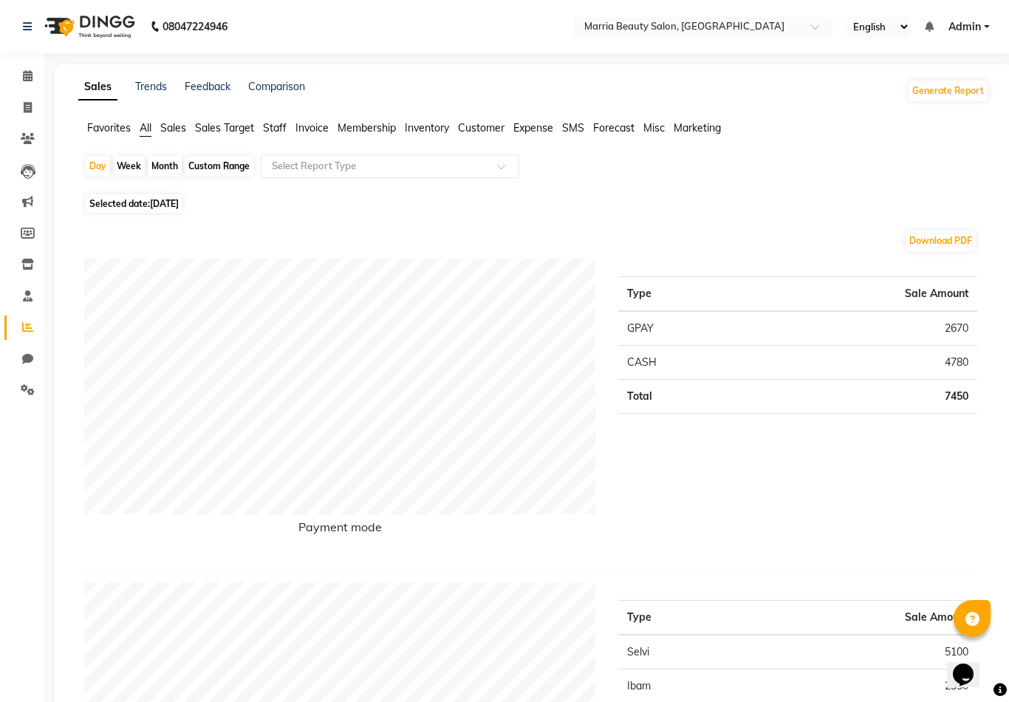
click at [205, 170] on div "Custom Range" at bounding box center [219, 166] width 69 height 21
select select "9"
select select "2025"
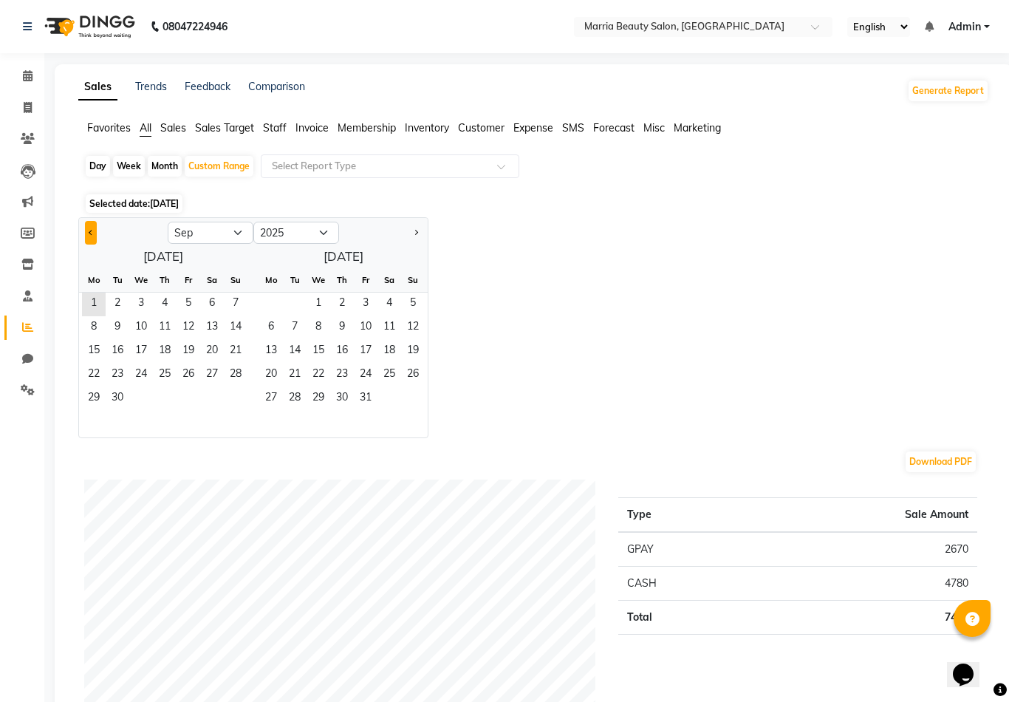
click at [93, 233] on span "Previous month" at bounding box center [91, 231] width 5 height 5
select select "8"
click at [185, 301] on span "1" at bounding box center [189, 305] width 24 height 24
click at [236, 403] on span "31" at bounding box center [236, 399] width 24 height 24
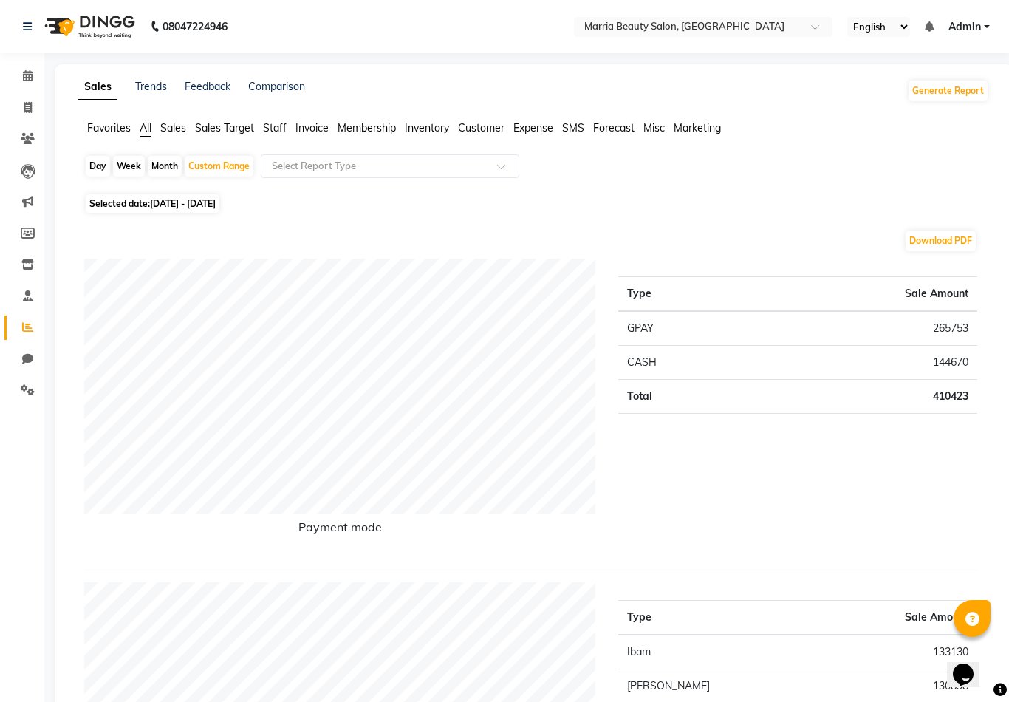
click at [274, 128] on span "Staff" at bounding box center [275, 127] width 24 height 13
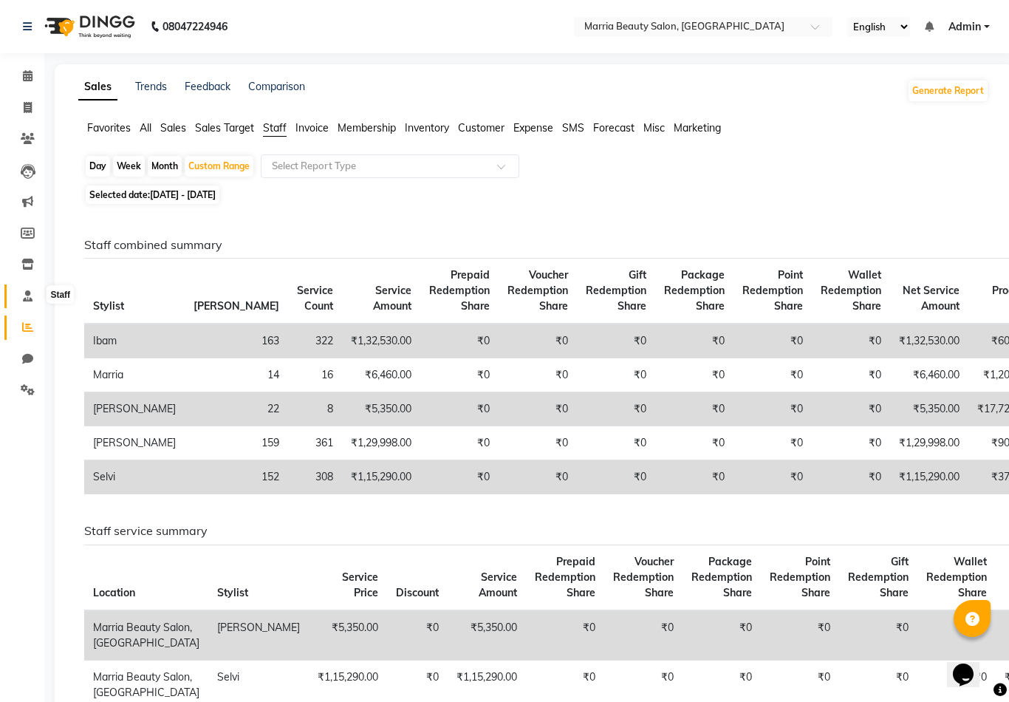
click at [22, 302] on span at bounding box center [28, 296] width 26 height 17
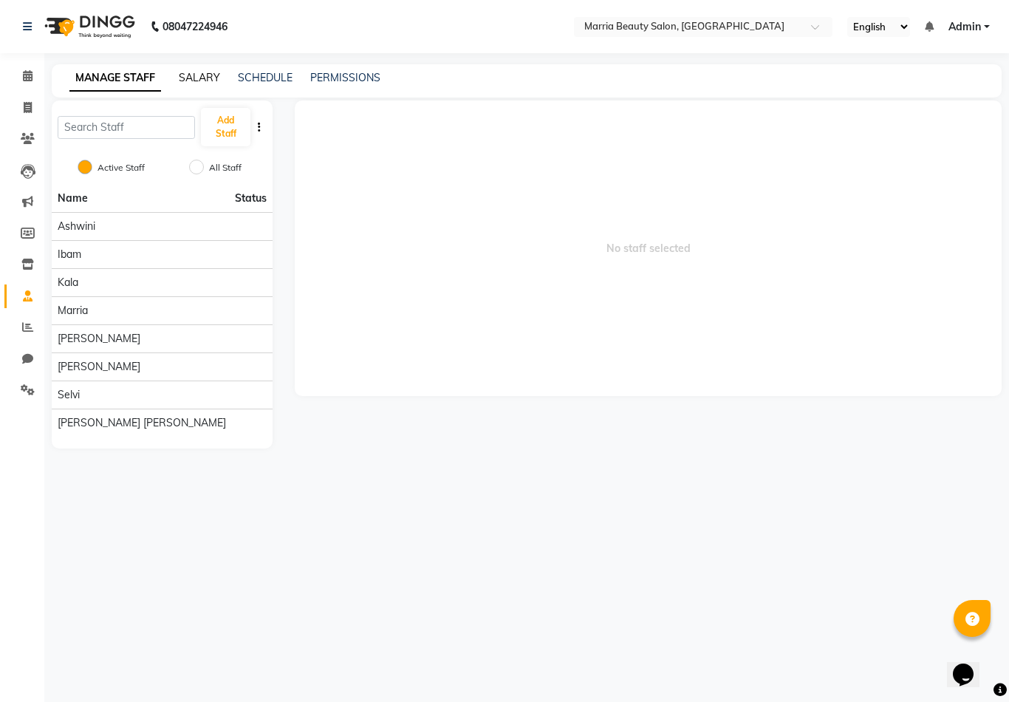
click at [189, 83] on link "SALARY" at bounding box center [199, 77] width 41 height 13
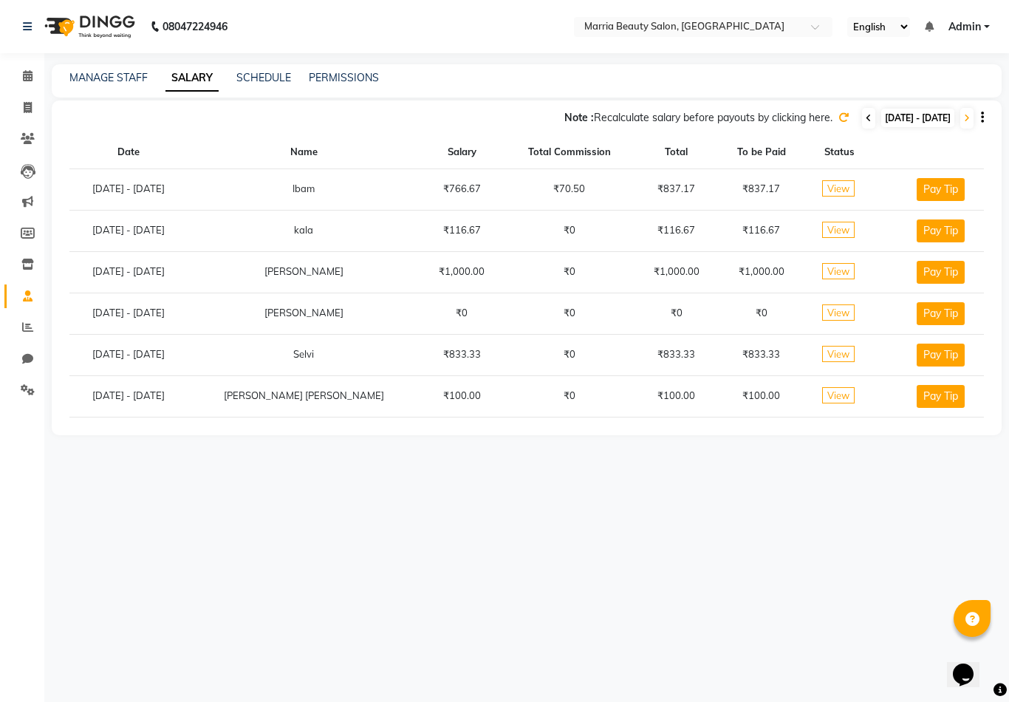
click at [866, 115] on icon at bounding box center [869, 118] width 6 height 9
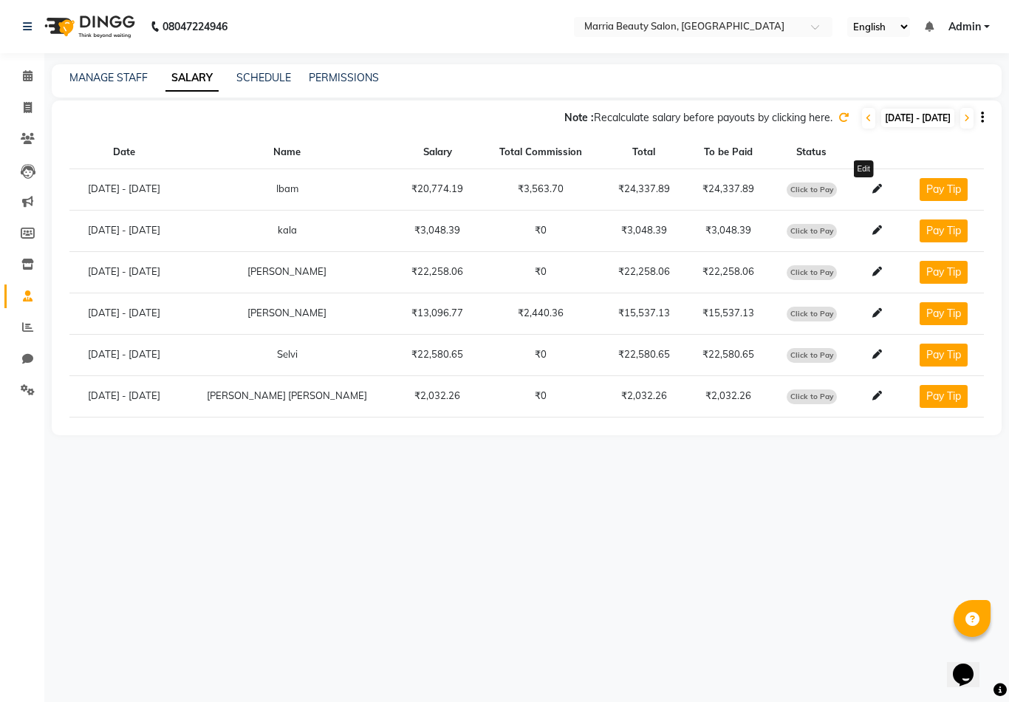
click at [873, 191] on icon at bounding box center [878, 189] width 10 height 10
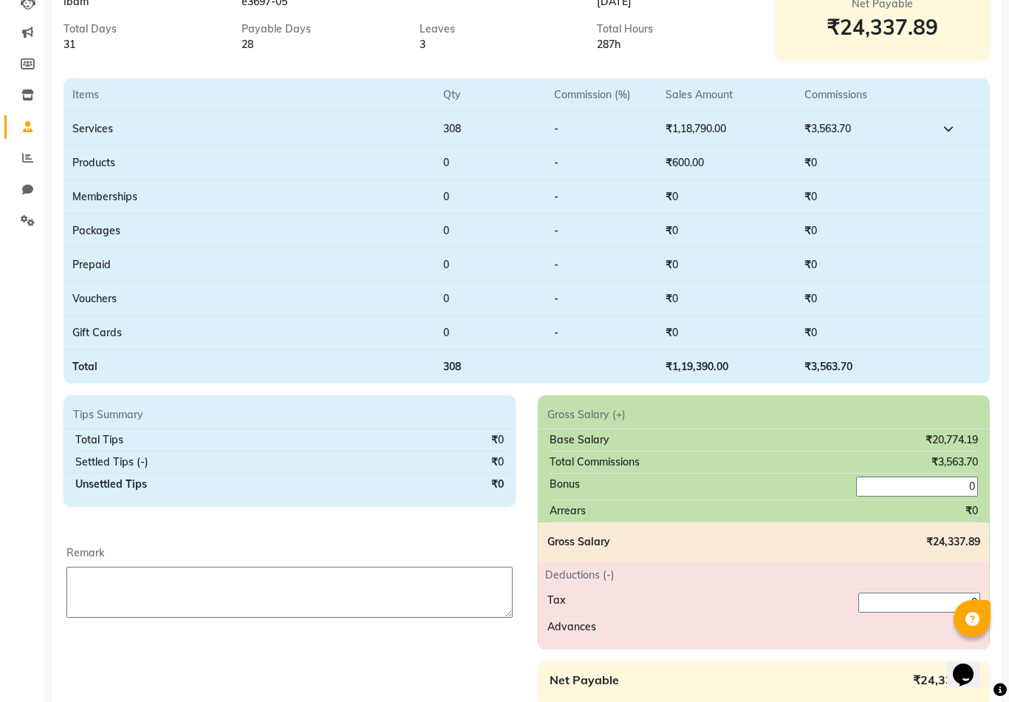
scroll to position [164, 0]
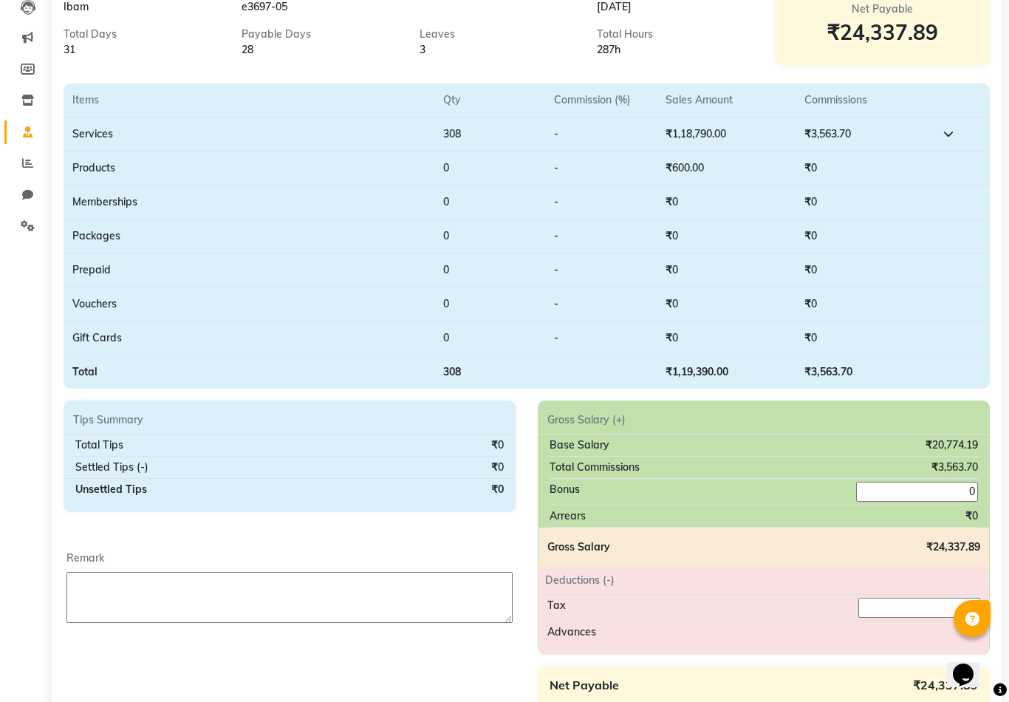
click at [944, 134] on icon at bounding box center [948, 134] width 10 height 10
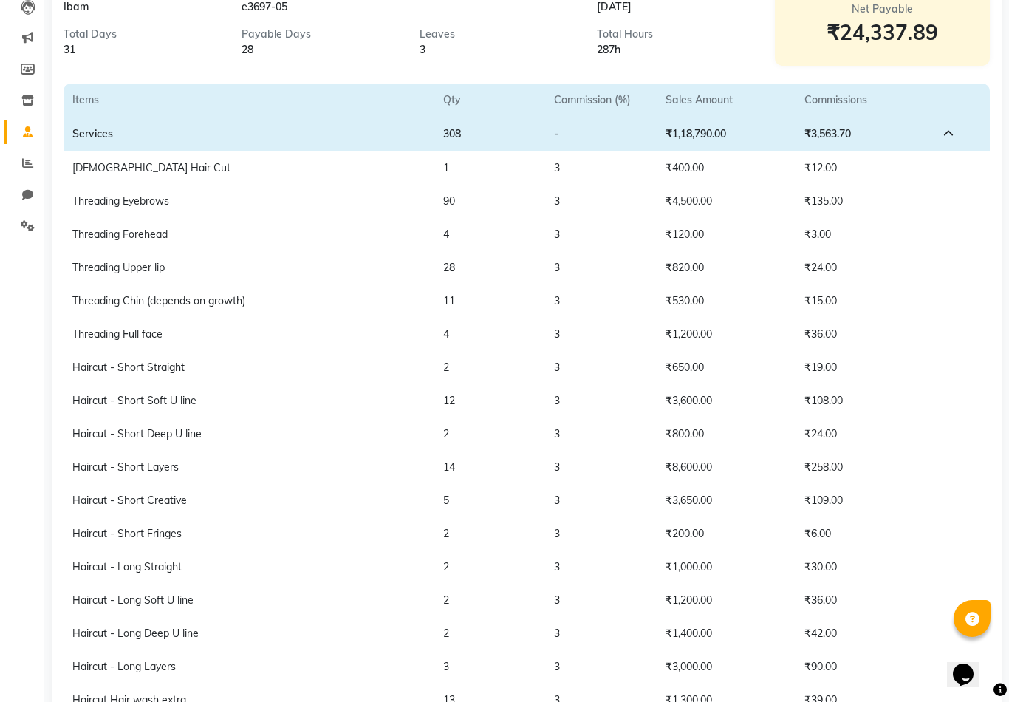
click at [944, 132] on icon at bounding box center [948, 134] width 10 height 10
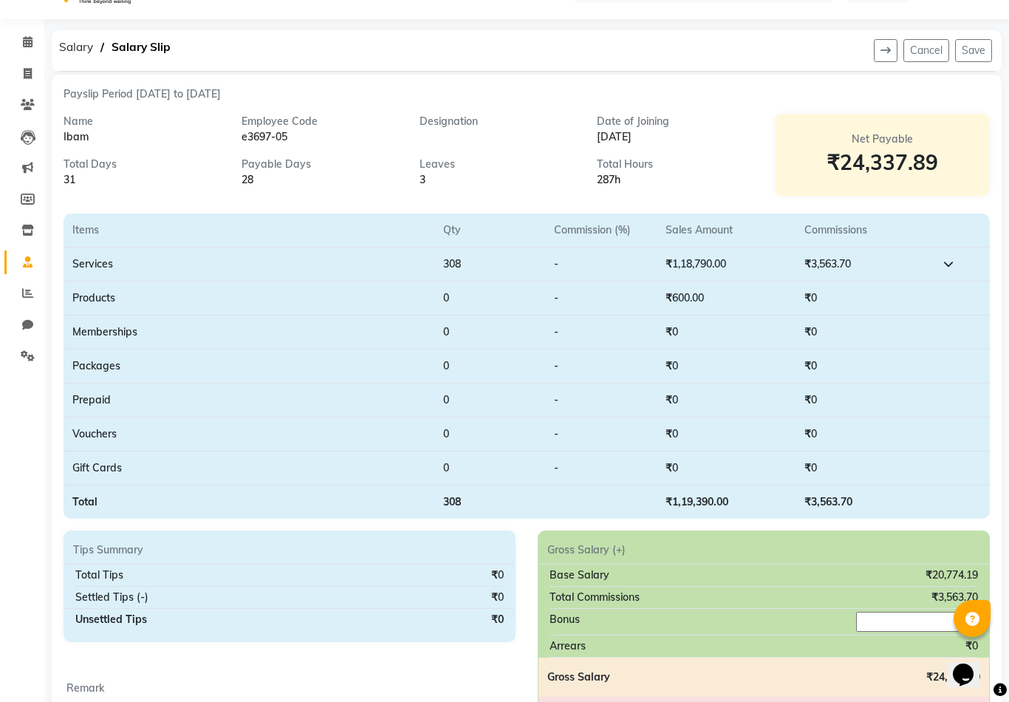
scroll to position [0, 0]
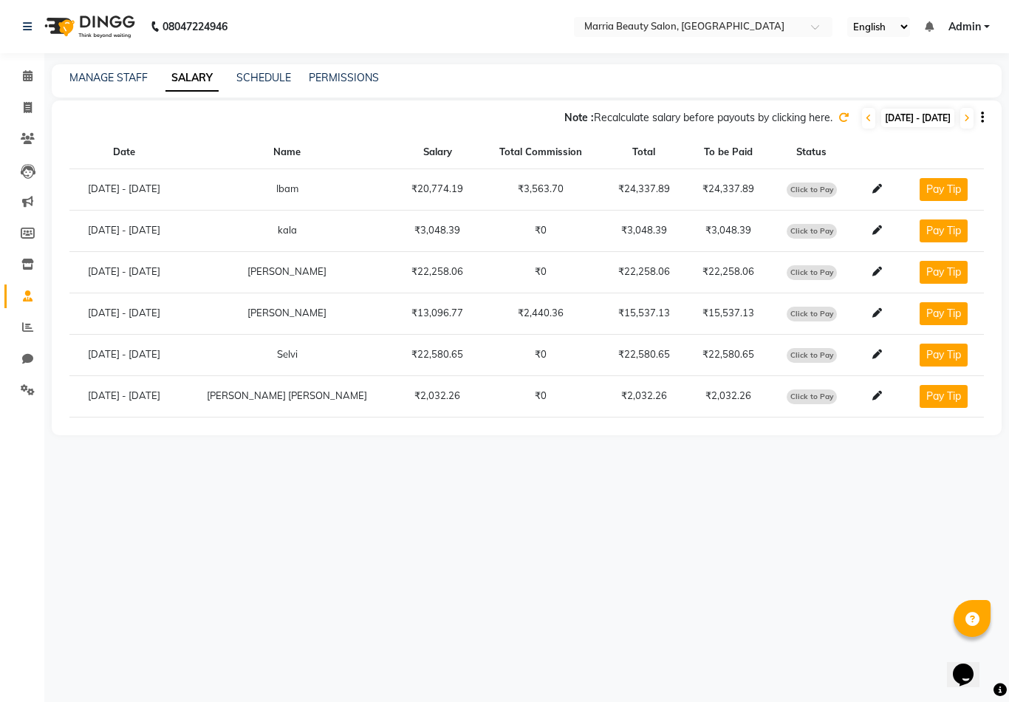
click at [839, 115] on icon at bounding box center [844, 117] width 10 height 10
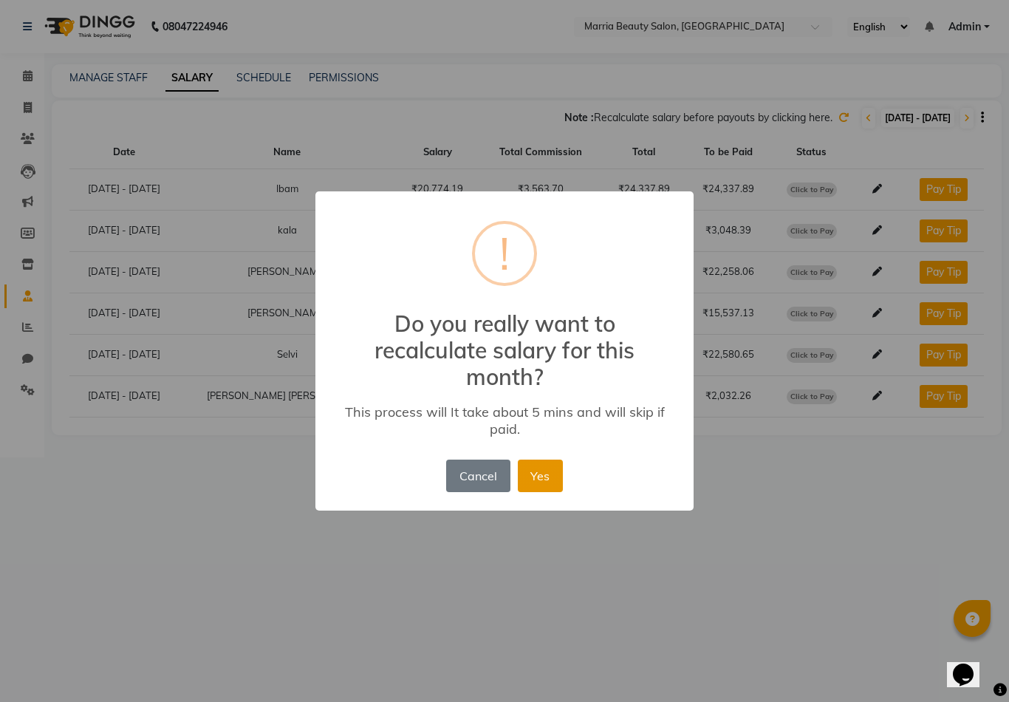
click at [544, 481] on button "Yes" at bounding box center [540, 476] width 45 height 33
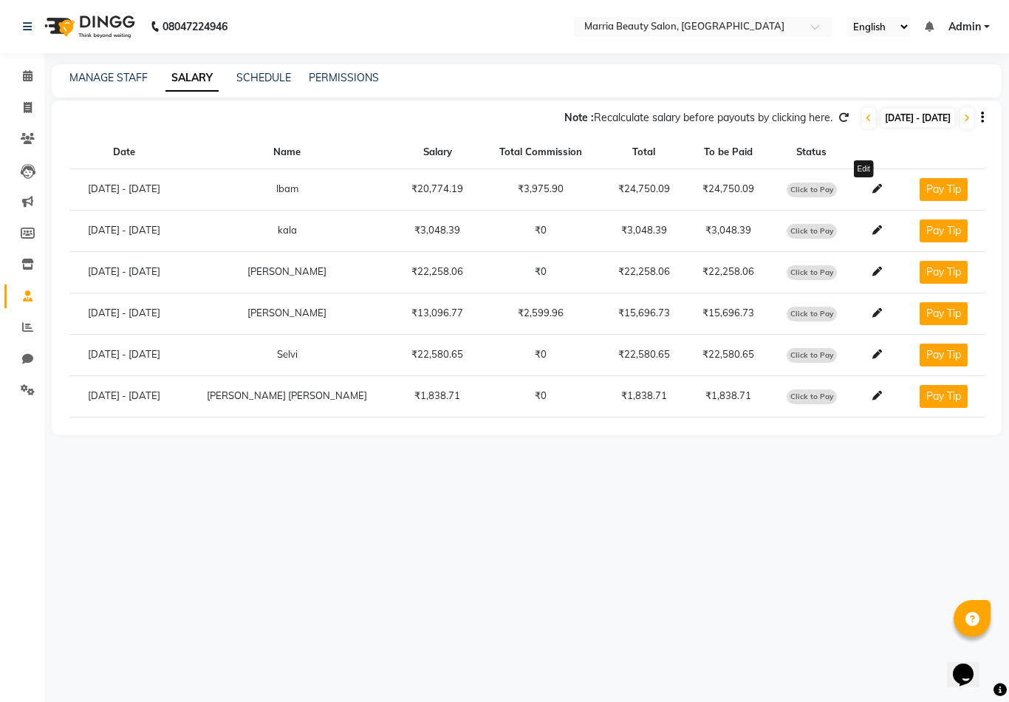
click at [873, 184] on icon at bounding box center [878, 189] width 10 height 10
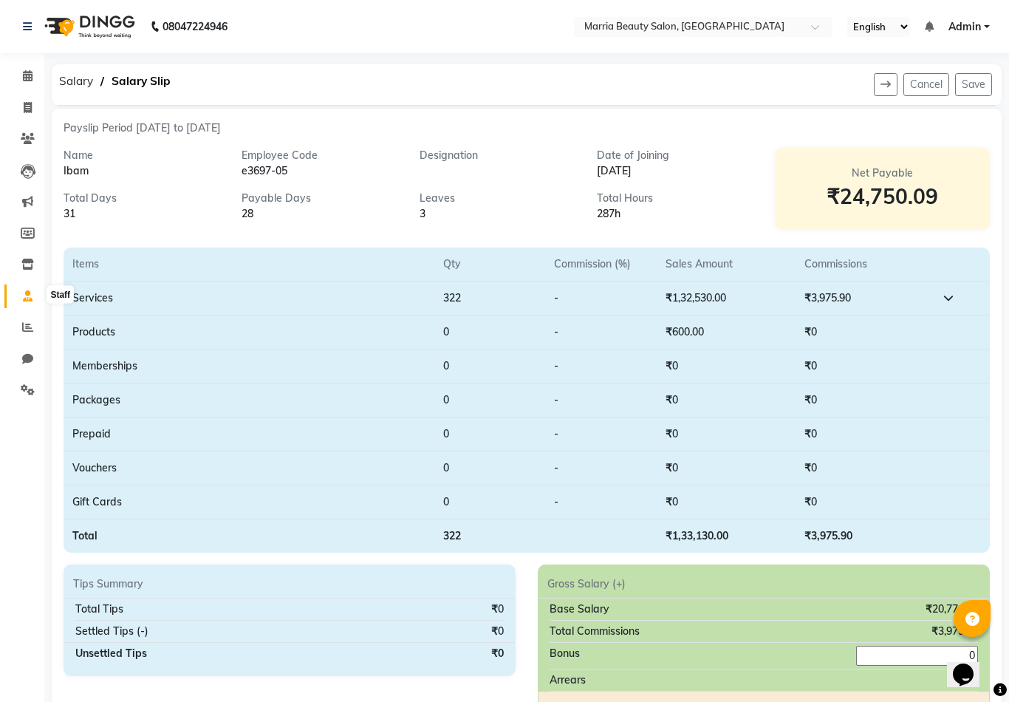
click at [27, 293] on icon at bounding box center [28, 295] width 10 height 11
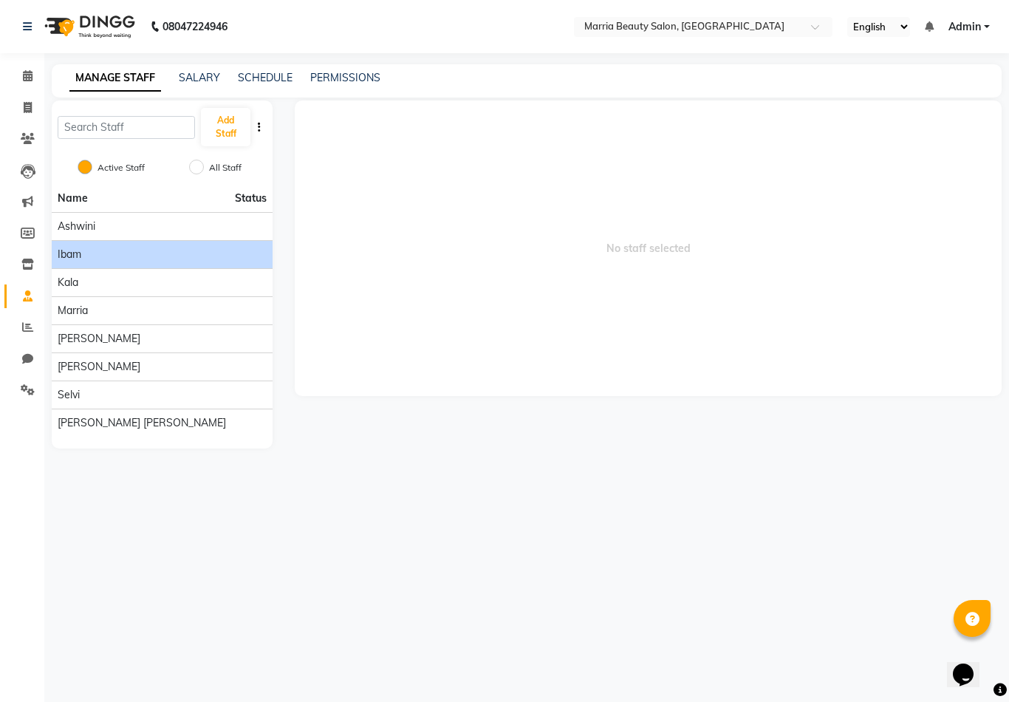
click at [207, 260] on div "Ibam" at bounding box center [162, 255] width 209 height 16
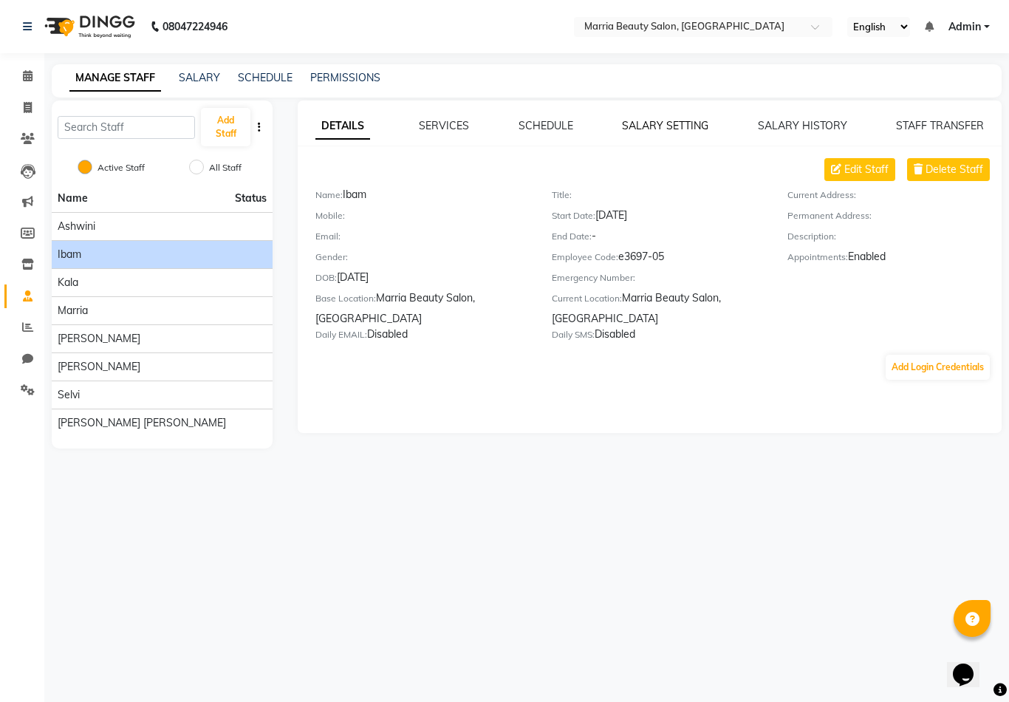
click at [665, 124] on link "SALARY SETTING" at bounding box center [665, 125] width 86 height 13
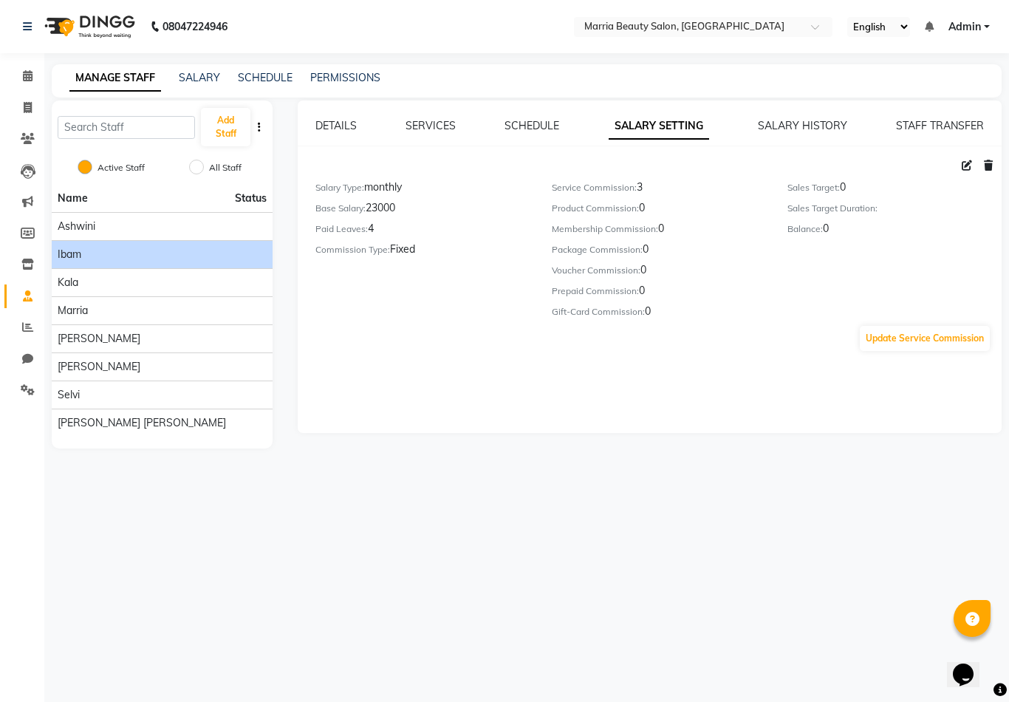
click at [822, 115] on div "DETAILS SERVICES SCHEDULE SALARY SETTING SALARY HISTORY STAFF TRANSFER Salary T…" at bounding box center [650, 266] width 704 height 332
click at [815, 121] on link "SALARY HISTORY" at bounding box center [802, 125] width 89 height 13
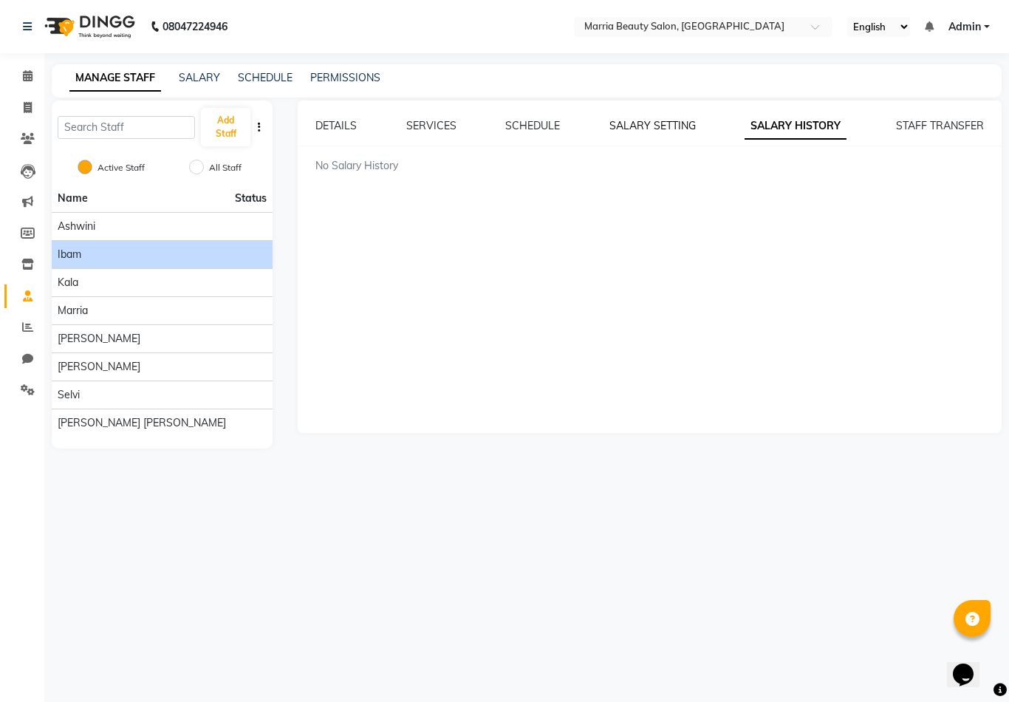
click at [635, 126] on link "SALARY SETTING" at bounding box center [652, 125] width 86 height 13
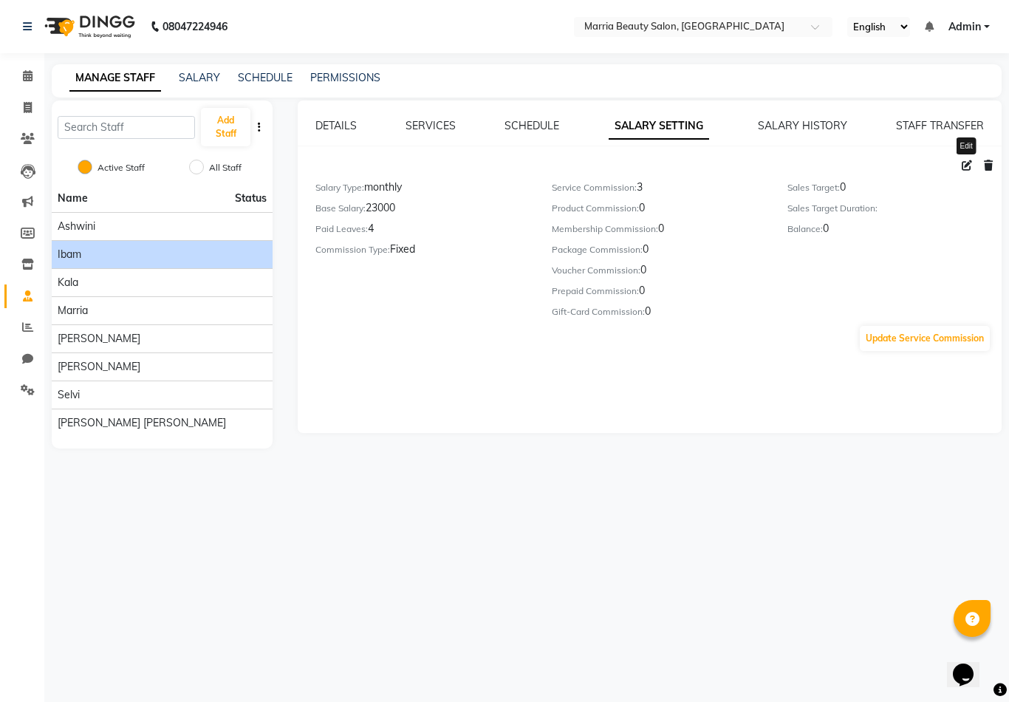
click at [964, 166] on icon at bounding box center [967, 165] width 10 height 10
select select "monthly"
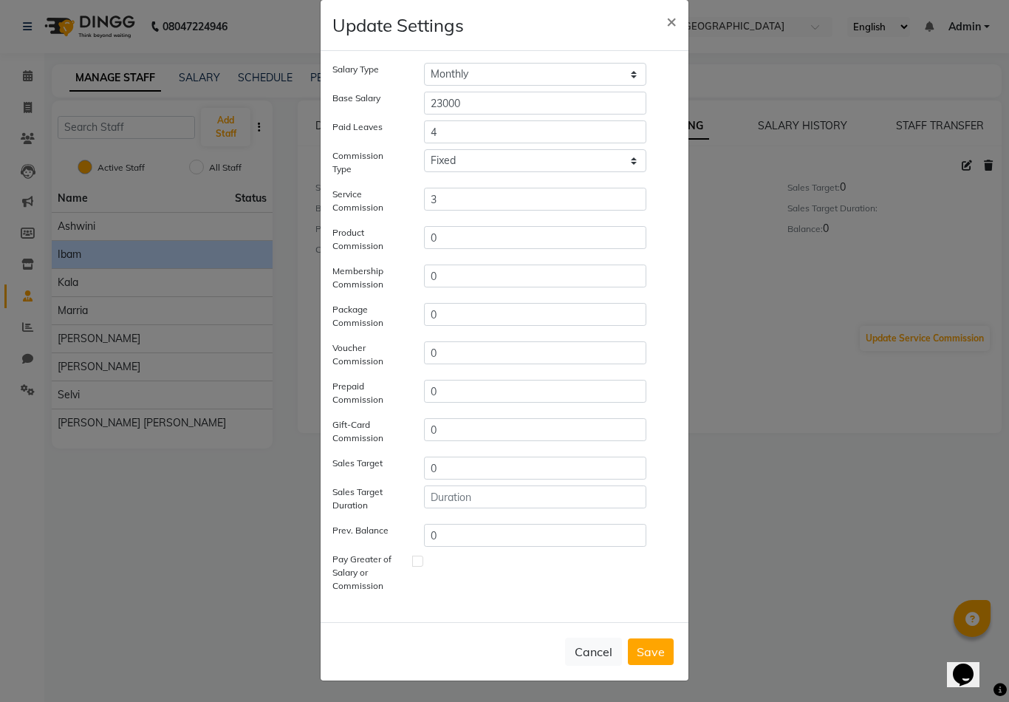
scroll to position [24, 0]
click at [666, 649] on button "Save" at bounding box center [651, 651] width 46 height 27
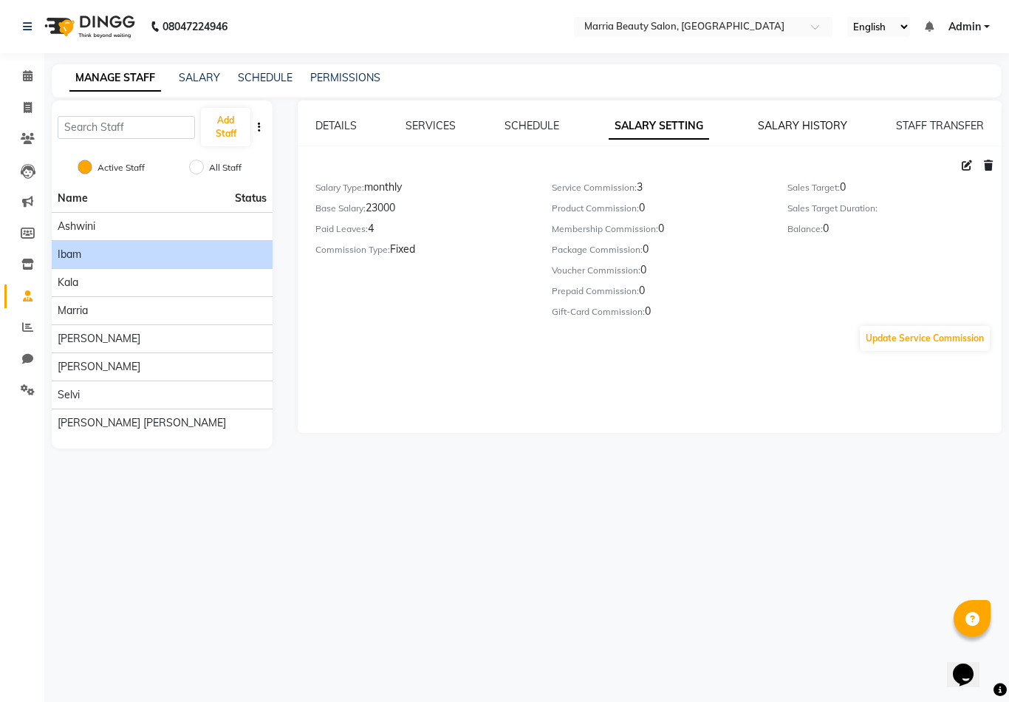
click at [805, 125] on link "SALARY HISTORY" at bounding box center [802, 125] width 89 height 13
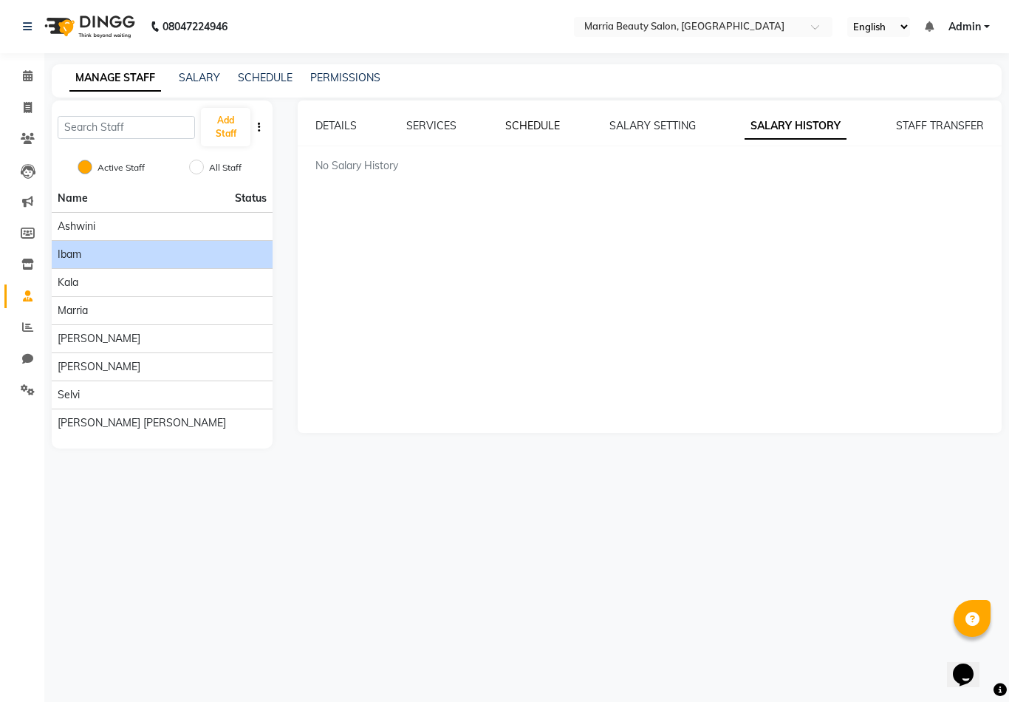
click at [538, 127] on link "SCHEDULE" at bounding box center [532, 125] width 55 height 13
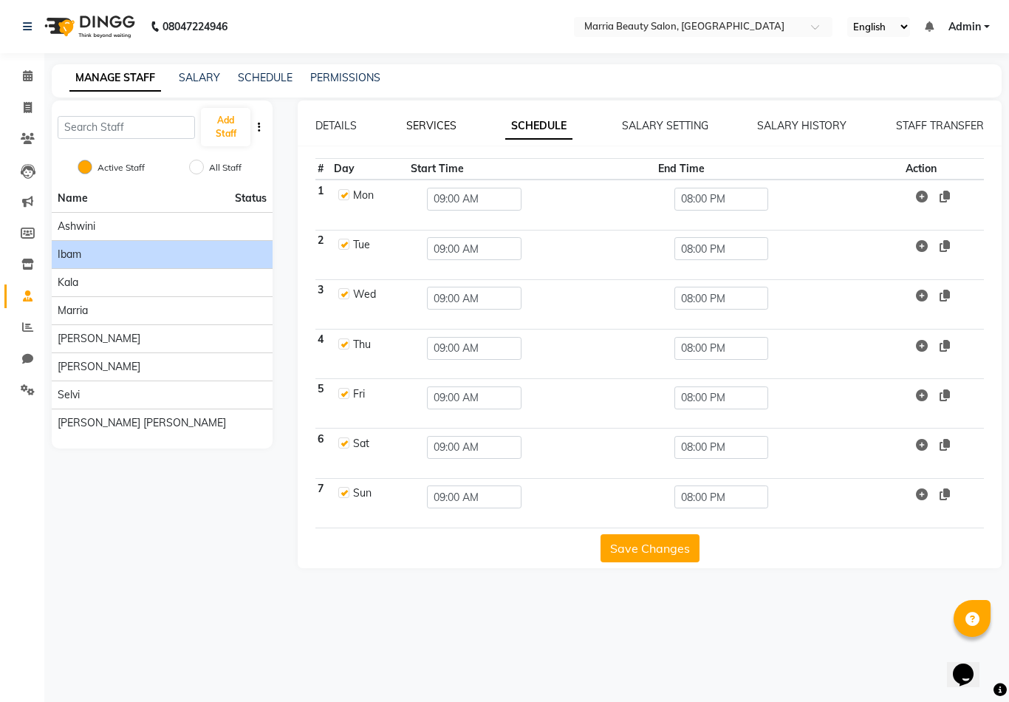
click at [435, 123] on link "SERVICES" at bounding box center [431, 125] width 50 height 13
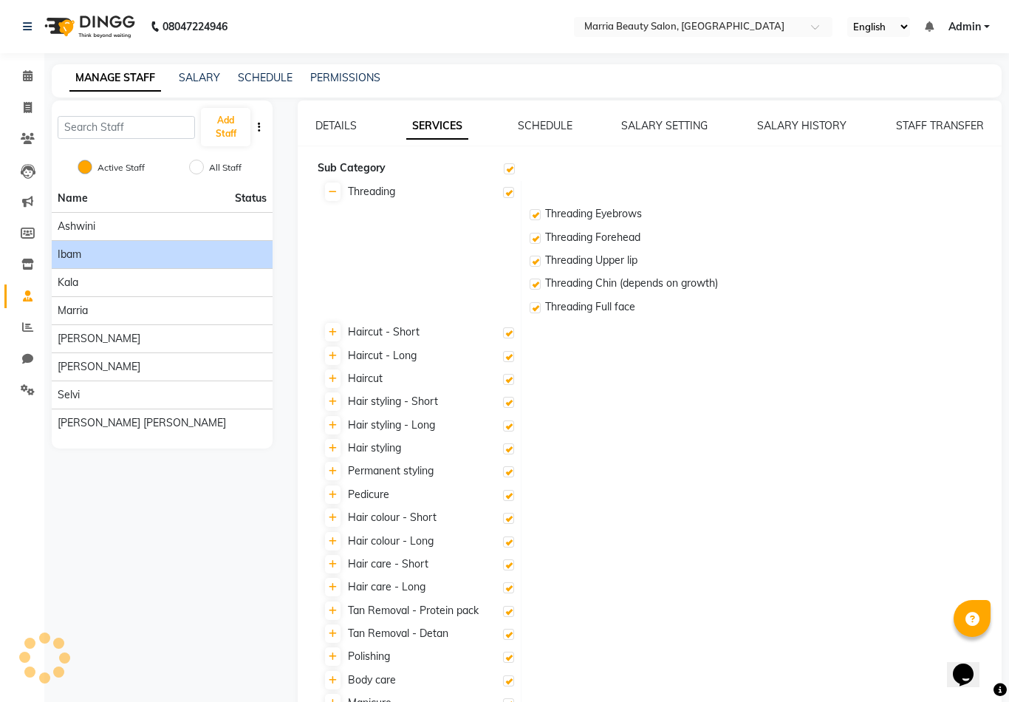
checkbox input "true"
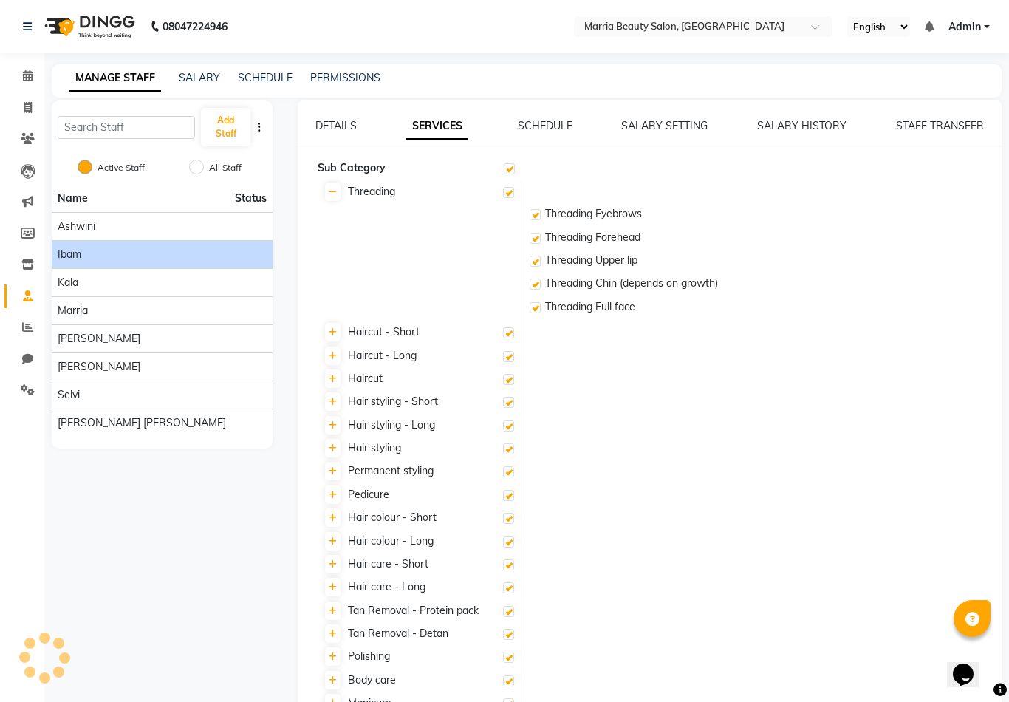
checkbox input "true"
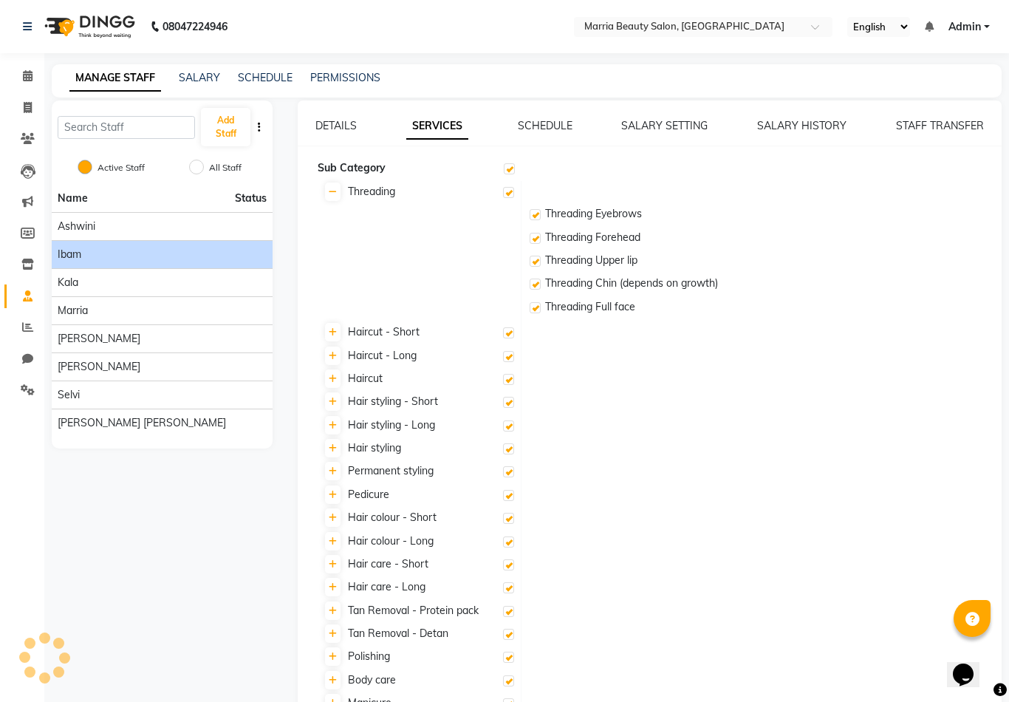
checkbox input "true"
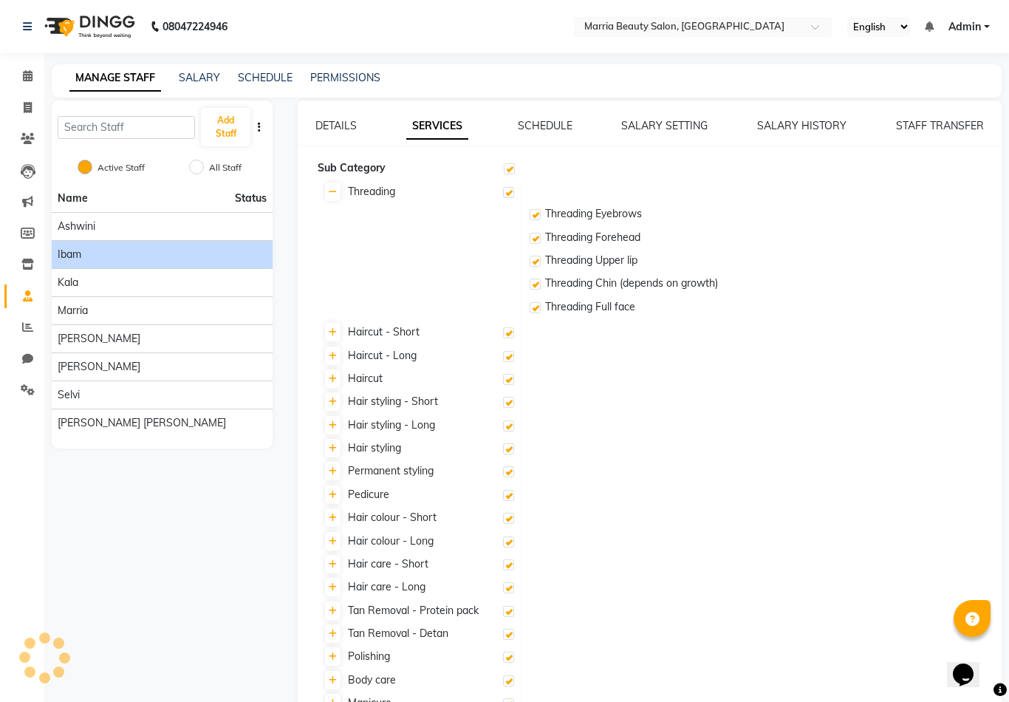
checkbox input "true"
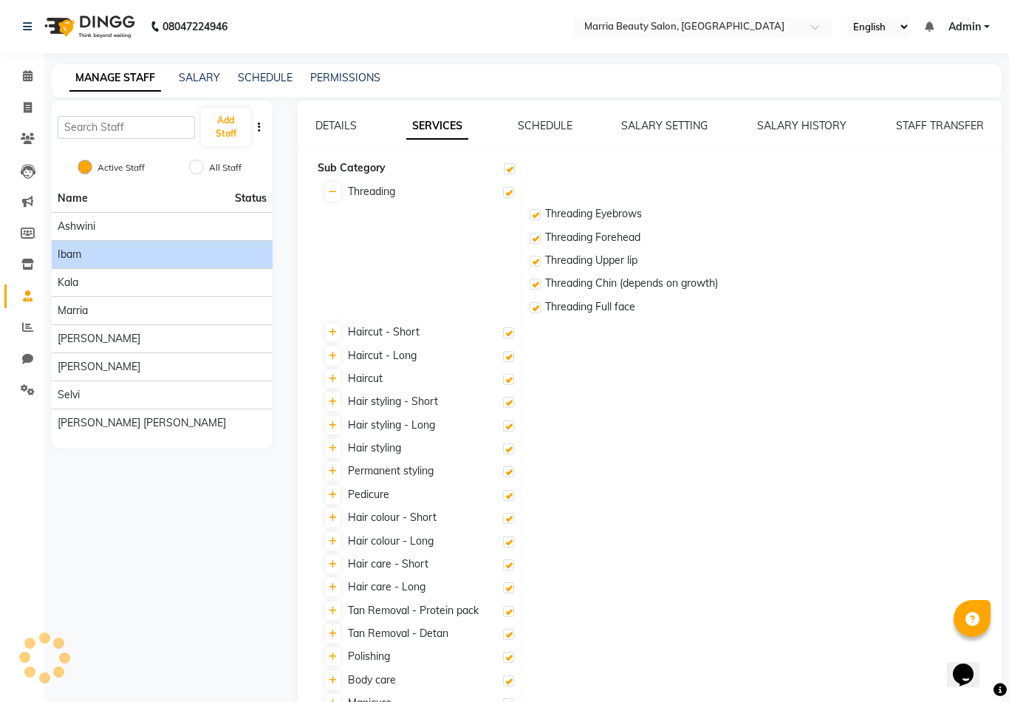
checkbox input "true"
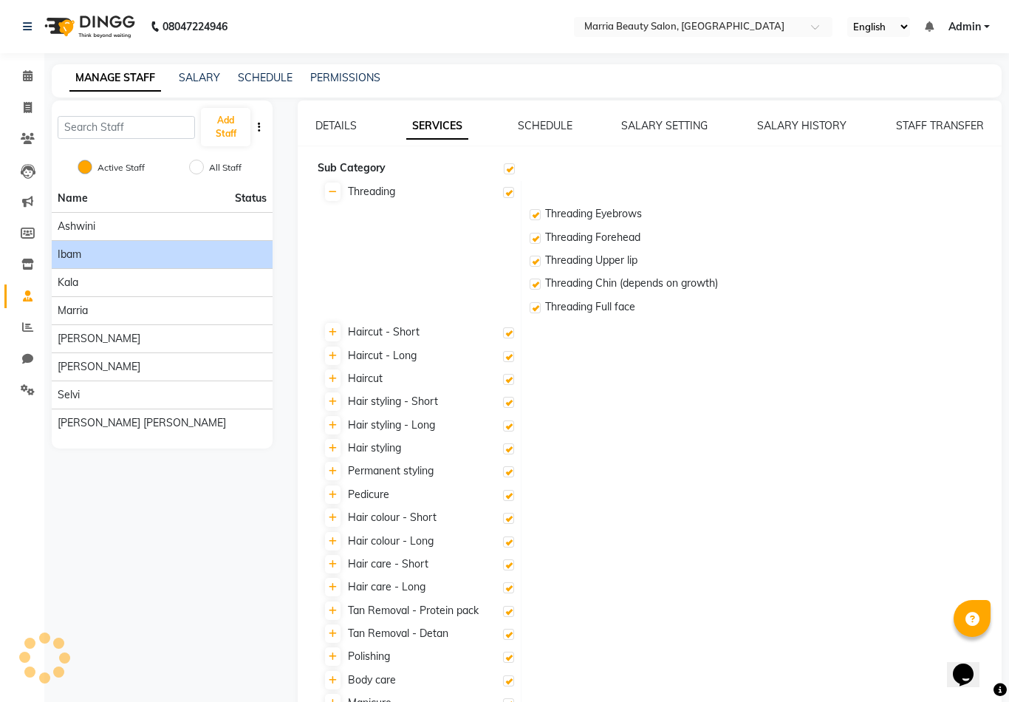
checkbox input "true"
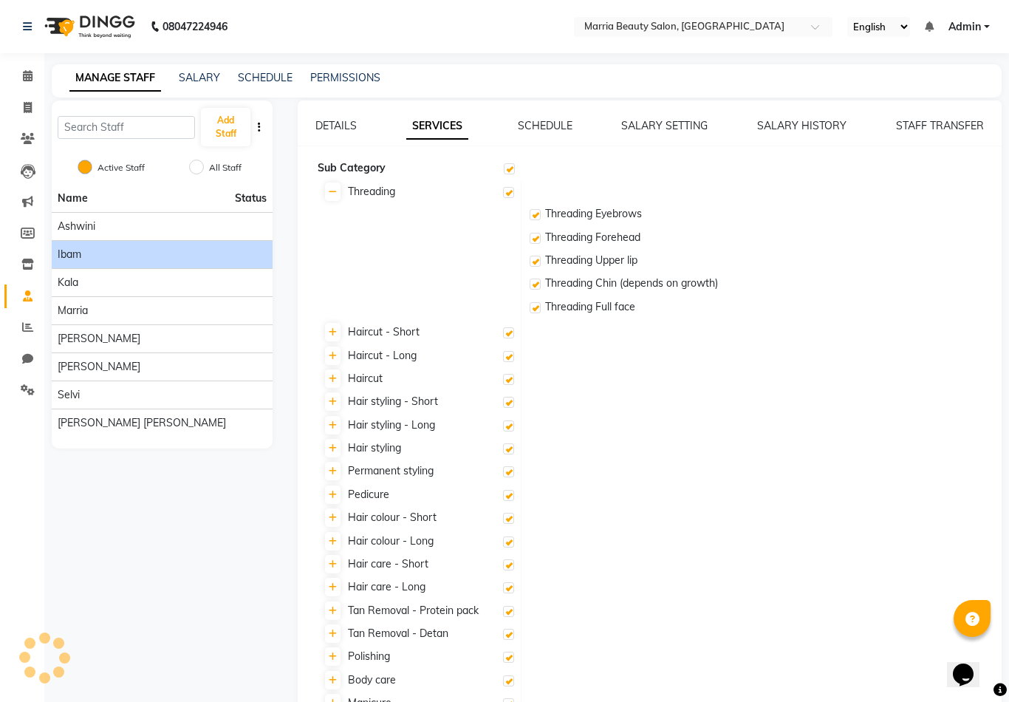
checkbox input "true"
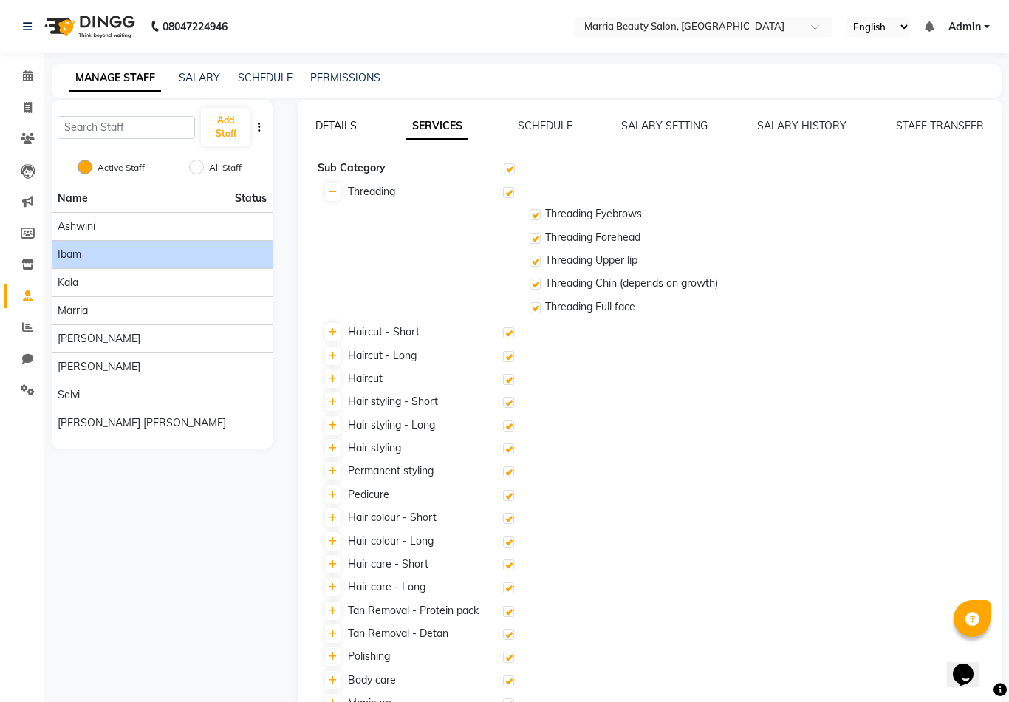
click at [331, 129] on link "DETAILS" at bounding box center [335, 125] width 41 height 13
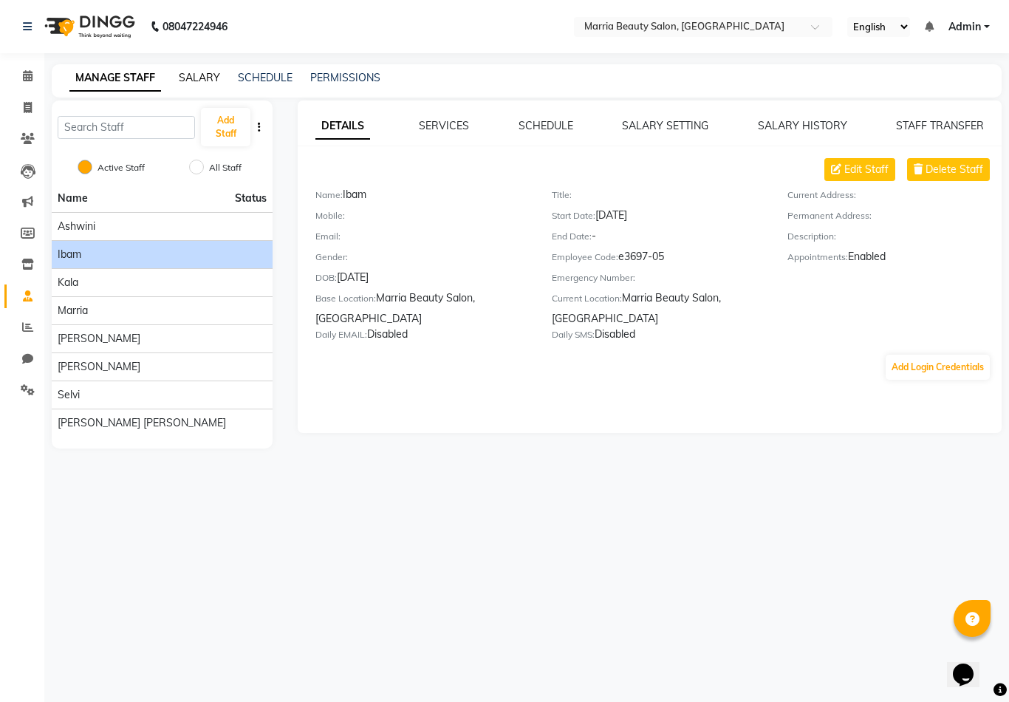
click at [191, 78] on link "SALARY" at bounding box center [199, 77] width 41 height 13
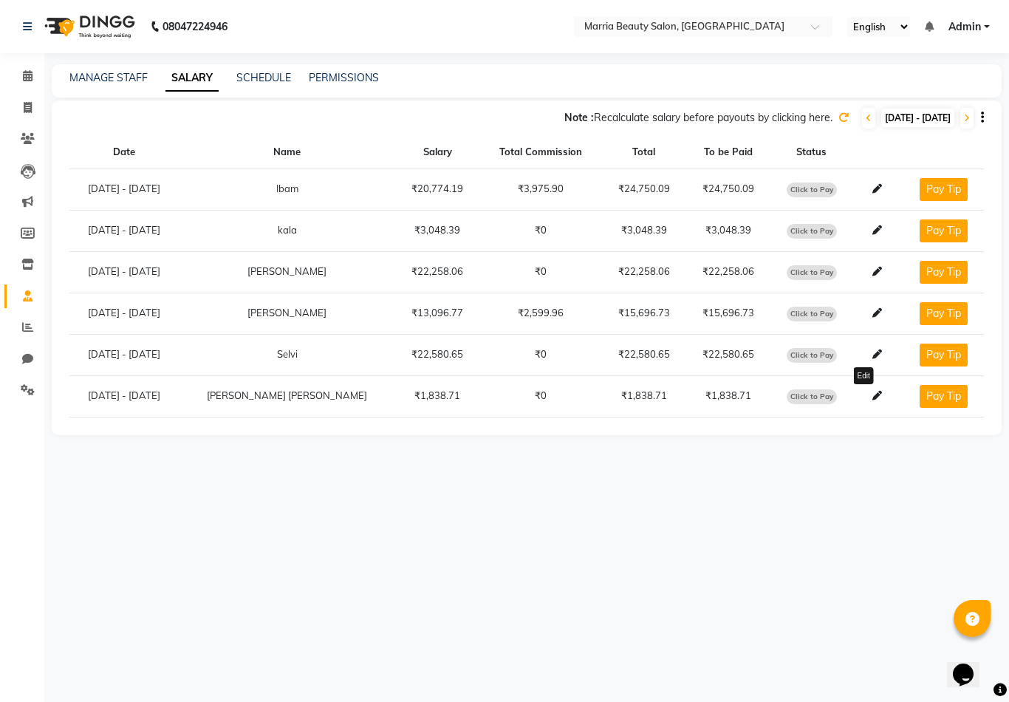
click at [873, 391] on icon at bounding box center [878, 396] width 10 height 10
click at [867, 395] on span at bounding box center [877, 395] width 21 height 12
click at [873, 398] on icon at bounding box center [878, 396] width 10 height 10
click at [873, 272] on icon at bounding box center [878, 272] width 10 height 10
click at [873, 394] on icon at bounding box center [878, 396] width 10 height 10
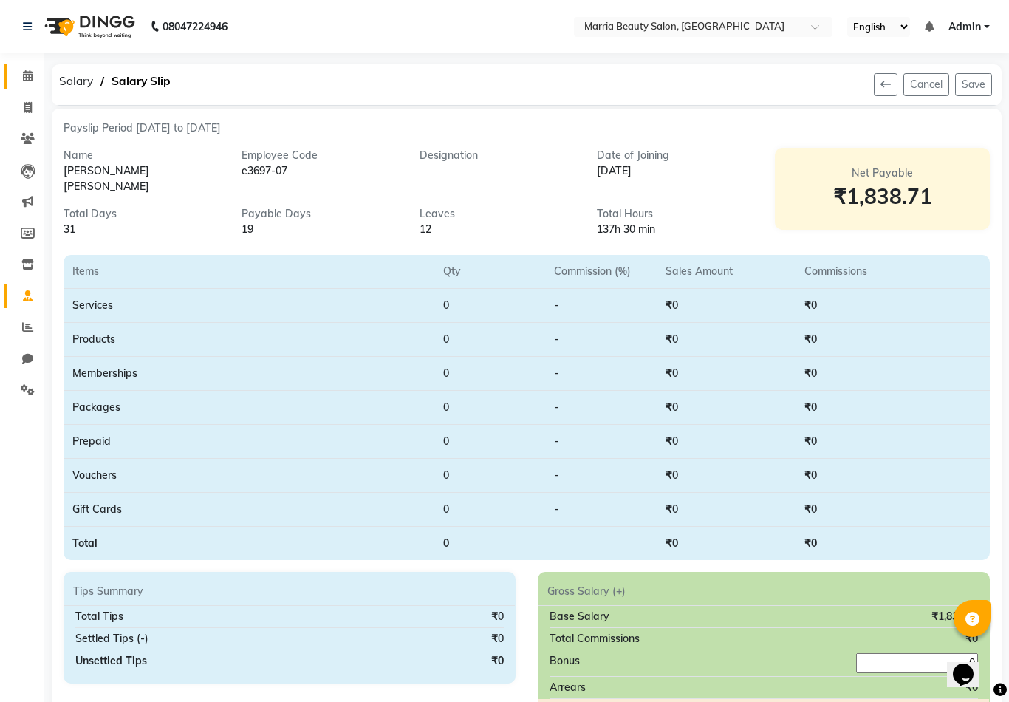
click at [21, 73] on html "08047224946 Select Location × Marria Beauty Salon, Nanjundapuram Road English E…" at bounding box center [504, 351] width 1009 height 702
click at [21, 74] on span at bounding box center [28, 76] width 26 height 17
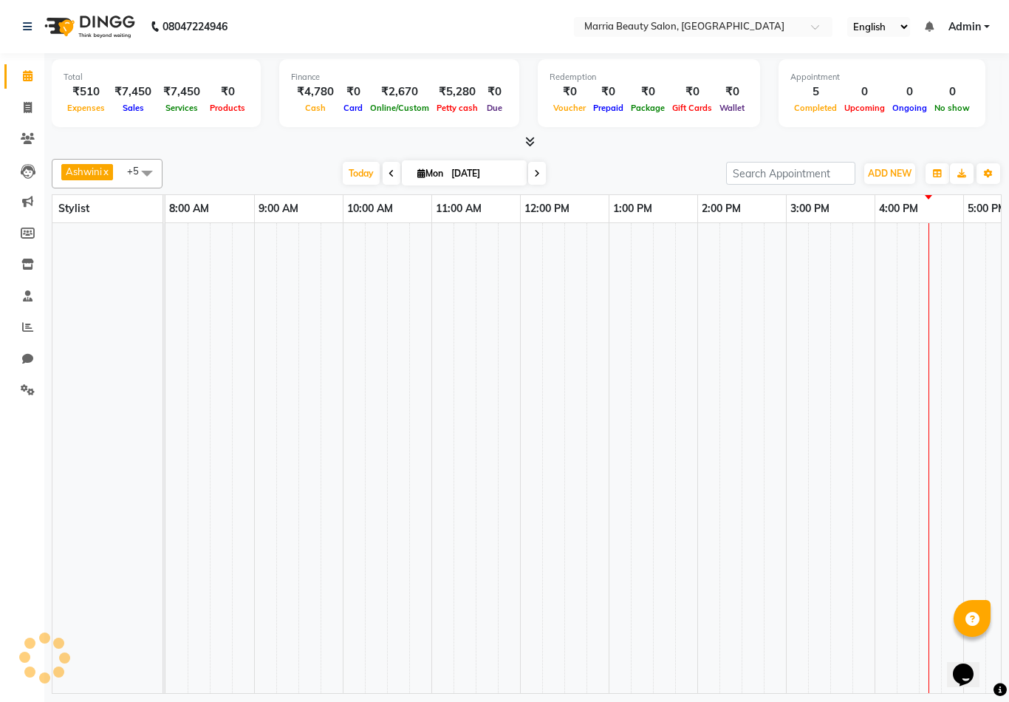
click at [21, 73] on span at bounding box center [28, 76] width 26 height 17
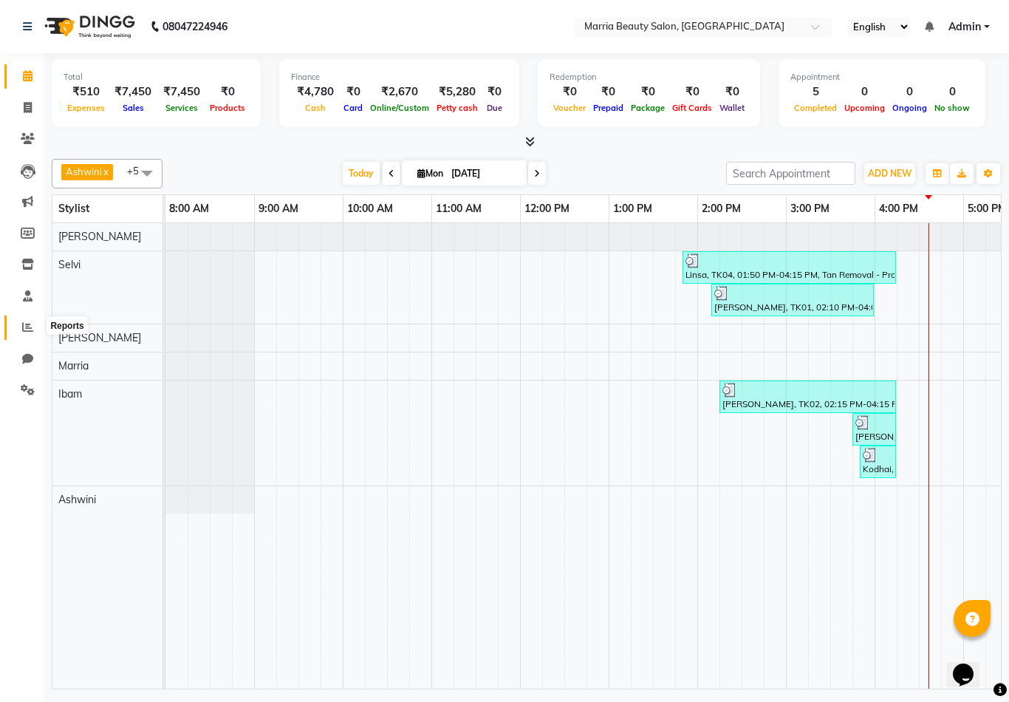
click at [25, 321] on icon at bounding box center [27, 326] width 11 height 11
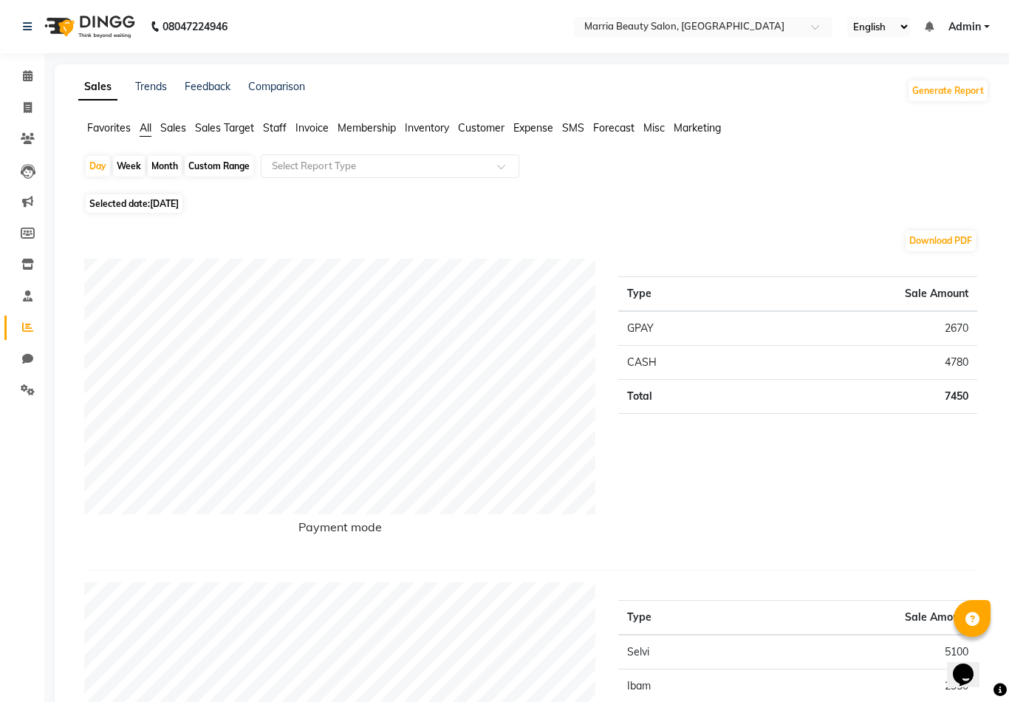
click at [165, 131] on span "Sales" at bounding box center [173, 127] width 26 height 13
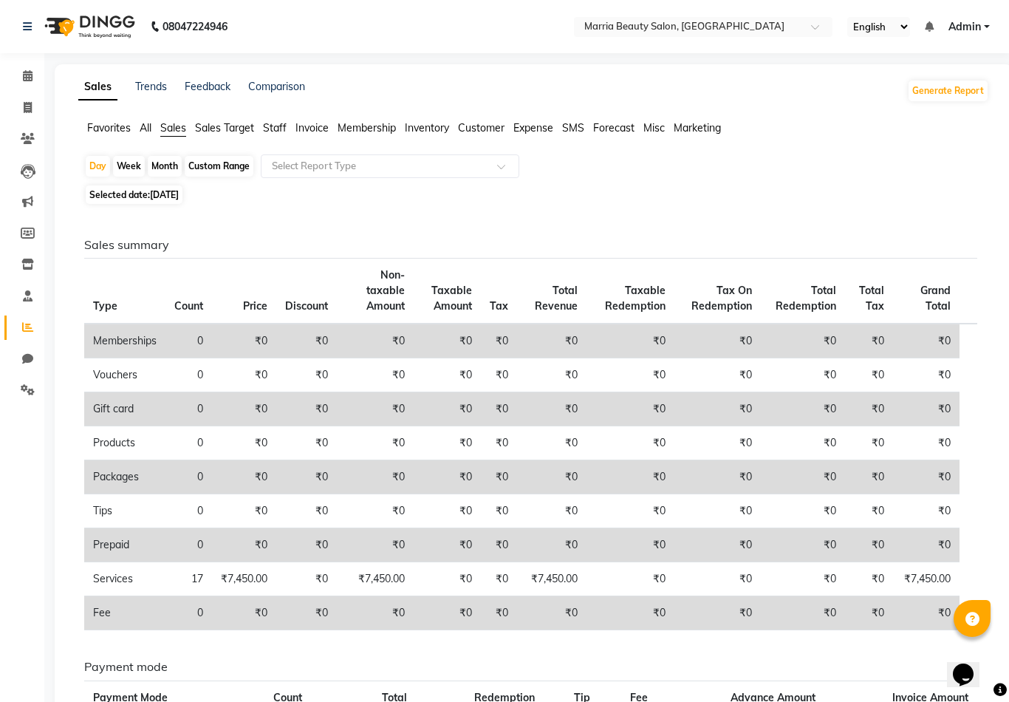
click at [211, 177] on div "Day Week Month Custom Range Select Report Type" at bounding box center [533, 167] width 899 height 27
click at [211, 174] on div "Custom Range" at bounding box center [219, 166] width 69 height 21
select select "9"
select select "2025"
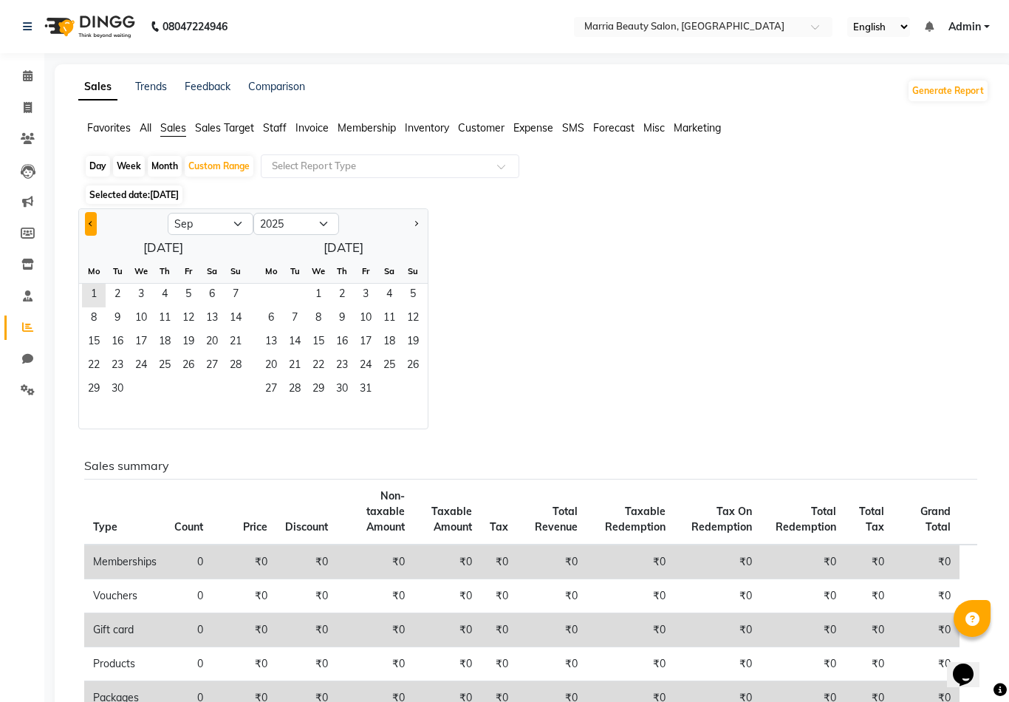
click at [89, 233] on button "Previous month" at bounding box center [91, 224] width 12 height 24
select select "8"
click at [188, 284] on span "1" at bounding box center [189, 296] width 24 height 24
click at [234, 389] on span "31" at bounding box center [236, 390] width 24 height 24
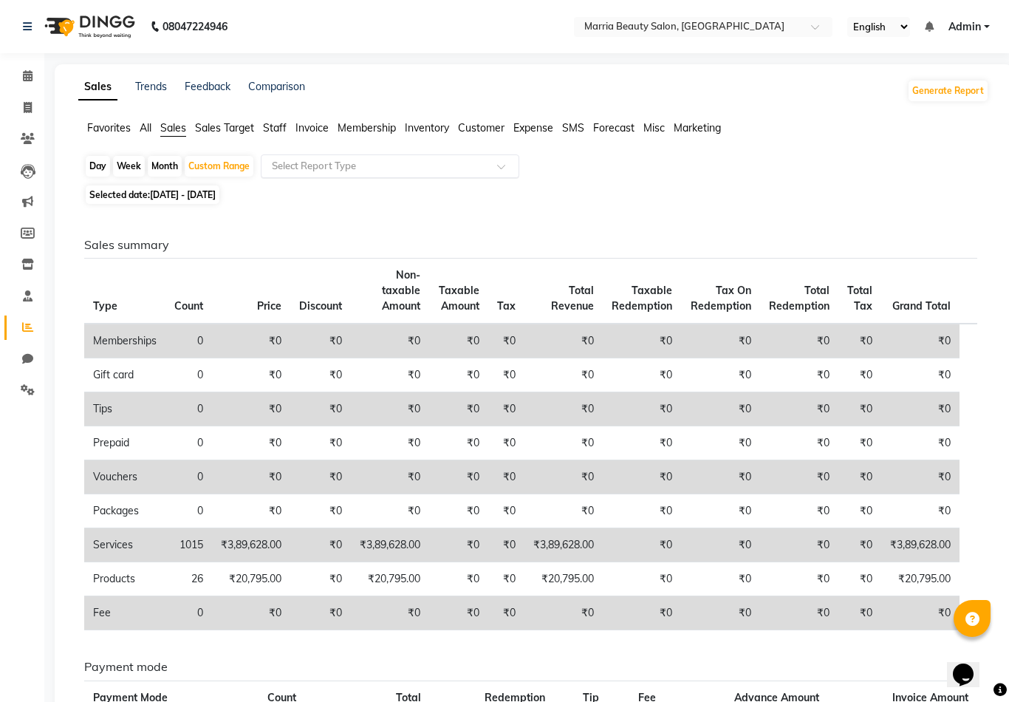
click at [405, 172] on input "text" at bounding box center [375, 166] width 213 height 15
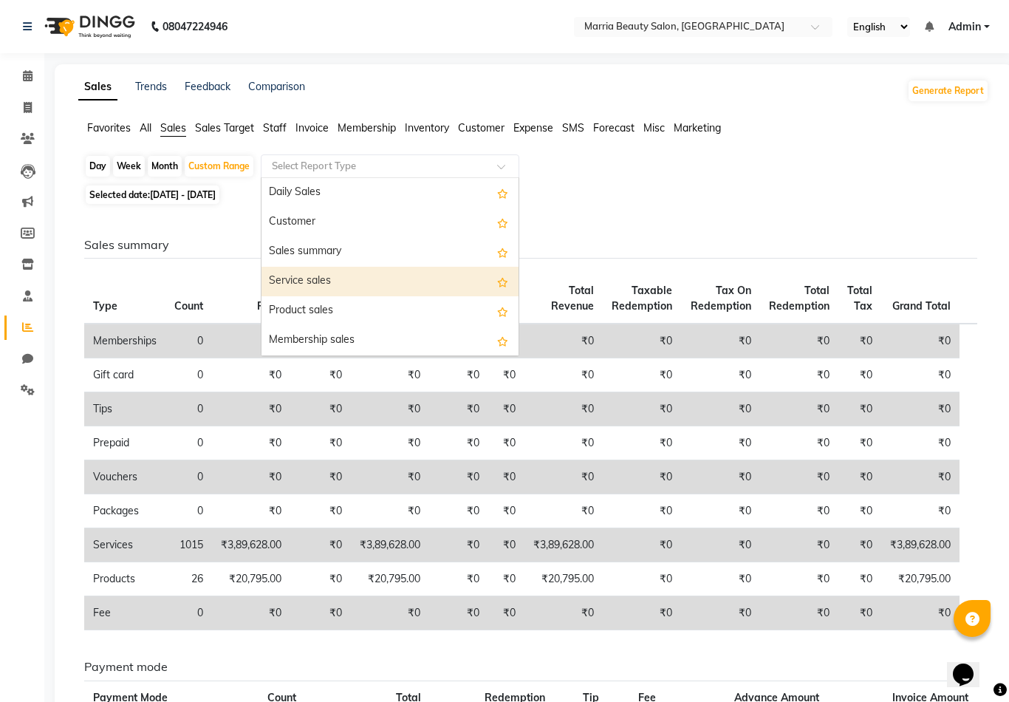
click at [404, 287] on div "Service sales" at bounding box center [390, 282] width 257 height 30
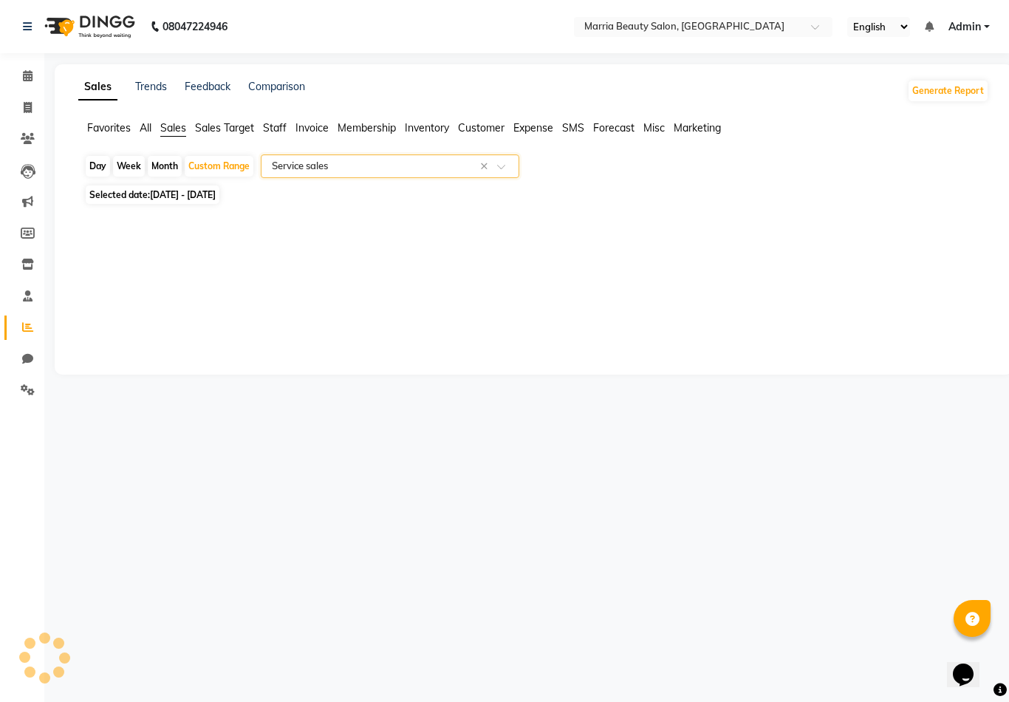
select select "full_report"
select select "csv"
click at [324, 171] on input "text" at bounding box center [375, 166] width 213 height 15
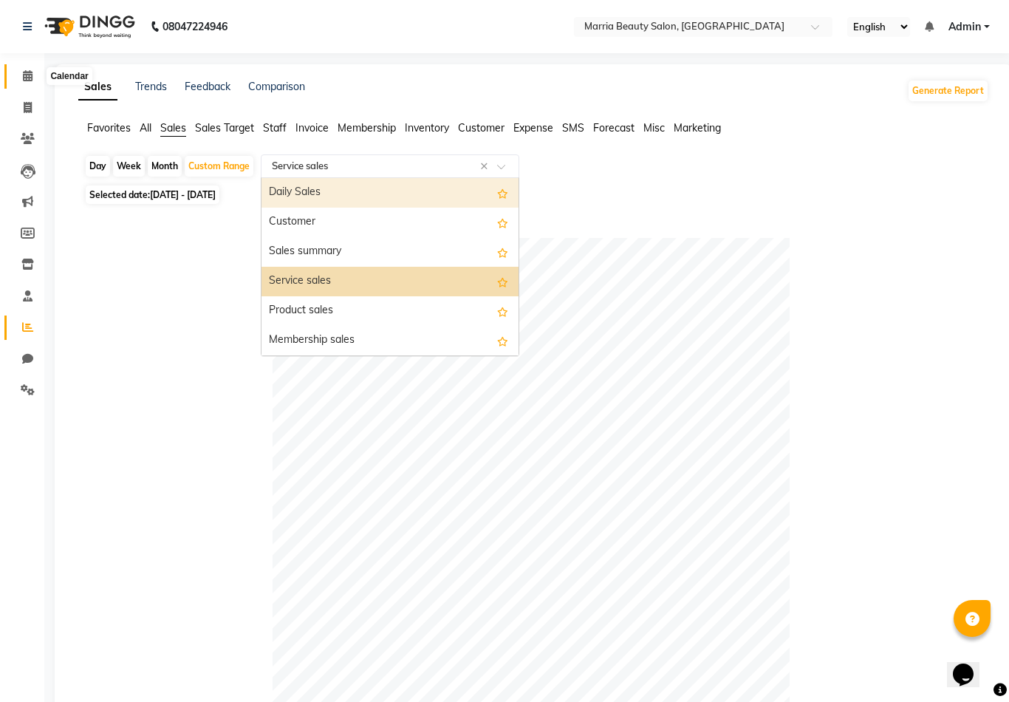
click at [34, 75] on span at bounding box center [28, 76] width 26 height 17
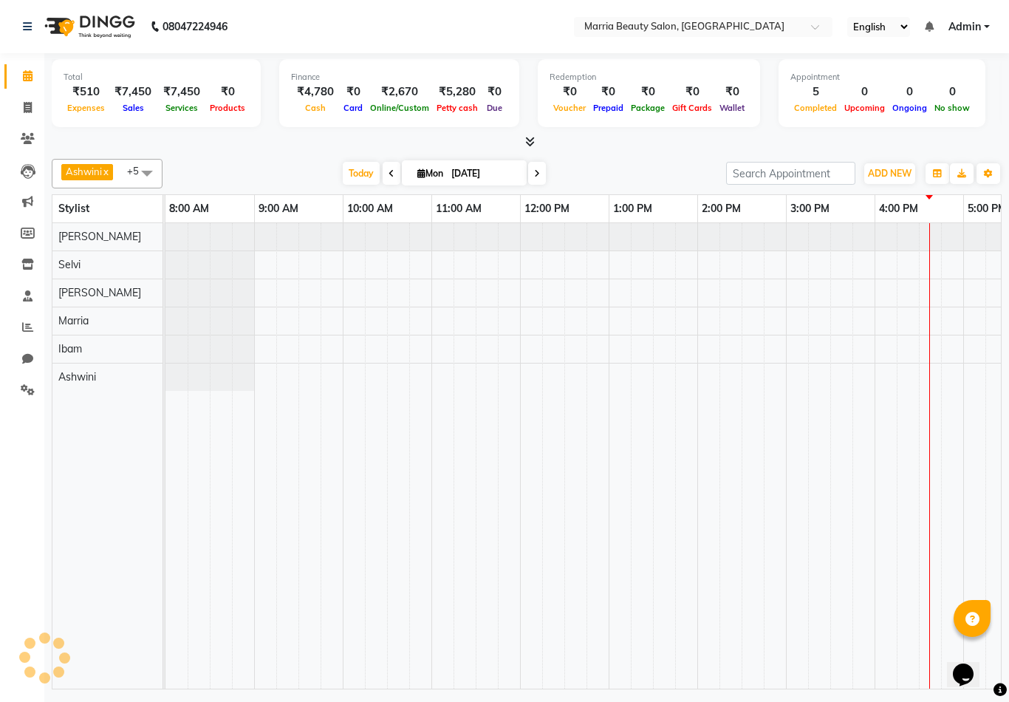
scroll to position [0, 317]
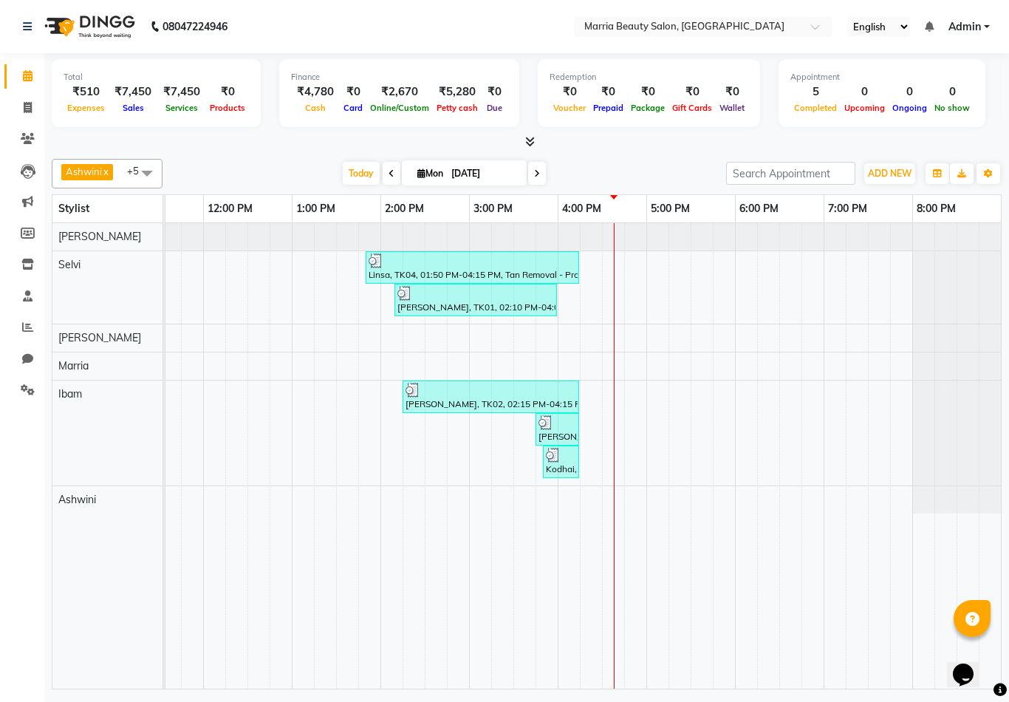
click at [525, 141] on icon at bounding box center [530, 141] width 10 height 11
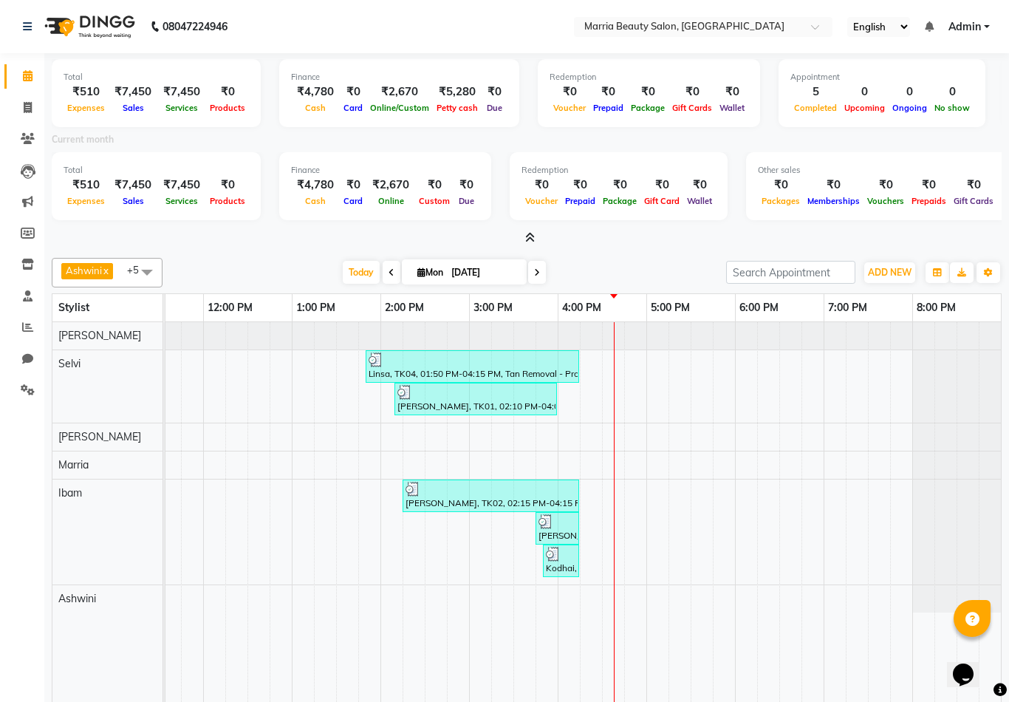
click at [530, 233] on html "08047224946 Select Location × Marria Beauty Salon, Nanjundapuram Road English E…" at bounding box center [504, 351] width 1009 height 702
click at [531, 233] on icon at bounding box center [530, 237] width 10 height 11
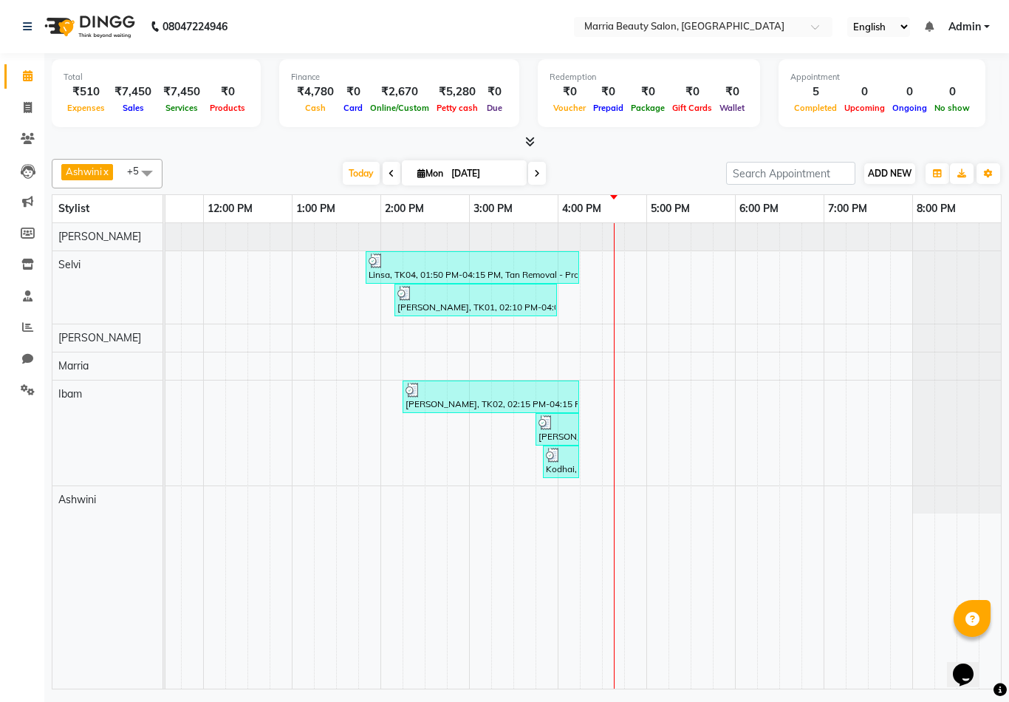
click at [906, 177] on span "ADD NEW" at bounding box center [890, 173] width 44 height 11
click at [966, 237] on link "Add Expense" at bounding box center [974, 238] width 117 height 19
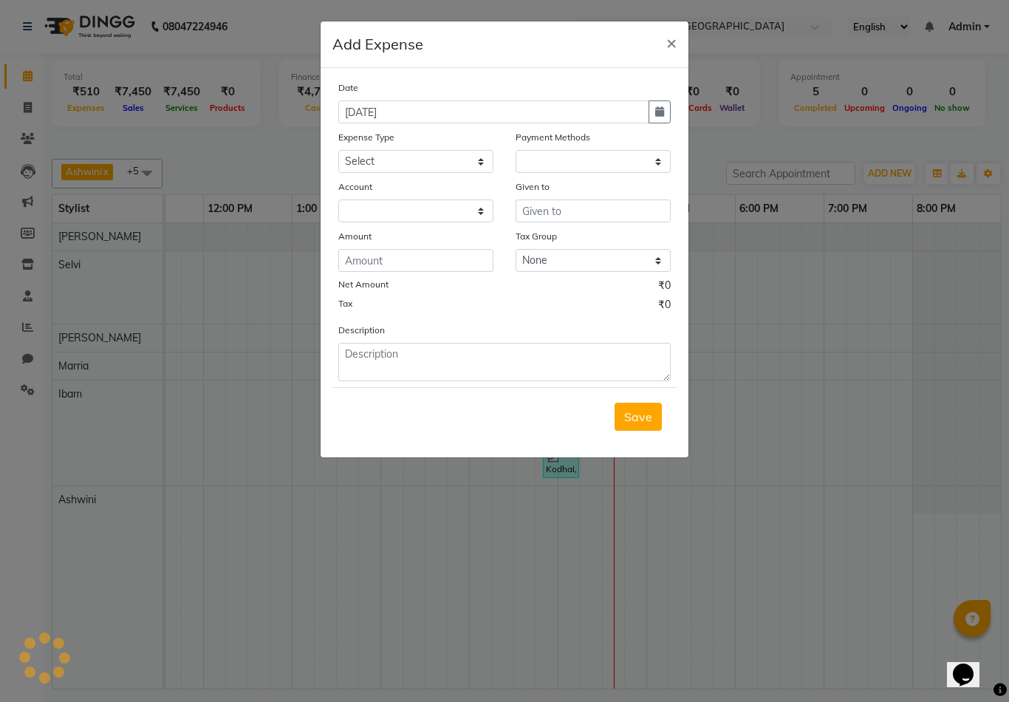
select select "1"
select select "7465"
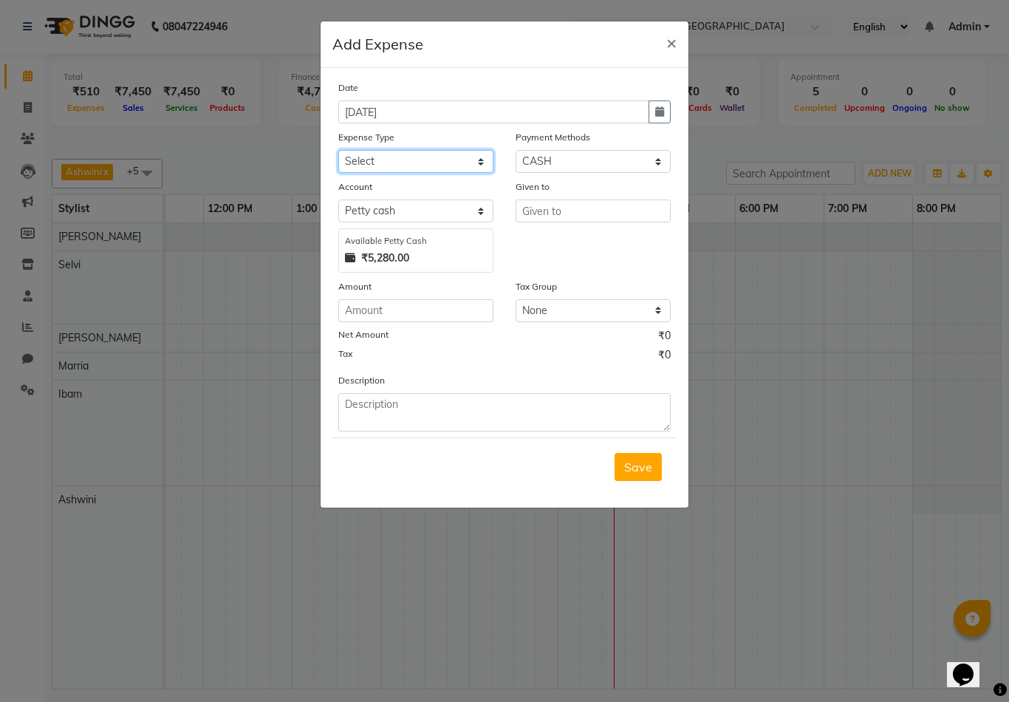
click at [351, 159] on select "Select Advance Salary food Incentive milk Miscellaneous Other Pantry Product Re…" at bounding box center [415, 161] width 155 height 23
select select "24013"
click at [564, 211] on input "text" at bounding box center [593, 210] width 155 height 23
click at [570, 211] on input "text" at bounding box center [593, 210] width 155 height 23
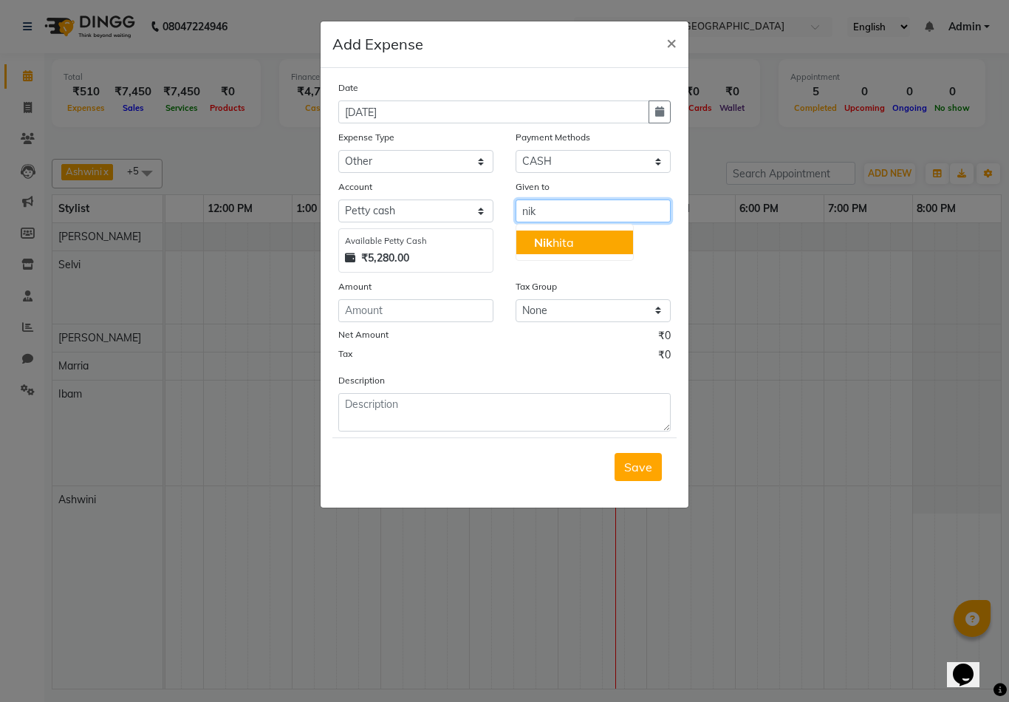
click at [571, 236] on ngb-highlight "Nik hita" at bounding box center [554, 242] width 40 height 15
type input "Nikhita"
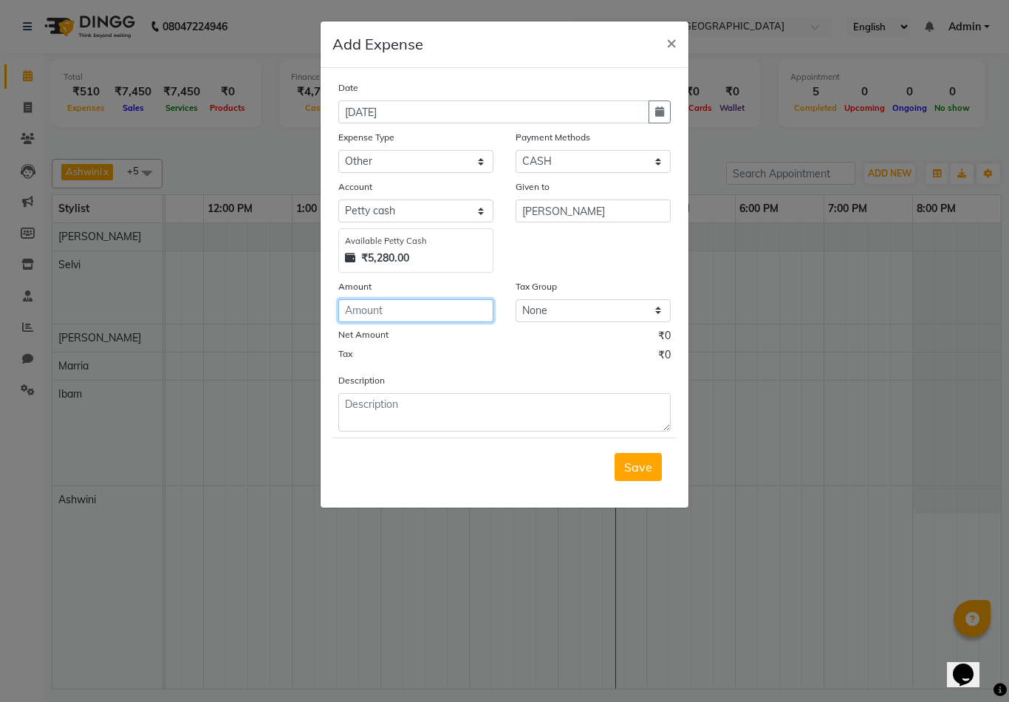
click at [455, 310] on input "number" at bounding box center [415, 310] width 155 height 23
type input "20"
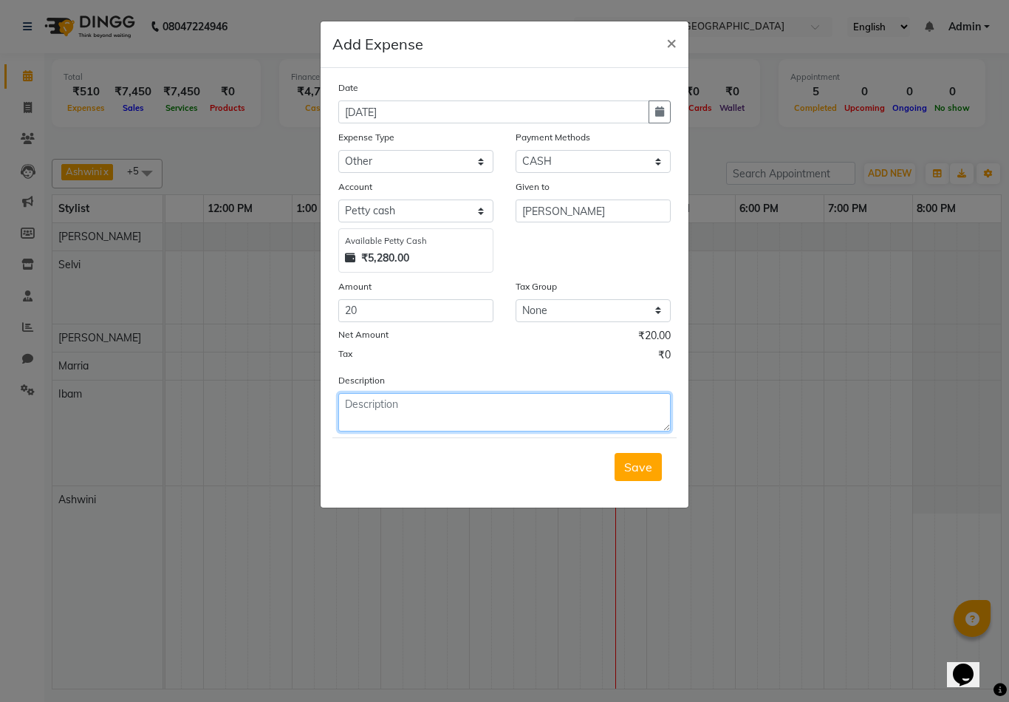
click at [422, 420] on textarea at bounding box center [504, 412] width 332 height 38
type textarea "swiggy"
click at [631, 462] on span "Save" at bounding box center [638, 467] width 28 height 15
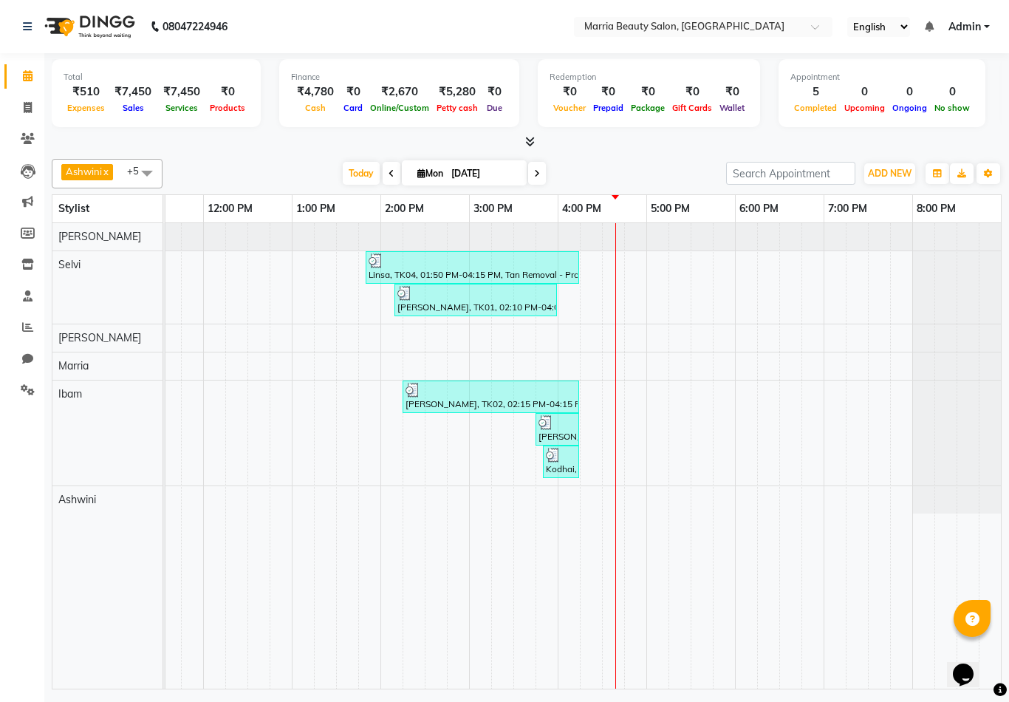
click at [524, 140] on span at bounding box center [527, 142] width 16 height 16
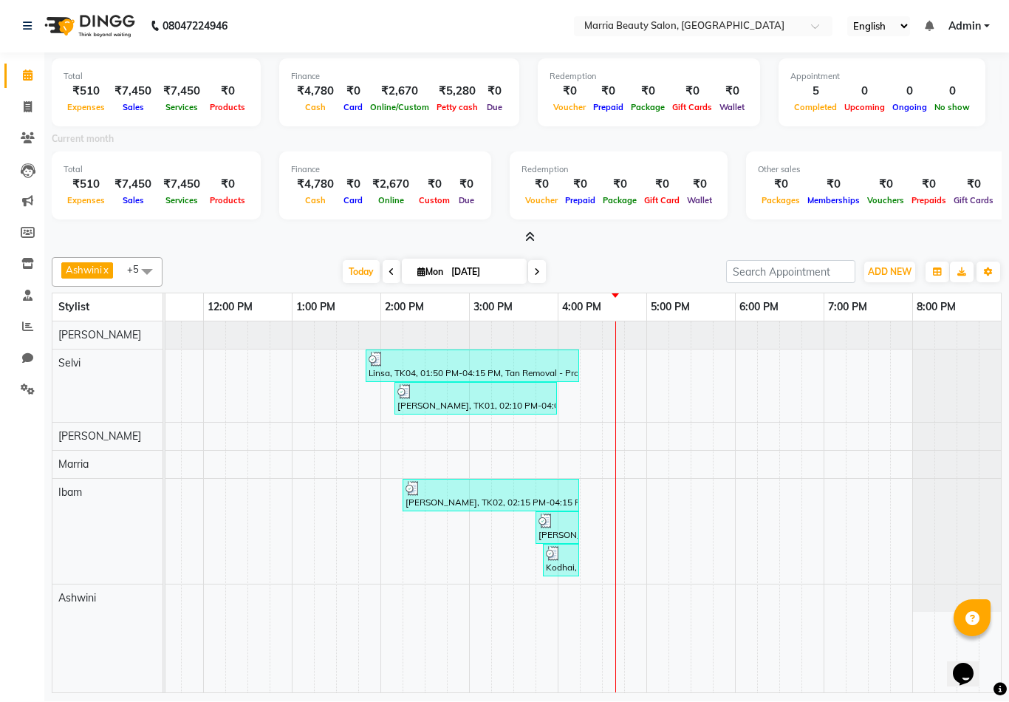
scroll to position [0, 0]
click at [525, 236] on icon at bounding box center [530, 237] width 10 height 11
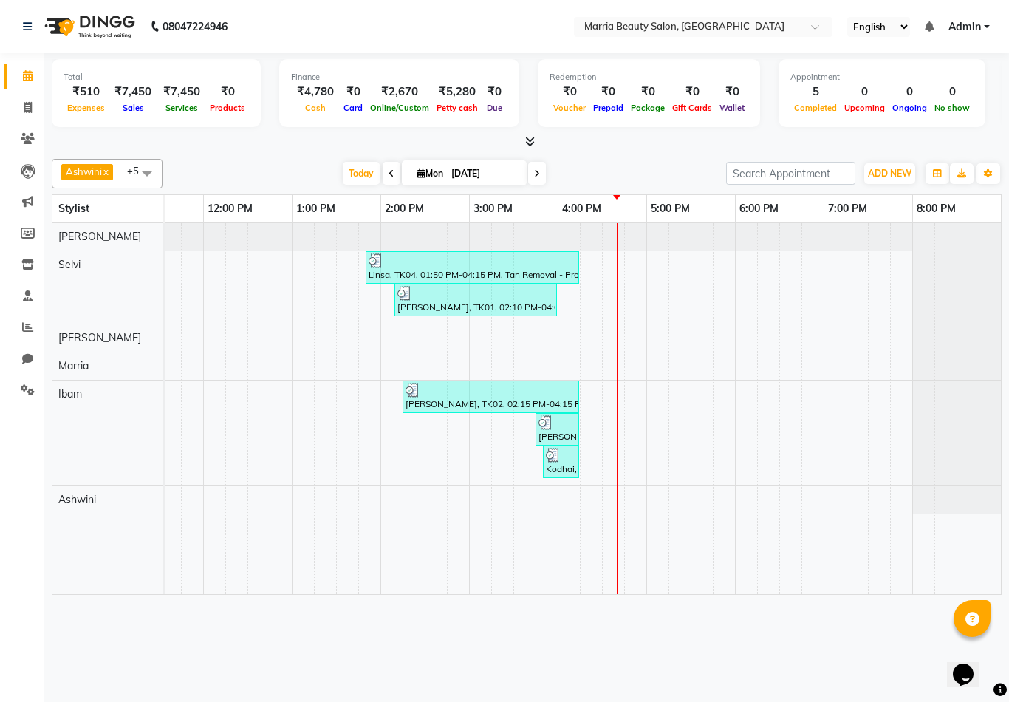
click at [526, 138] on icon at bounding box center [530, 141] width 10 height 11
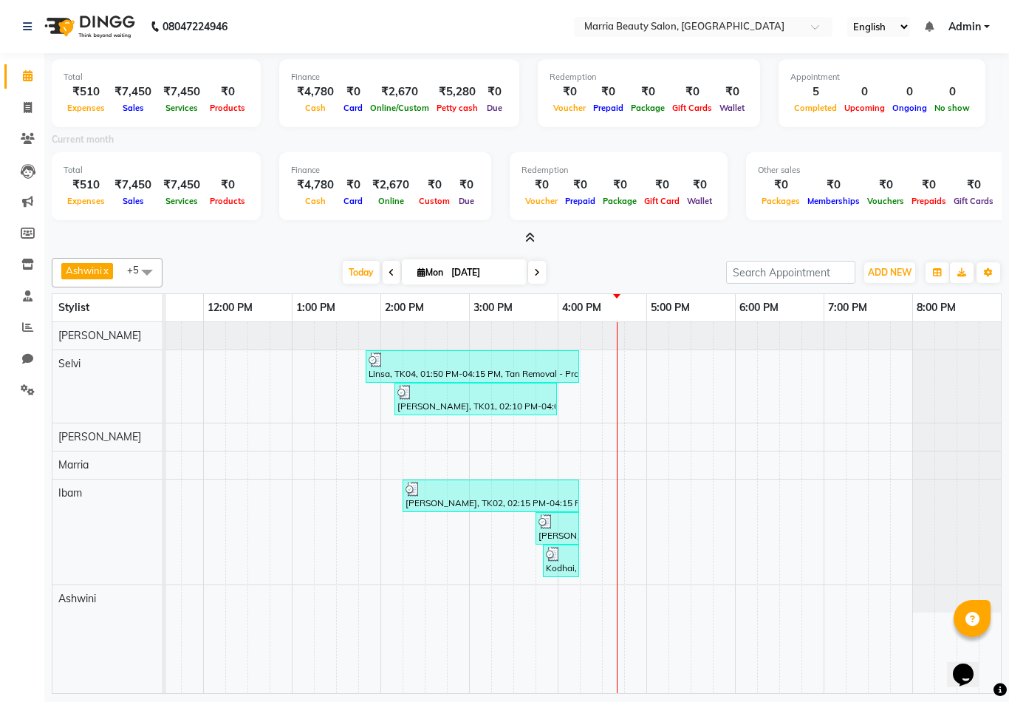
click at [531, 237] on icon at bounding box center [530, 237] width 10 height 11
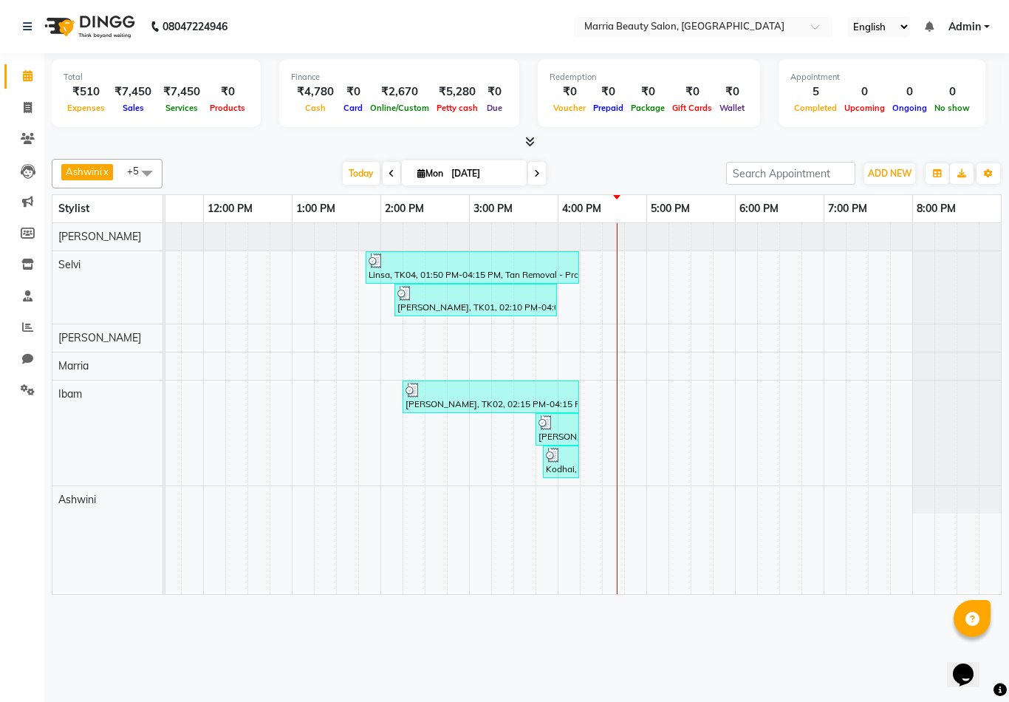
click at [157, 170] on span at bounding box center [147, 173] width 30 height 28
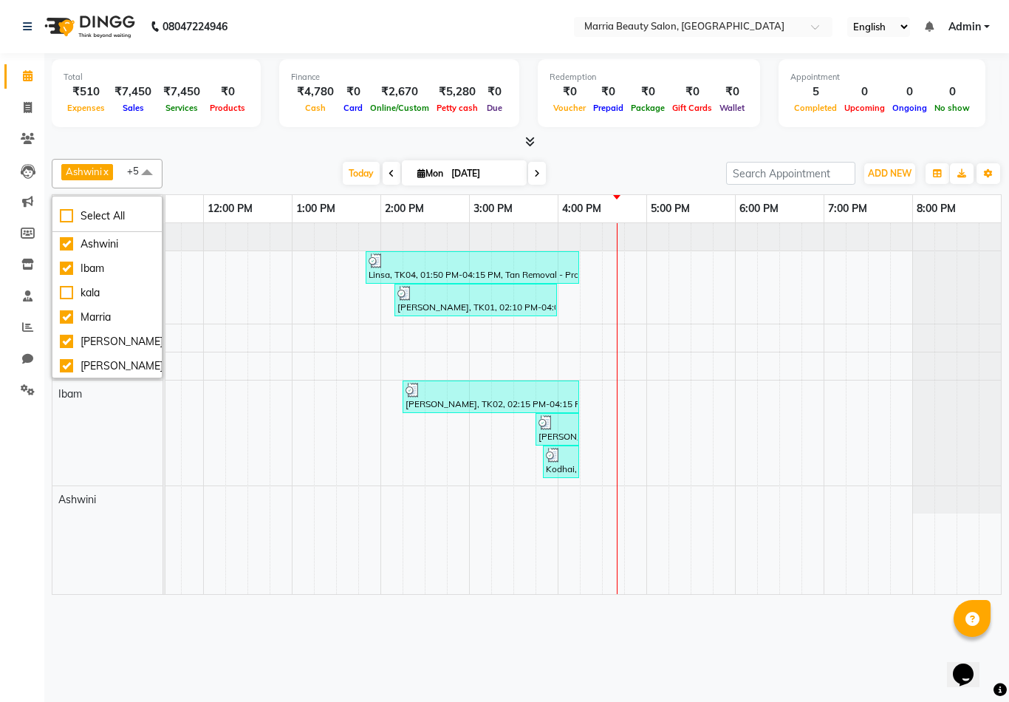
click at [137, 175] on span at bounding box center [147, 173] width 30 height 28
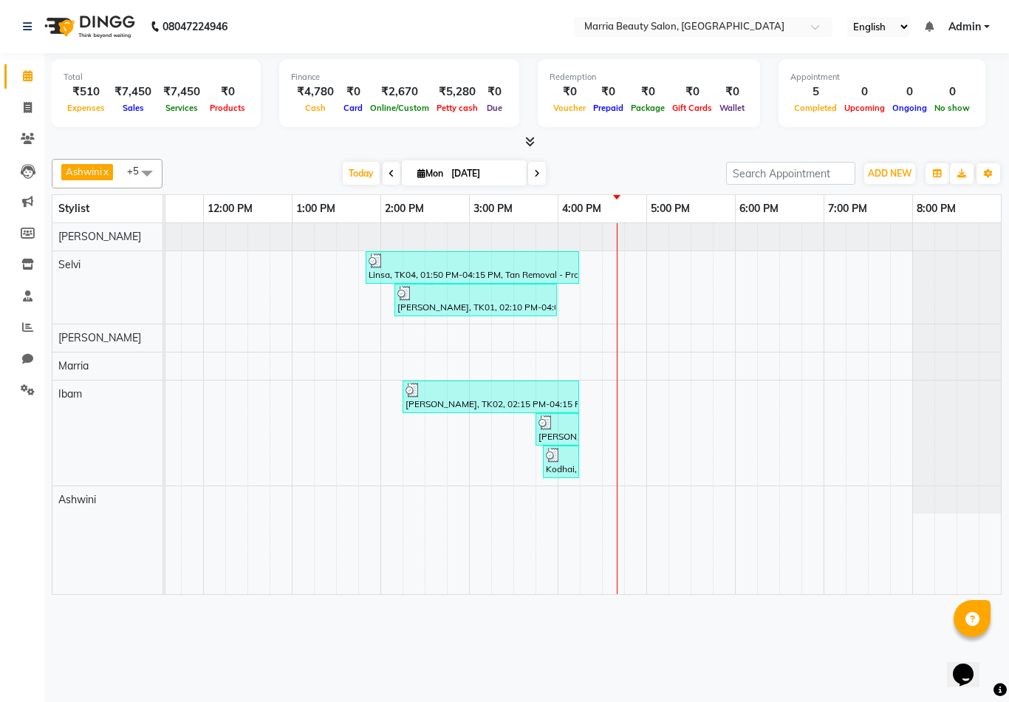
click at [137, 175] on span at bounding box center [147, 173] width 30 height 28
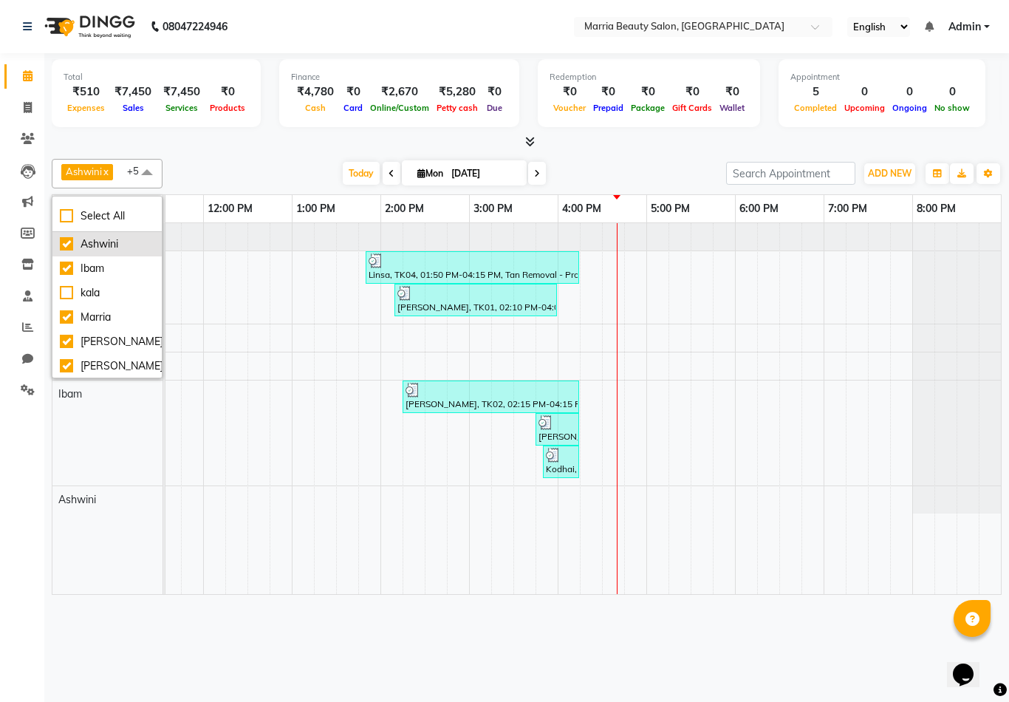
click at [64, 241] on div "Ashwini" at bounding box center [107, 244] width 95 height 16
checkbox input "false"
click at [223, 153] on div "Ibam x Marria x Nikhita x sandhiya x Selvi x +4 Select All Ashwini Ibam kala Ma…" at bounding box center [527, 421] width 950 height 536
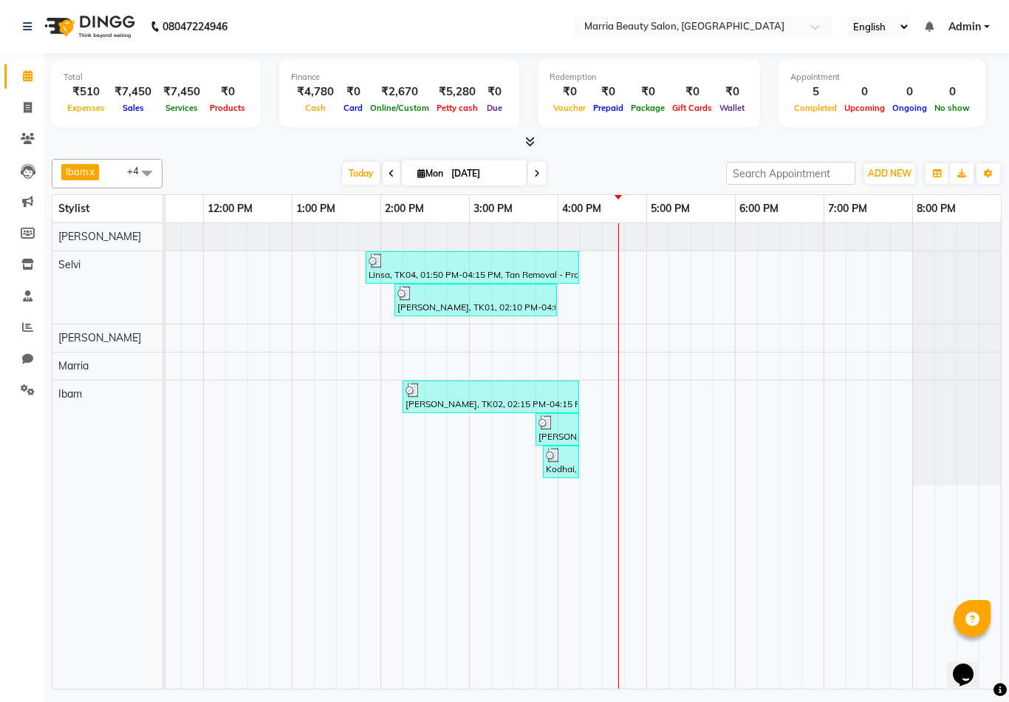
click at [528, 144] on icon at bounding box center [530, 141] width 10 height 11
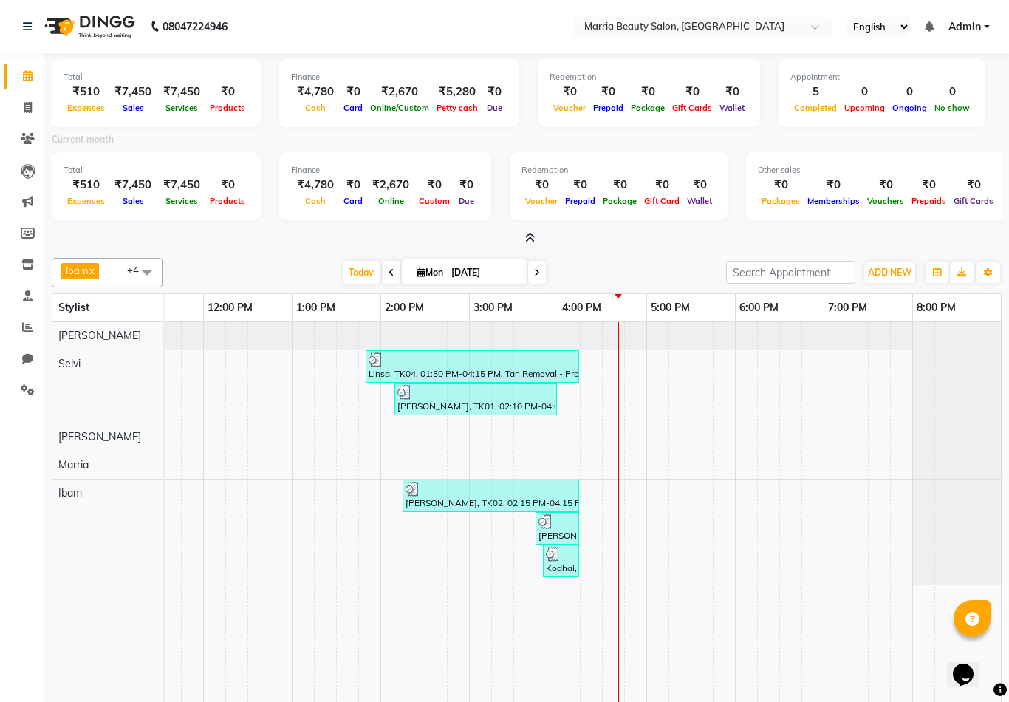
click at [528, 233] on html "08047224946 Select Location × Marria Beauty Salon, Nanjundapuram Road English E…" at bounding box center [504, 351] width 1009 height 702
click at [528, 233] on icon at bounding box center [530, 237] width 10 height 11
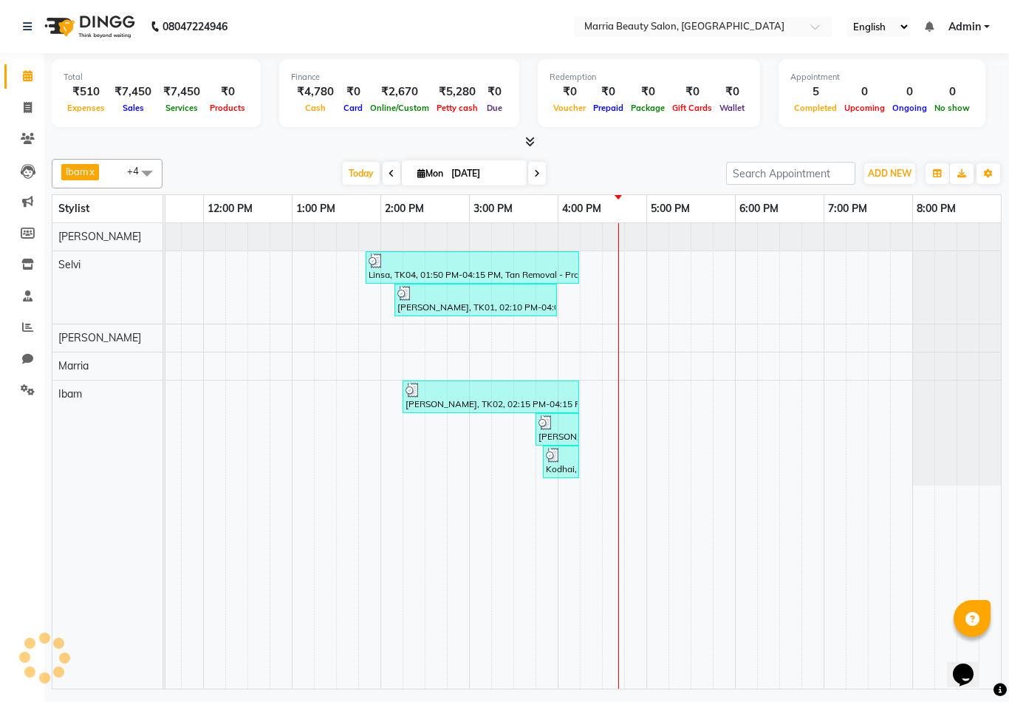
click at [524, 144] on span at bounding box center [527, 142] width 16 height 16
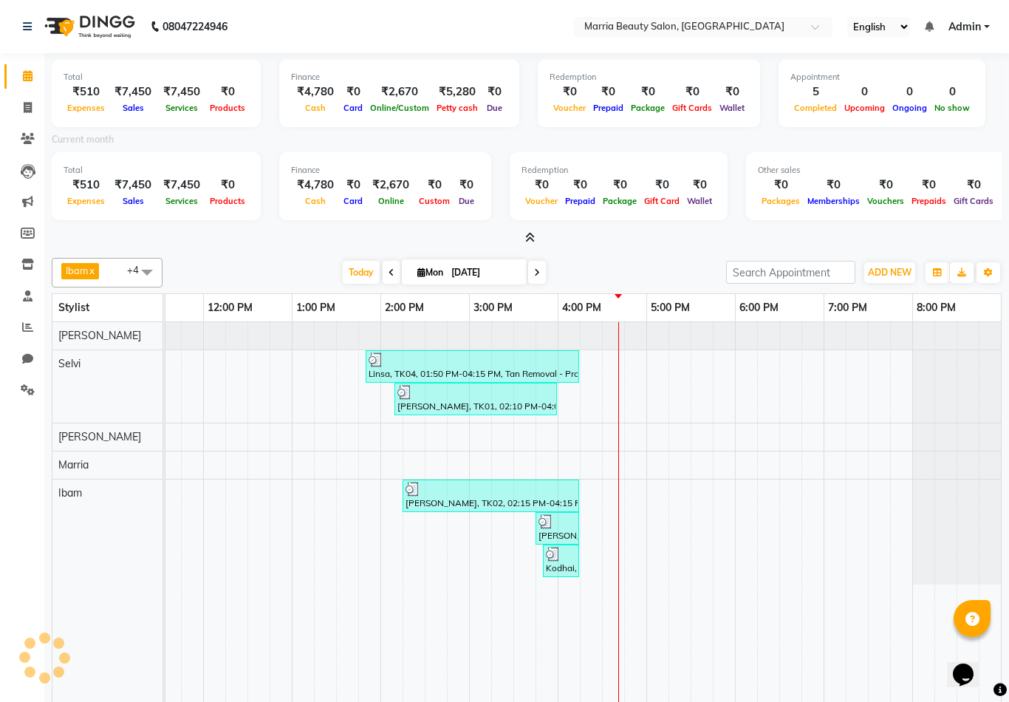
click at [529, 234] on icon at bounding box center [530, 237] width 10 height 11
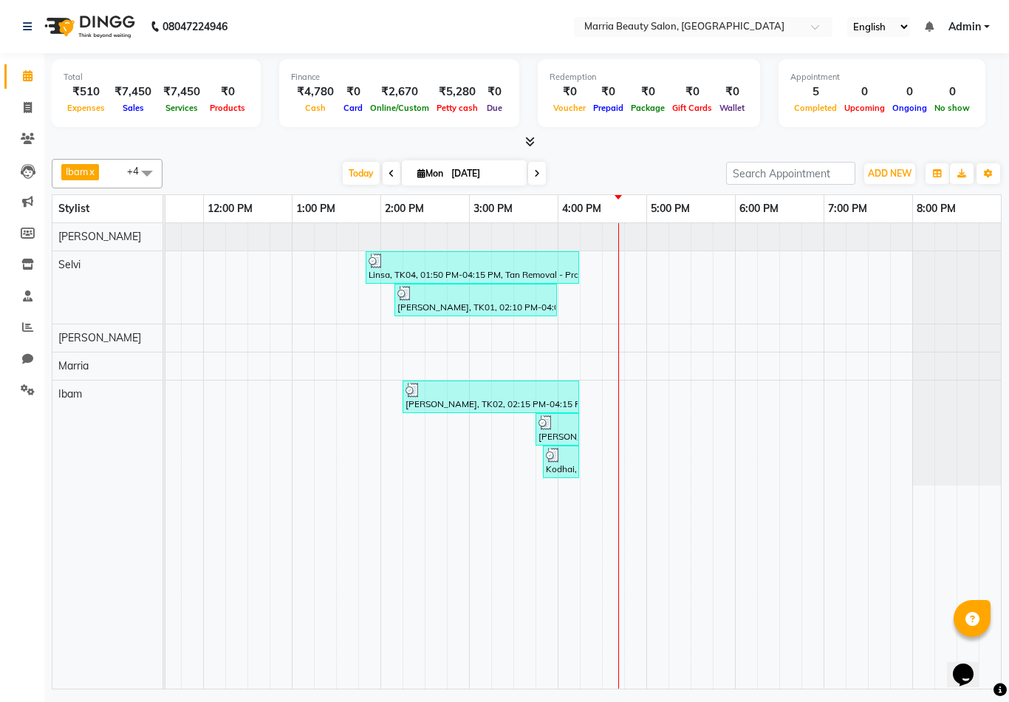
click at [527, 140] on icon at bounding box center [530, 141] width 10 height 11
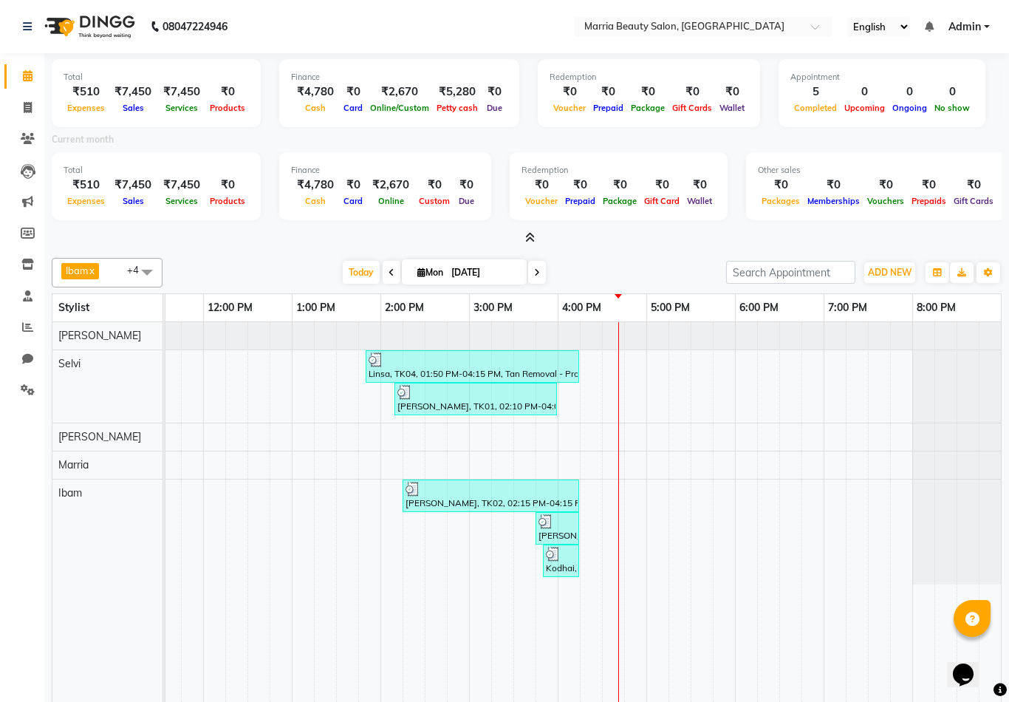
click at [531, 236] on icon at bounding box center [530, 237] width 10 height 11
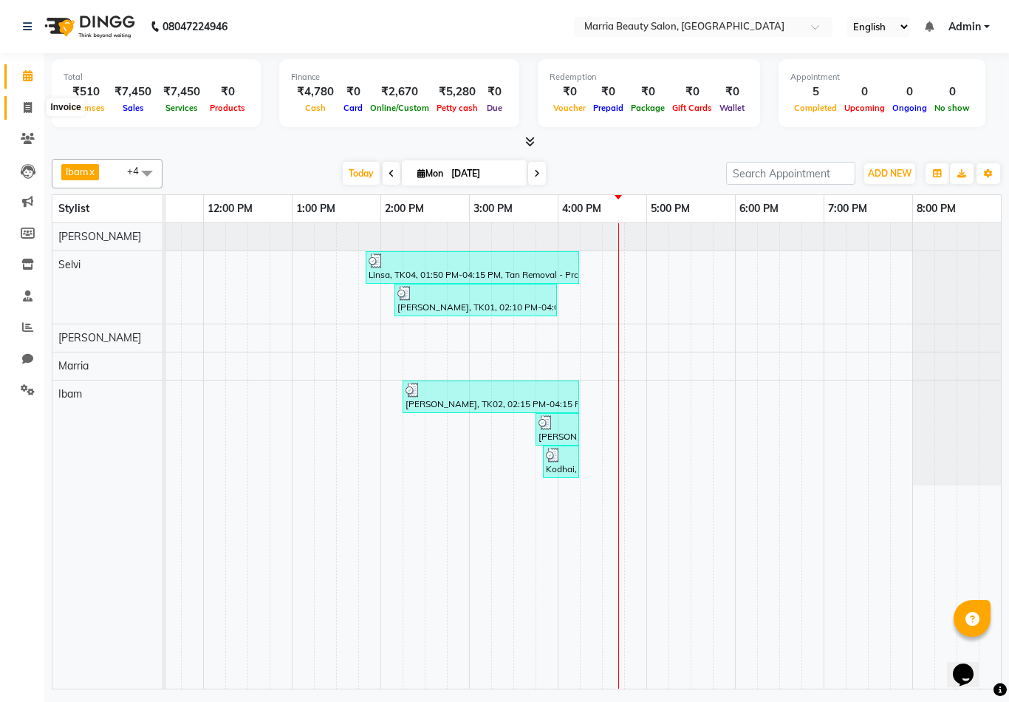
click at [21, 109] on span at bounding box center [28, 108] width 26 height 17
select select "service"
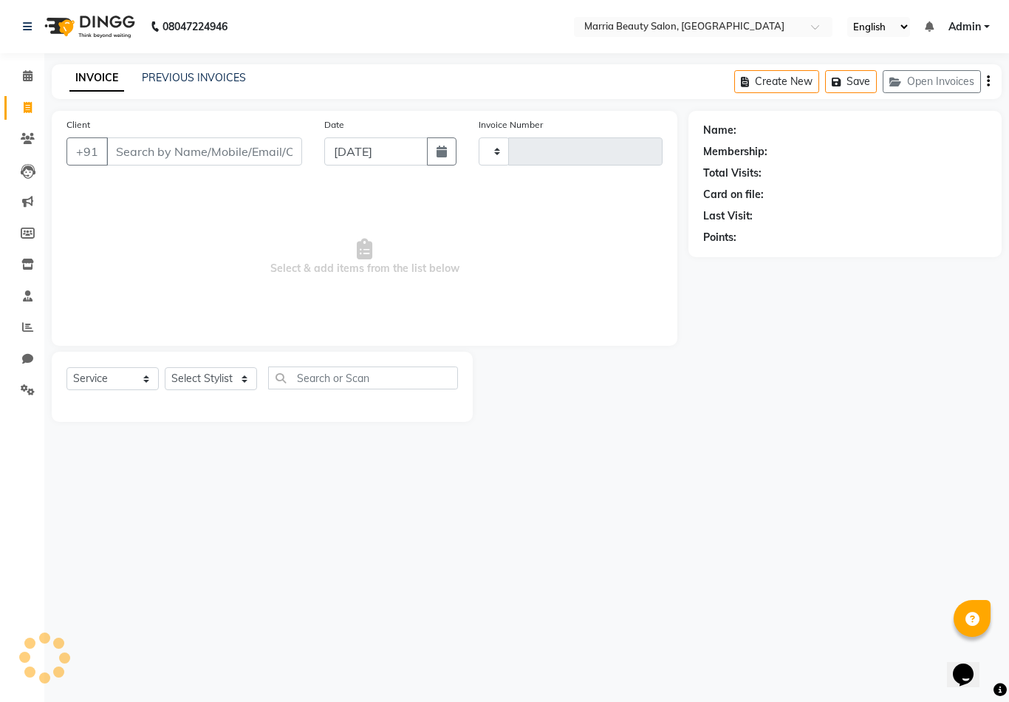
type input "0736"
select select "8343"
click at [197, 79] on link "PREVIOUS INVOICES" at bounding box center [194, 77] width 104 height 13
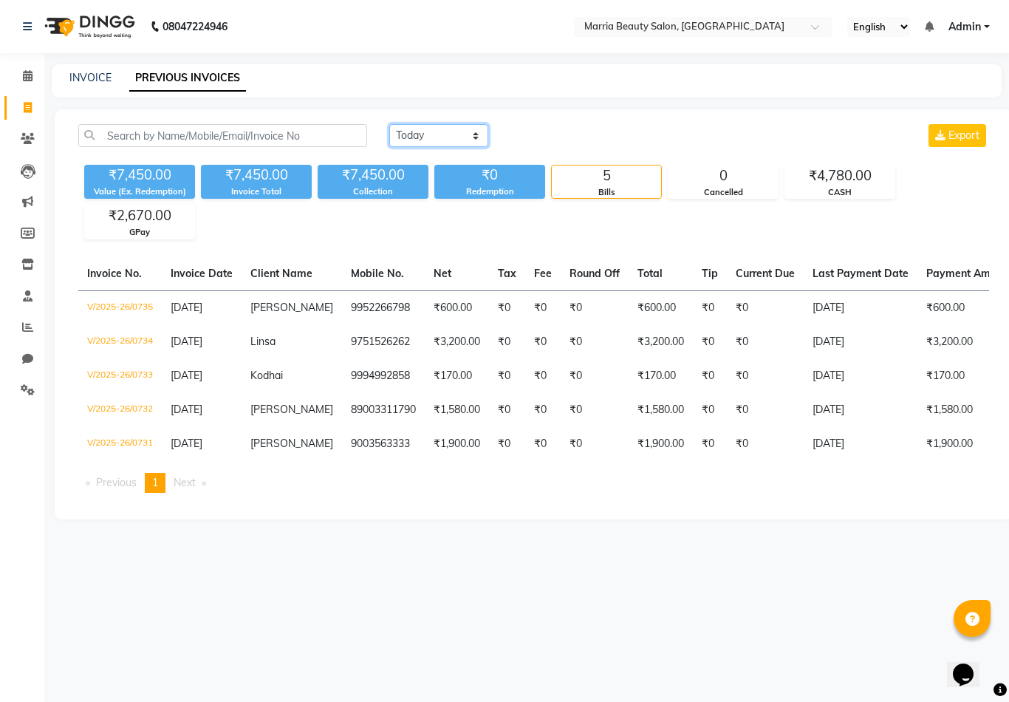
click at [437, 138] on select "Today Yesterday Custom Range" at bounding box center [438, 135] width 99 height 23
select select "range"
click at [530, 135] on input "01-09-2025" at bounding box center [559, 136] width 103 height 21
select select "9"
select select "2025"
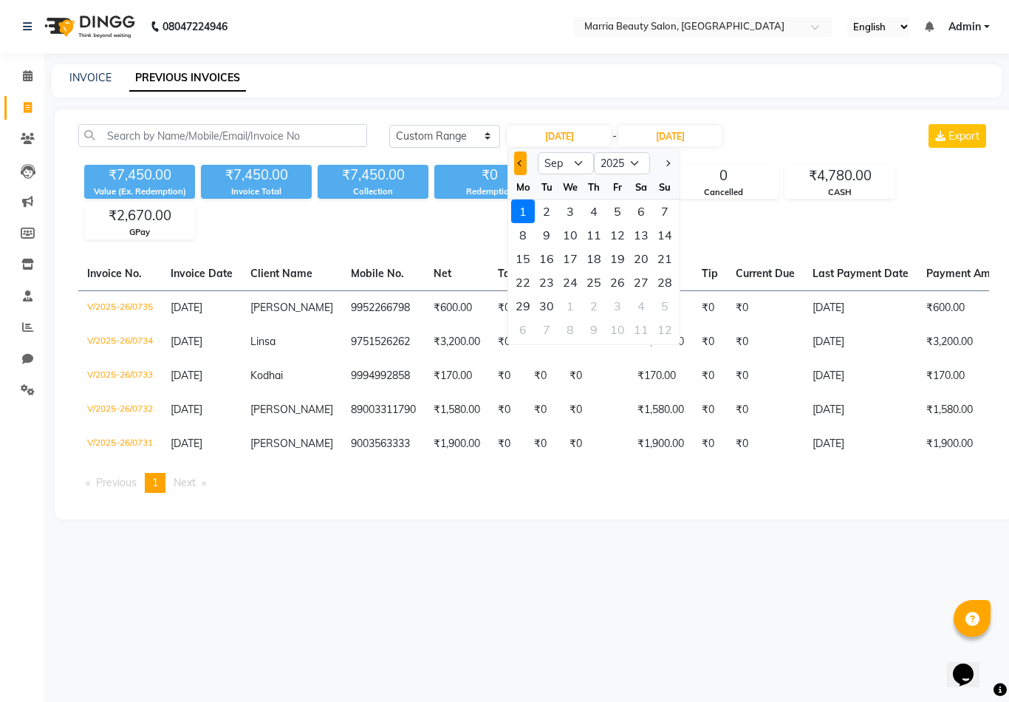
click at [523, 167] on button "Previous month" at bounding box center [520, 163] width 13 height 24
select select "7"
click at [528, 238] on div "7" at bounding box center [523, 235] width 24 height 24
type input "07-07-2025"
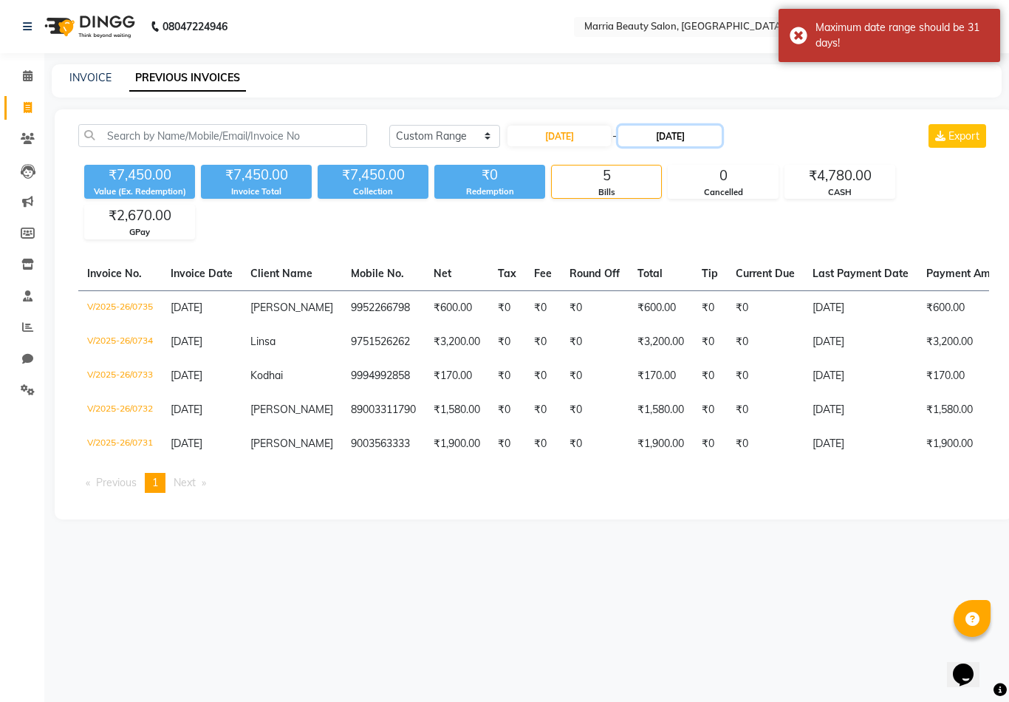
click at [675, 137] on input "01-09-2025" at bounding box center [669, 136] width 103 height 21
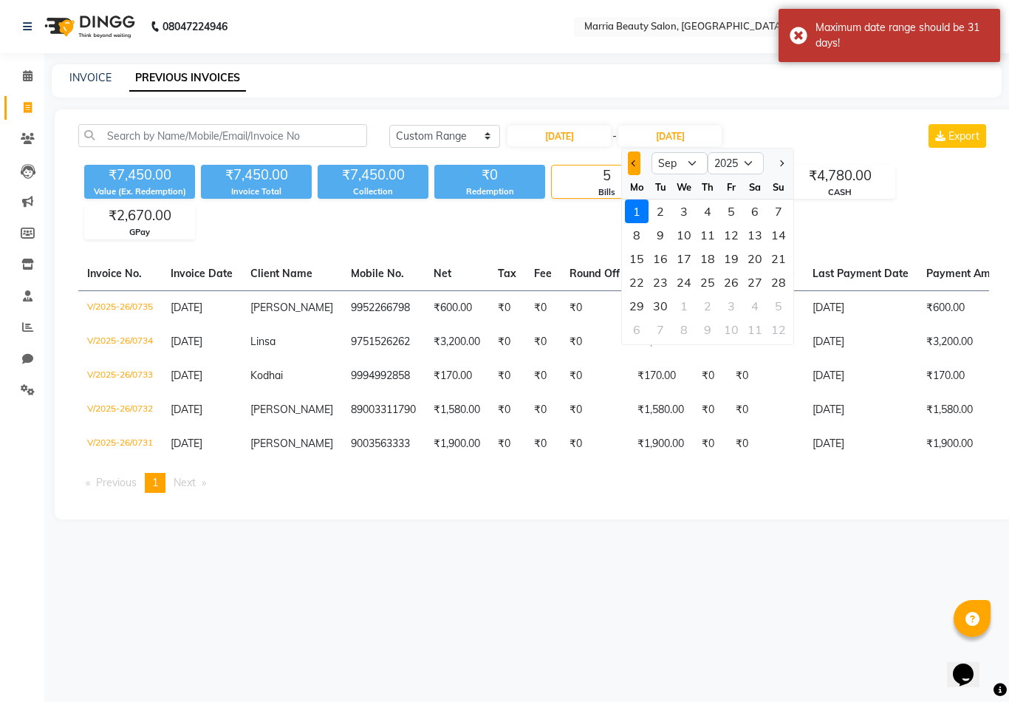
click at [638, 163] on button "Previous month" at bounding box center [634, 163] width 13 height 24
select select "7"
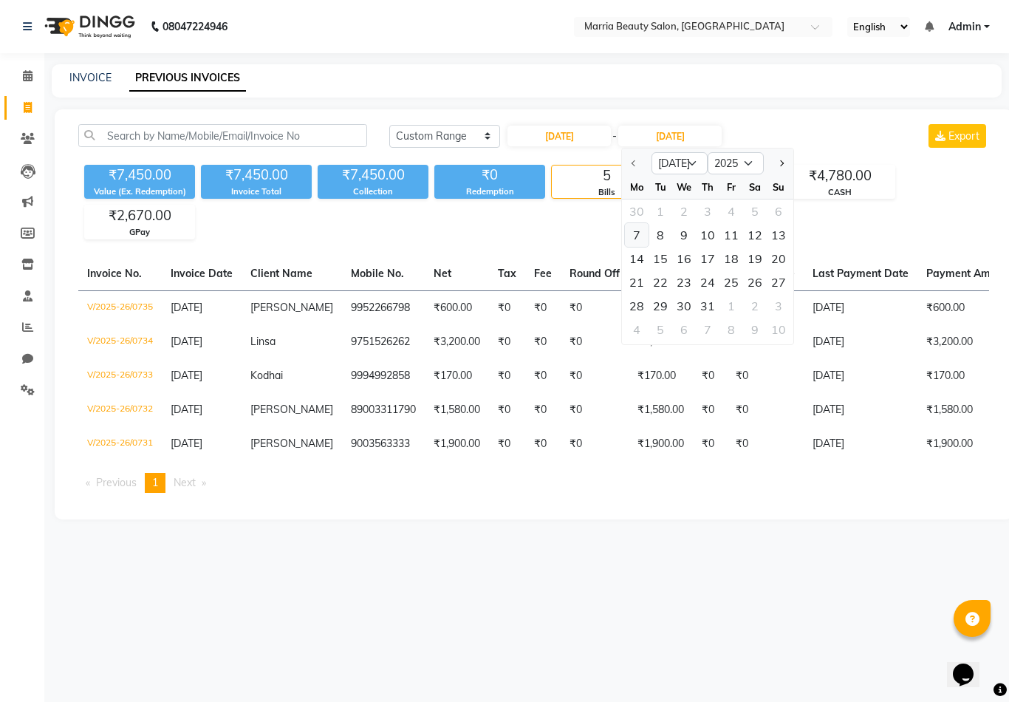
click at [641, 234] on div "7" at bounding box center [637, 235] width 24 height 24
type input "07-07-2025"
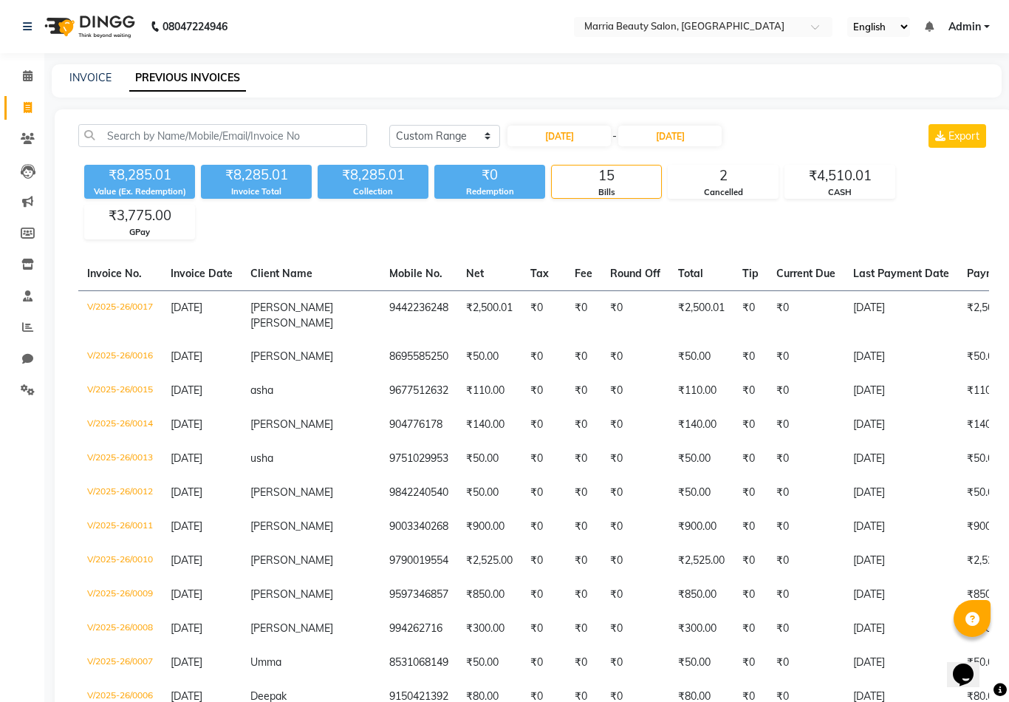
click at [646, 214] on div "₹8,285.01 Value (Ex. Redemption) ₹8,285.01 Invoice Total ₹8,285.01 Collection ₹…" at bounding box center [533, 199] width 911 height 81
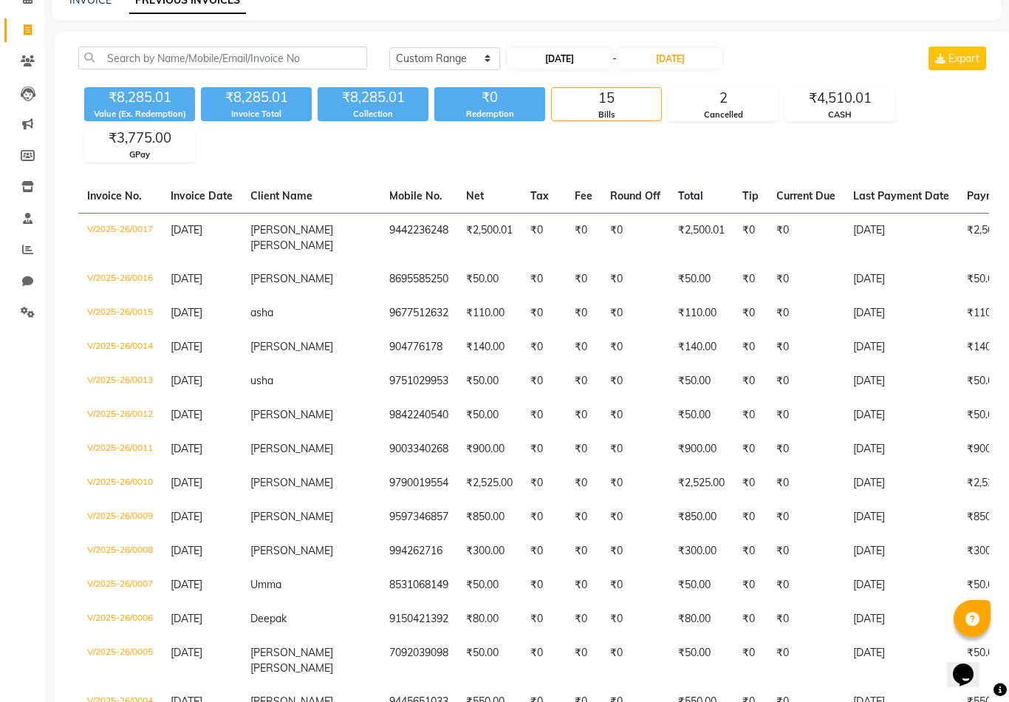
scroll to position [76, 0]
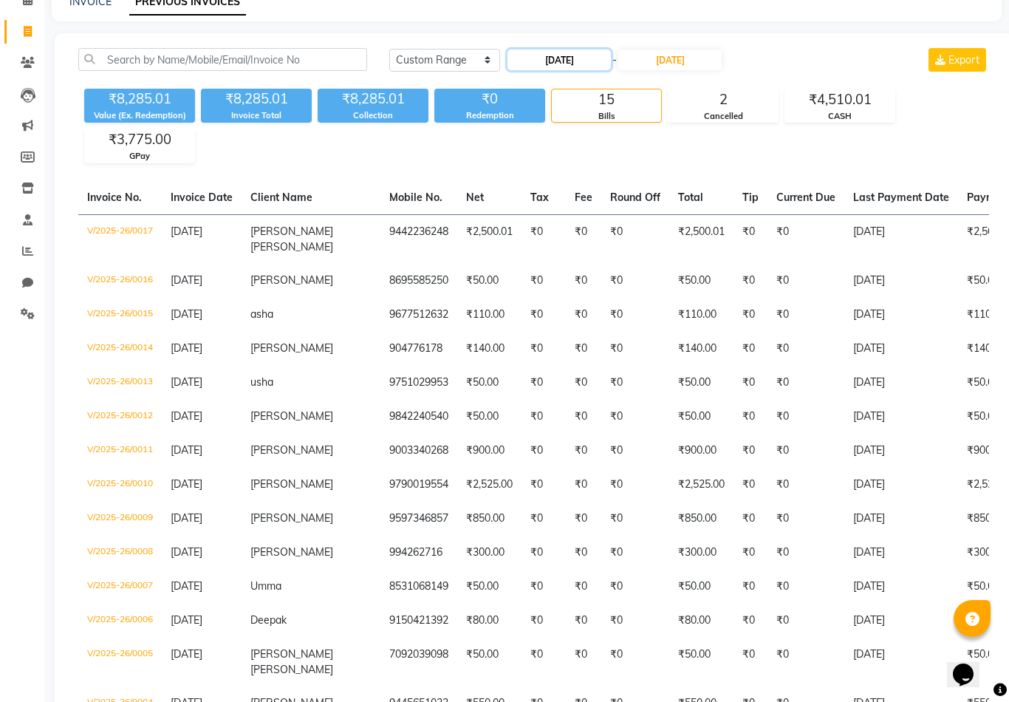
click at [558, 64] on input "07-07-2025" at bounding box center [559, 59] width 103 height 21
select select "7"
select select "2025"
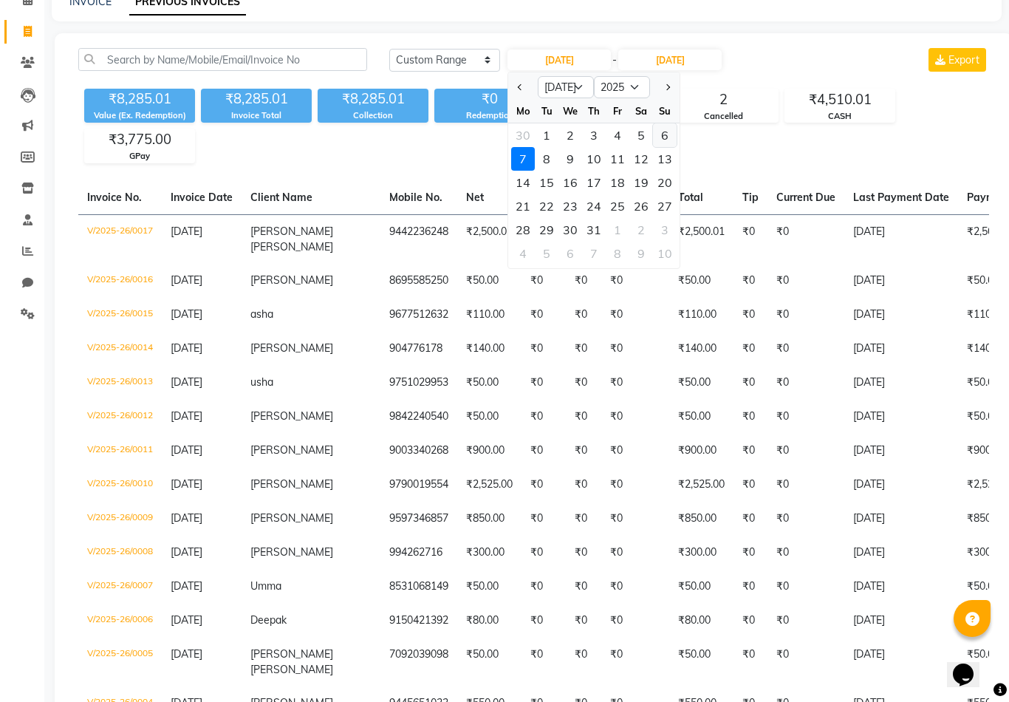
click at [669, 130] on div "6" at bounding box center [665, 135] width 24 height 24
type input "06-07-2025"
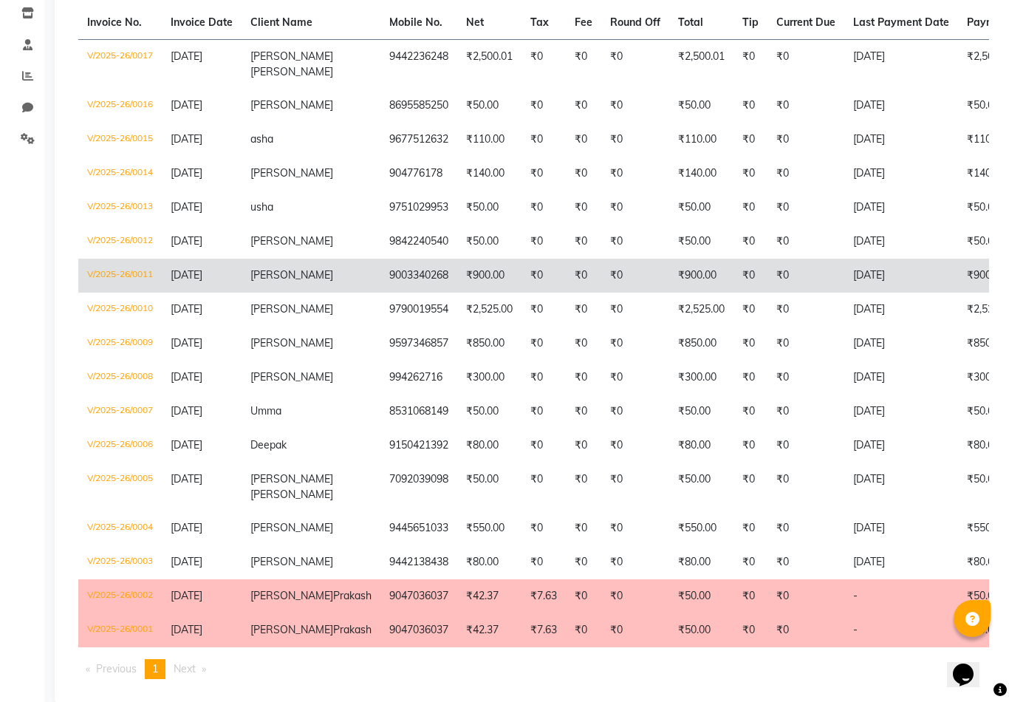
scroll to position [0, 0]
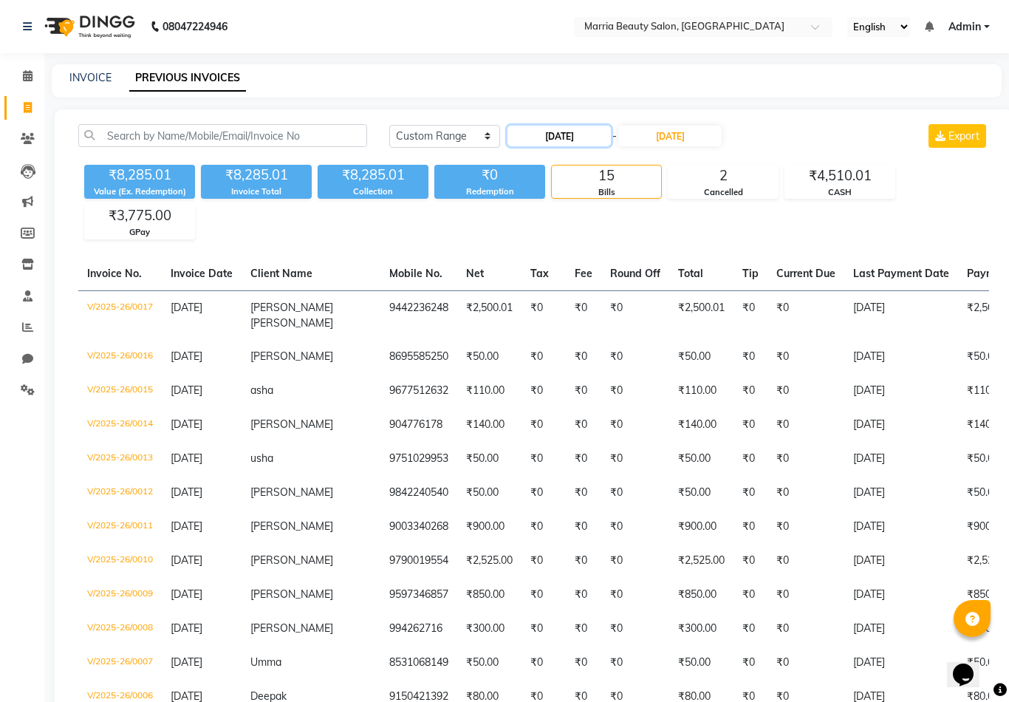
click at [568, 137] on input "06-07-2025" at bounding box center [559, 136] width 103 height 21
select select "7"
select select "2025"
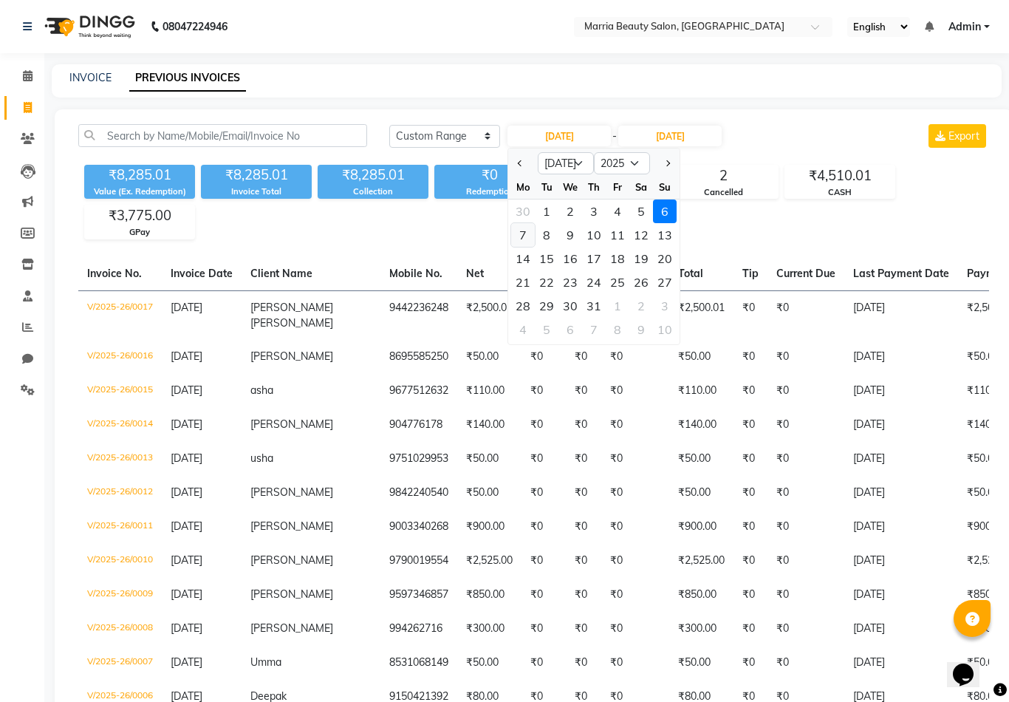
click at [518, 228] on div "7" at bounding box center [523, 235] width 24 height 24
type input "07-07-2025"
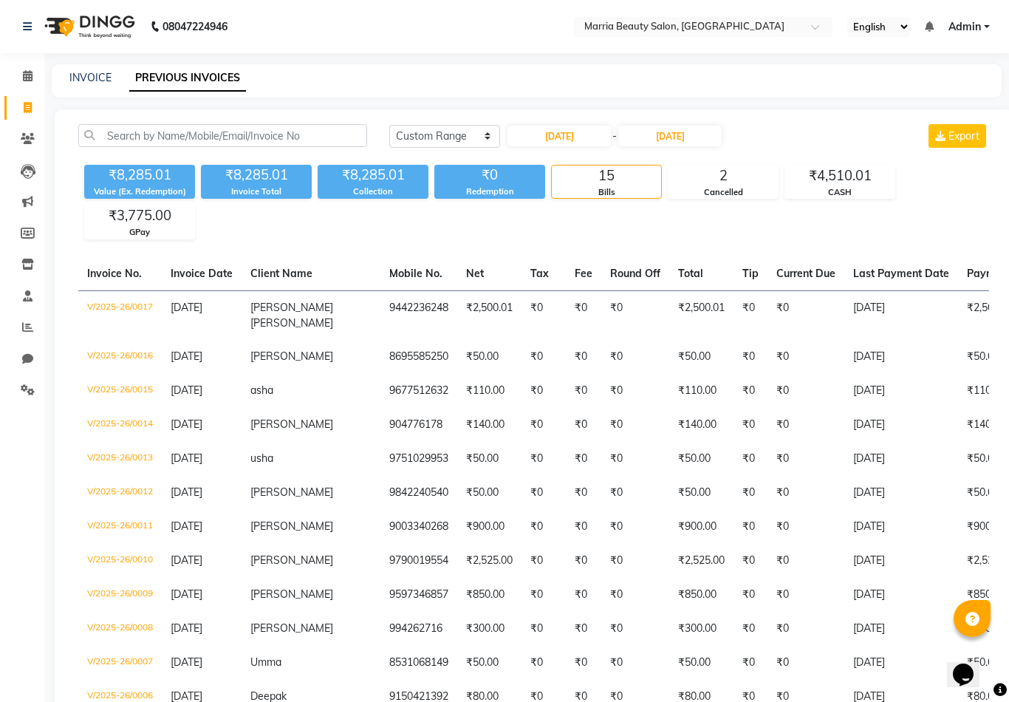
click at [641, 219] on div "₹8,285.01 Value (Ex. Redemption) ₹8,285.01 Invoice Total ₹8,285.01 Collection ₹…" at bounding box center [533, 199] width 911 height 81
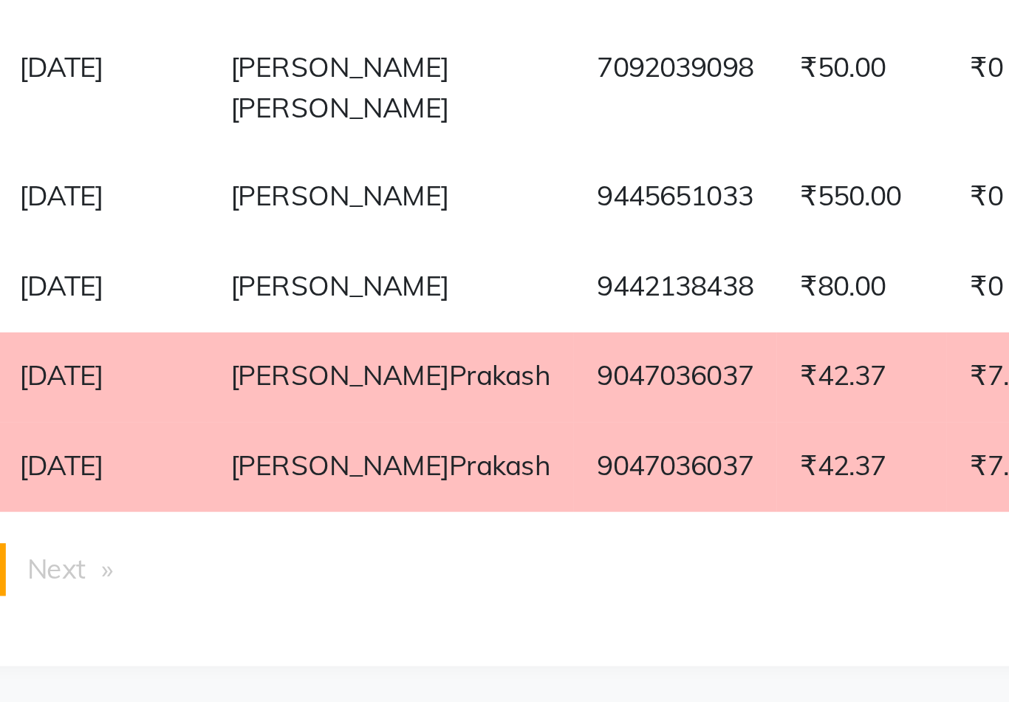
scroll to position [293, 0]
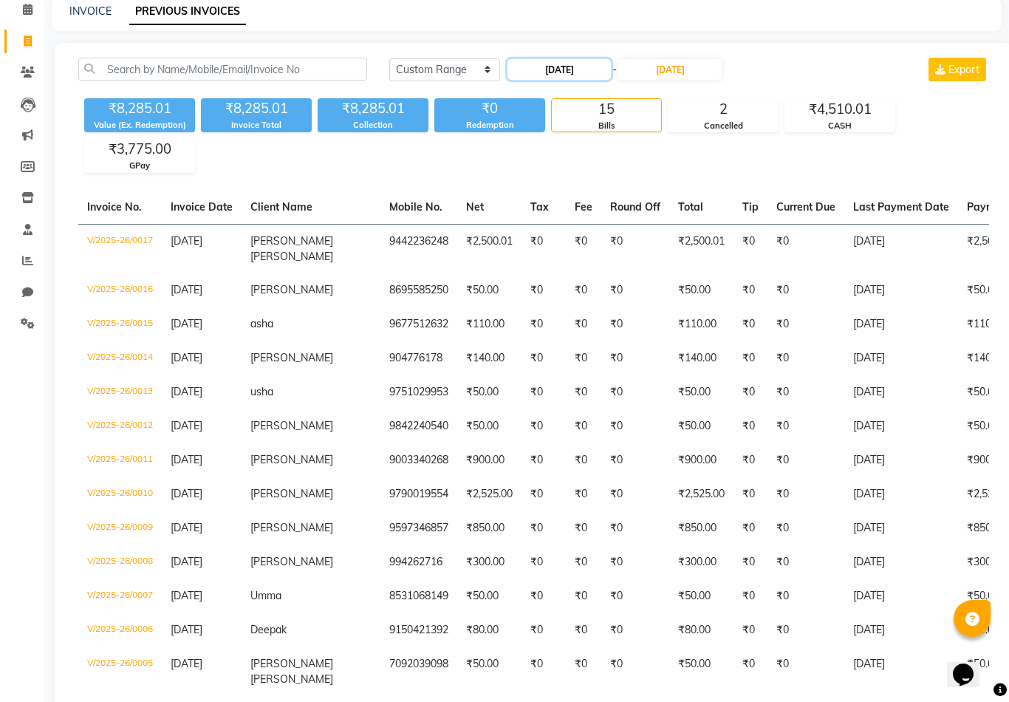
click at [573, 68] on input "07-07-2025" at bounding box center [559, 69] width 103 height 21
select select "7"
select select "2025"
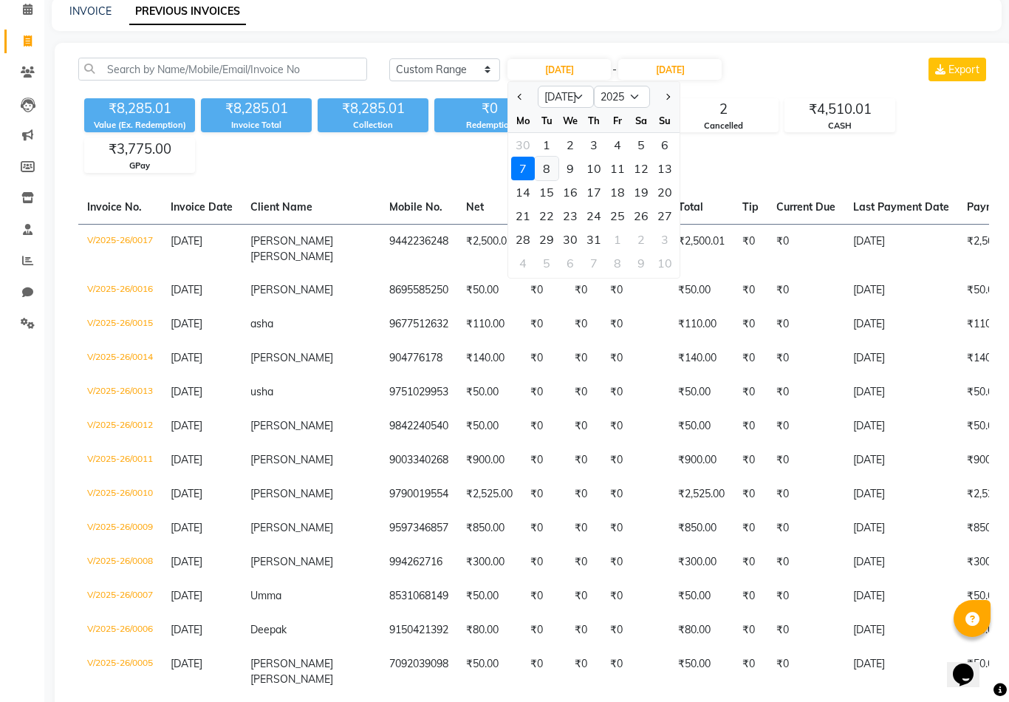
click at [551, 167] on div "8" at bounding box center [547, 169] width 24 height 24
type input "08-07-2025"
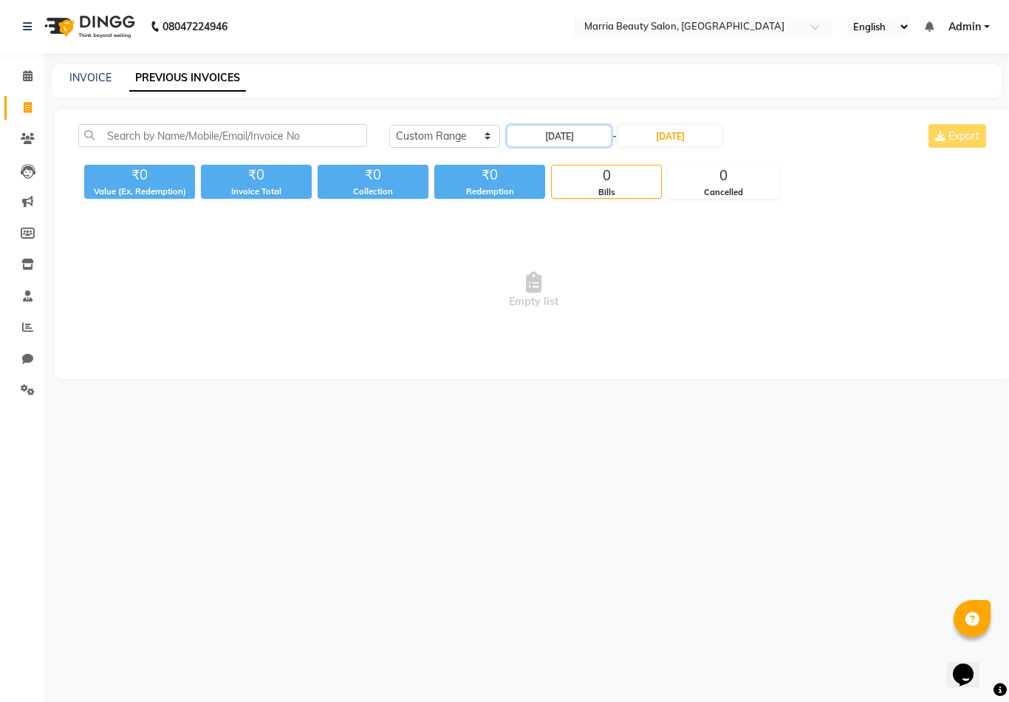
scroll to position [0, 0]
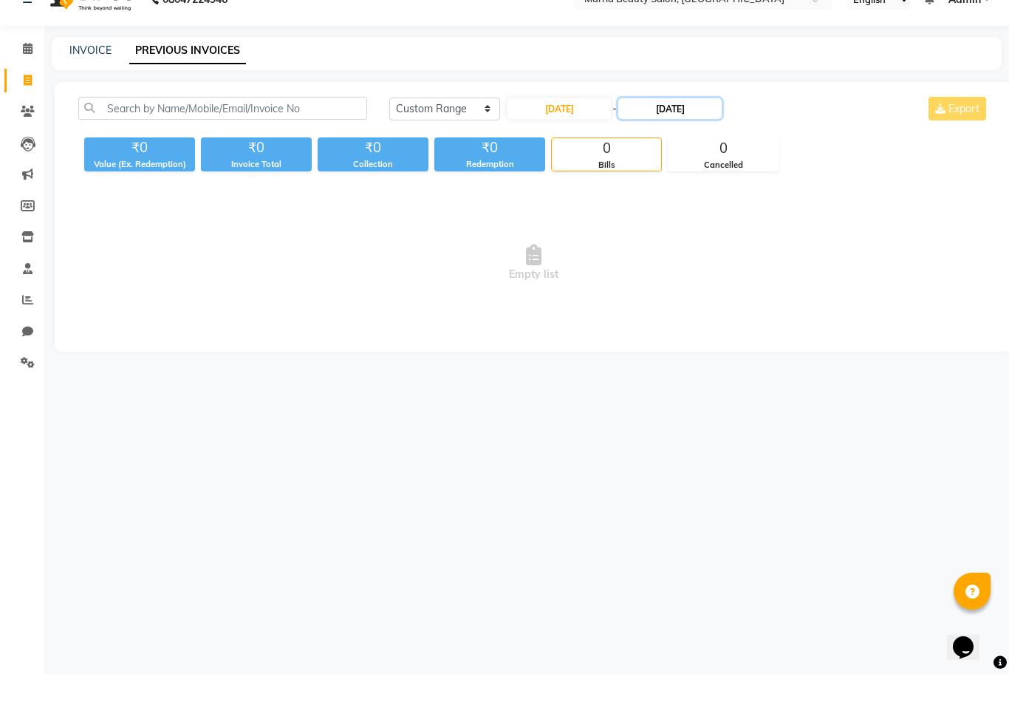
click at [682, 126] on input "07-07-2025" at bounding box center [669, 136] width 103 height 21
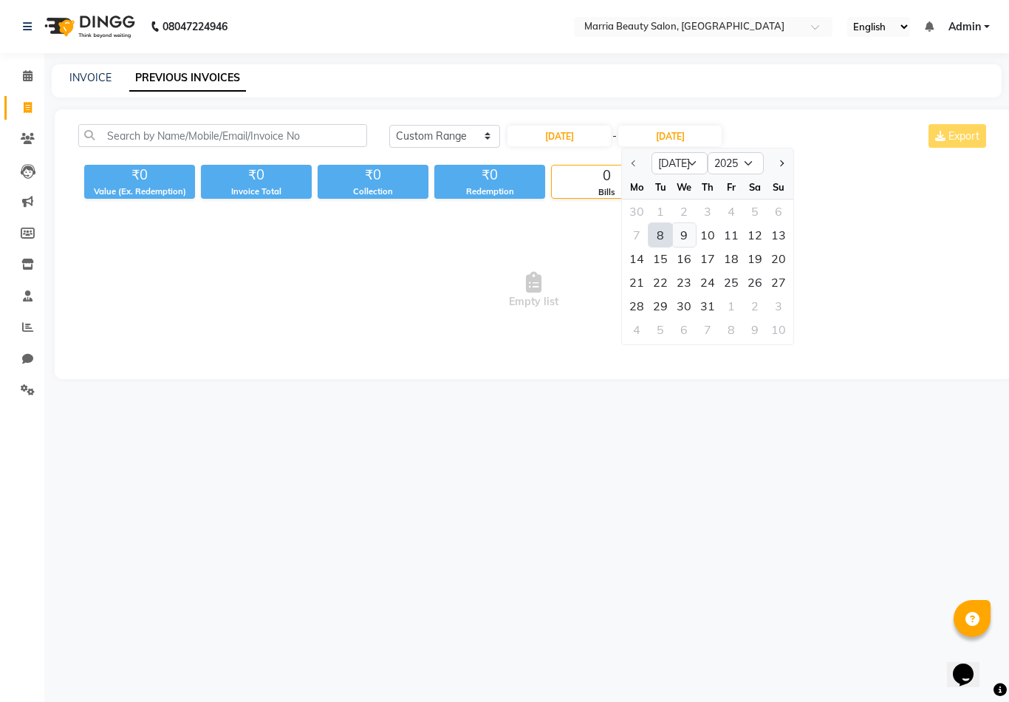
click at [685, 238] on div "9" at bounding box center [684, 235] width 24 height 24
type input "09-07-2025"
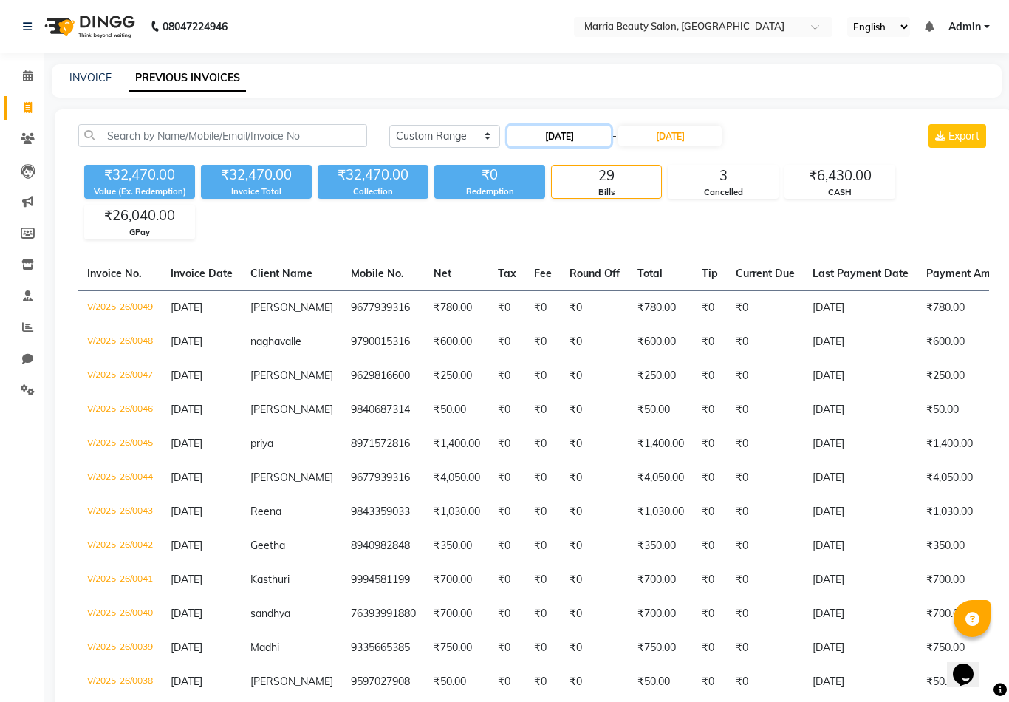
click at [576, 140] on input "08-07-2025" at bounding box center [559, 136] width 103 height 21
select select "7"
select select "2025"
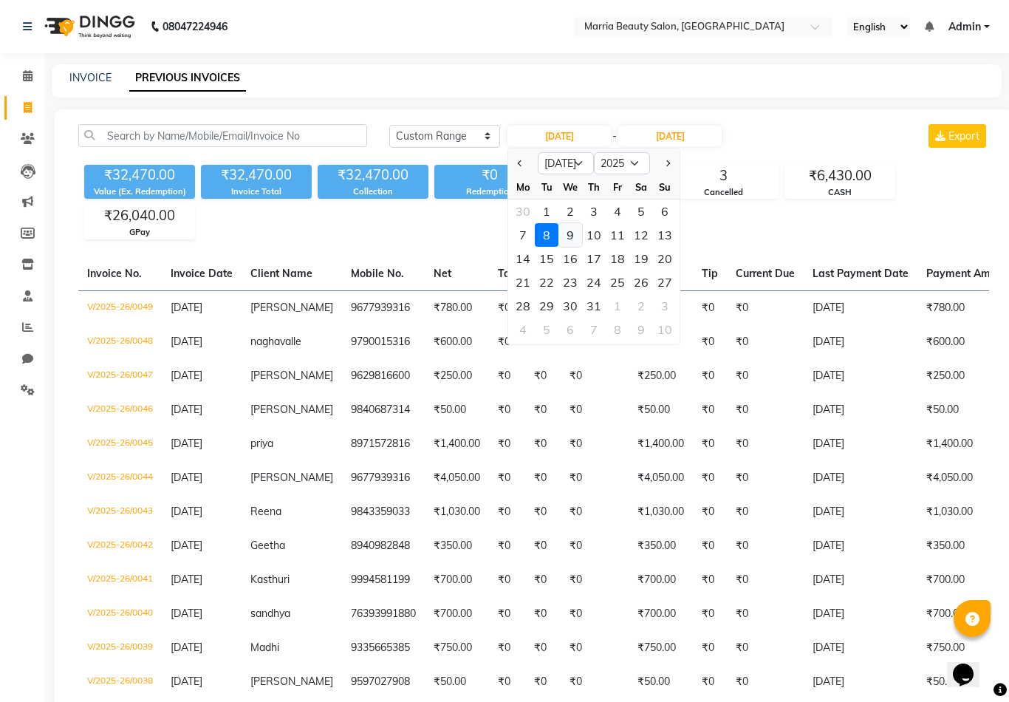
click at [579, 237] on div "9" at bounding box center [571, 235] width 24 height 24
type input "09-07-2025"
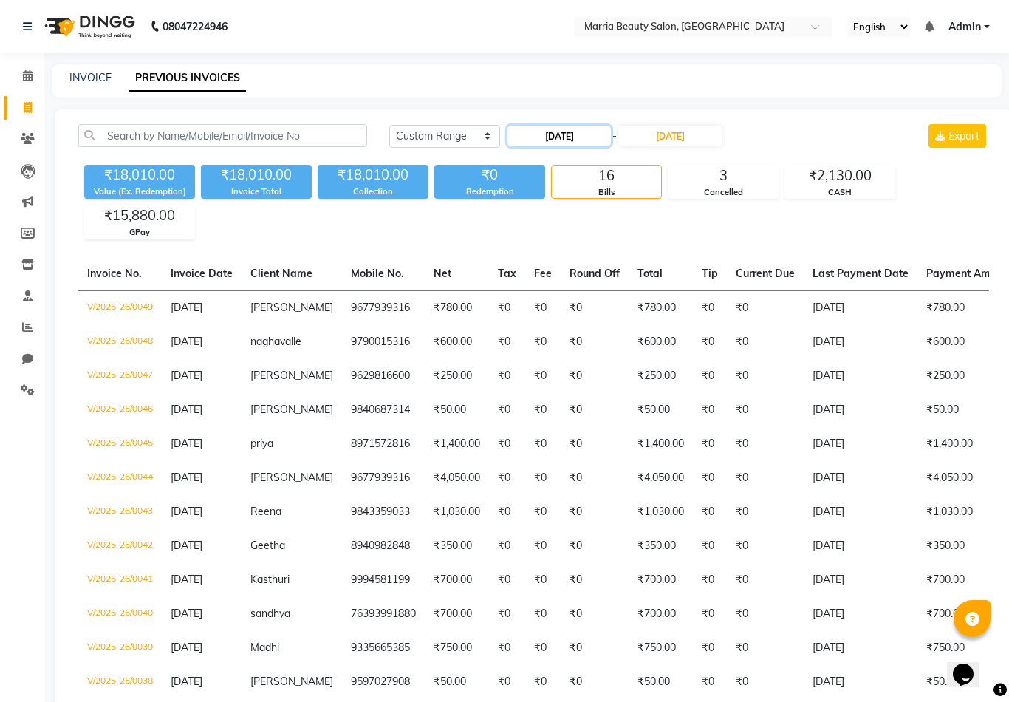
click at [590, 134] on input "09-07-2025" at bounding box center [559, 136] width 103 height 21
select select "7"
select select "2025"
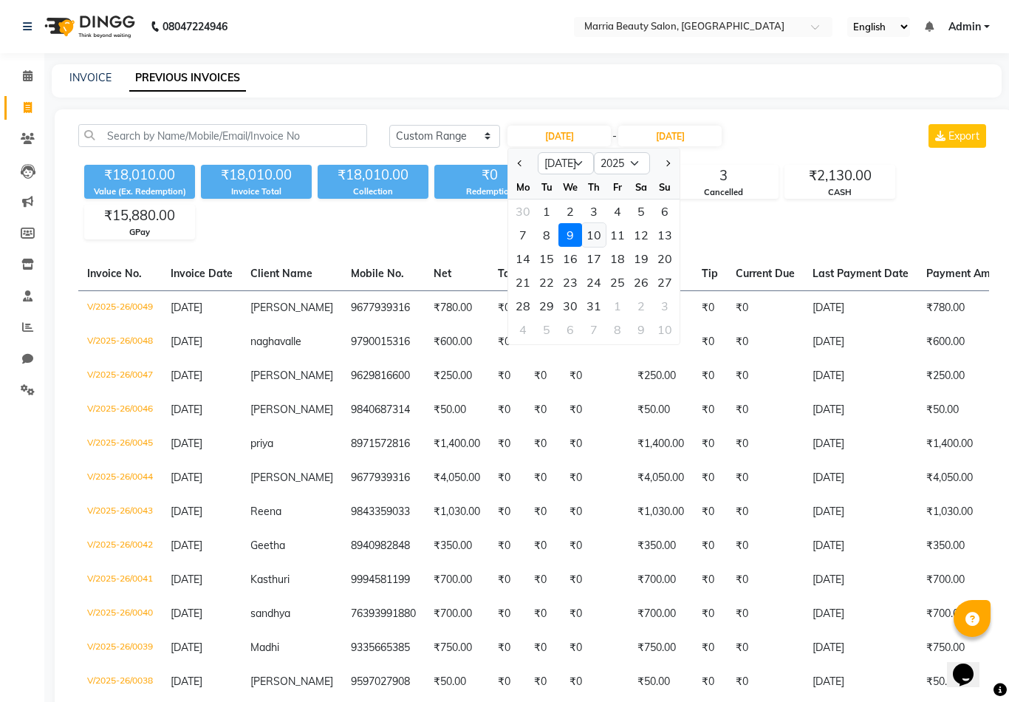
click at [597, 232] on div "10" at bounding box center [594, 235] width 24 height 24
type input "10-07-2025"
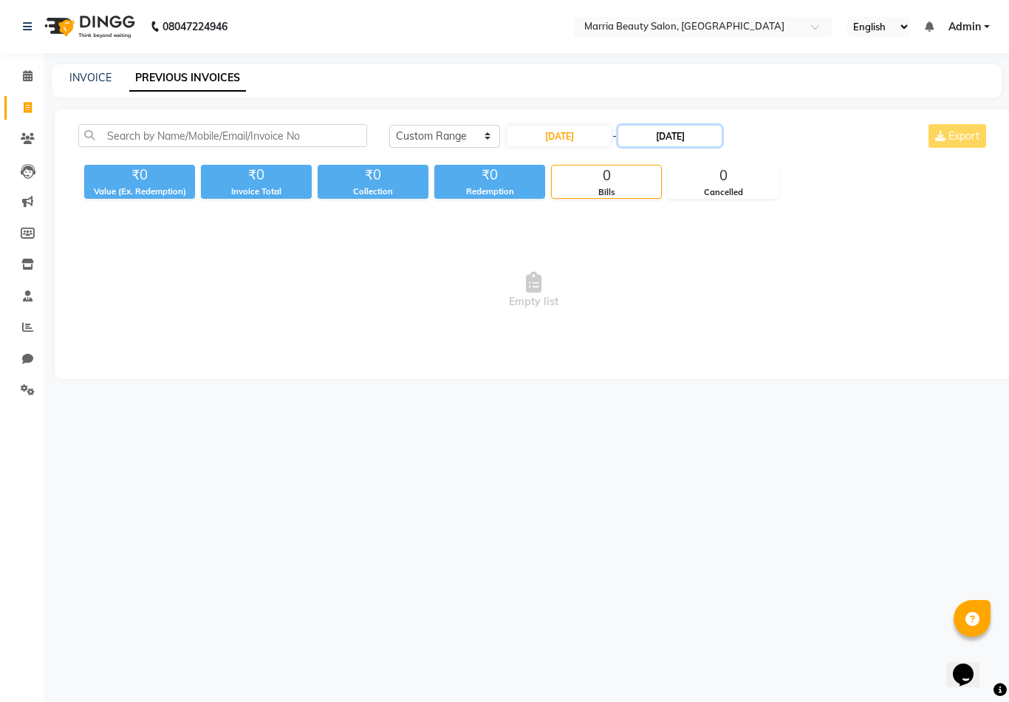
click at [713, 138] on input "09-07-2025" at bounding box center [669, 136] width 103 height 21
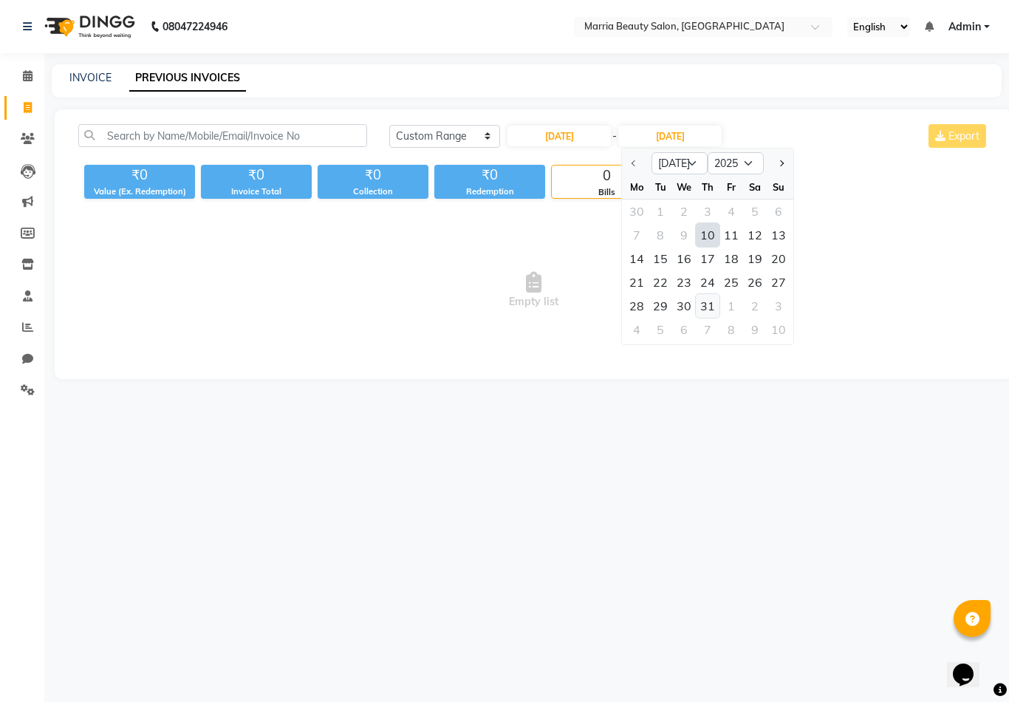
click at [708, 313] on div "31" at bounding box center [708, 306] width 24 height 24
type input "31-07-2025"
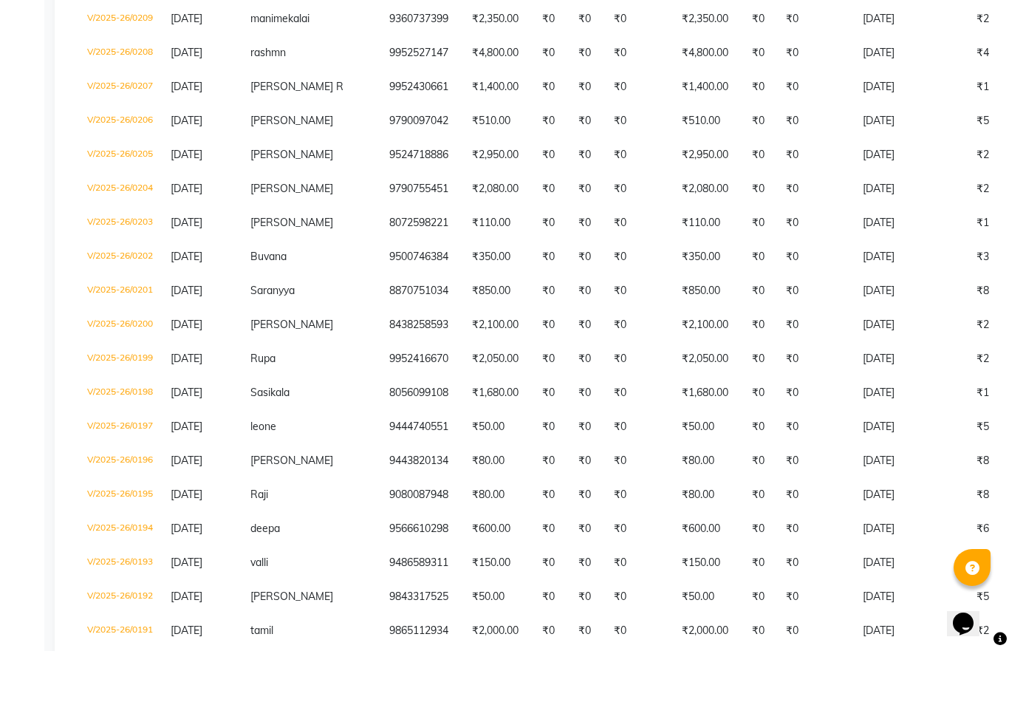
scroll to position [3184, 0]
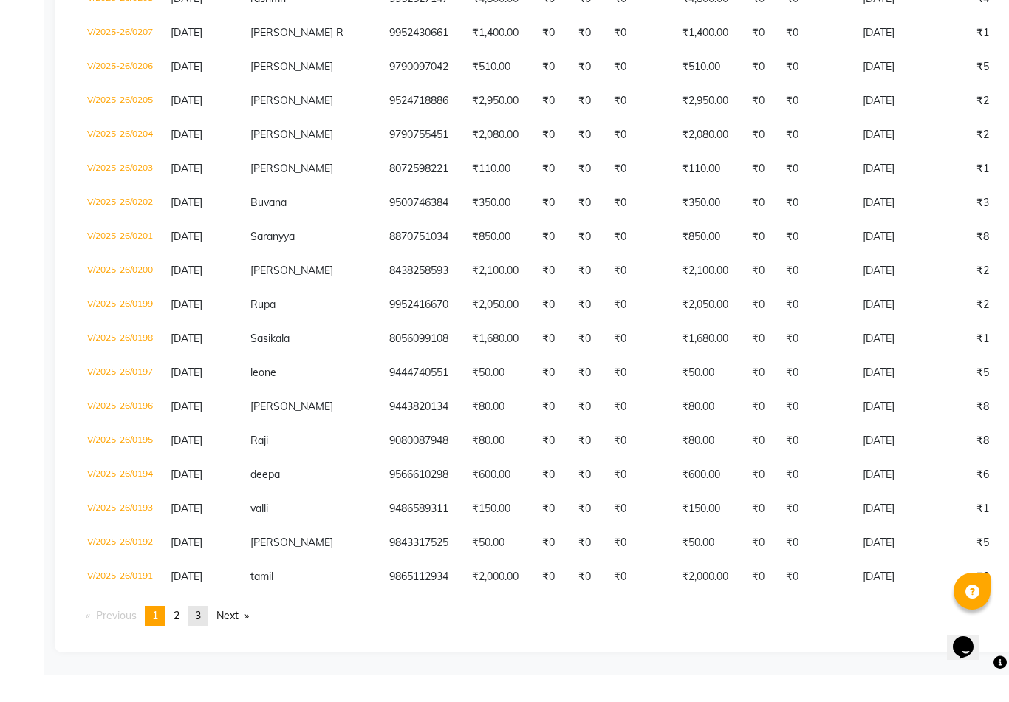
click at [201, 636] on span "3" at bounding box center [198, 642] width 6 height 13
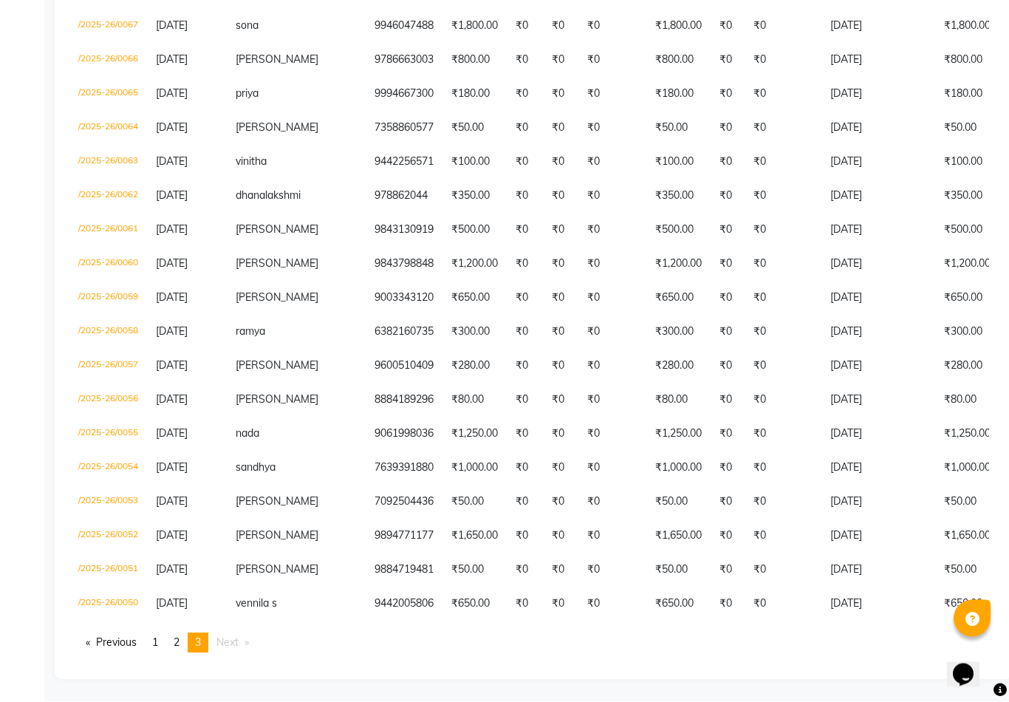
scroll to position [1141, 0]
click at [173, 653] on link "page 2" at bounding box center [176, 643] width 21 height 20
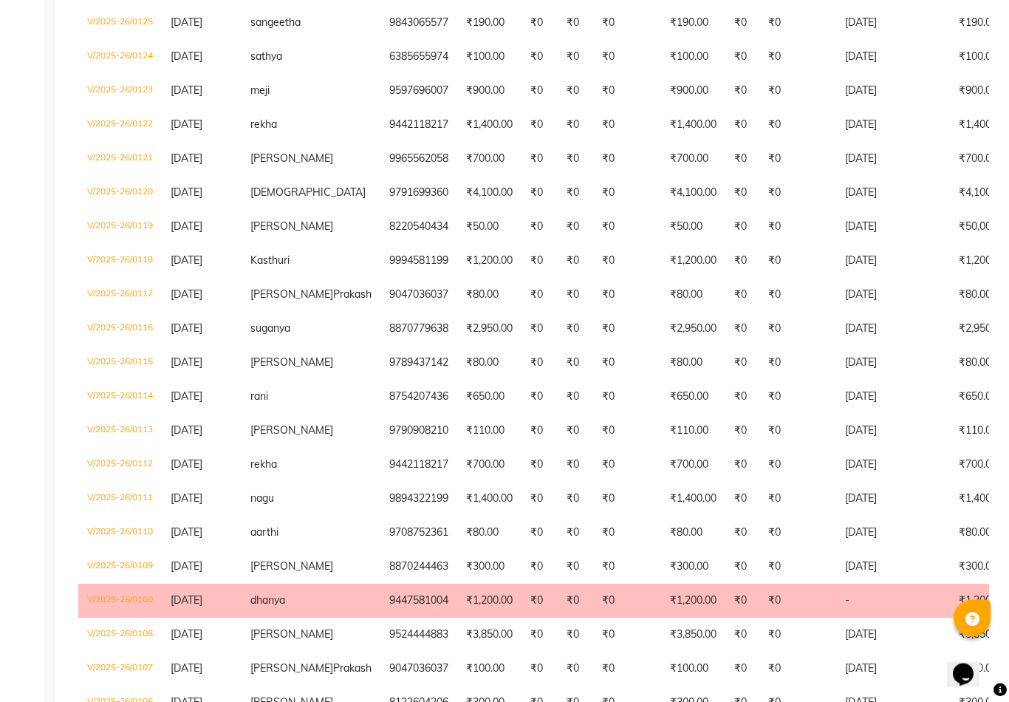
scroll to position [3116, 0]
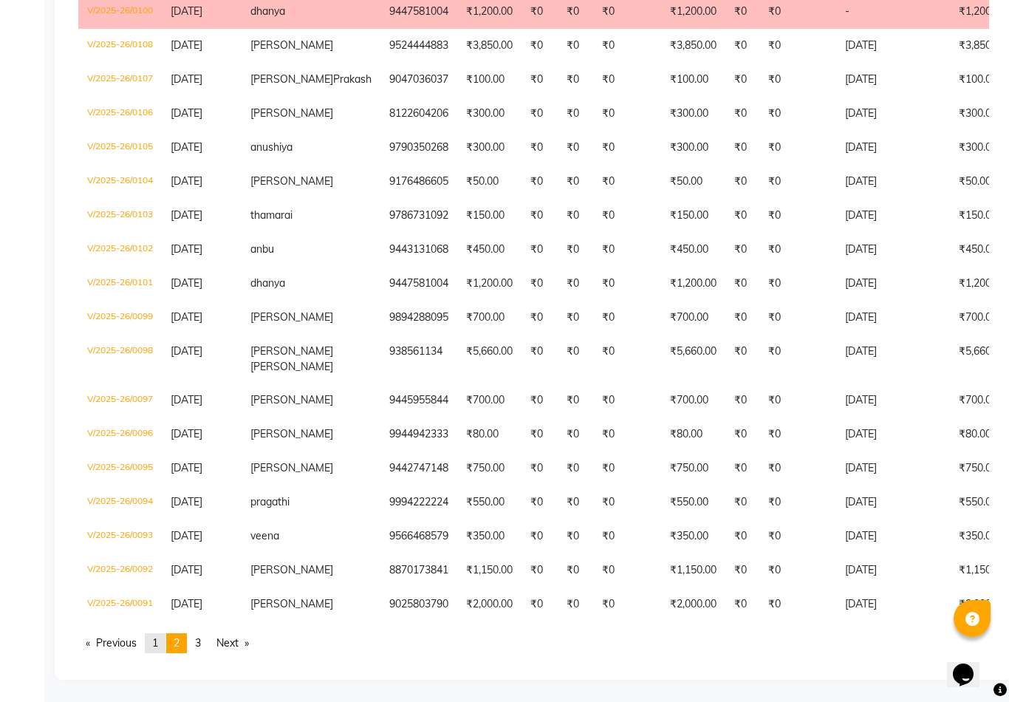
click at [154, 653] on link "page 1" at bounding box center [155, 643] width 21 height 20
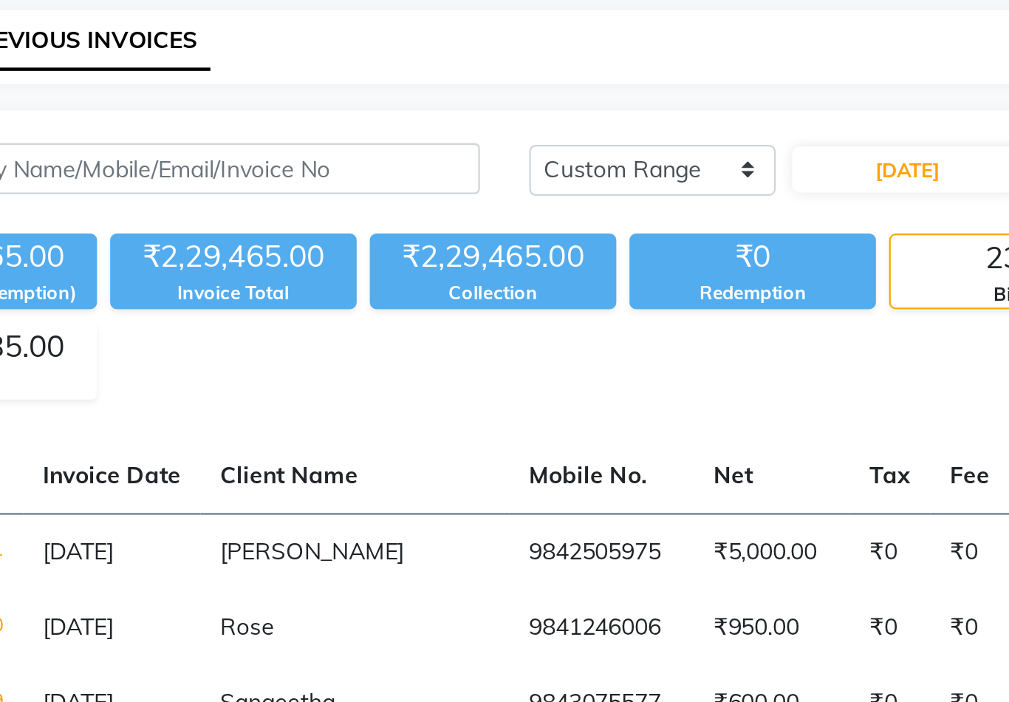
scroll to position [0, 0]
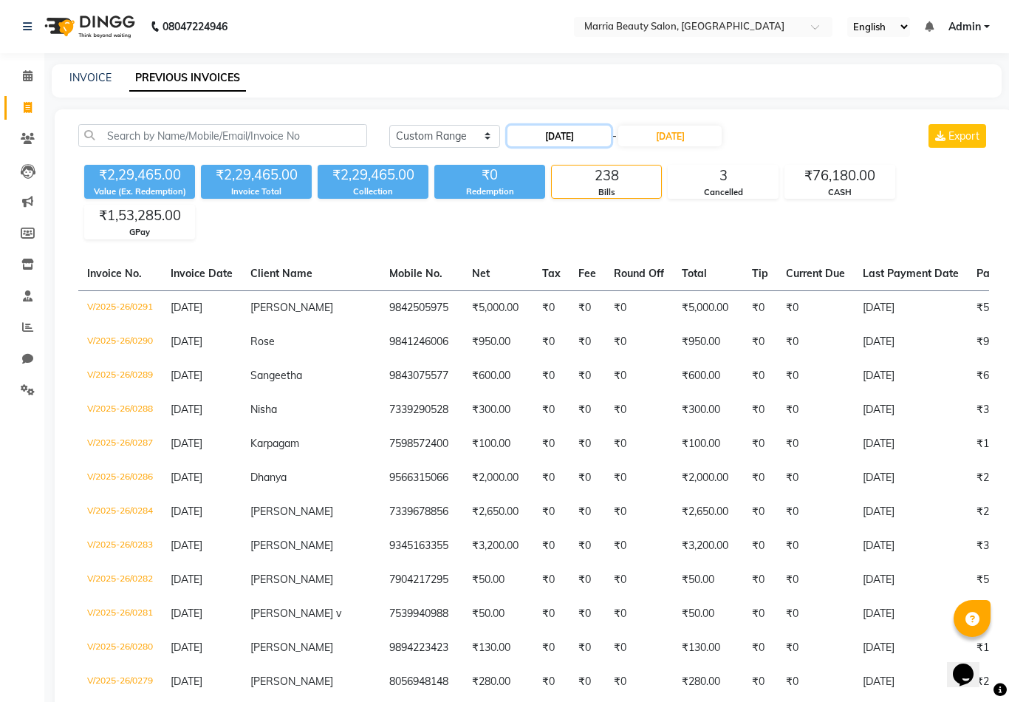
click at [586, 129] on input "10-07-2025" at bounding box center [559, 136] width 103 height 21
select select "7"
select select "2025"
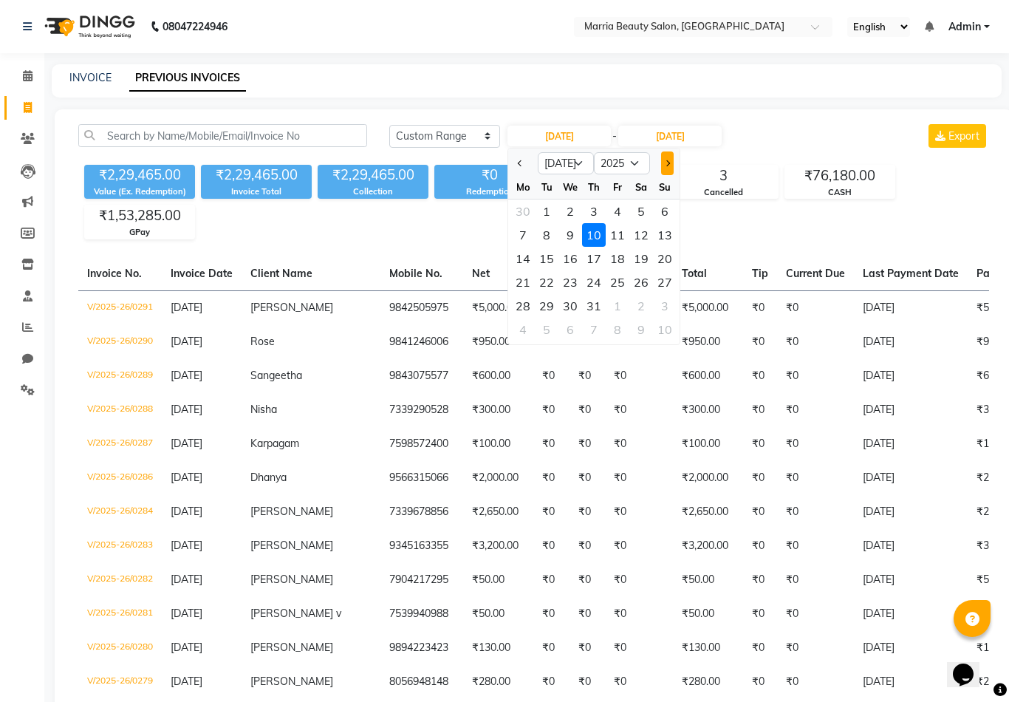
click at [672, 161] on button "Next month" at bounding box center [667, 163] width 13 height 24
select select "8"
click at [618, 216] on div "1" at bounding box center [618, 211] width 24 height 24
type input "01-08-2025"
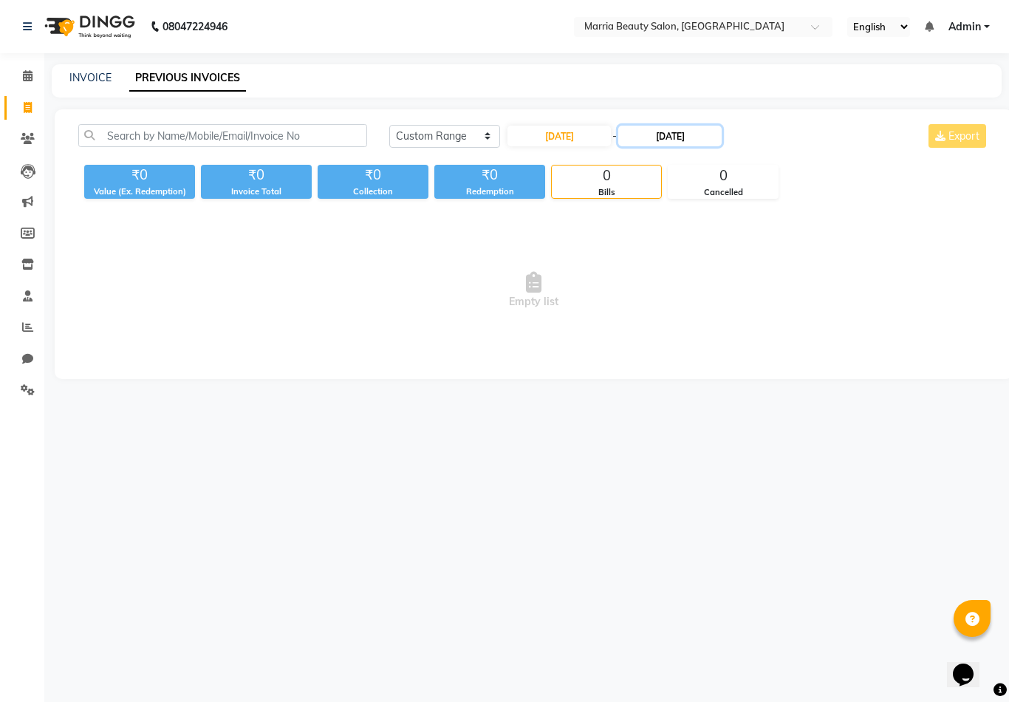
click at [688, 129] on input "31-07-2025" at bounding box center [669, 136] width 103 height 21
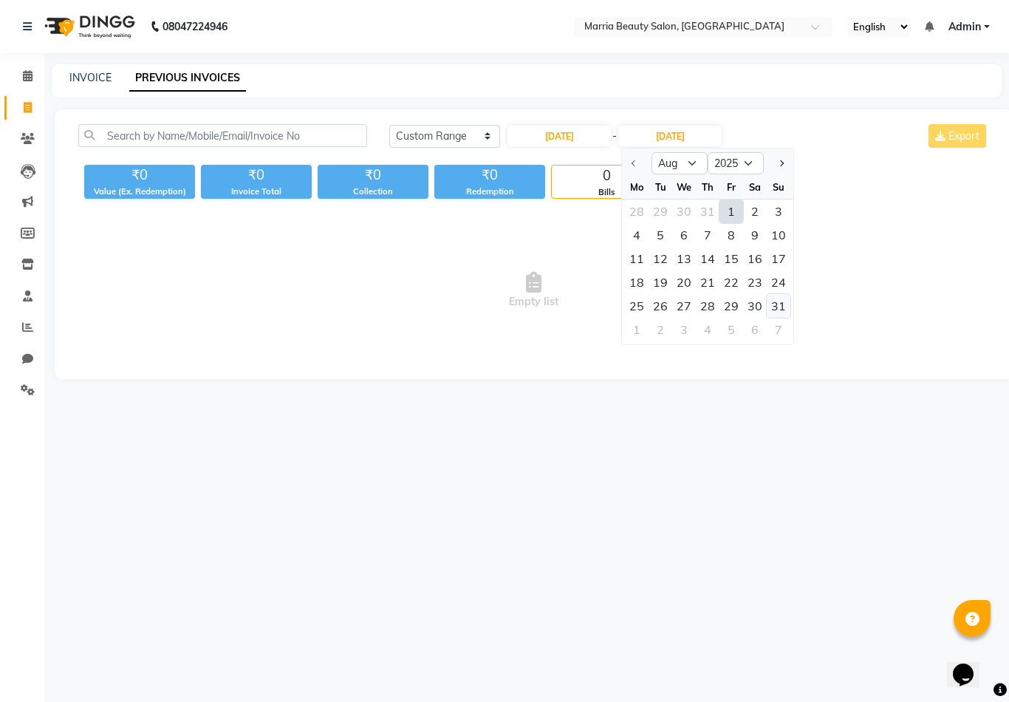
click at [780, 313] on div "31" at bounding box center [779, 306] width 24 height 24
type input "31-08-2025"
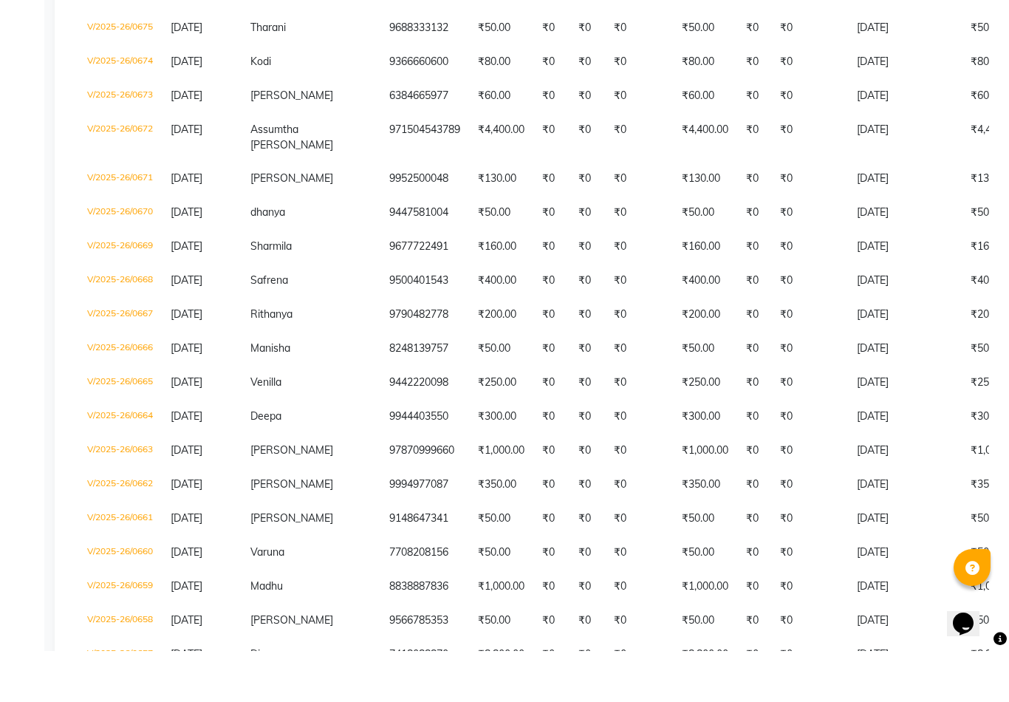
scroll to position [3169, 0]
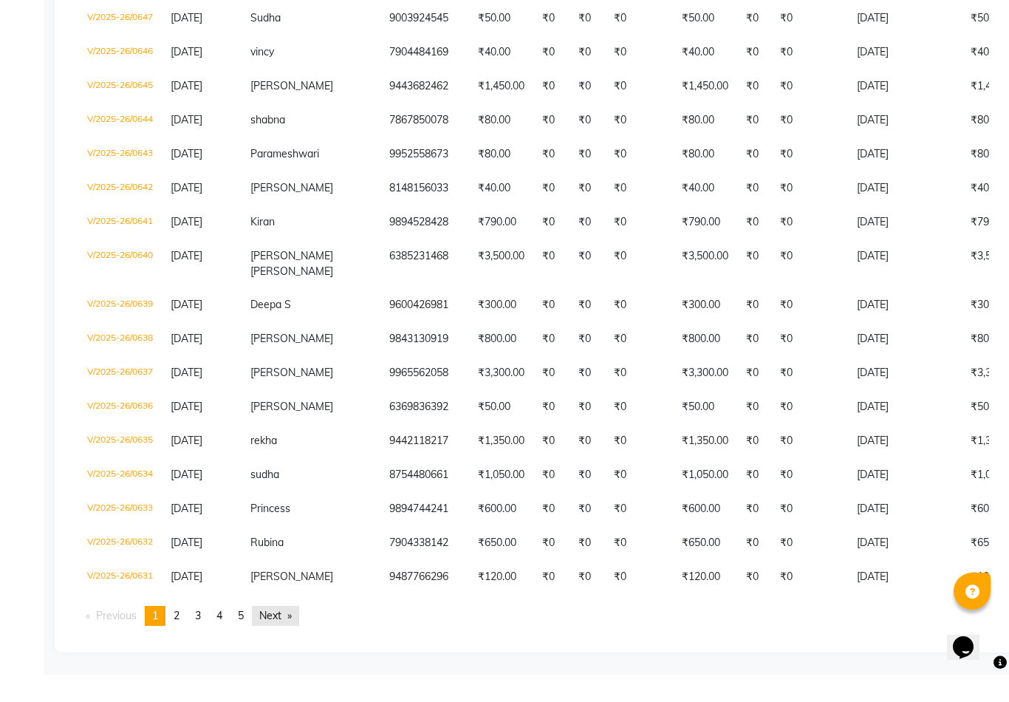
click at [277, 633] on link "Next page" at bounding box center [275, 643] width 47 height 20
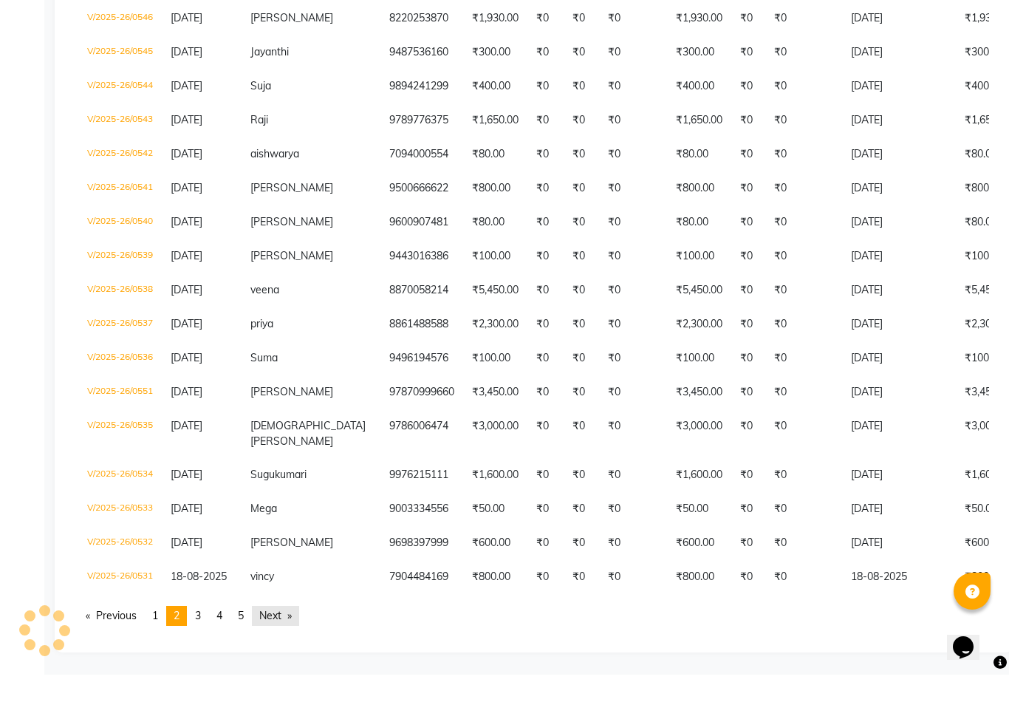
scroll to position [3175, 0]
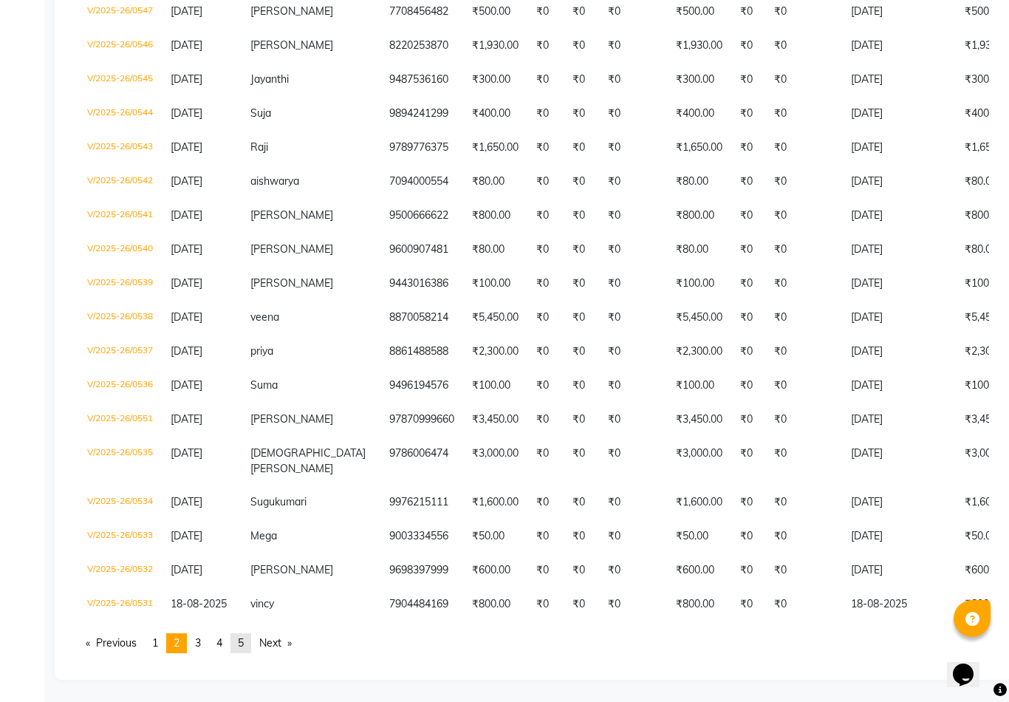
click at [251, 653] on link "page 5" at bounding box center [241, 643] width 21 height 20
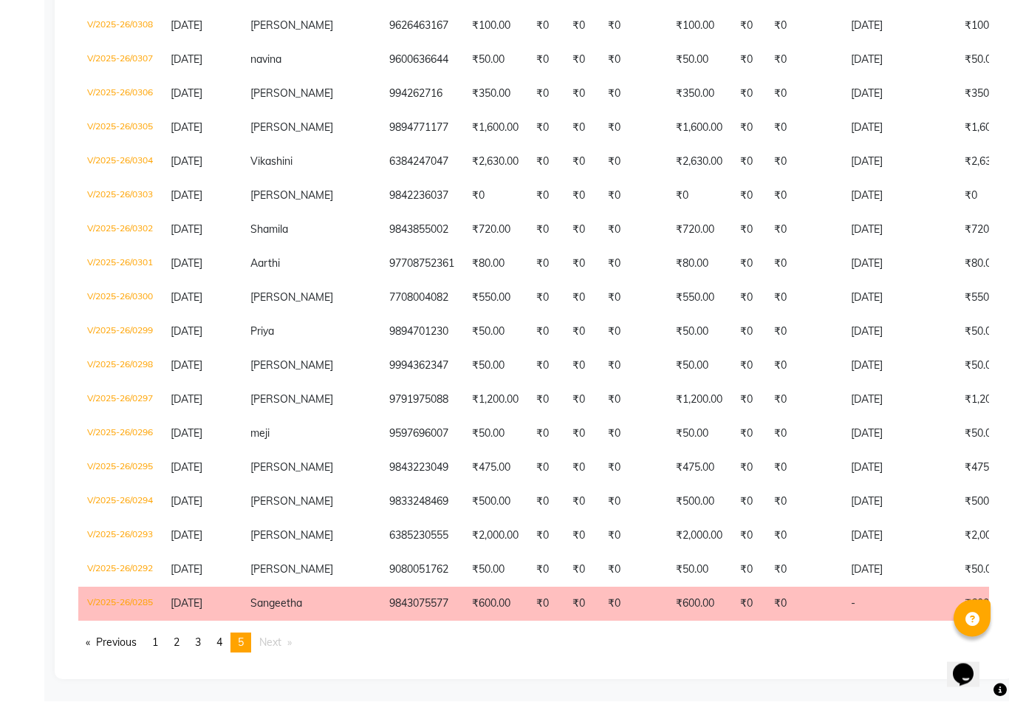
scroll to position [1086, 0]
click at [222, 646] on span "4" at bounding box center [219, 642] width 6 height 13
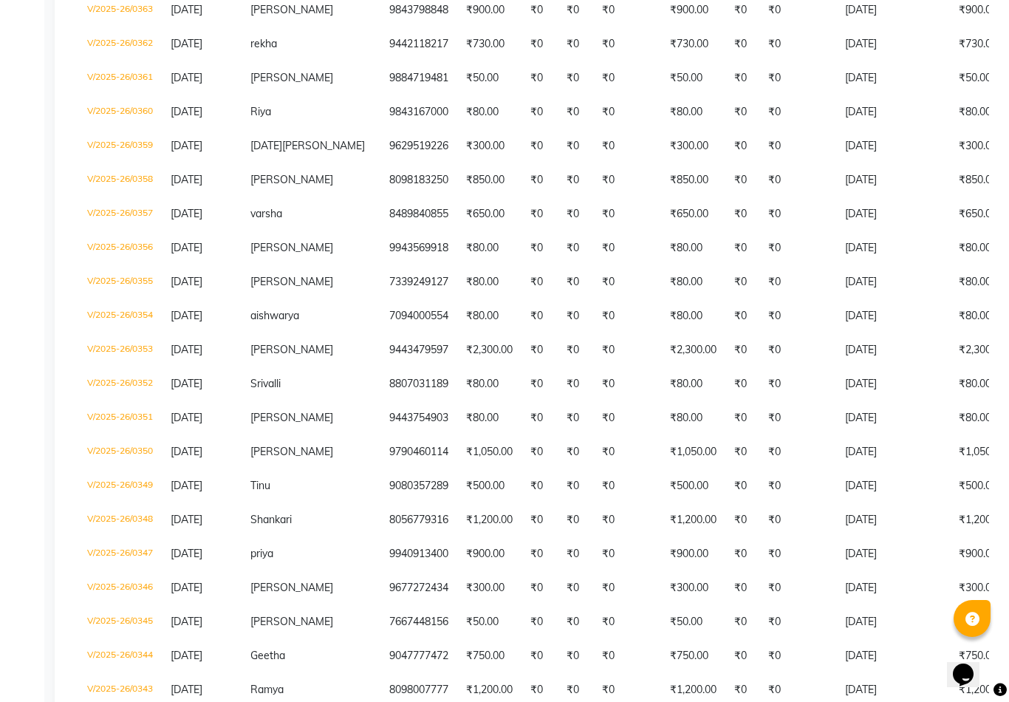
scroll to position [3116, 0]
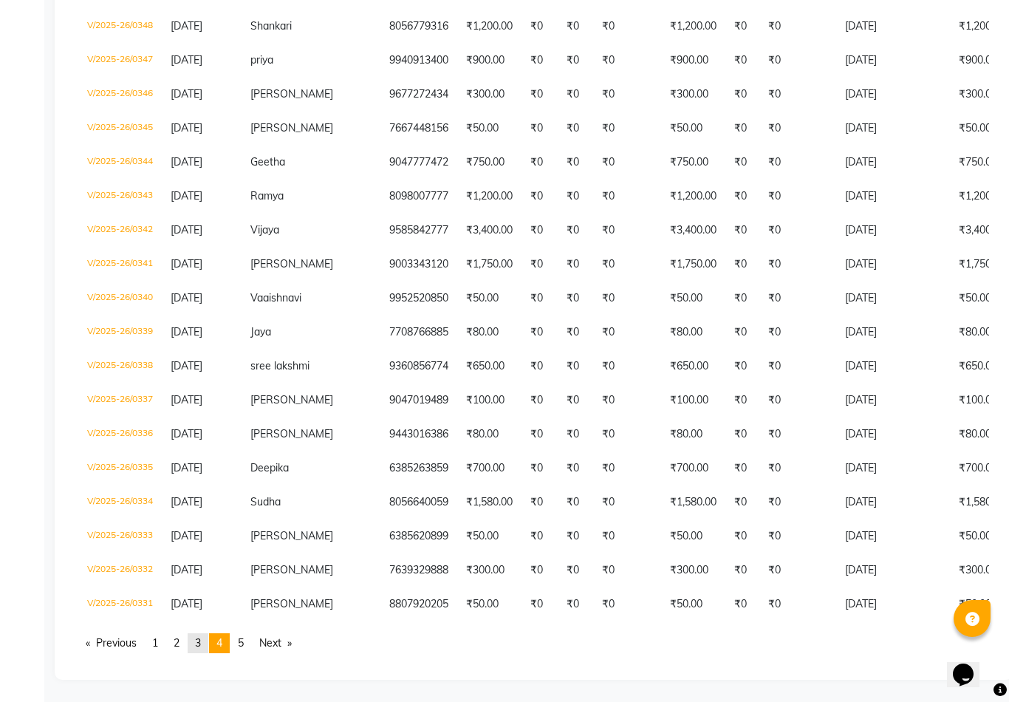
click at [197, 653] on link "page 3" at bounding box center [198, 643] width 21 height 20
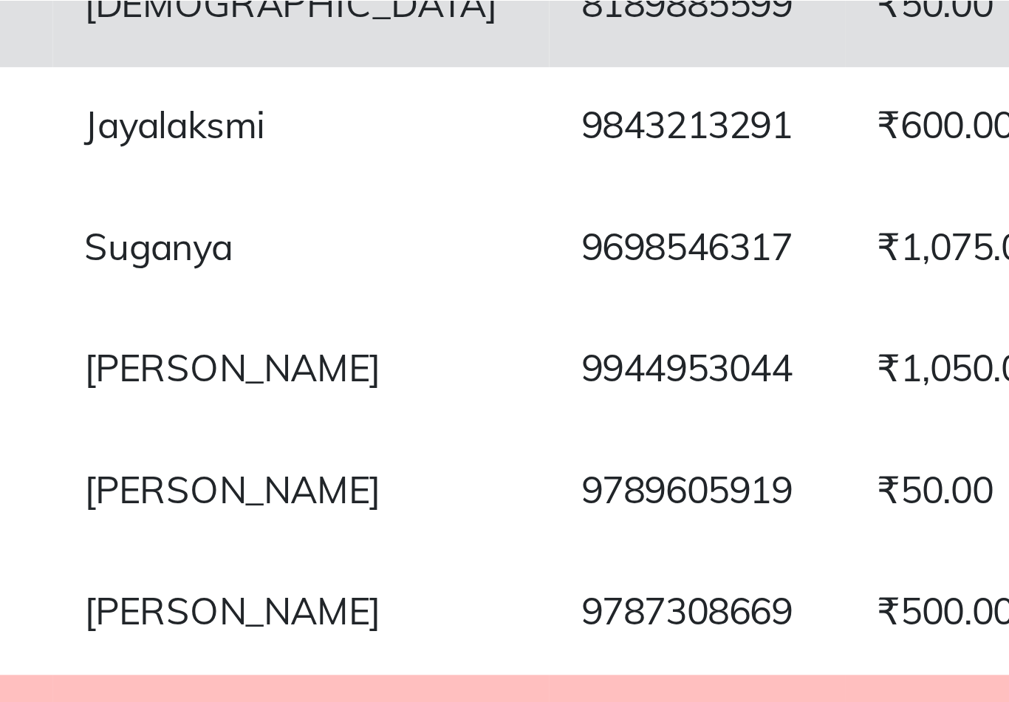
scroll to position [2411, 0]
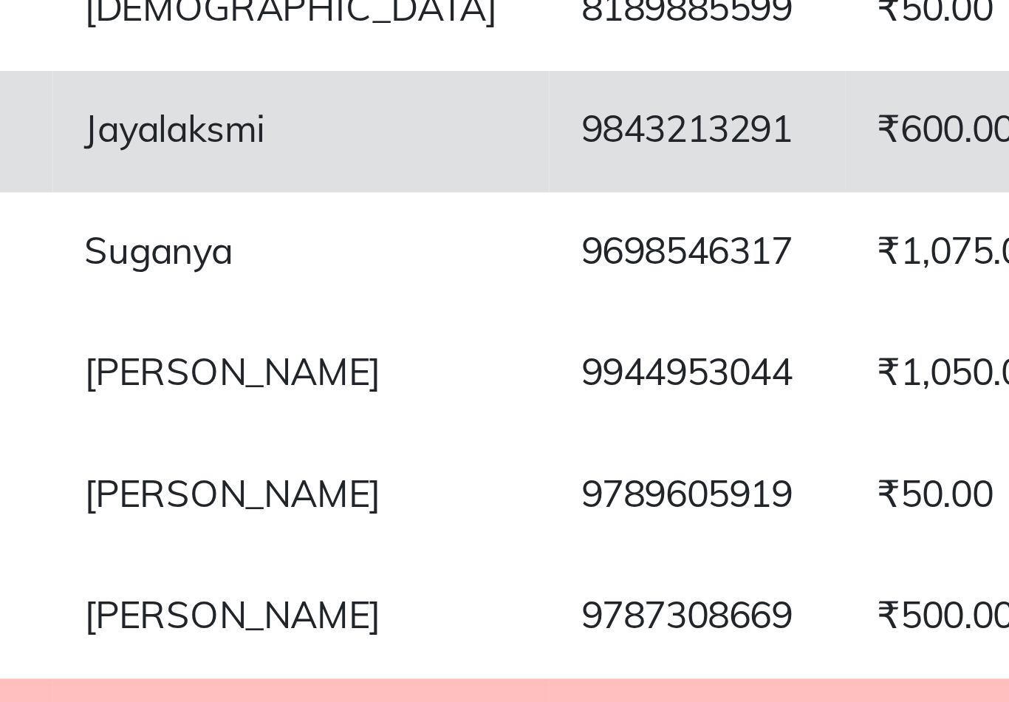
click at [380, 55] on td "9843213291" at bounding box center [421, 38] width 83 height 34
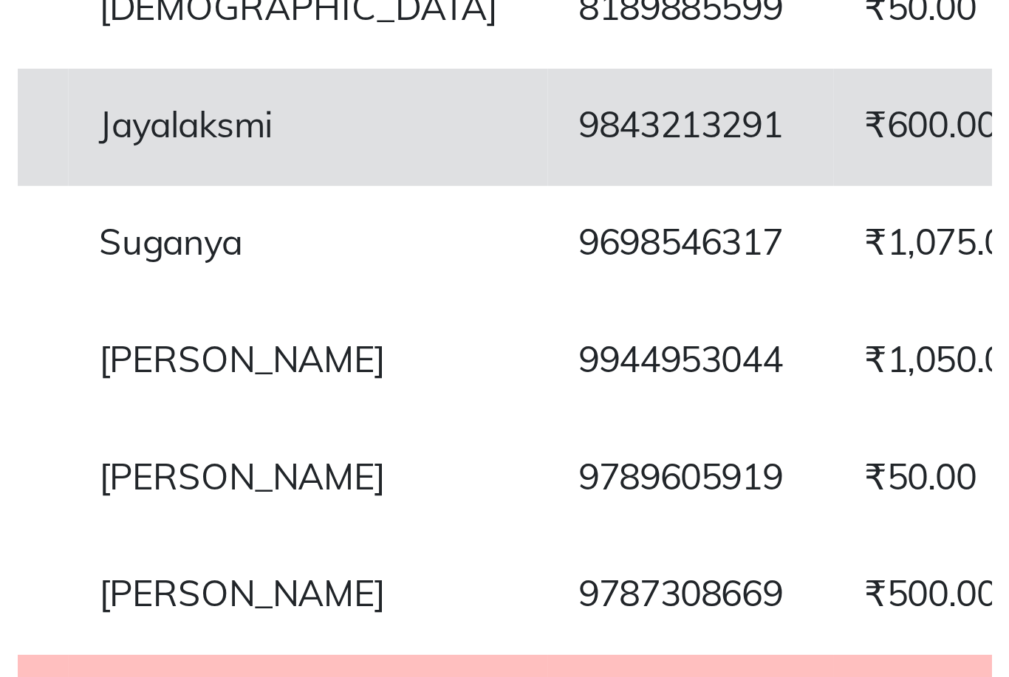
scroll to position [2406, 0]
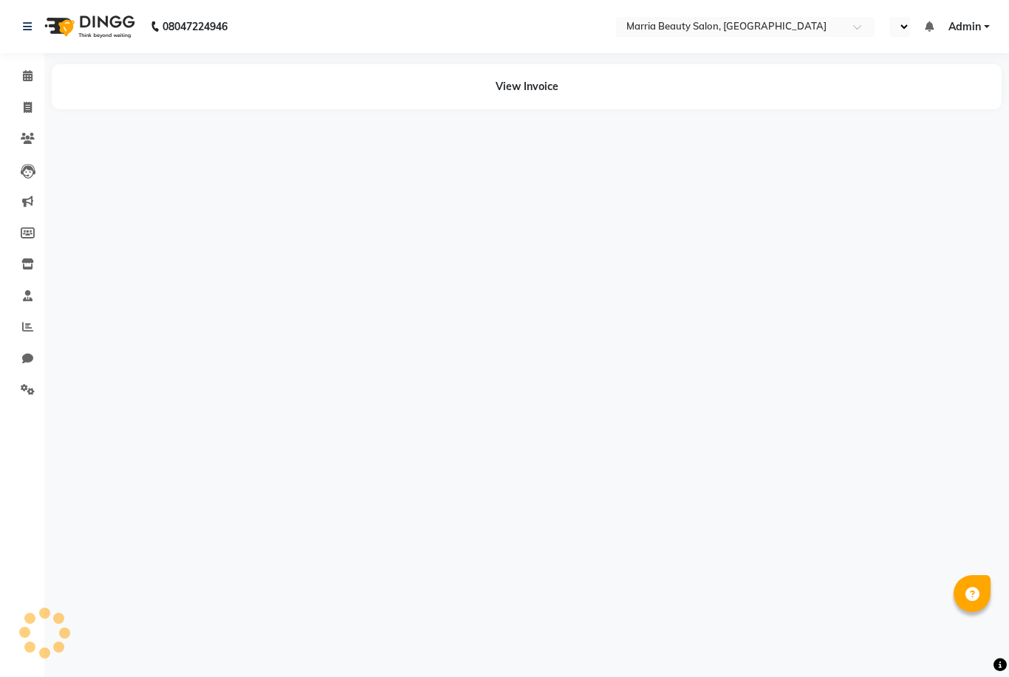
select select "en"
